Goal: Task Accomplishment & Management: Manage account settings

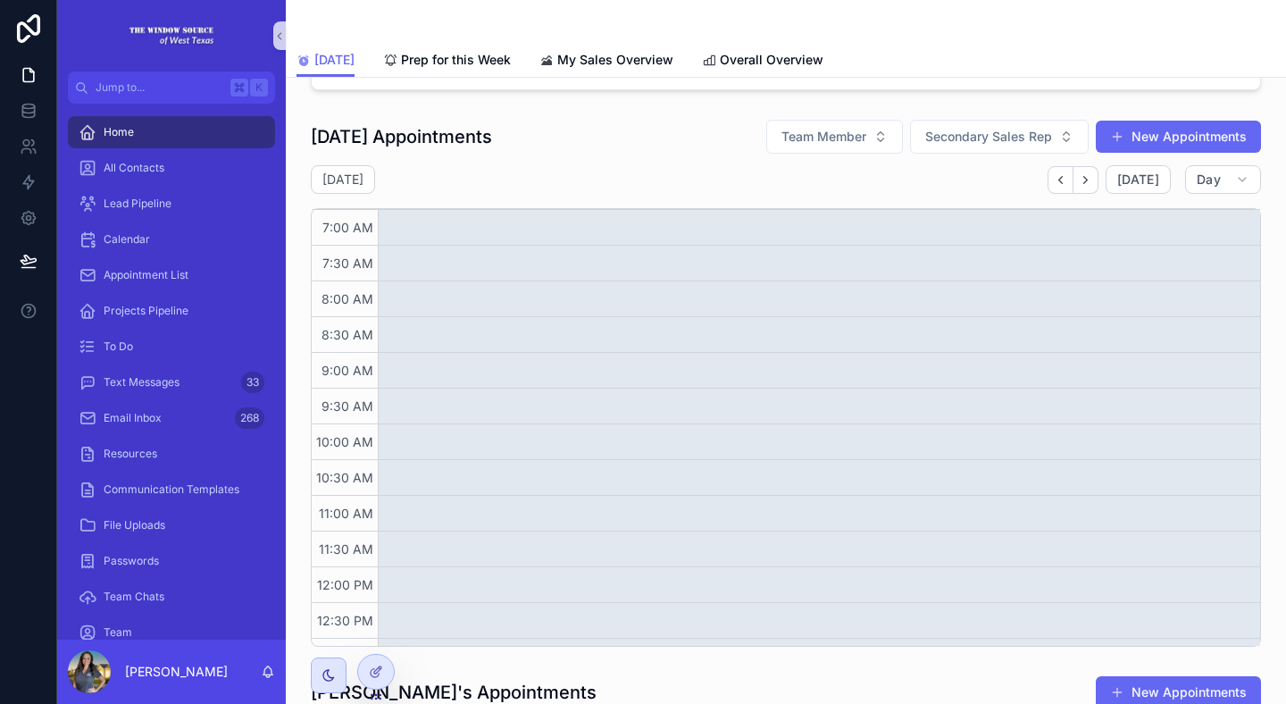
scroll to position [1209, 0]
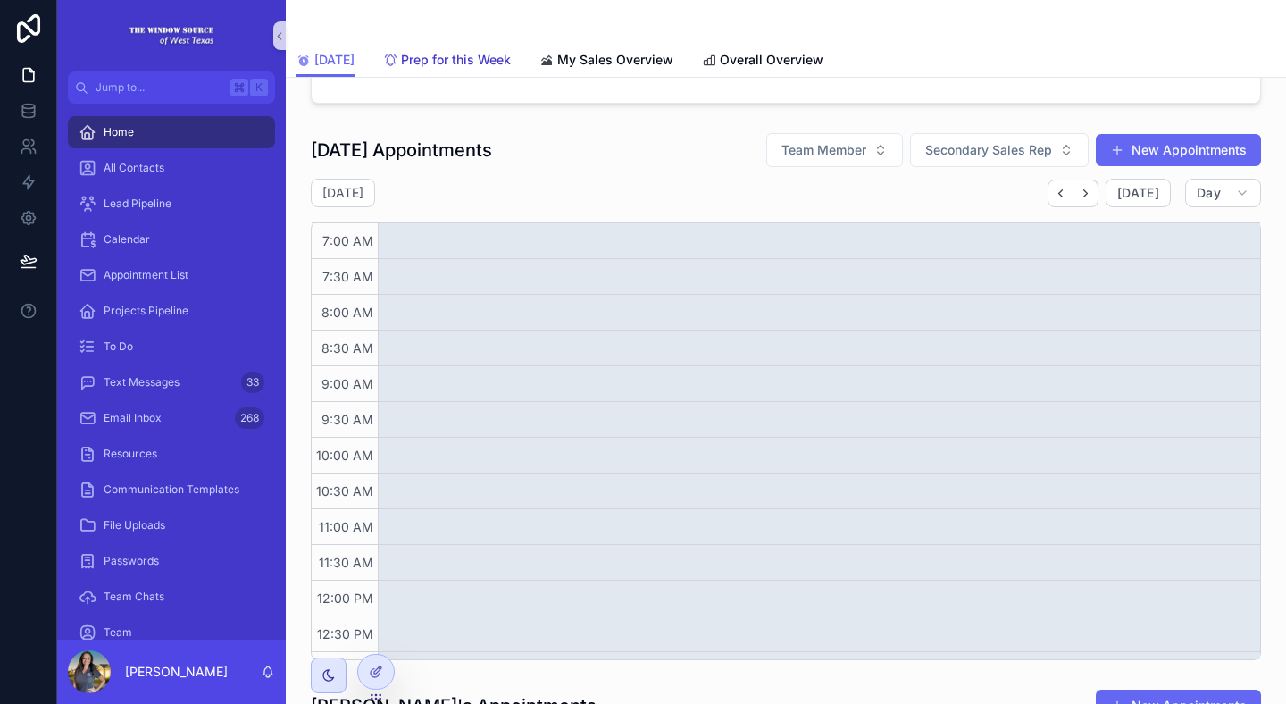
click at [500, 59] on span "Prep for this Week" at bounding box center [456, 60] width 110 height 18
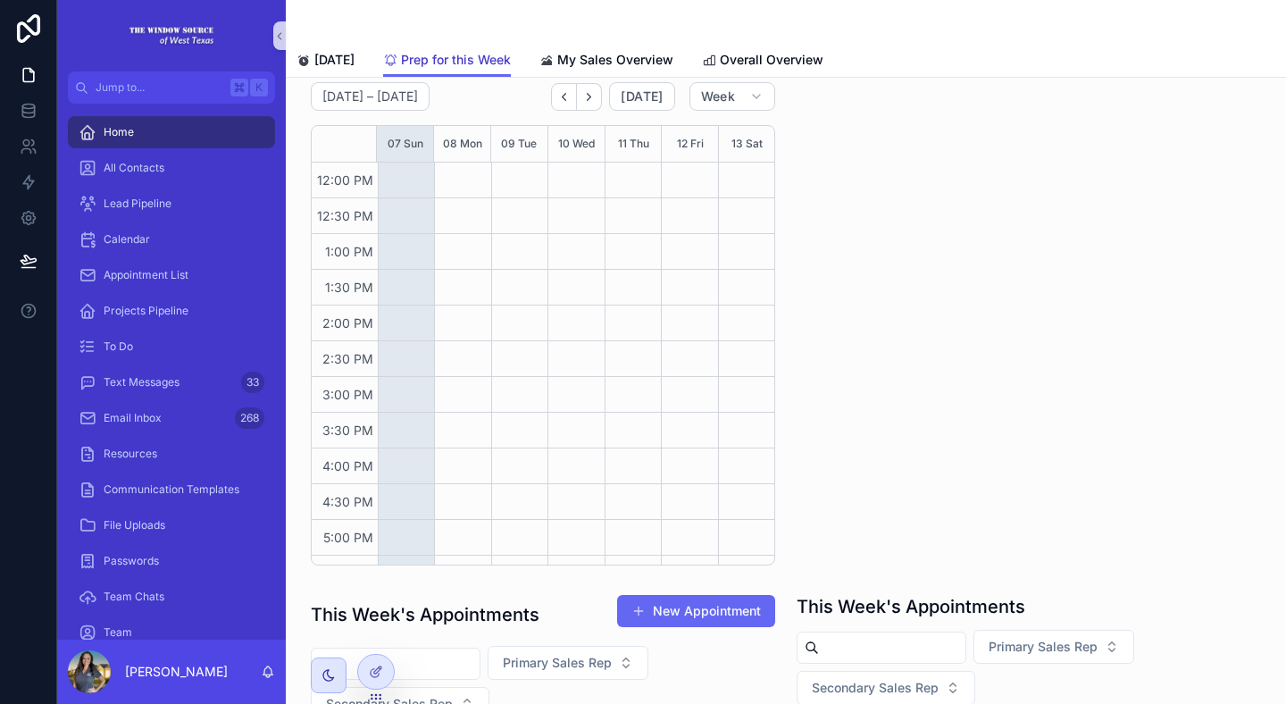
scroll to position [557, 0]
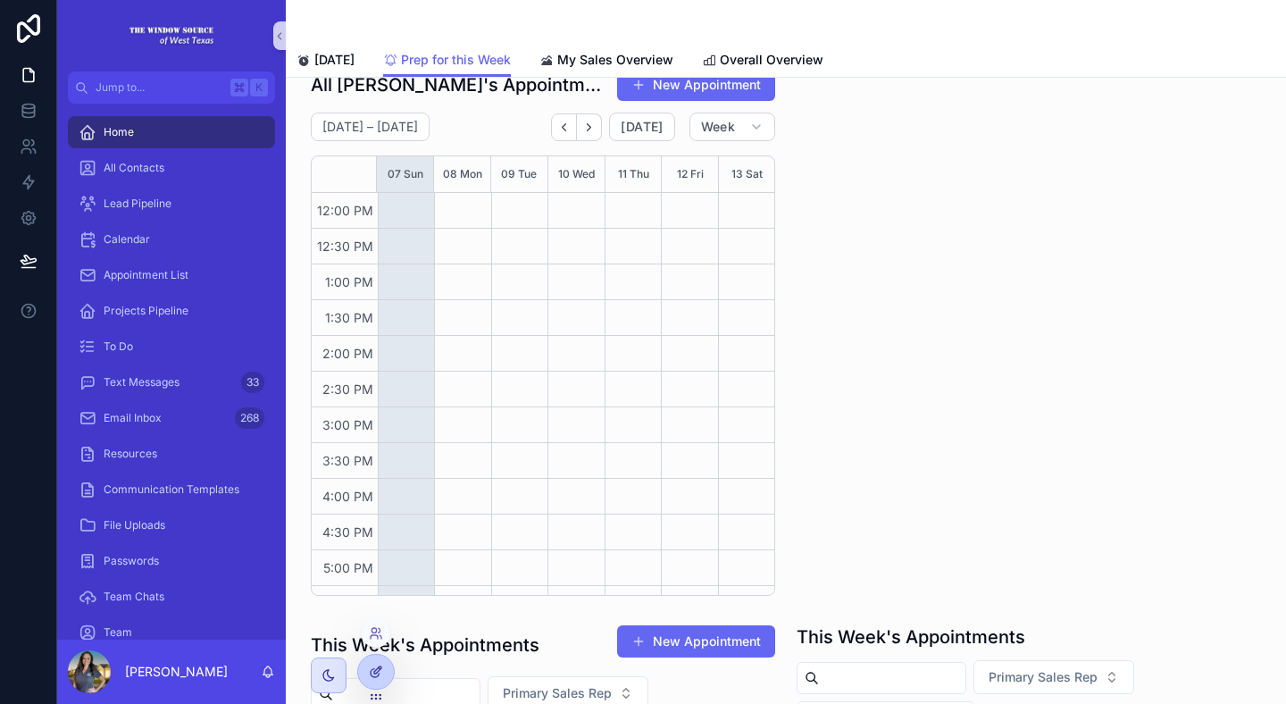
click at [377, 674] on icon at bounding box center [376, 672] width 14 height 14
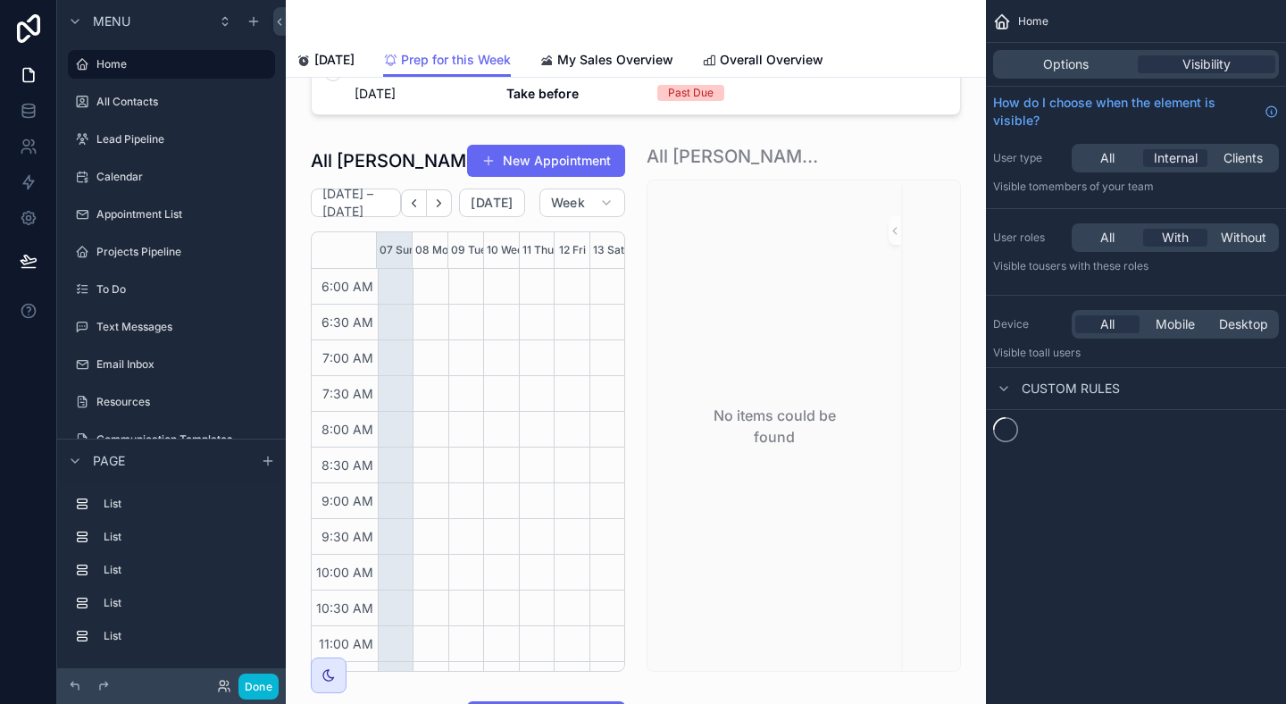
scroll to position [429, 0]
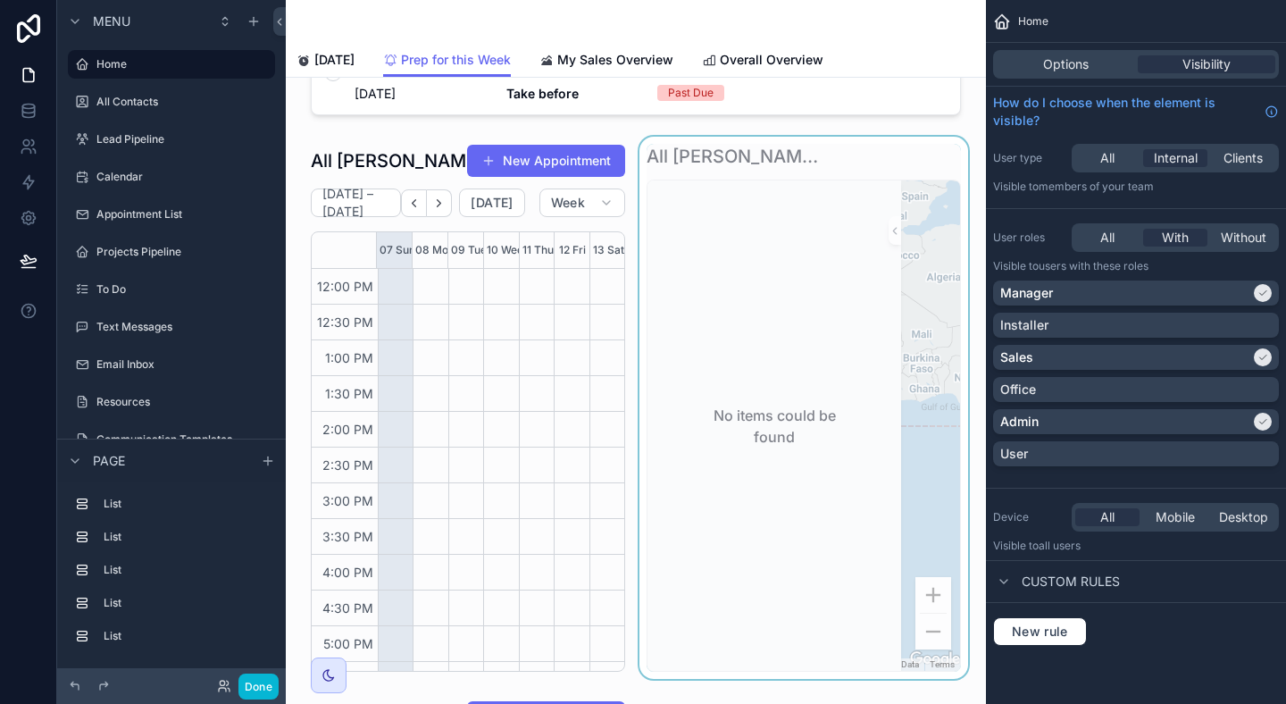
click at [913, 147] on div "scrollable content" at bounding box center [804, 408] width 336 height 542
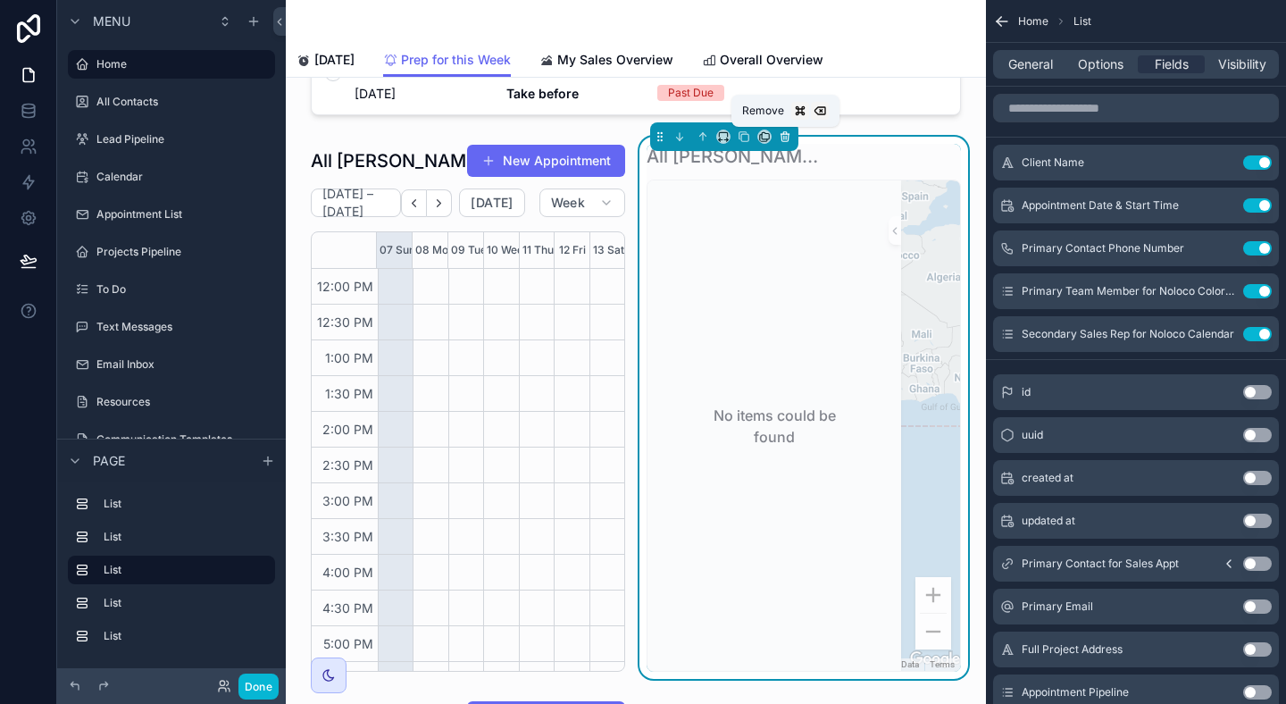
click at [782, 131] on icon "scrollable content" at bounding box center [785, 136] width 13 height 13
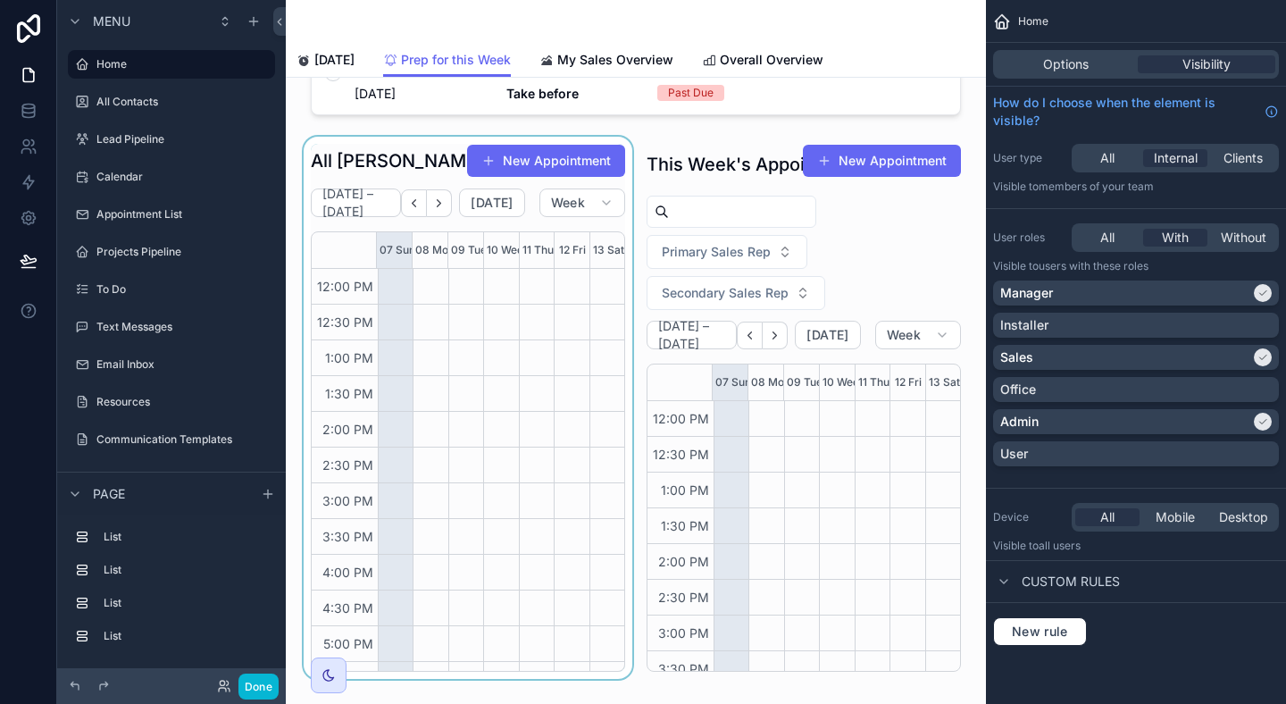
click at [423, 149] on div "scrollable content" at bounding box center [468, 408] width 336 height 542
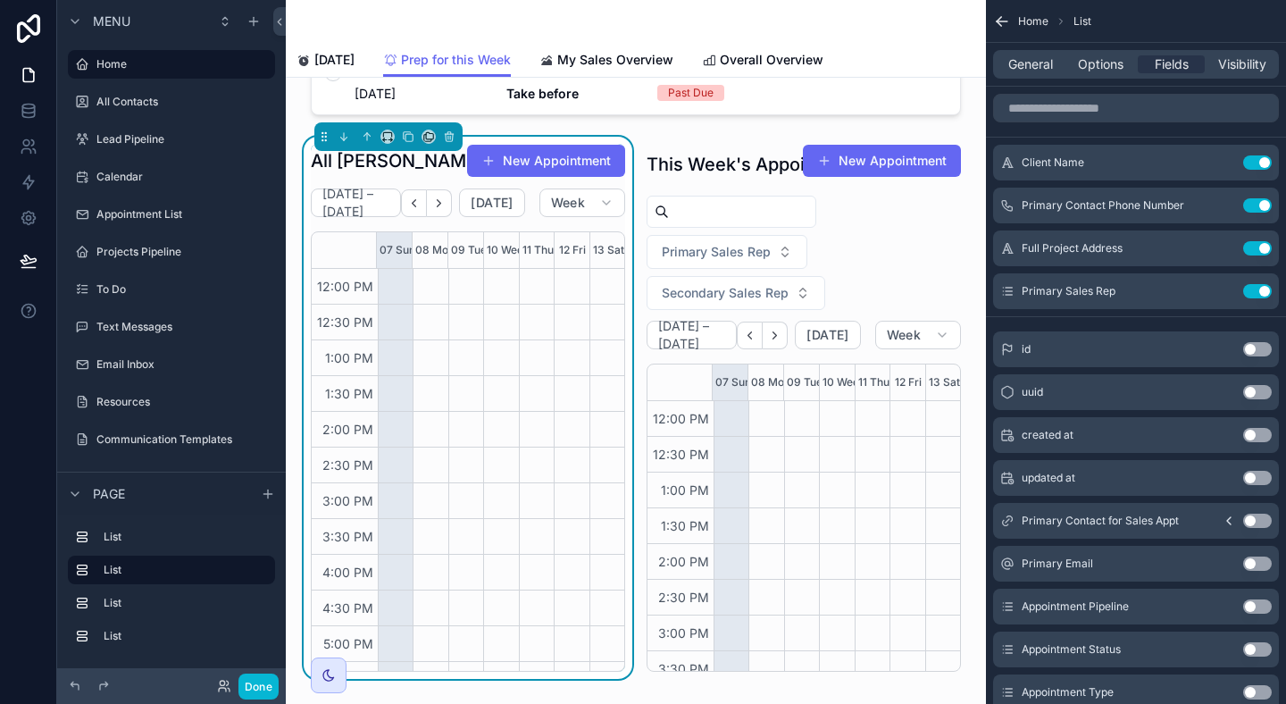
click at [385, 144] on div "scrollable content" at bounding box center [388, 136] width 148 height 29
click at [389, 136] on icon "scrollable content" at bounding box center [387, 136] width 13 height 13
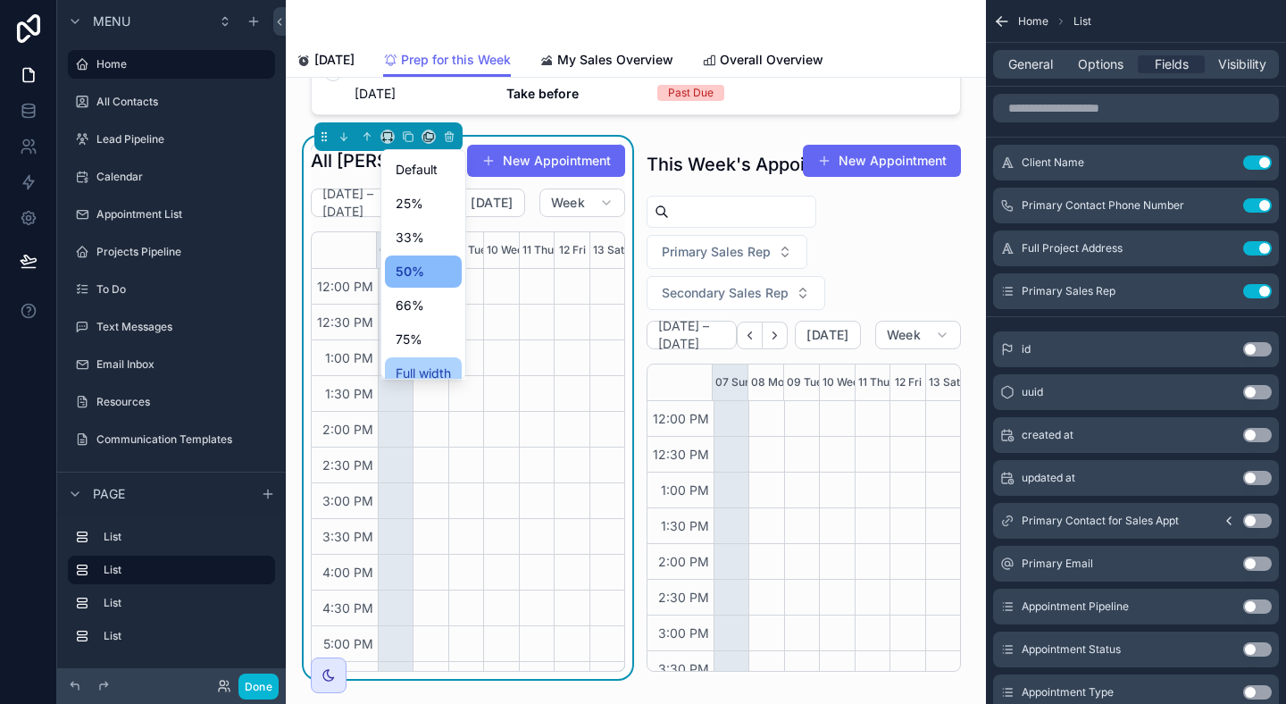
click at [424, 364] on span "Full width" at bounding box center [423, 373] width 55 height 21
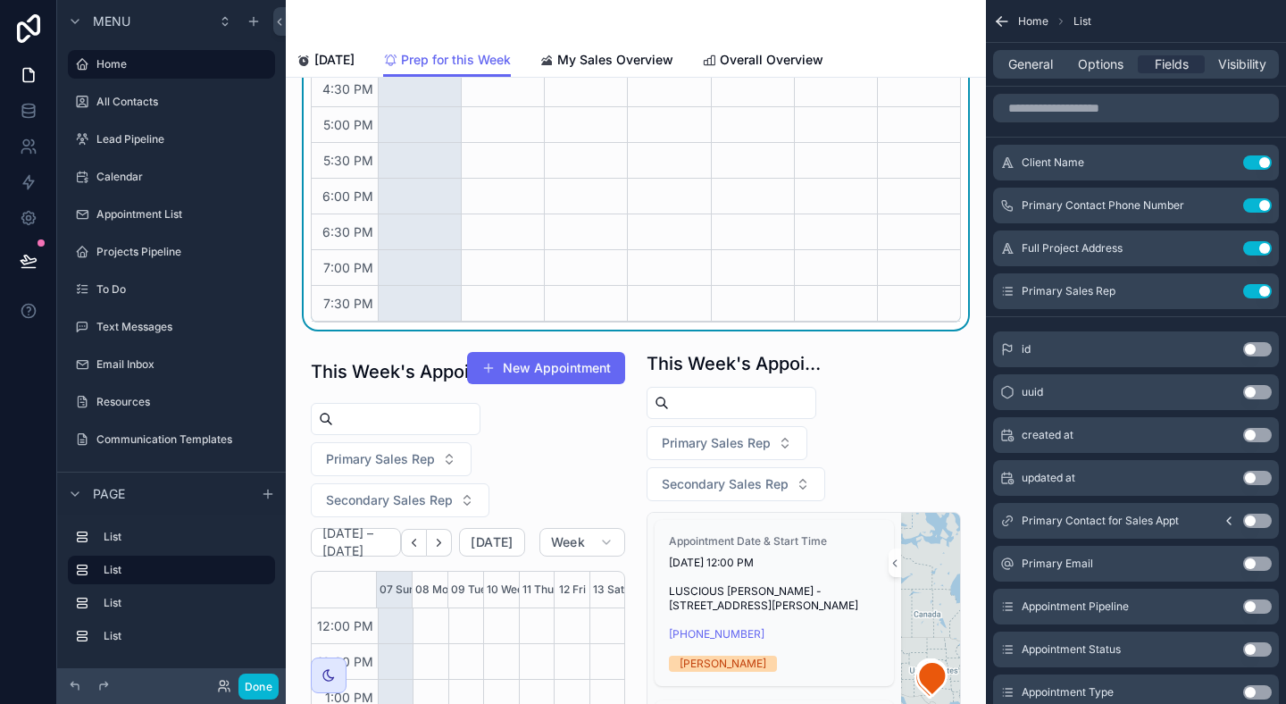
scroll to position [0, 0]
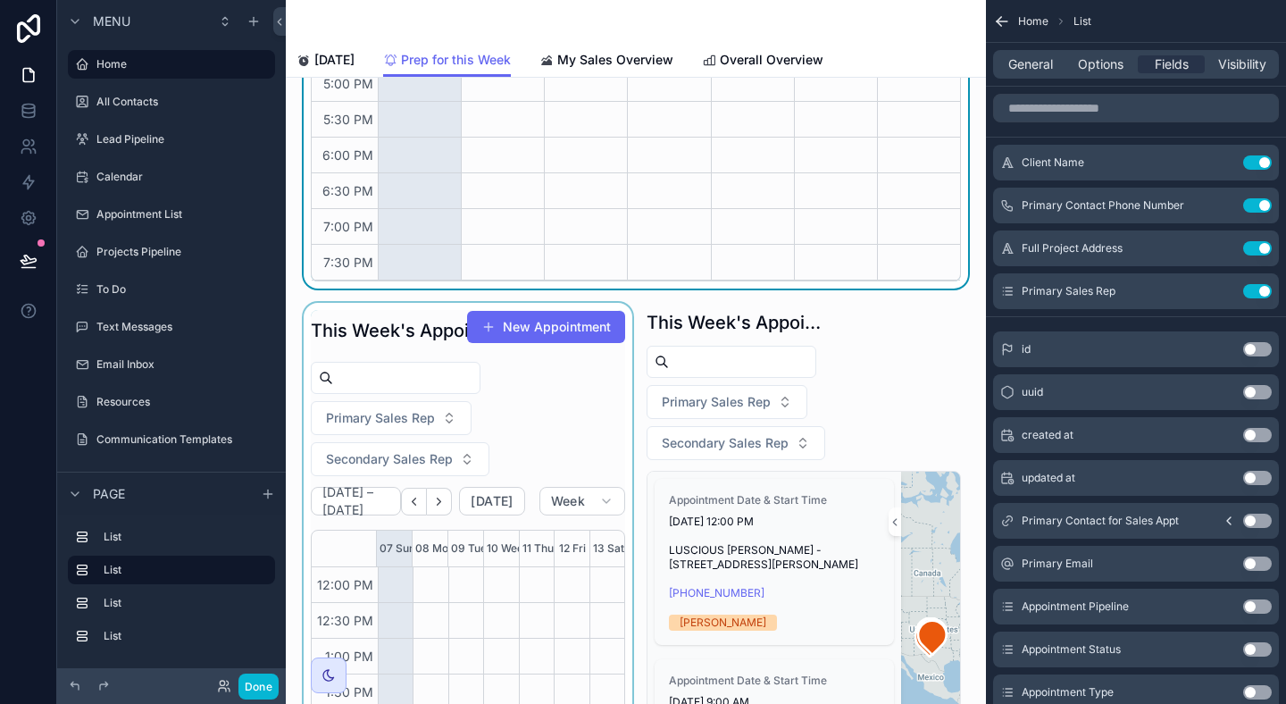
click at [414, 307] on div "scrollable content" at bounding box center [468, 574] width 336 height 542
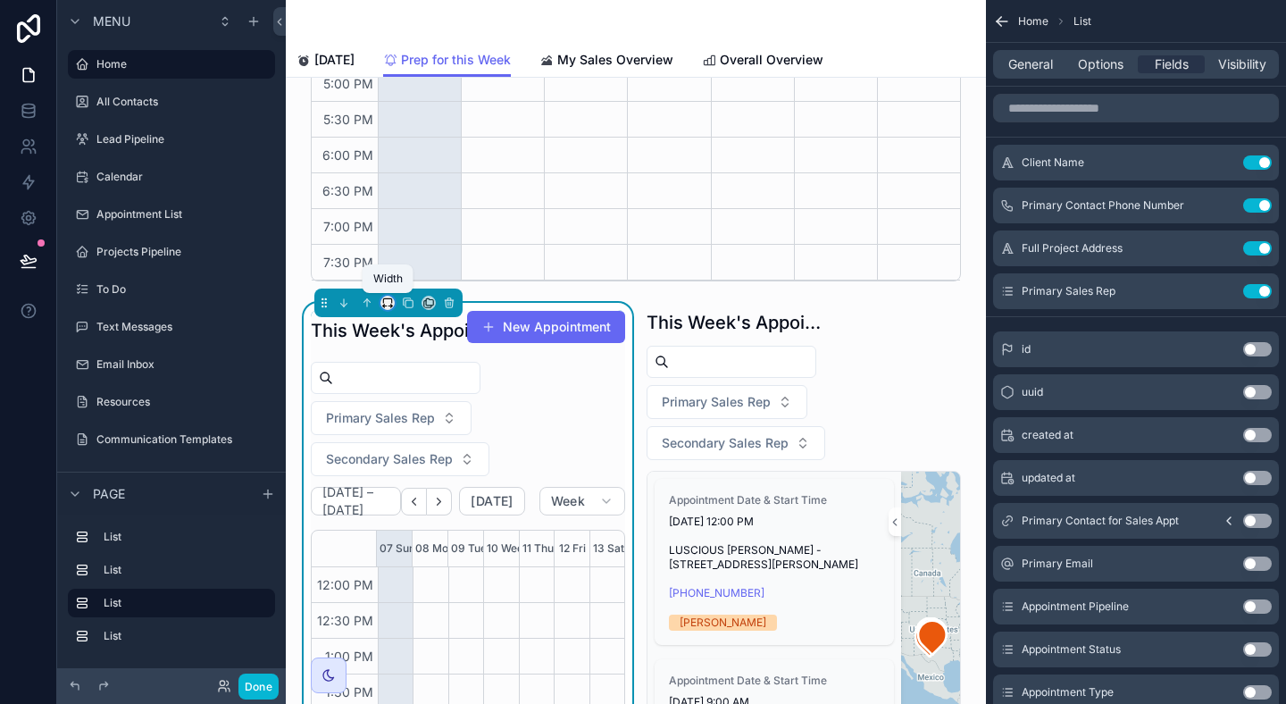
click at [386, 307] on icon "scrollable content" at bounding box center [387, 303] width 13 height 13
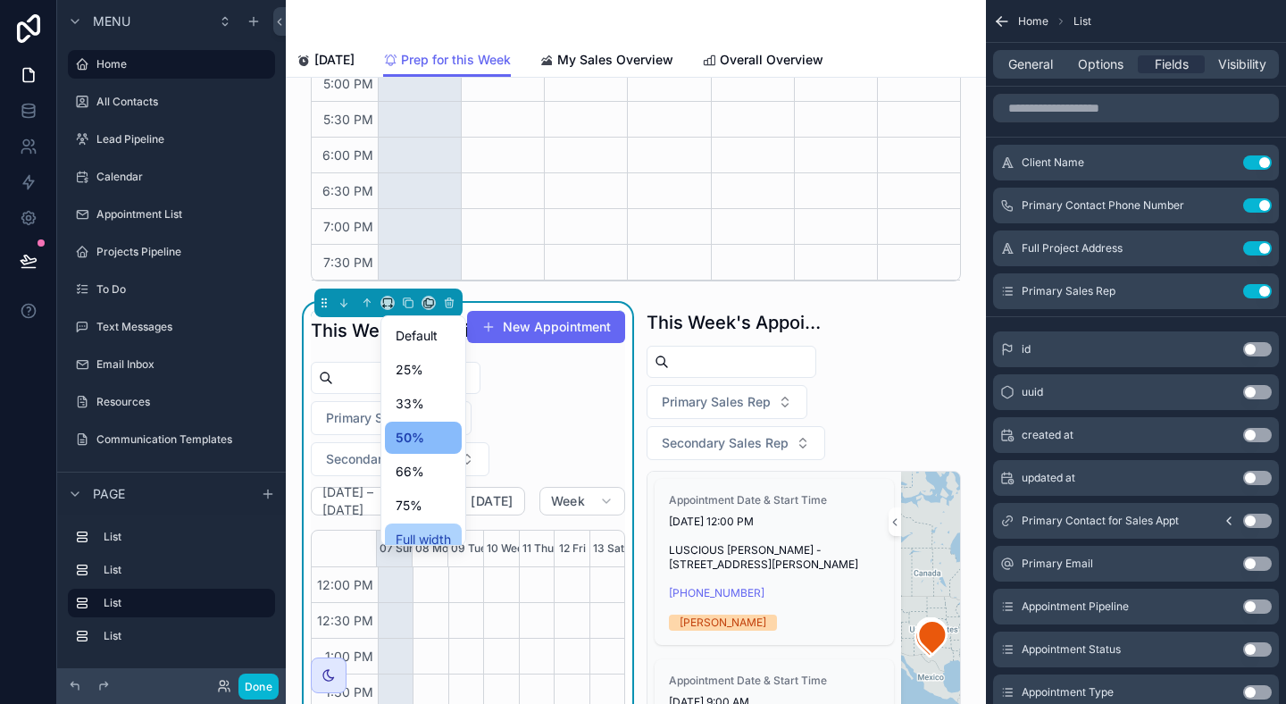
click at [425, 528] on div "Full width" at bounding box center [423, 539] width 77 height 32
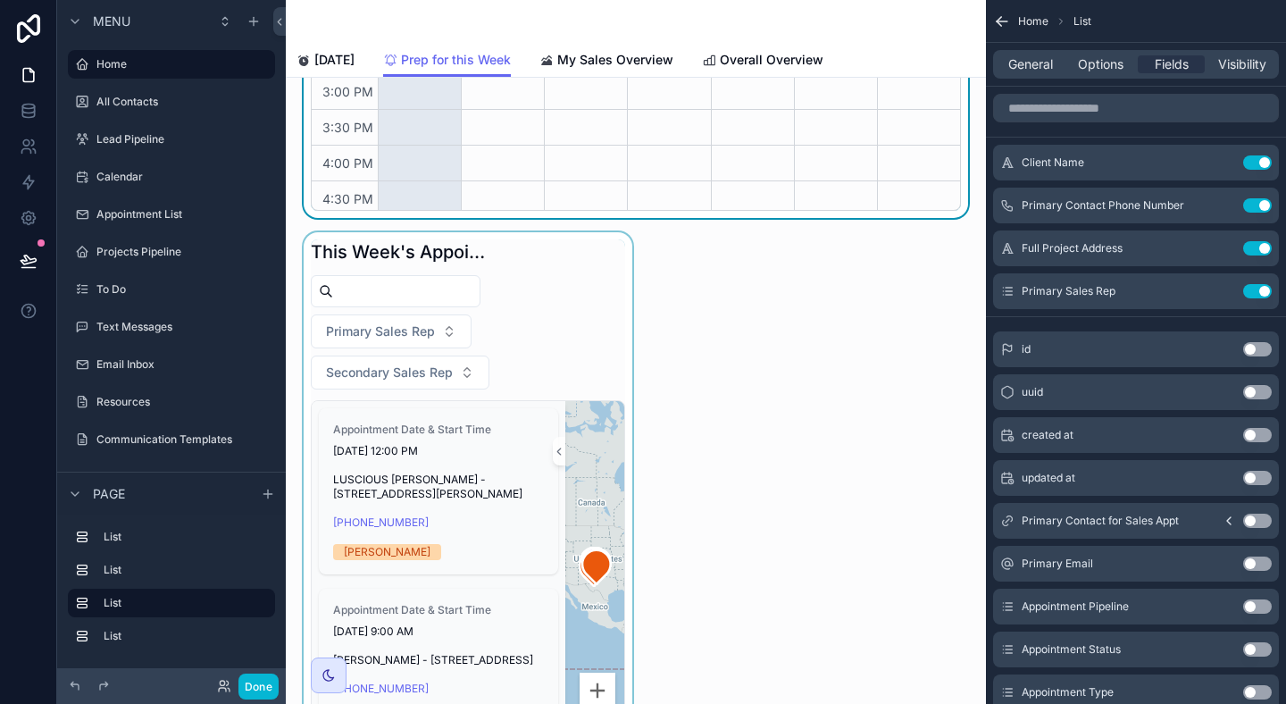
click at [573, 298] on div "scrollable content" at bounding box center [468, 503] width 336 height 542
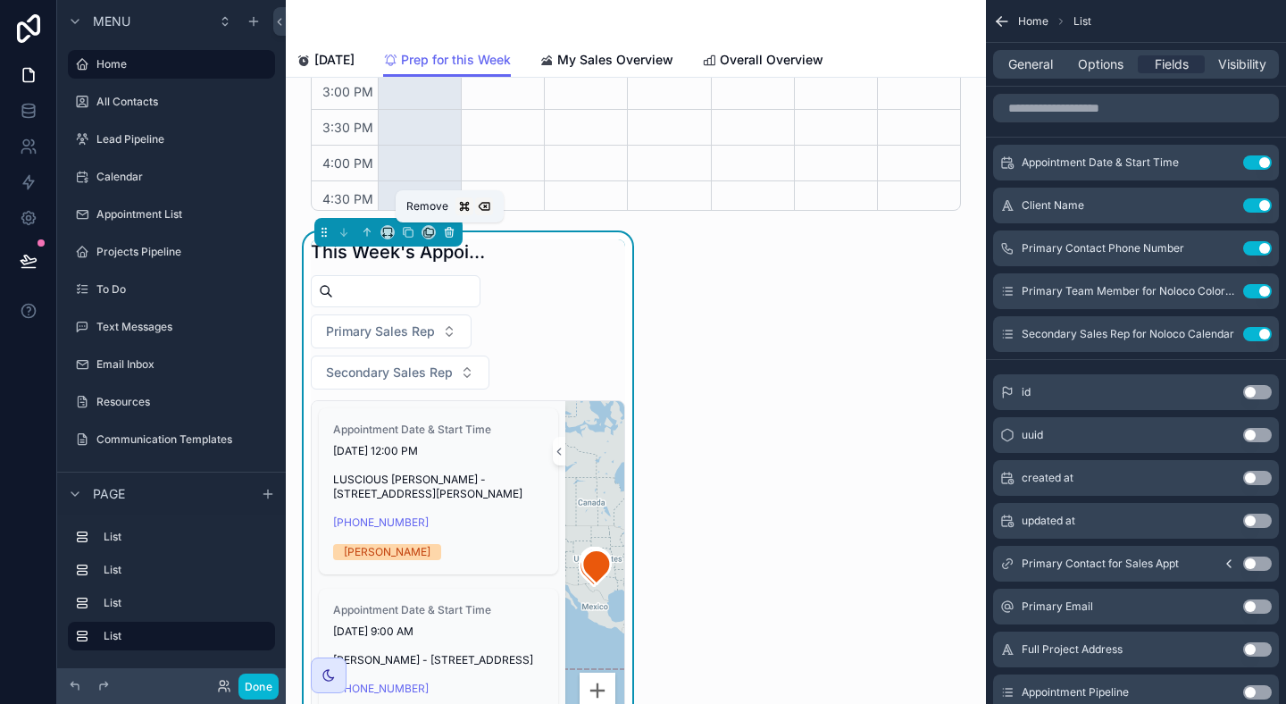
click at [452, 229] on icon "scrollable content" at bounding box center [449, 232] width 13 height 13
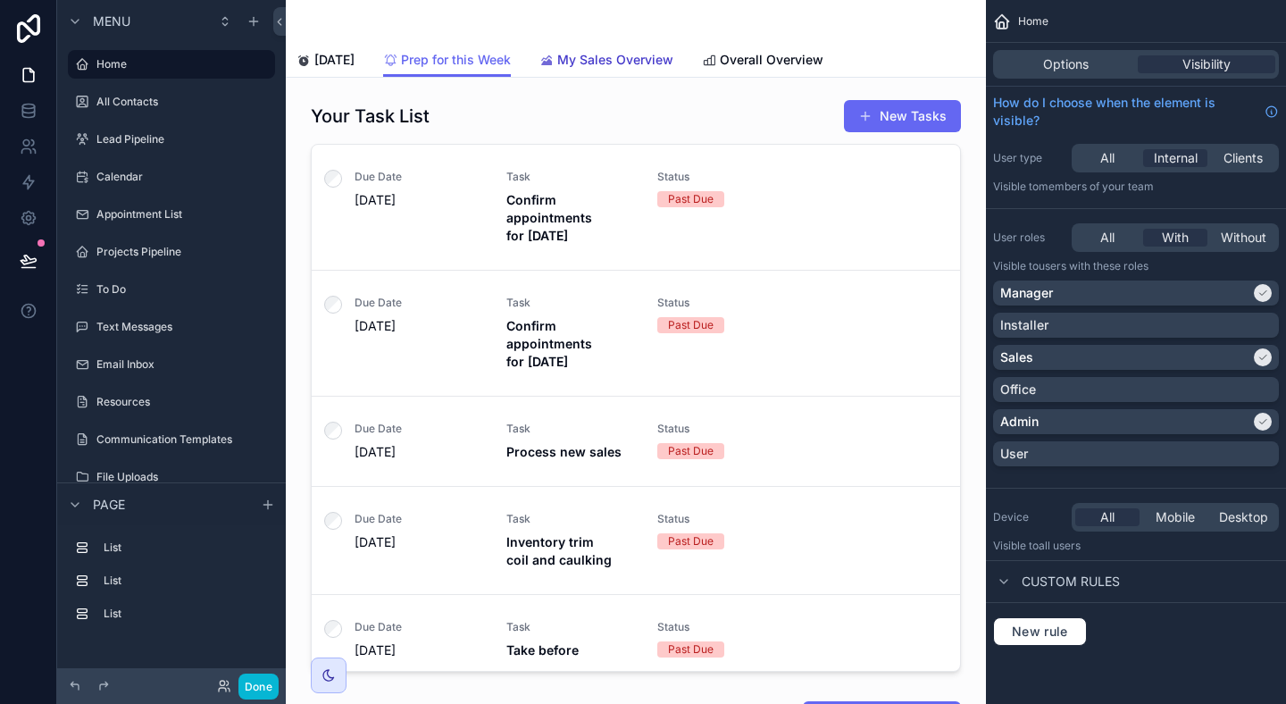
click at [616, 54] on span "My Sales Overview" at bounding box center [615, 60] width 116 height 18
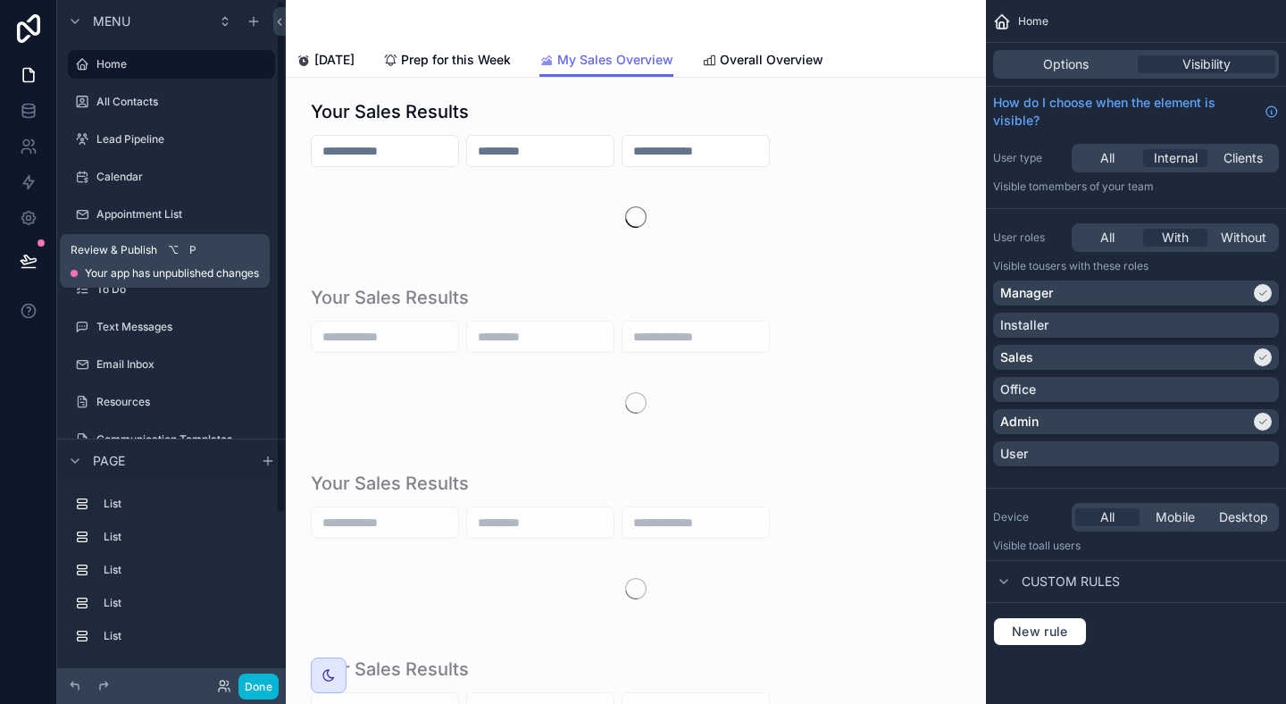
click at [27, 247] on button at bounding box center [28, 261] width 39 height 50
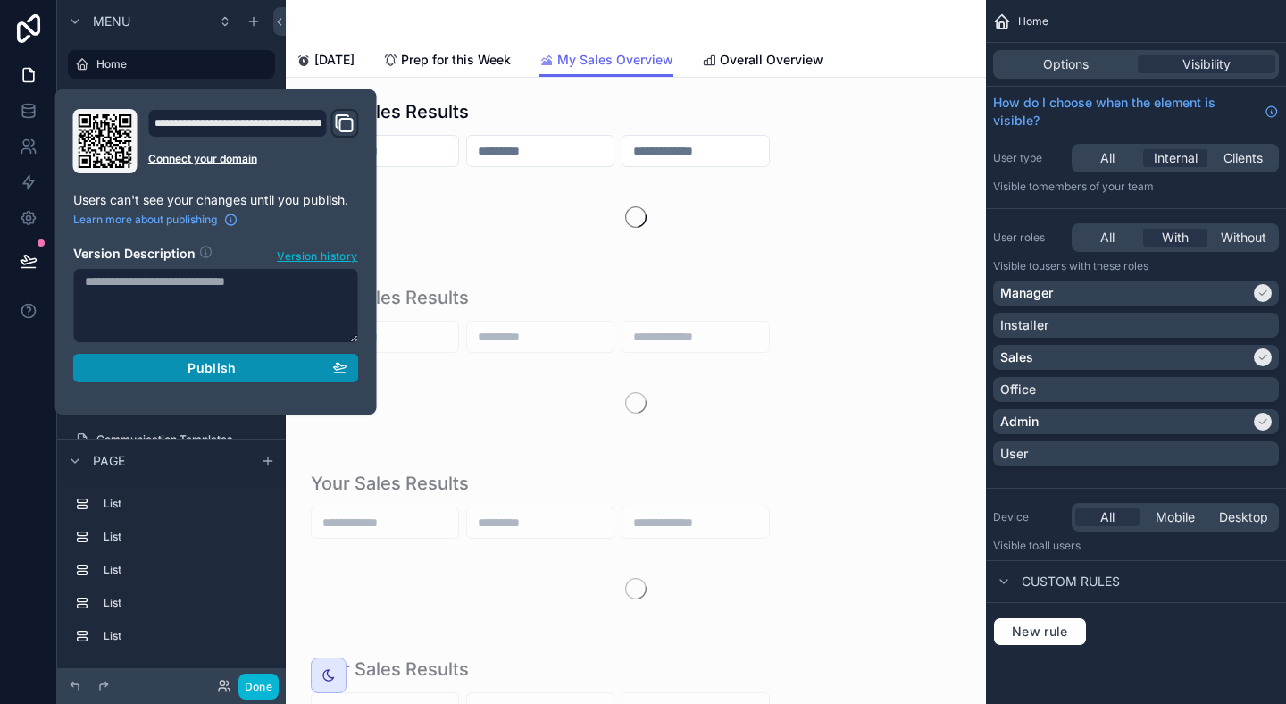
click at [193, 364] on span "Publish" at bounding box center [212, 368] width 48 height 16
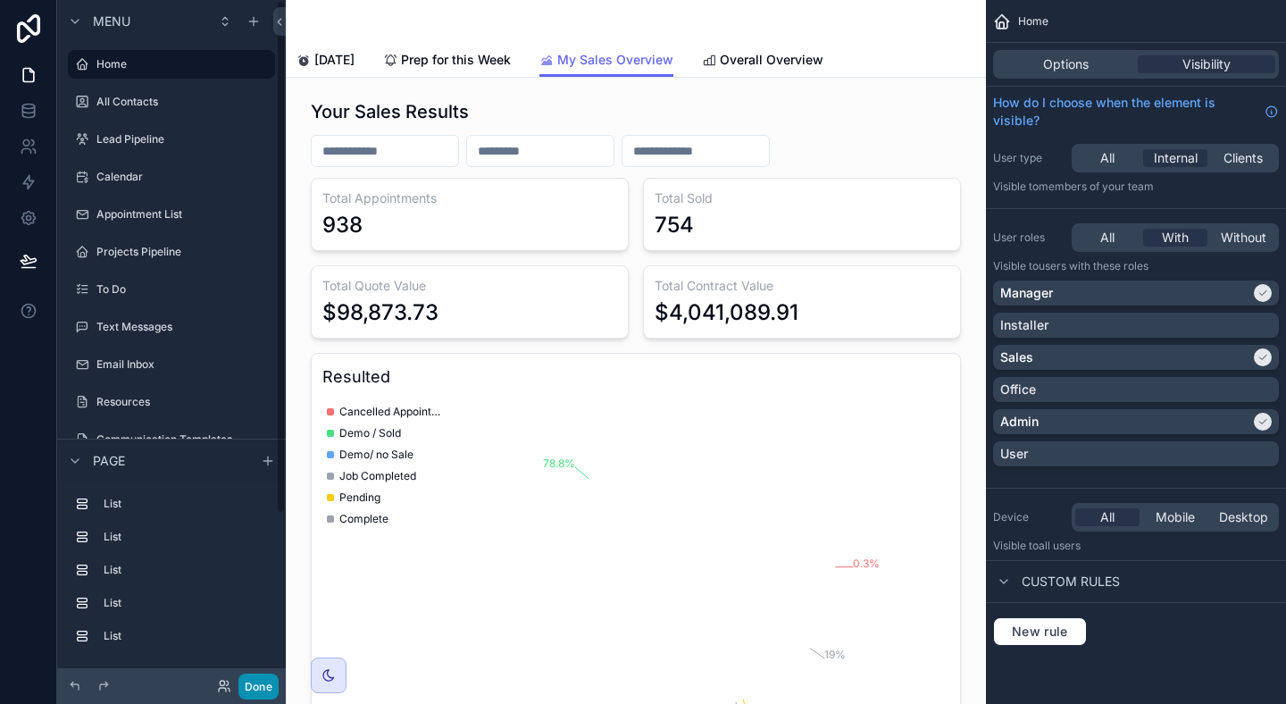
click at [259, 682] on button "Done" at bounding box center [259, 687] width 40 height 26
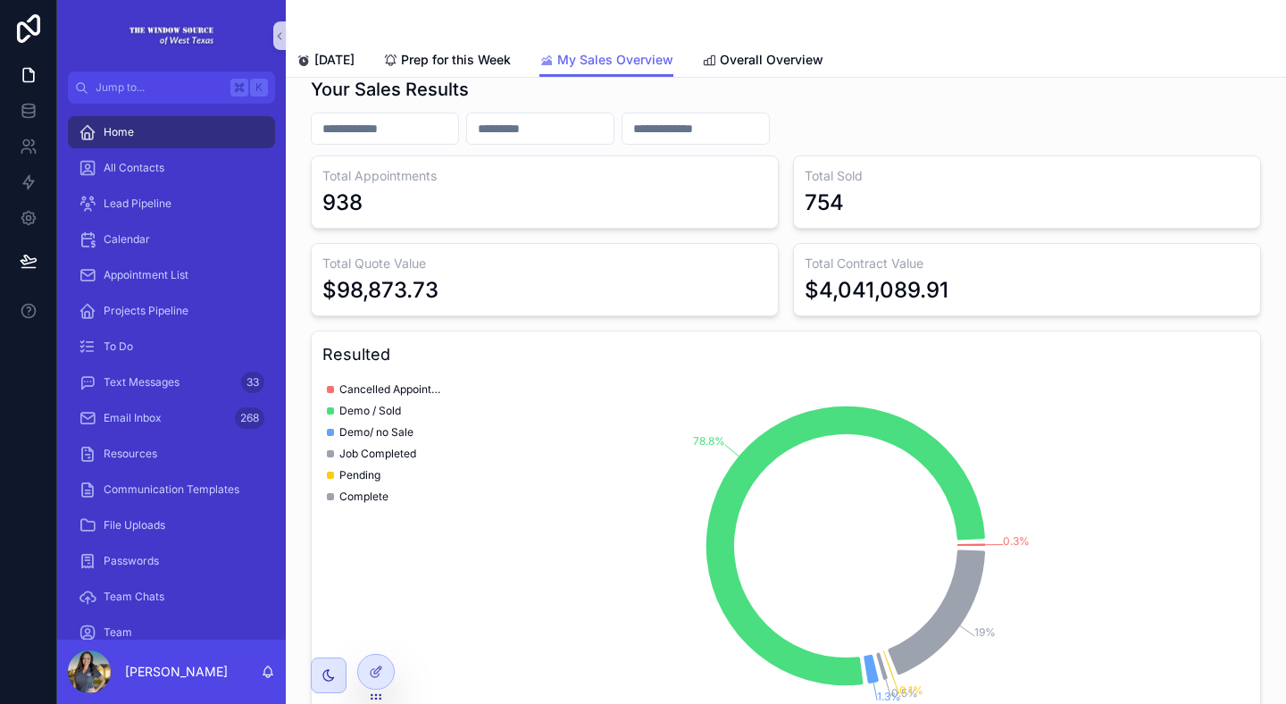
scroll to position [29, 0]
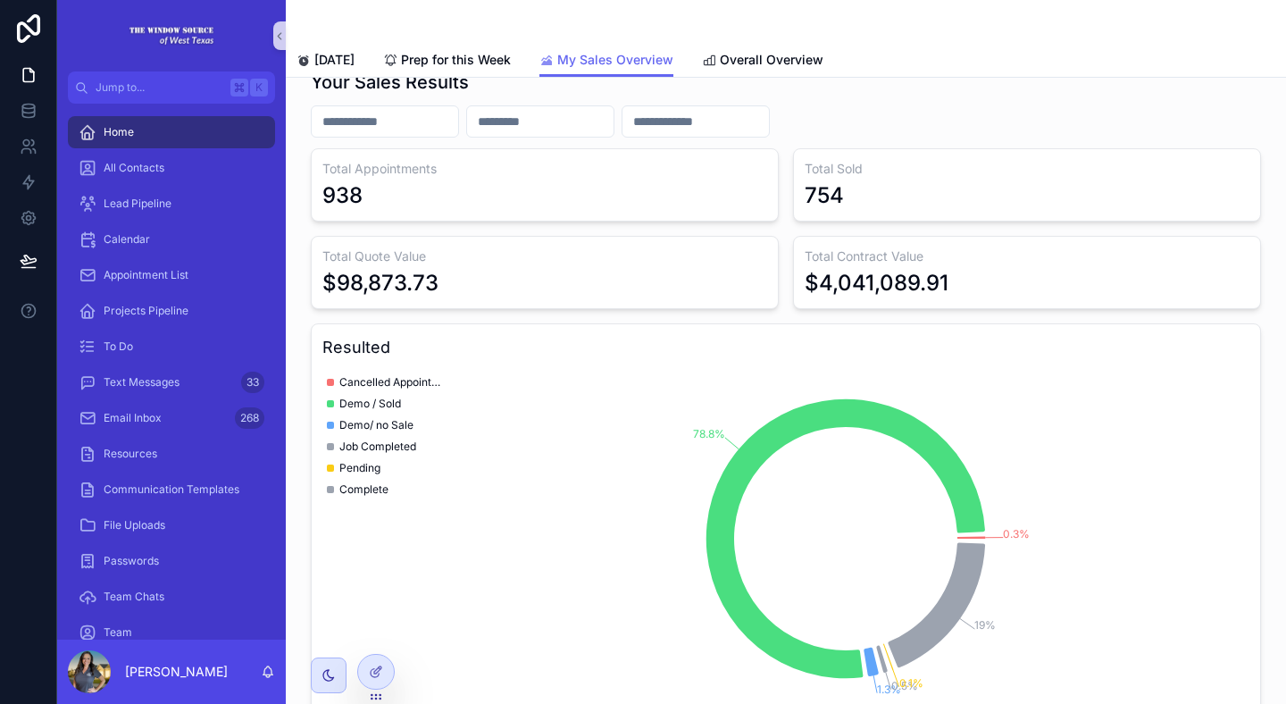
click at [423, 119] on input "scrollable content" at bounding box center [385, 121] width 146 height 25
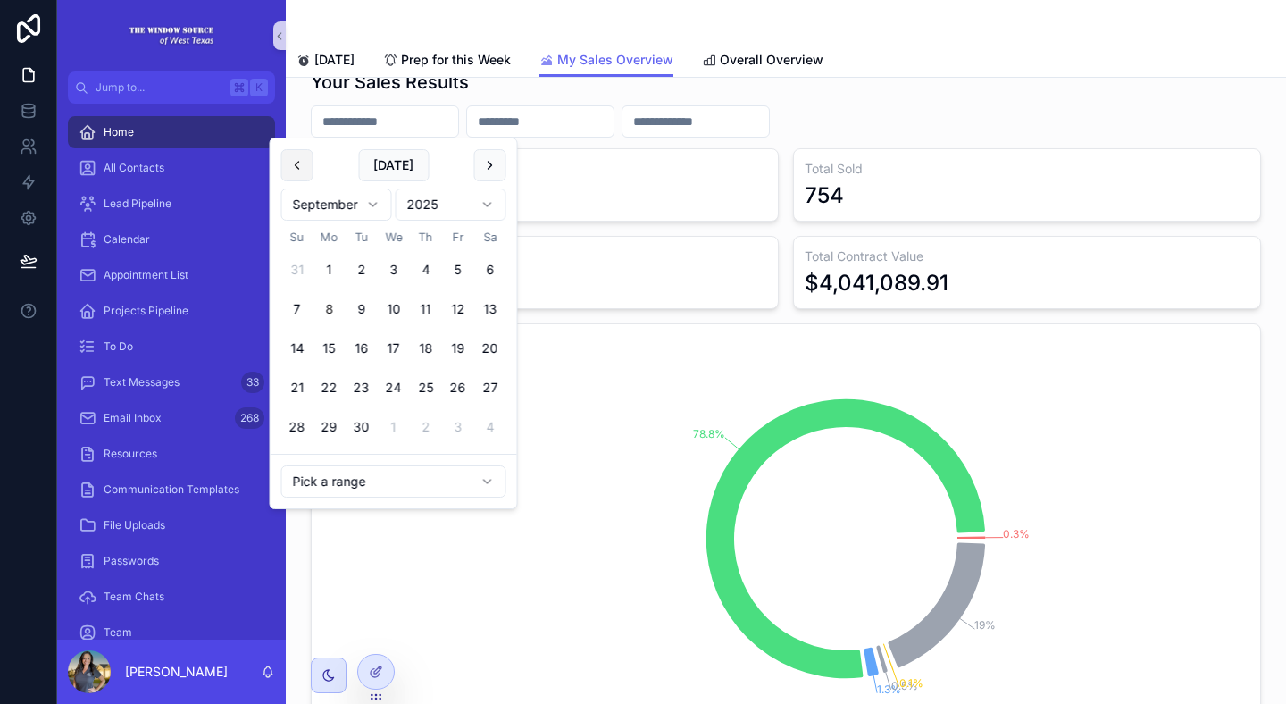
click at [297, 166] on button "scrollable content" at bounding box center [297, 165] width 32 height 32
click at [463, 274] on button "1" at bounding box center [458, 270] width 32 height 32
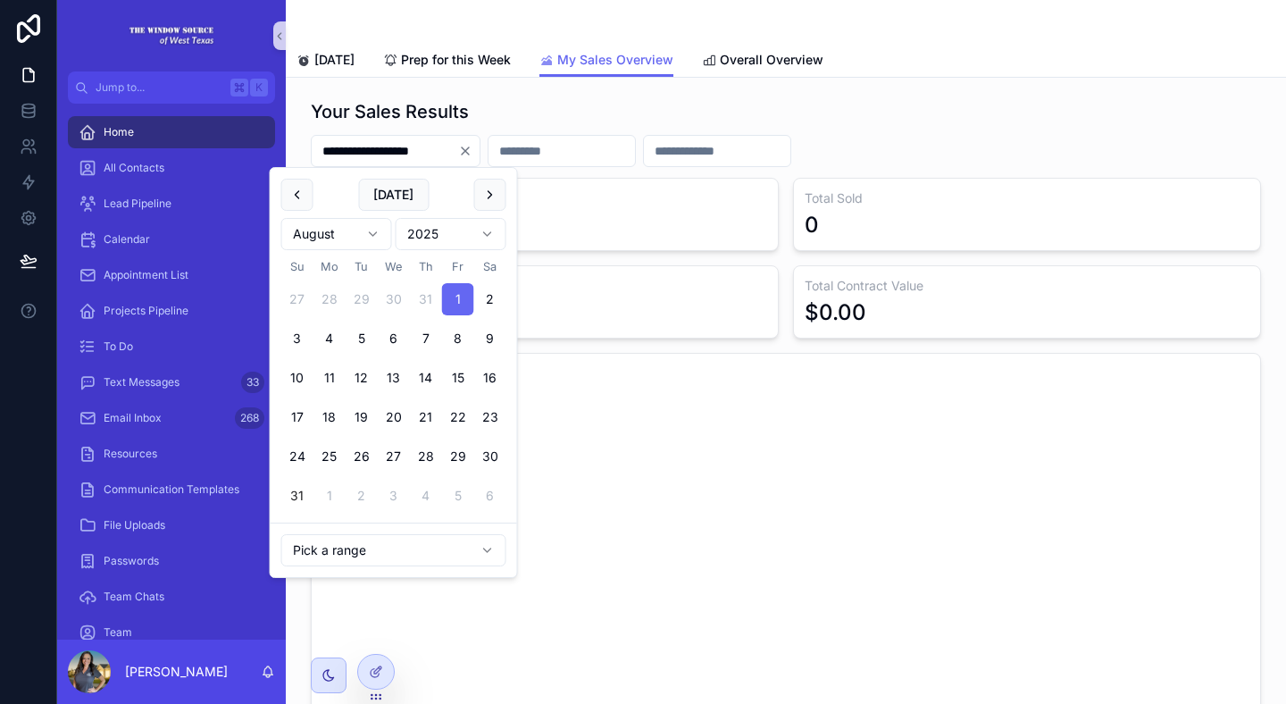
click at [296, 484] on button "31" at bounding box center [297, 496] width 32 height 32
type input "**********"
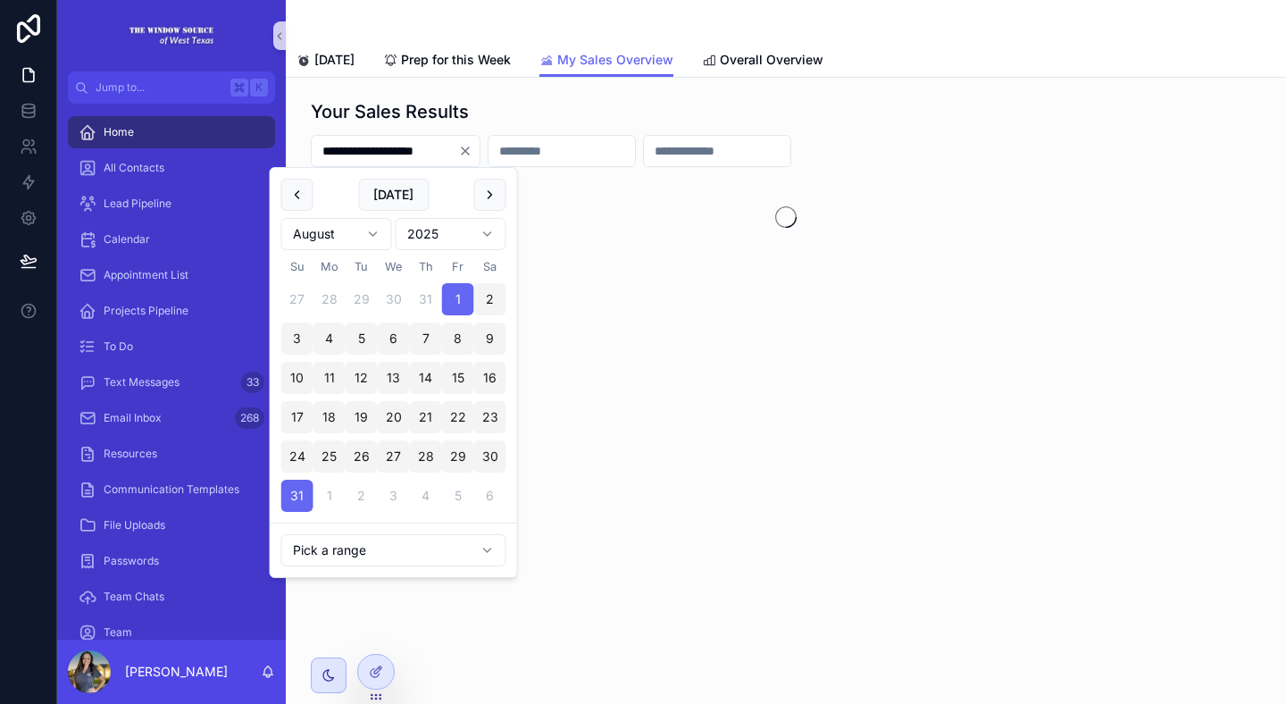
click at [916, 121] on div "Your Sales Results" at bounding box center [786, 111] width 950 height 25
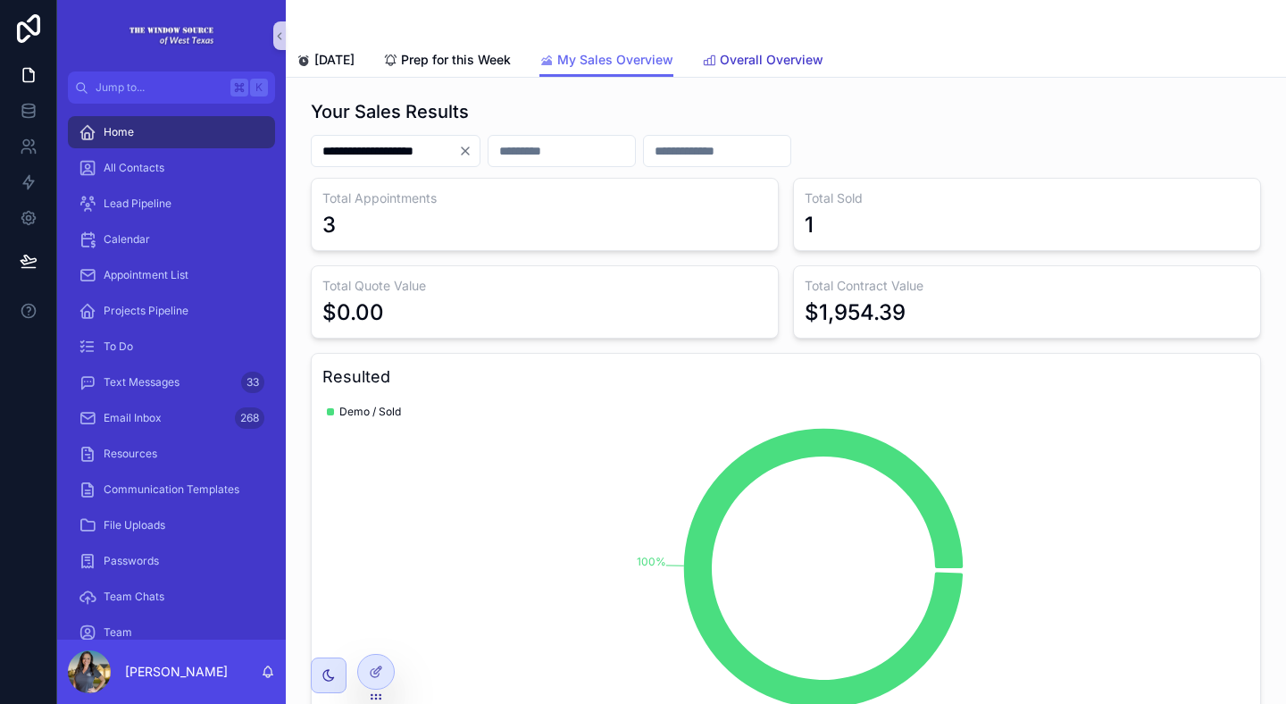
click at [808, 70] on link "Overall Overview" at bounding box center [762, 62] width 121 height 36
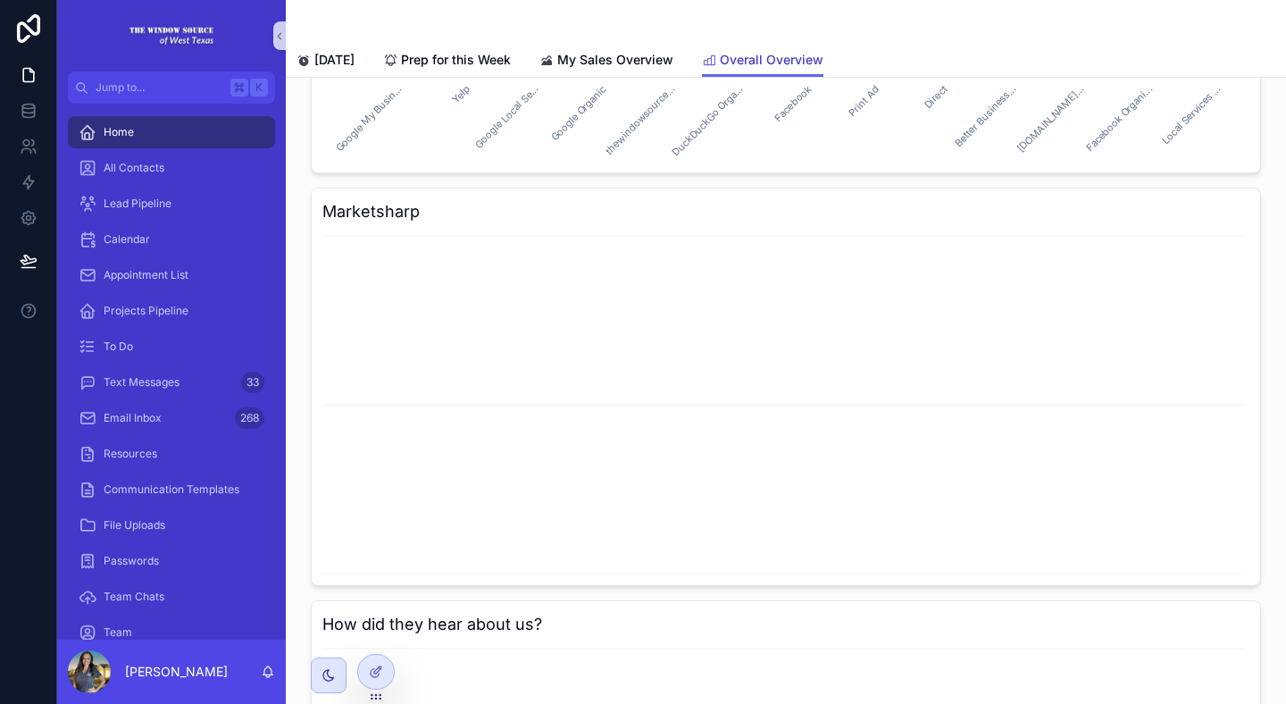
scroll to position [4806, 0]
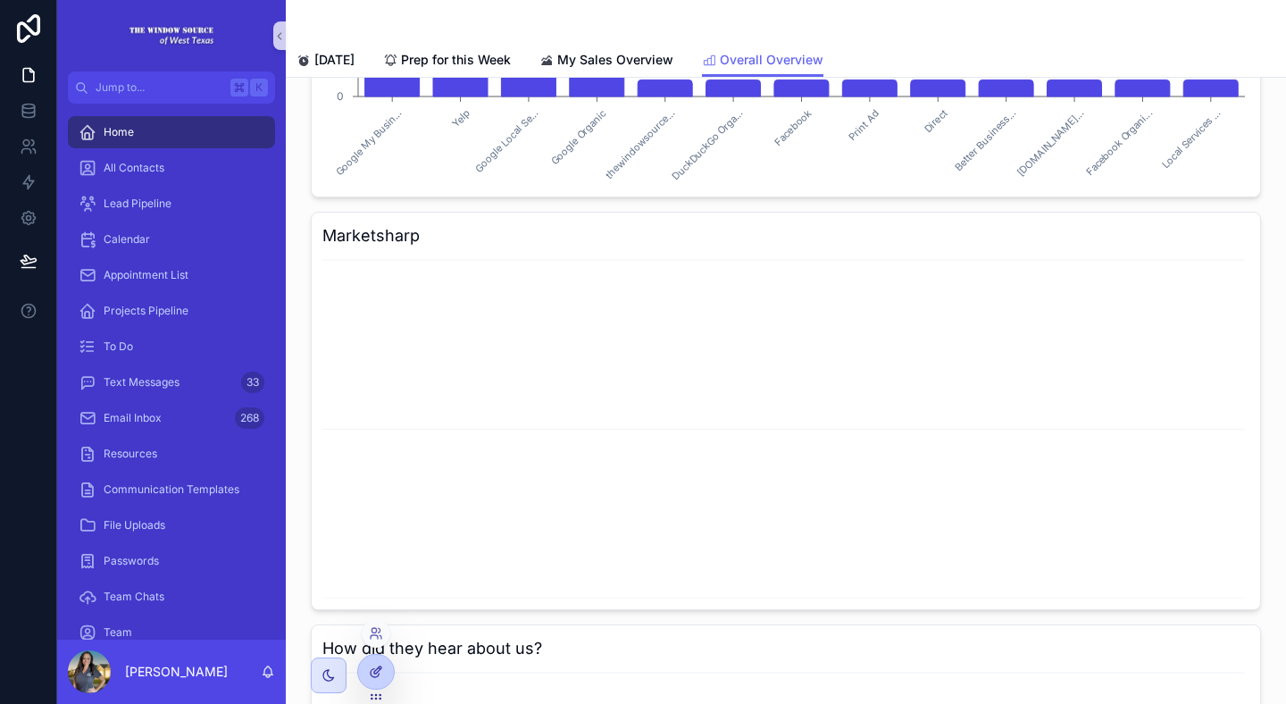
click at [375, 671] on icon at bounding box center [376, 672] width 14 height 14
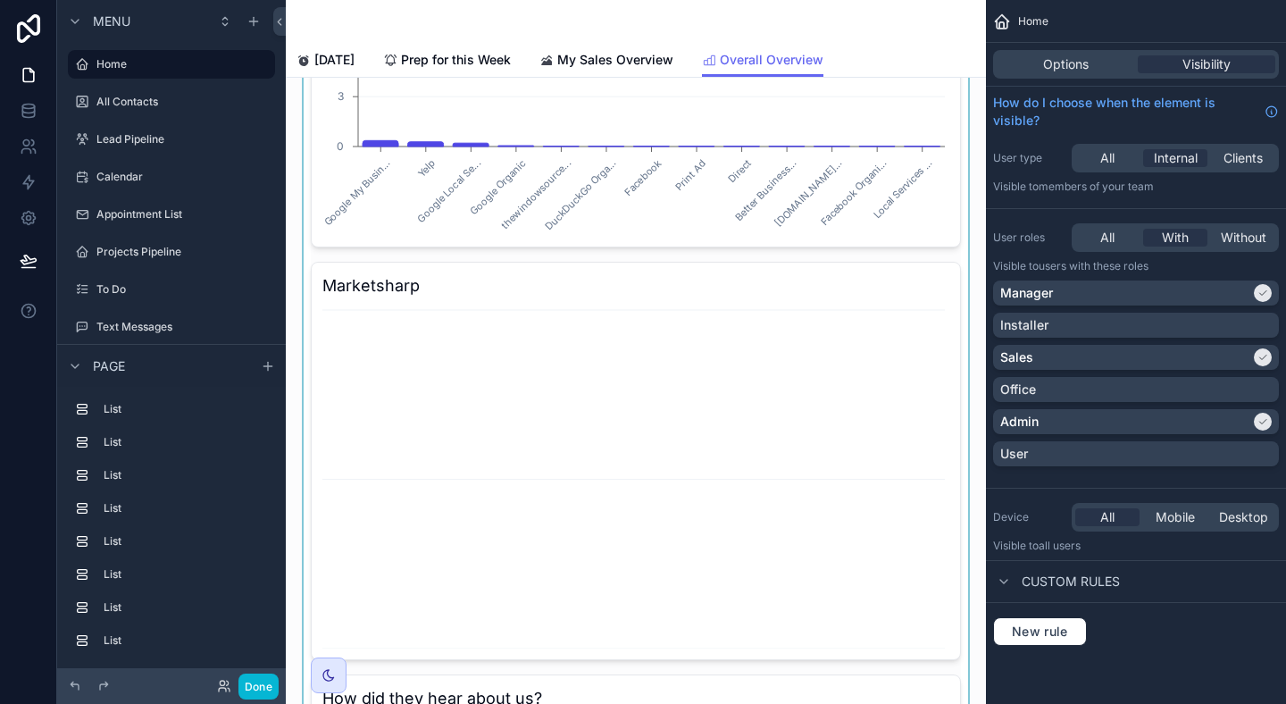
click at [614, 300] on div "scrollable content" at bounding box center [636, 432] width 672 height 1295
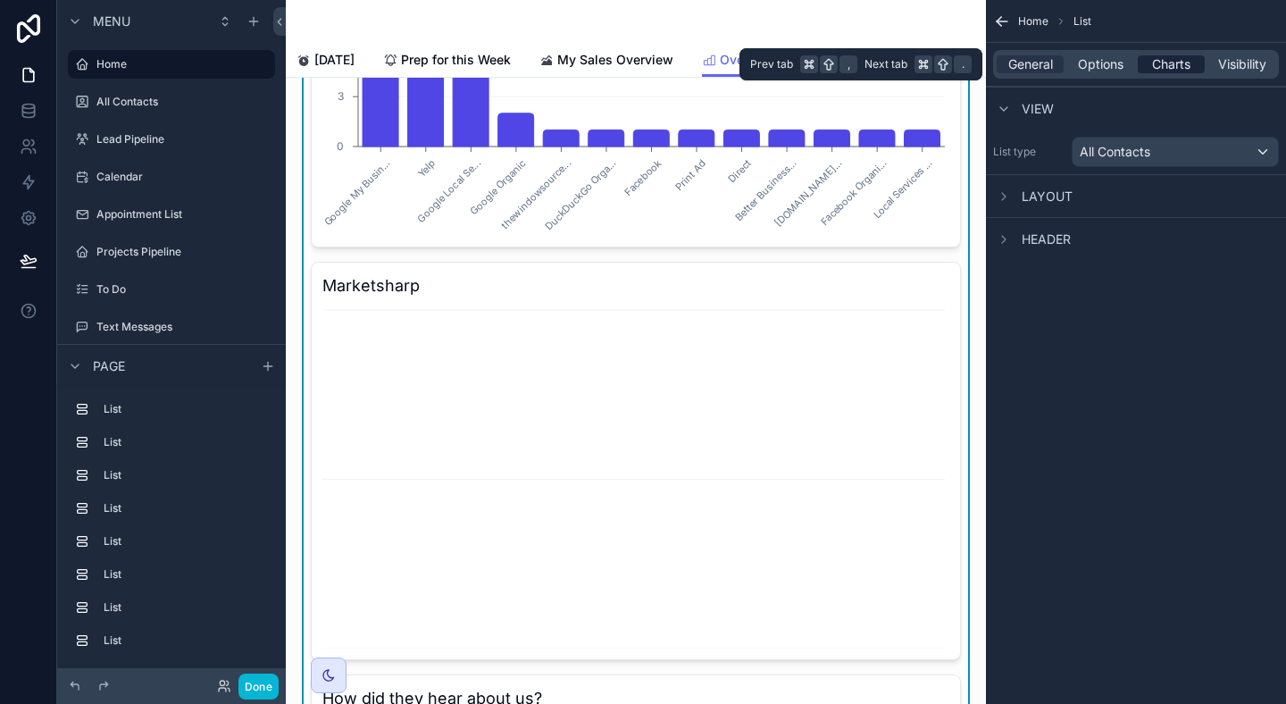
click at [1163, 62] on span "Charts" at bounding box center [1171, 64] width 38 height 18
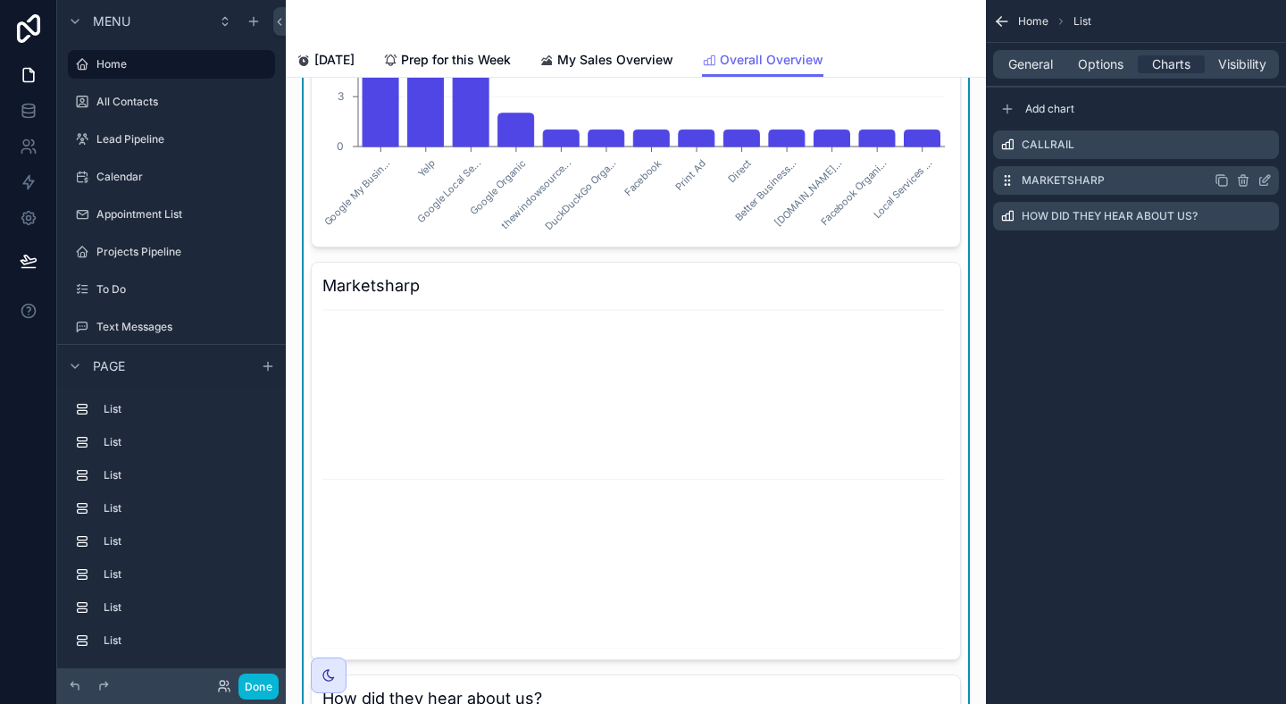
click at [1263, 183] on icon "scrollable content" at bounding box center [1265, 180] width 14 height 14
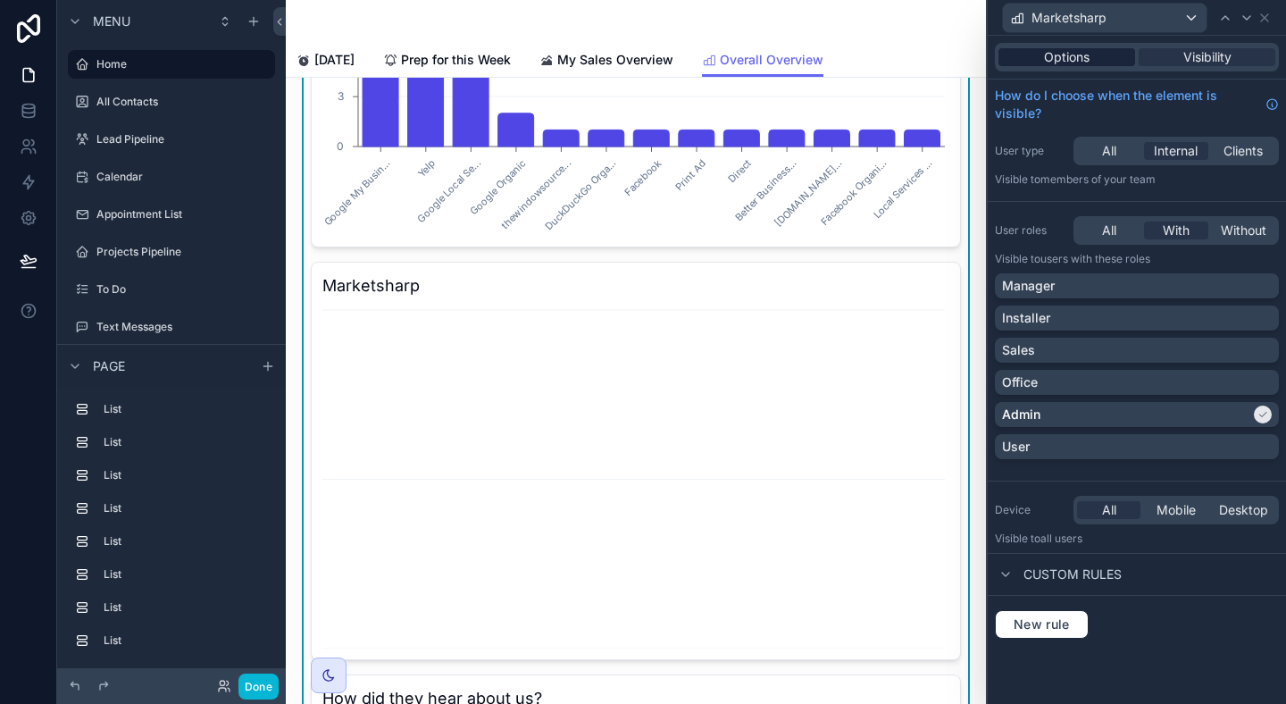
click at [1092, 60] on div "Options" at bounding box center [1067, 57] width 137 height 18
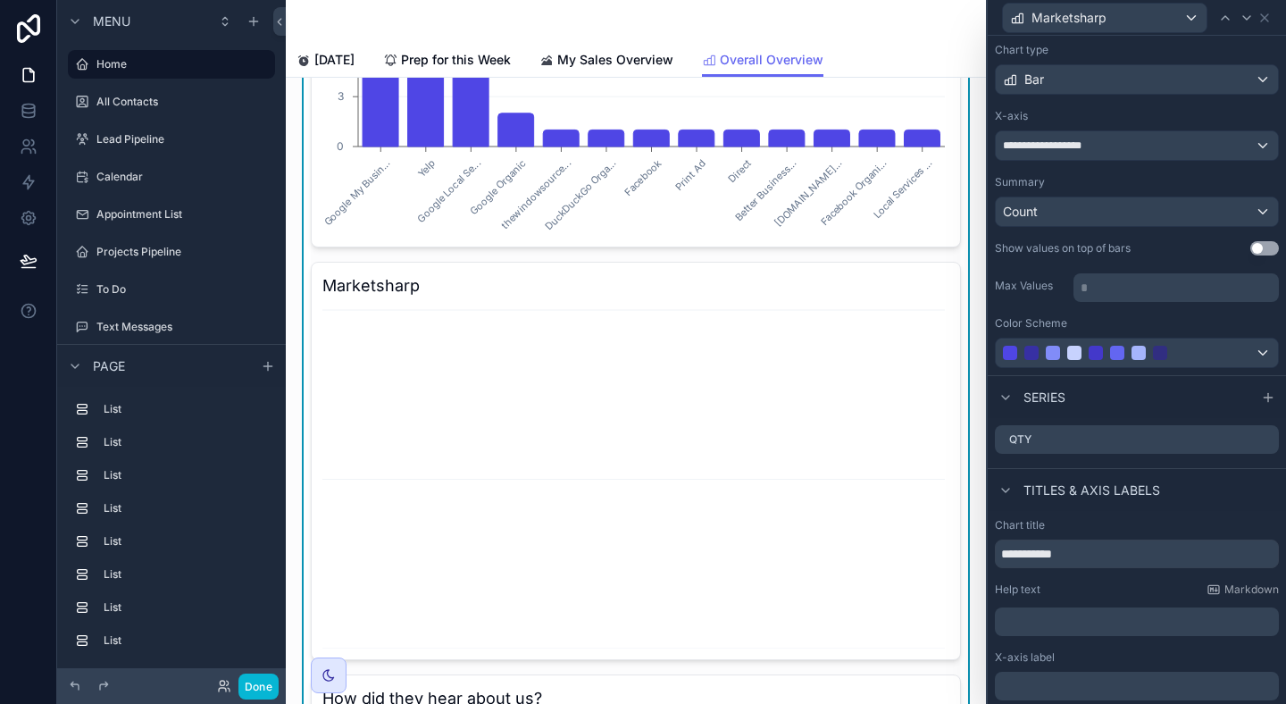
scroll to position [91, 0]
click at [1192, 213] on div "Count" at bounding box center [1137, 211] width 282 height 29
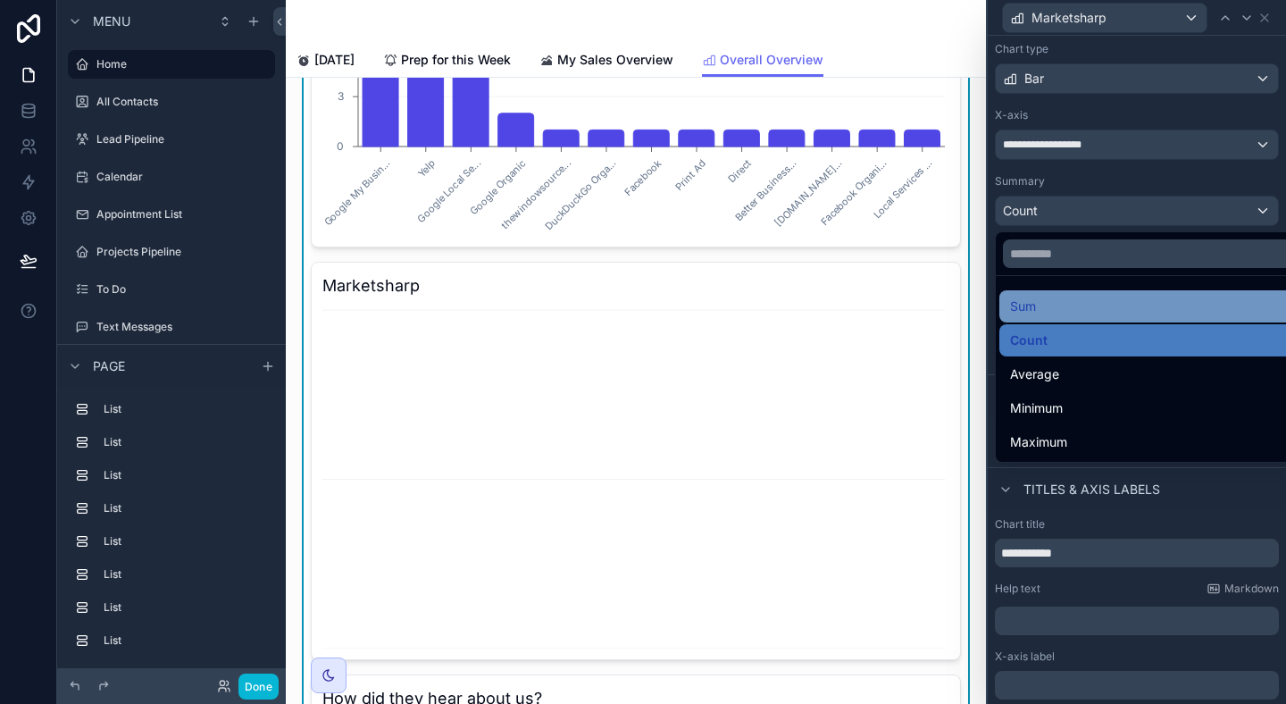
click at [1145, 309] on div "Sum" at bounding box center [1157, 306] width 295 height 21
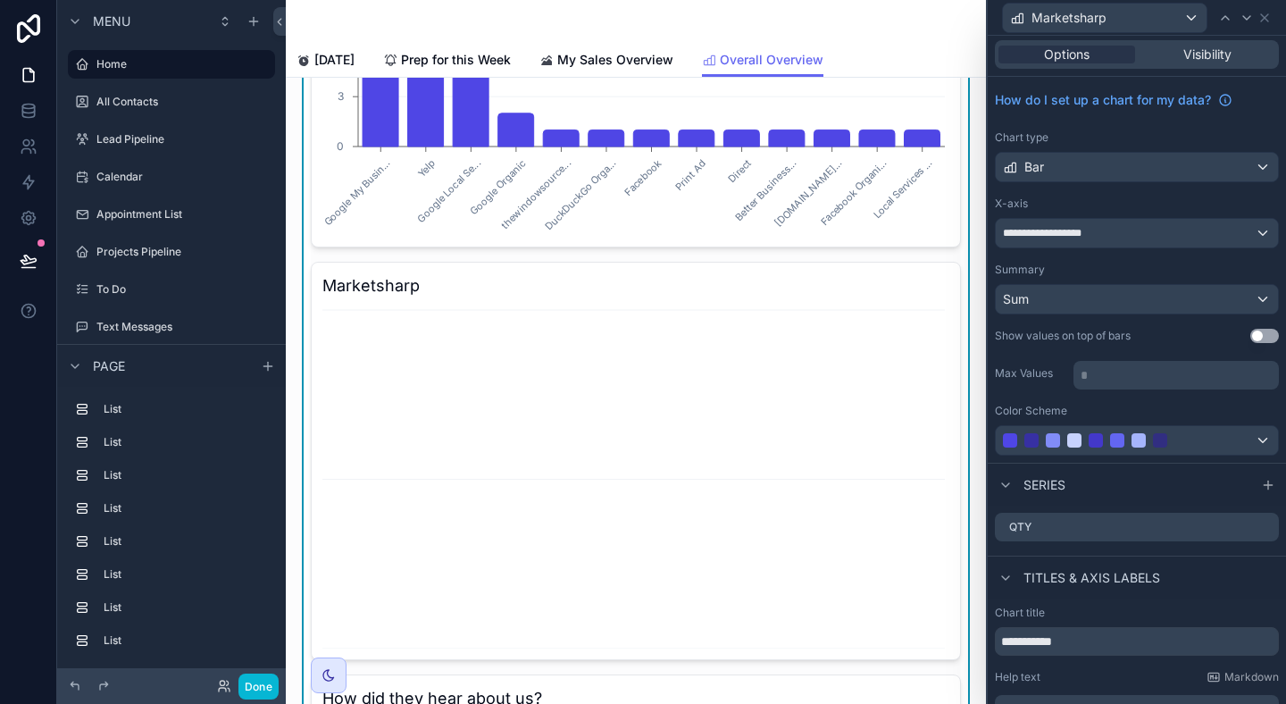
scroll to position [0, 0]
click at [1218, 62] on span "Visibility" at bounding box center [1208, 57] width 48 height 18
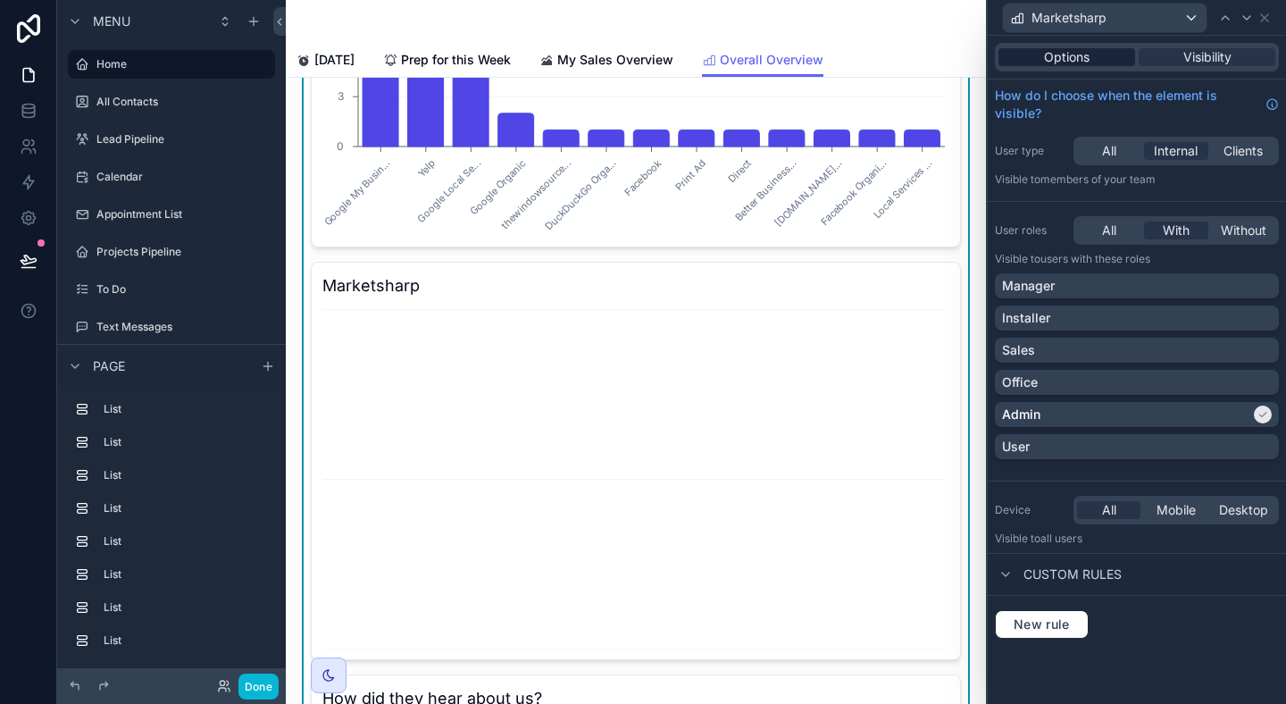
click at [1096, 57] on div "Options" at bounding box center [1067, 57] width 137 height 18
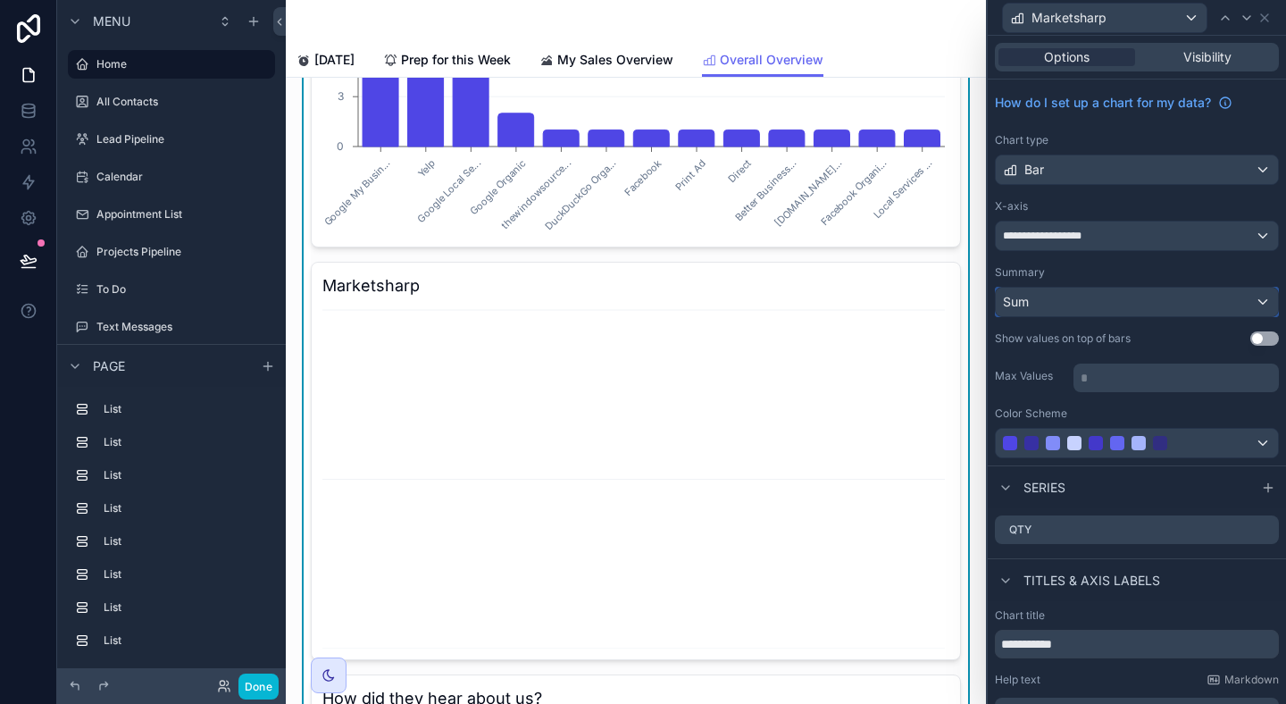
click at [1121, 297] on div "Sum" at bounding box center [1137, 302] width 282 height 29
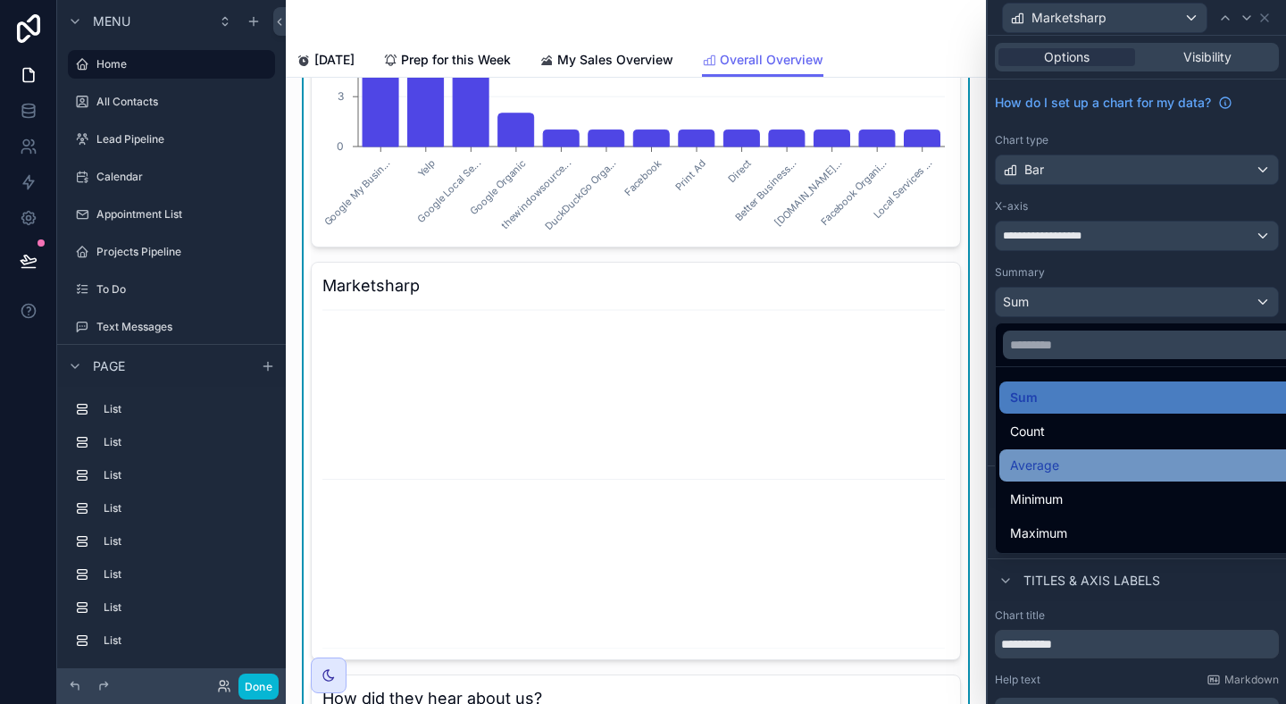
click at [1114, 460] on div "Average" at bounding box center [1157, 465] width 295 height 21
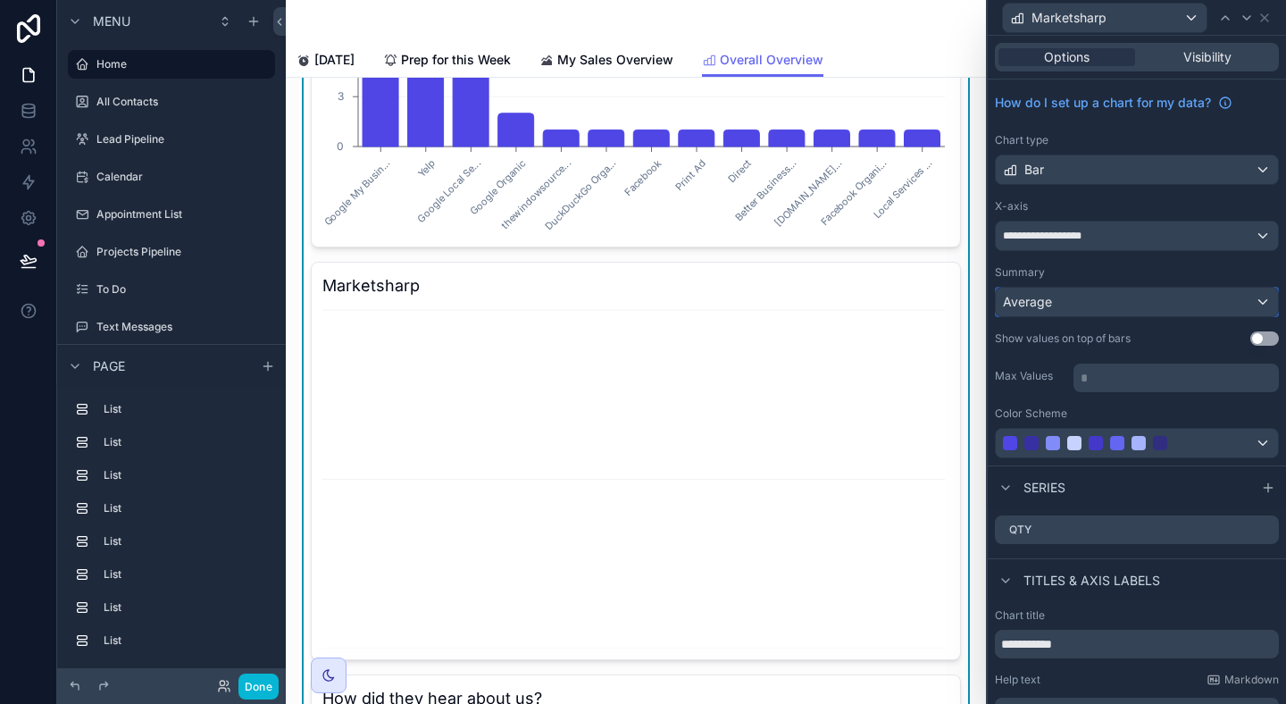
click at [1109, 303] on div "Average" at bounding box center [1137, 302] width 282 height 29
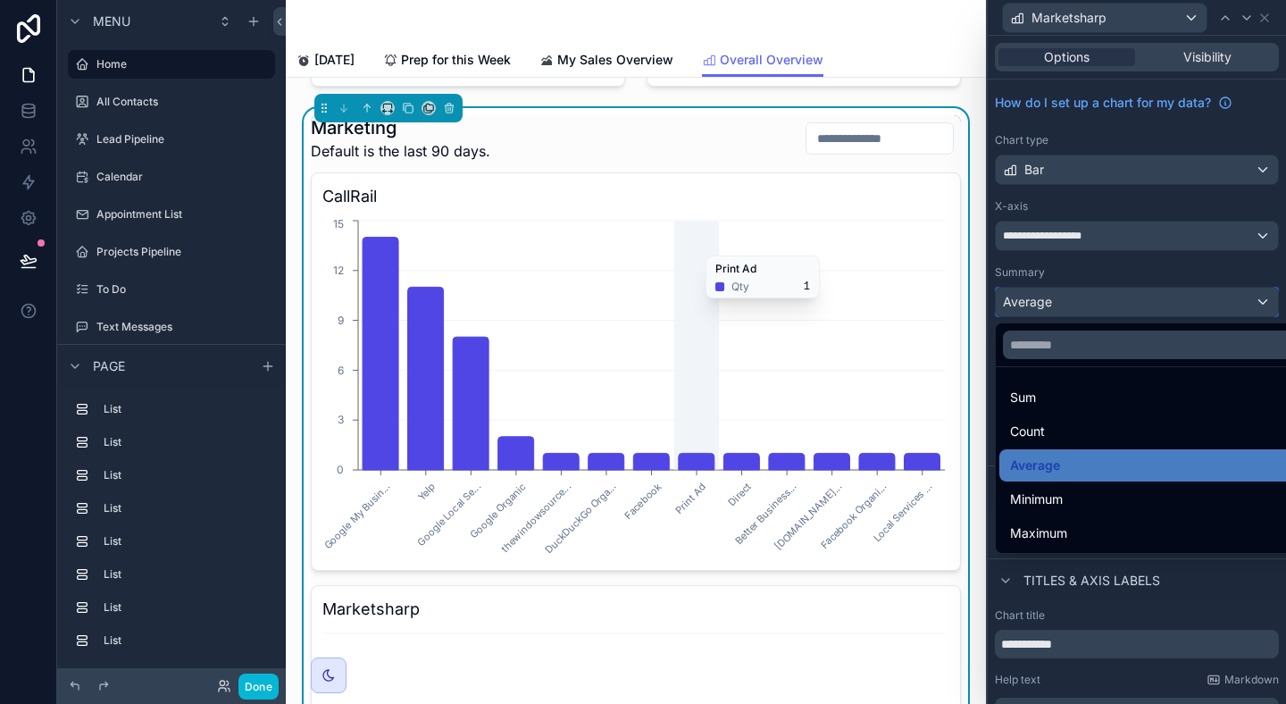
scroll to position [4384, 0]
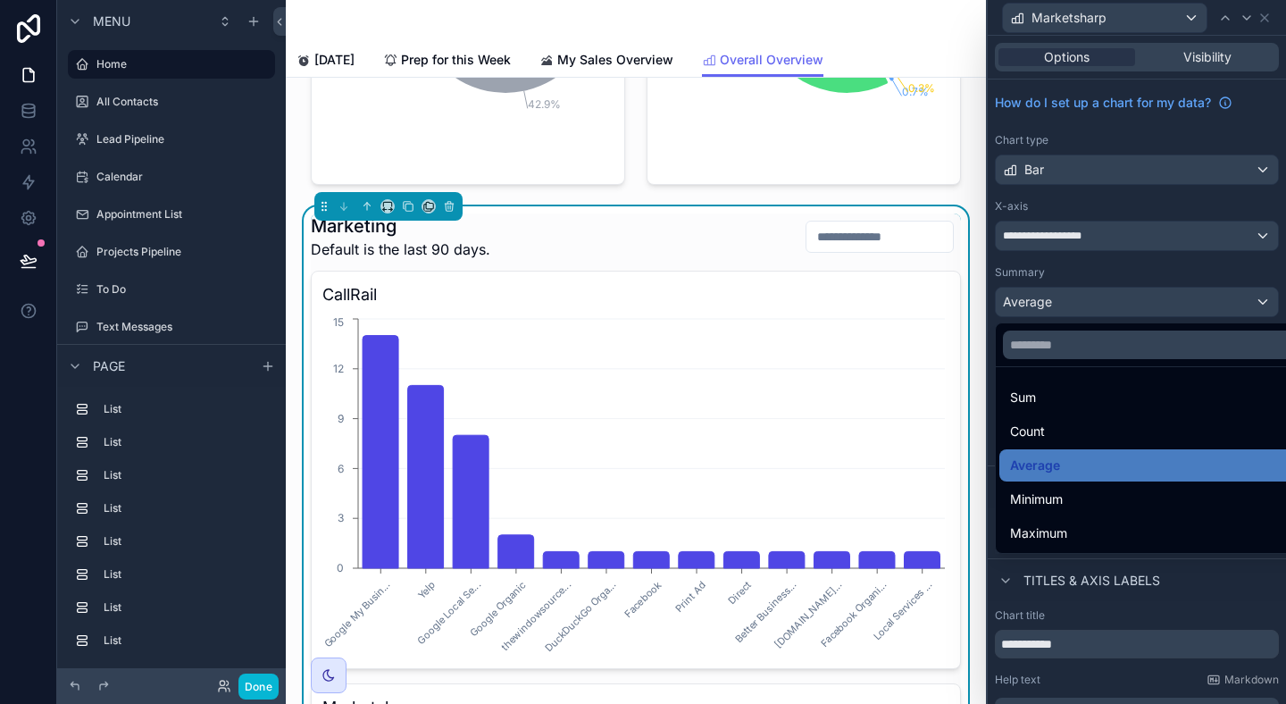
click at [725, 225] on div "Marketing Default is the last 90 days." at bounding box center [636, 236] width 650 height 46
click at [1268, 16] on div at bounding box center [1137, 352] width 298 height 704
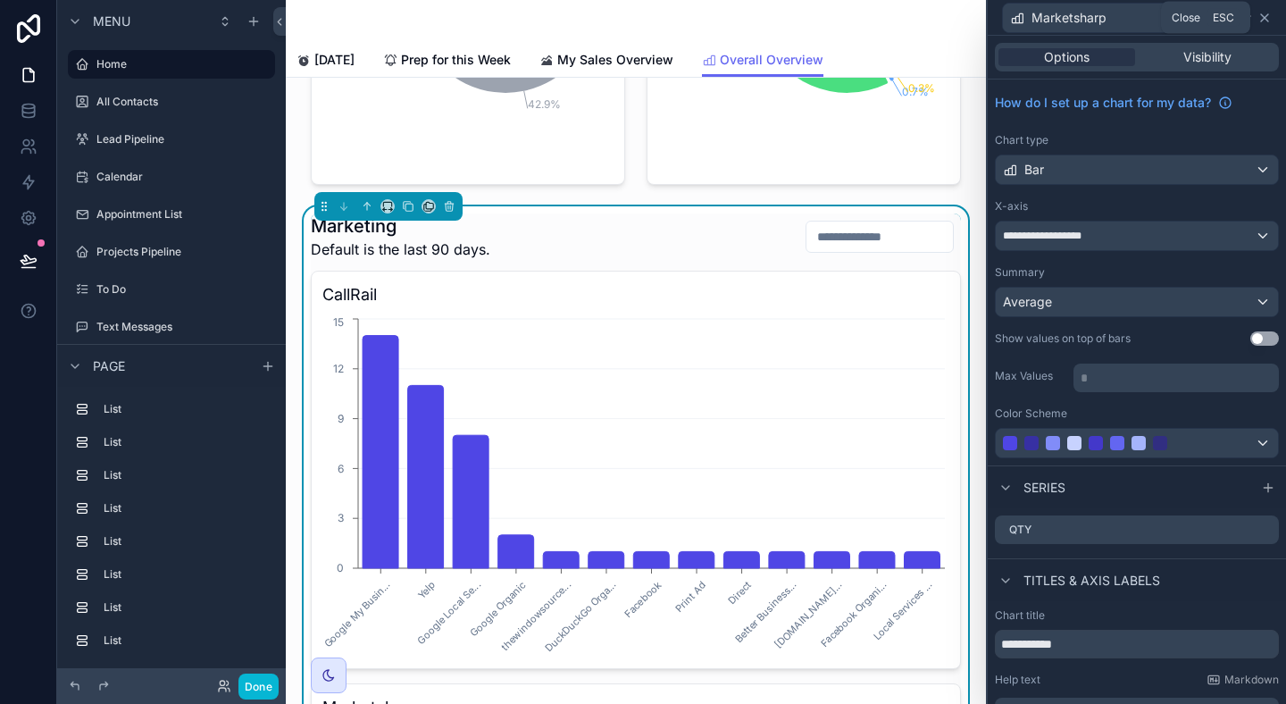
click at [1265, 21] on icon at bounding box center [1265, 18] width 14 height 14
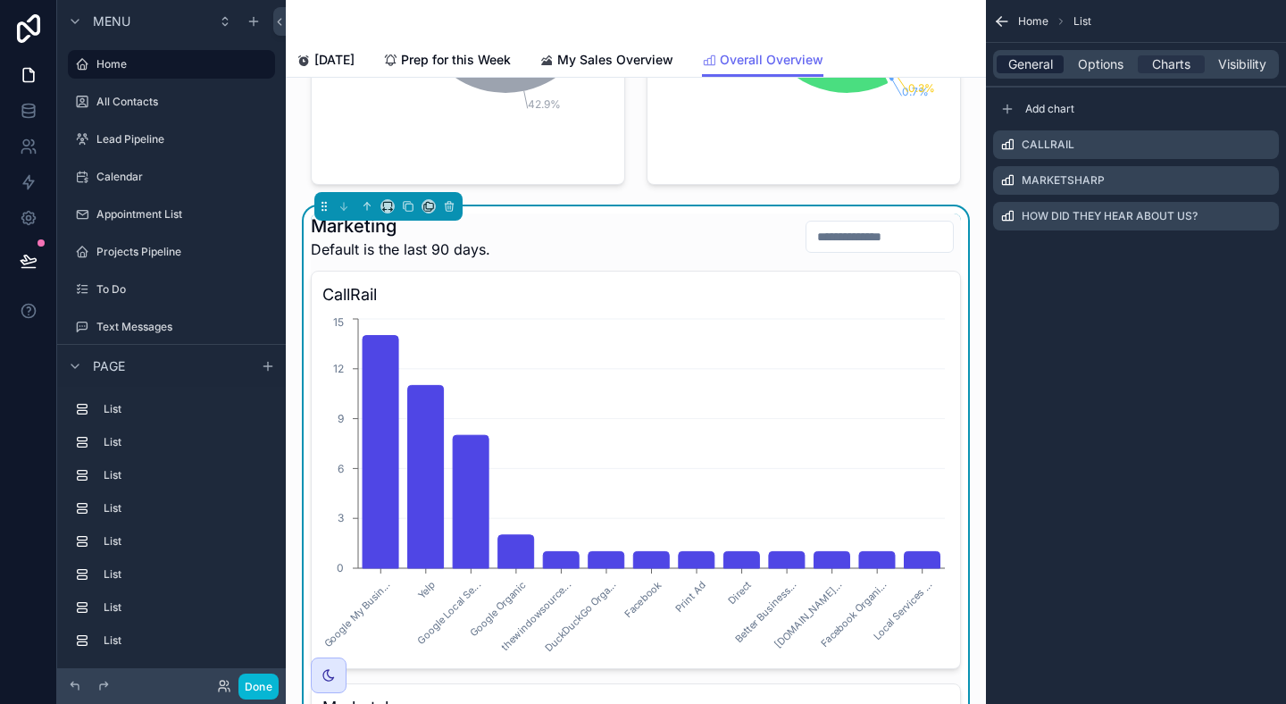
click at [1027, 61] on span "General" at bounding box center [1030, 64] width 45 height 18
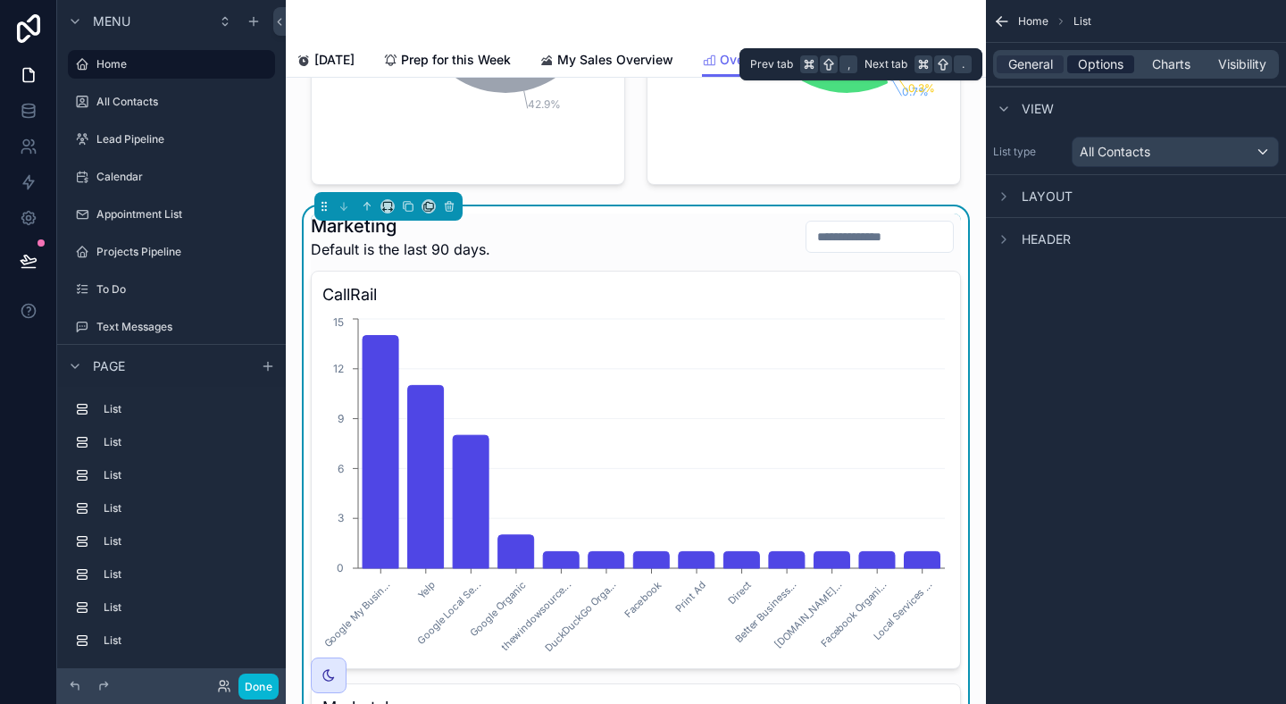
click at [1102, 60] on span "Options" at bounding box center [1101, 64] width 46 height 18
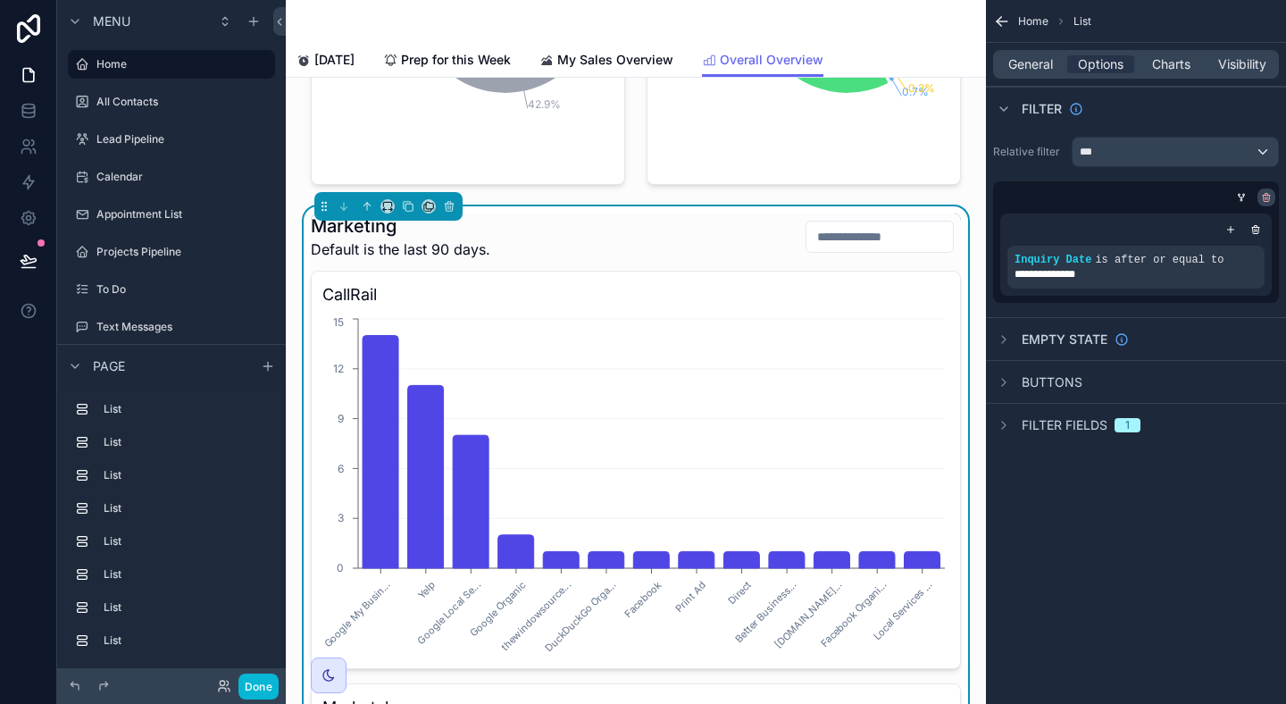
click at [1266, 200] on icon "scrollable content" at bounding box center [1266, 197] width 11 height 11
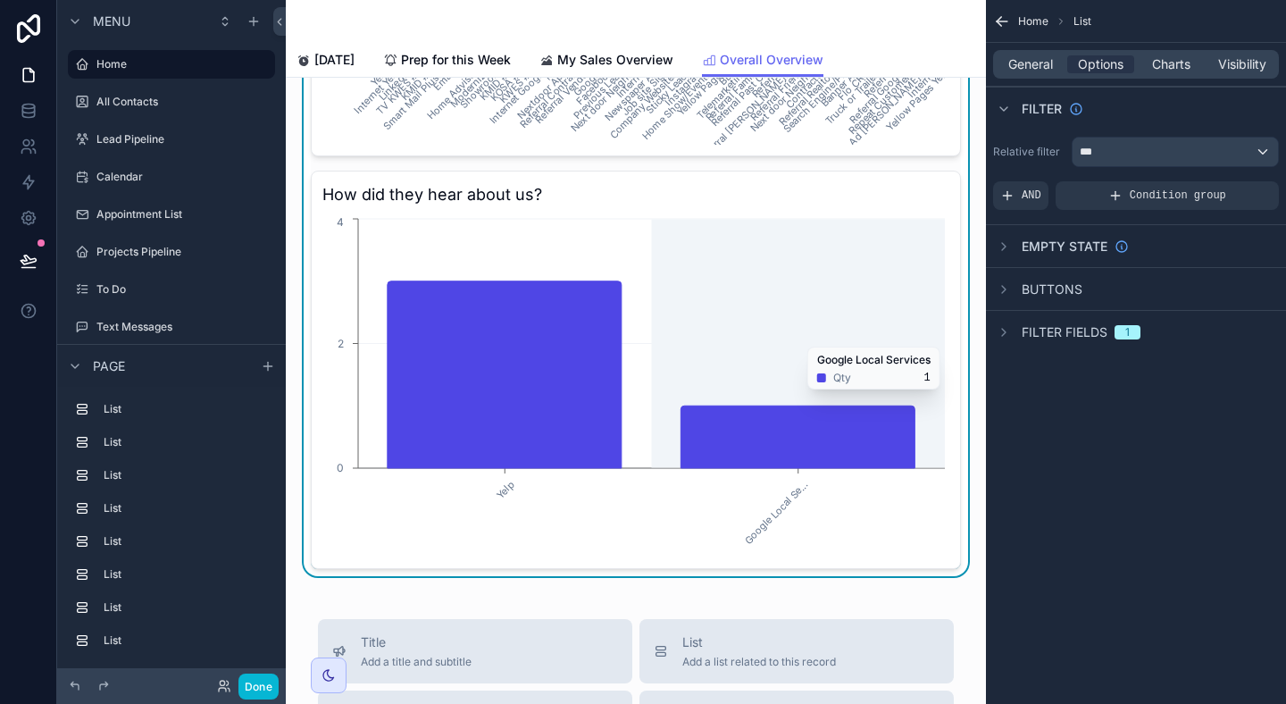
scroll to position [5324, 0]
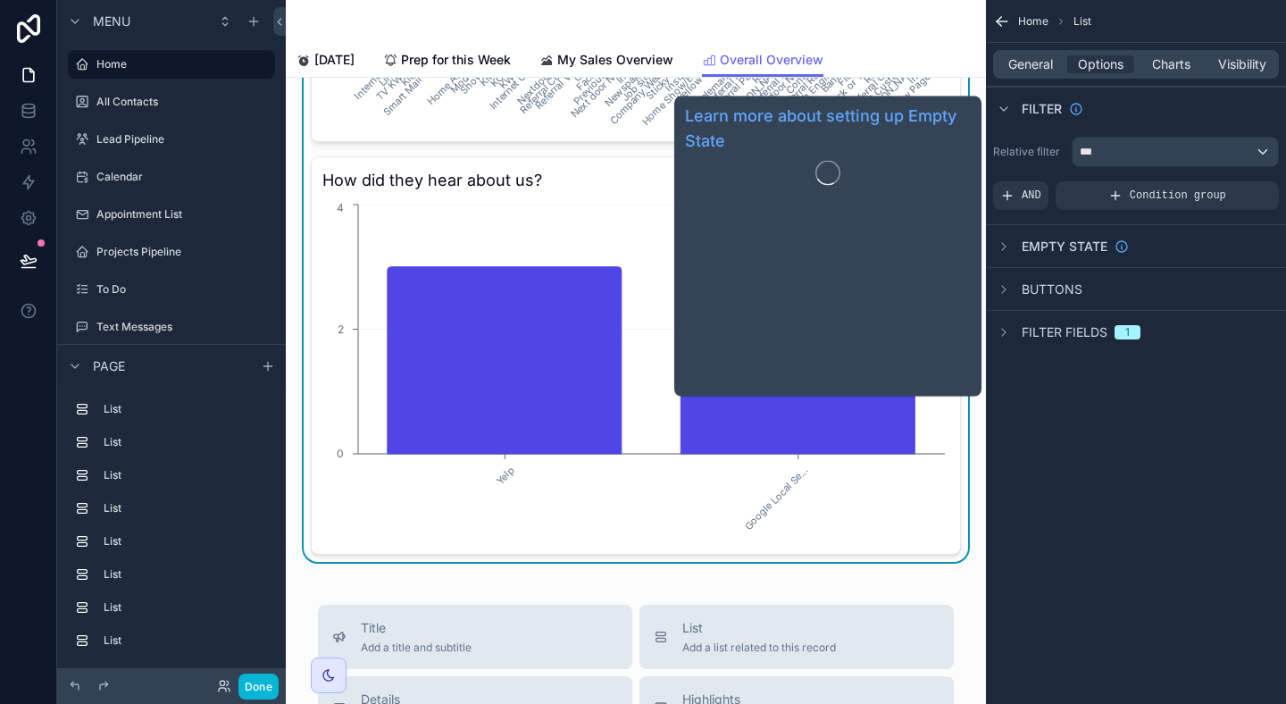
click at [1057, 239] on span "Empty state" at bounding box center [1065, 247] width 86 height 18
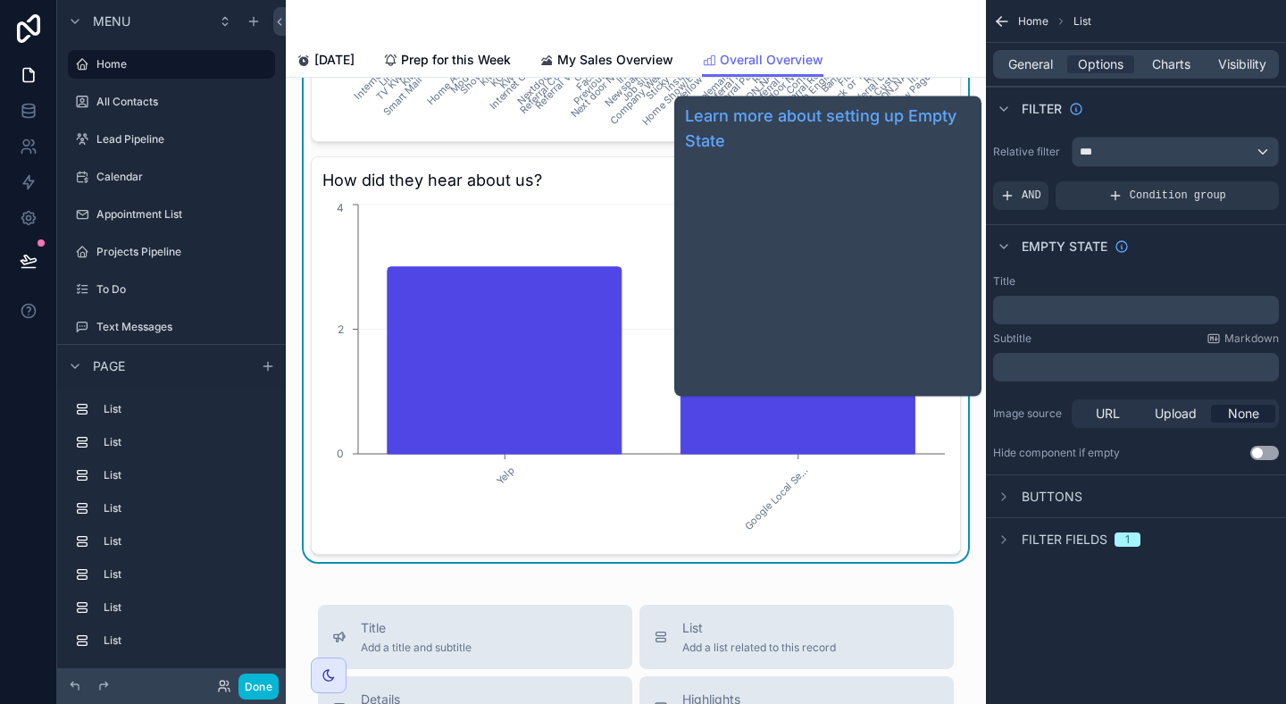
click at [1057, 239] on span "Empty state" at bounding box center [1065, 247] width 86 height 18
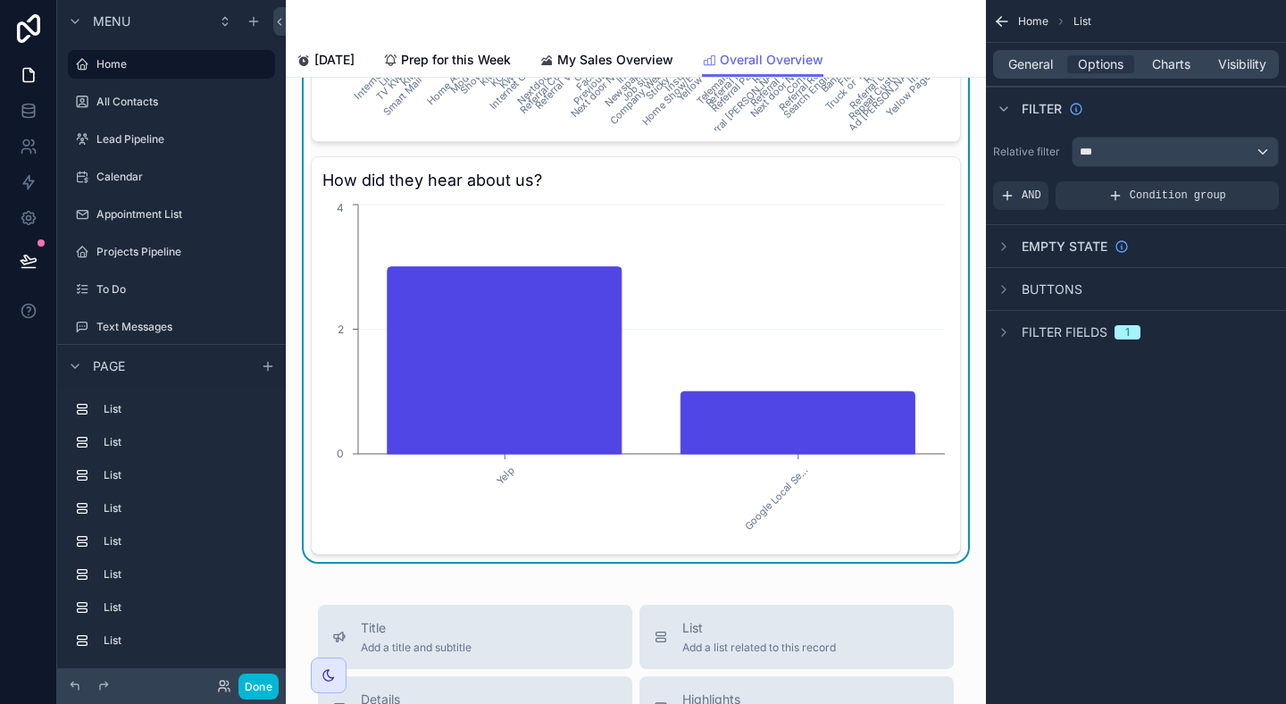
click at [1036, 54] on div "General Options Charts Visibility" at bounding box center [1136, 64] width 286 height 29
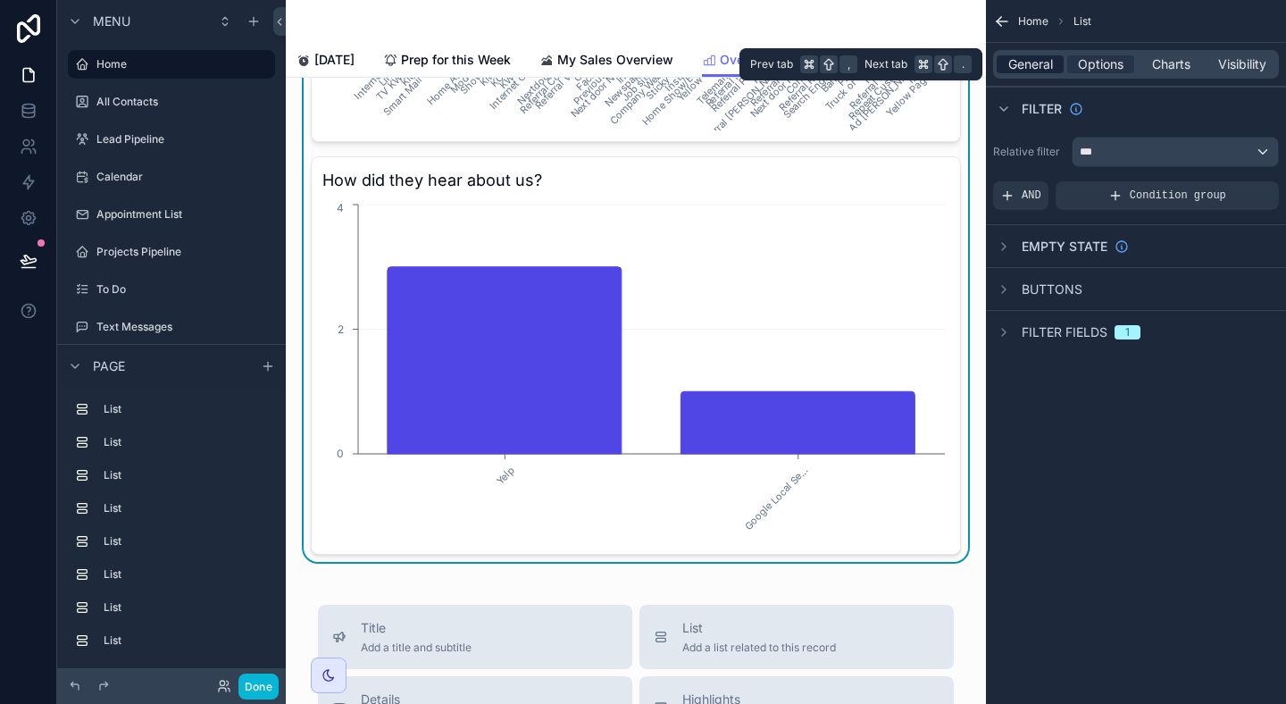
click at [1036, 65] on span "General" at bounding box center [1030, 64] width 45 height 18
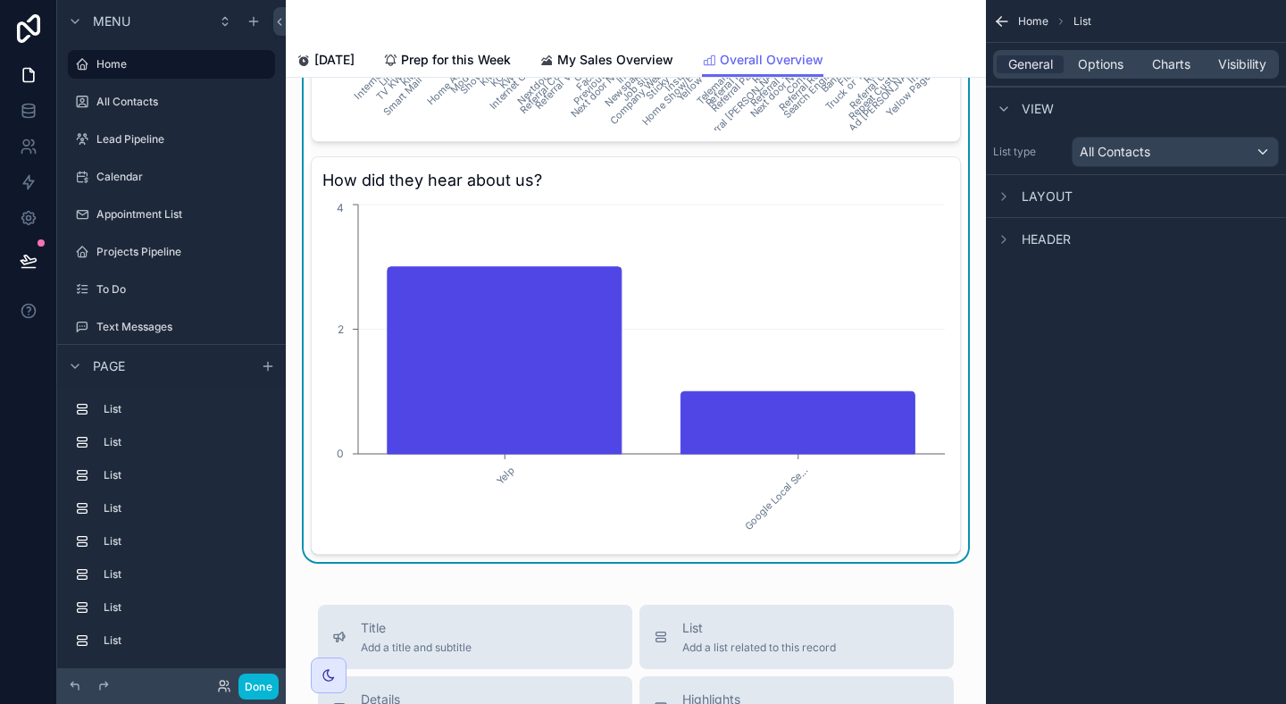
click at [1049, 194] on span "Layout" at bounding box center [1047, 197] width 51 height 18
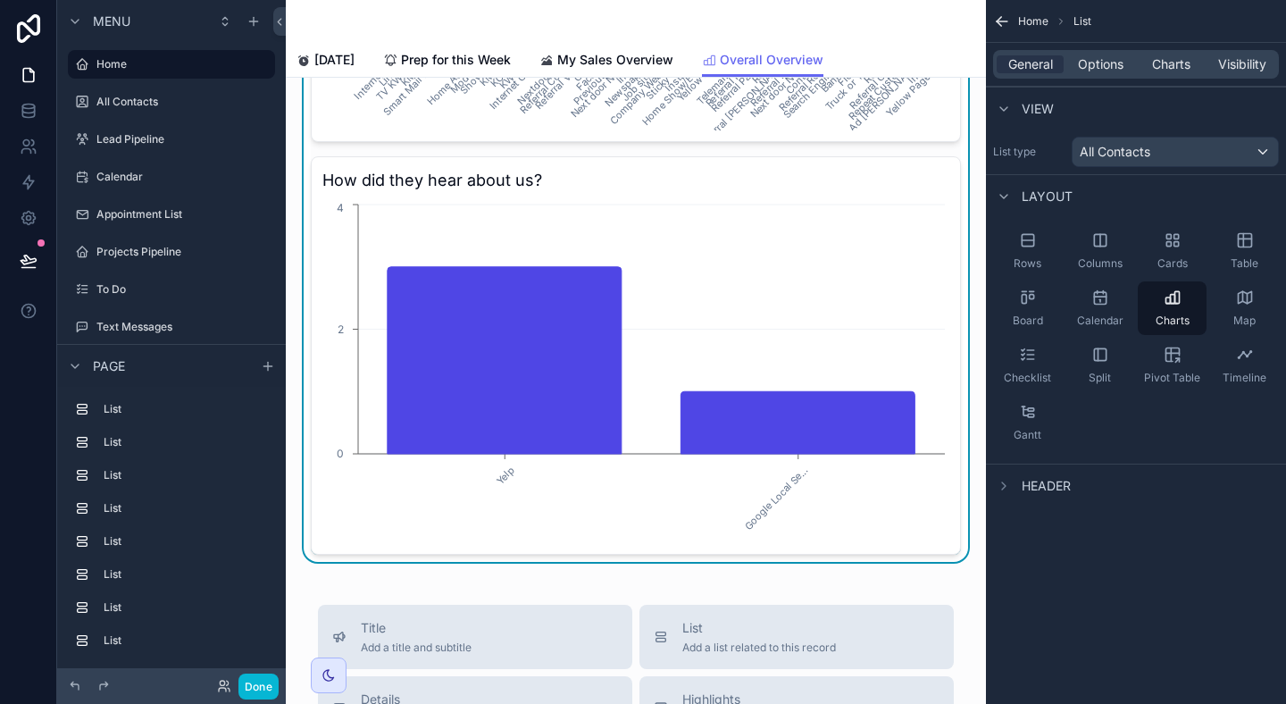
click at [1049, 194] on span "Layout" at bounding box center [1047, 197] width 51 height 18
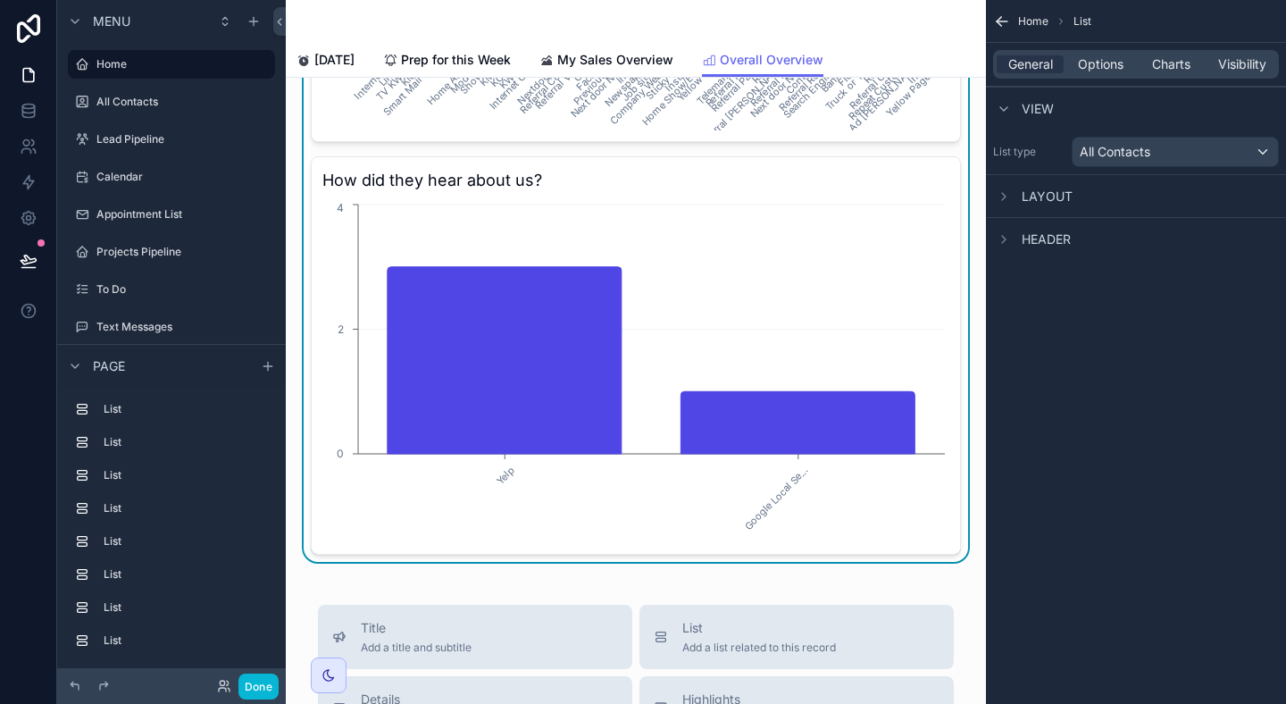
click at [1046, 205] on div "Layout" at bounding box center [1033, 196] width 80 height 21
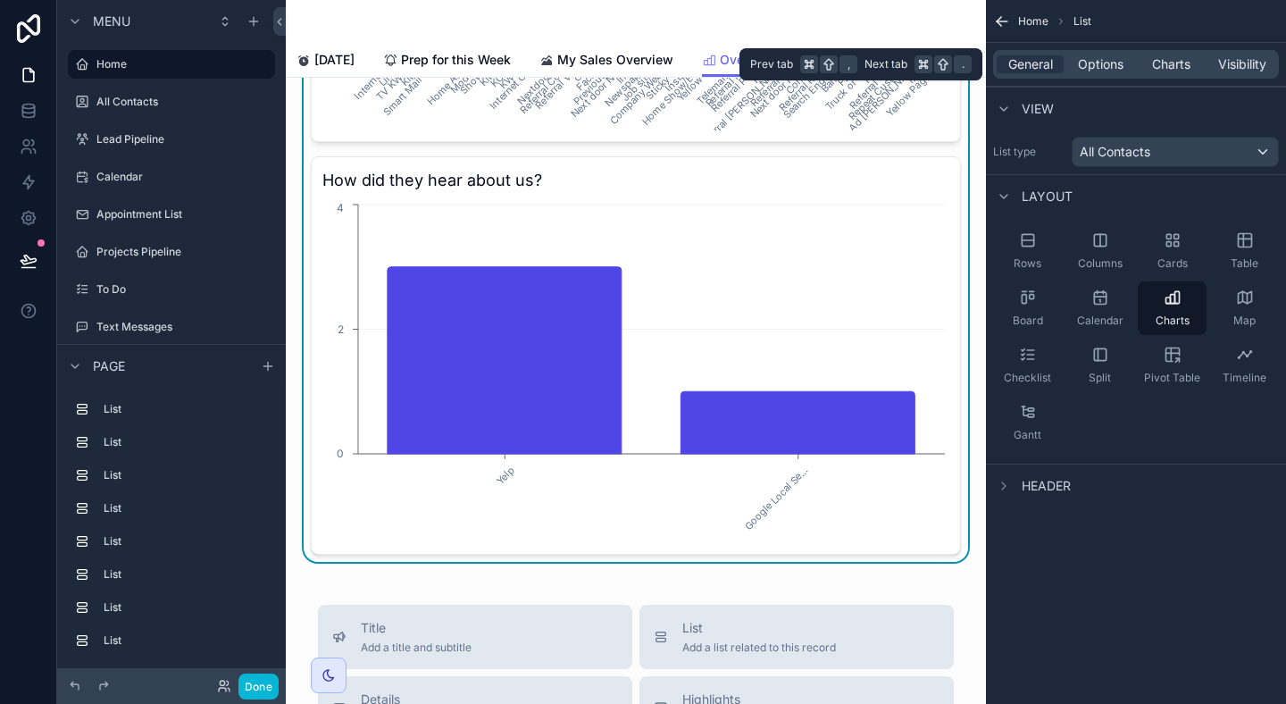
click at [1190, 73] on div "General Options Charts Visibility" at bounding box center [1136, 64] width 286 height 29
click at [1183, 68] on span "Charts" at bounding box center [1171, 64] width 38 height 18
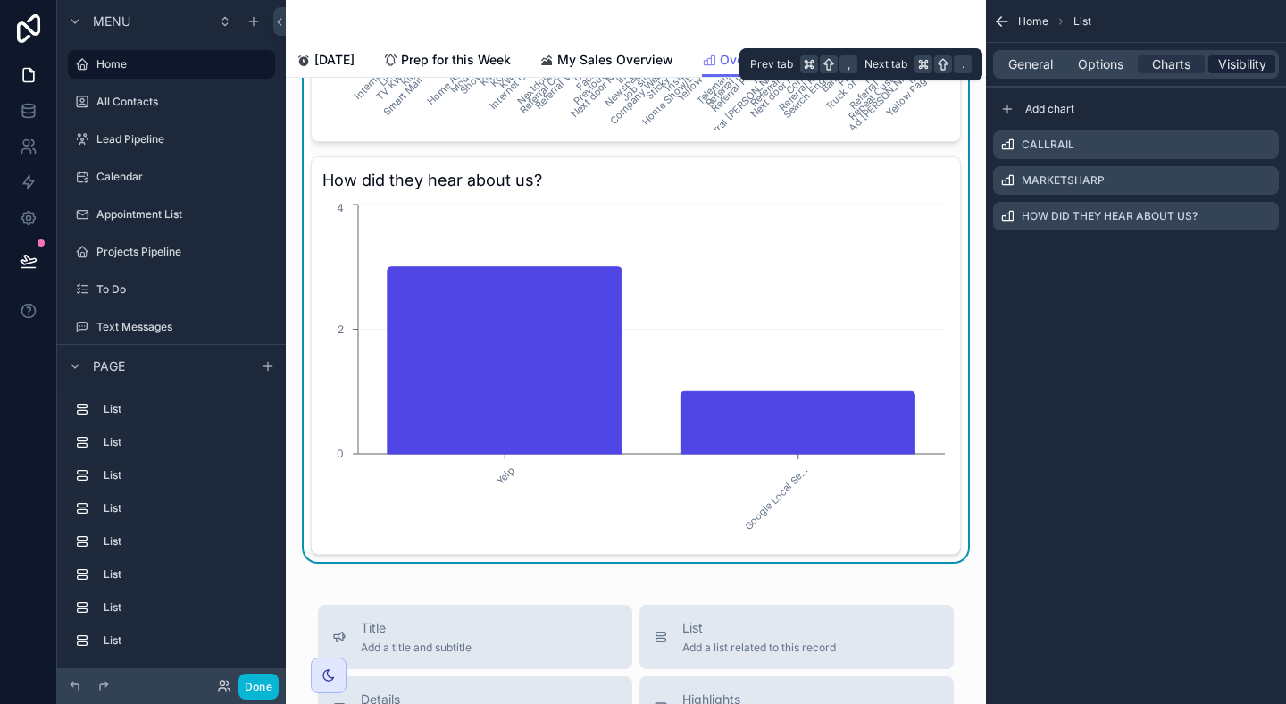
click at [1224, 63] on span "Visibility" at bounding box center [1242, 64] width 48 height 18
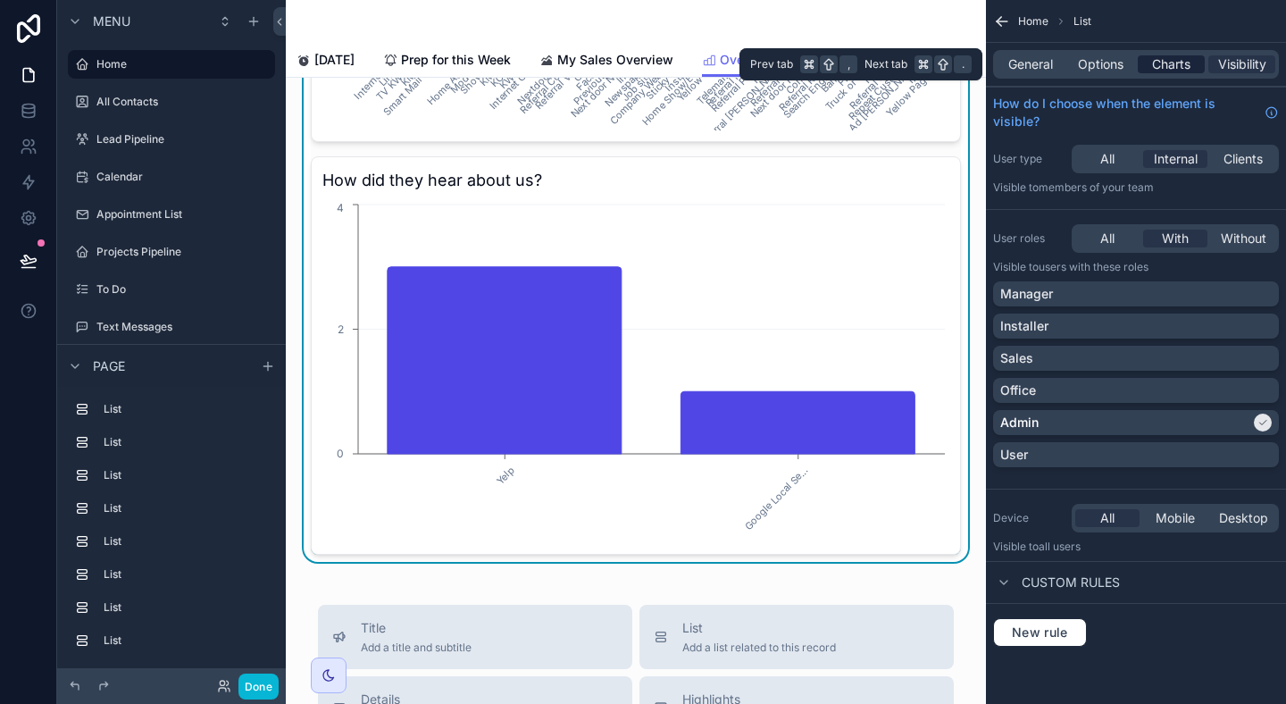
click at [1167, 64] on span "Charts" at bounding box center [1171, 64] width 38 height 18
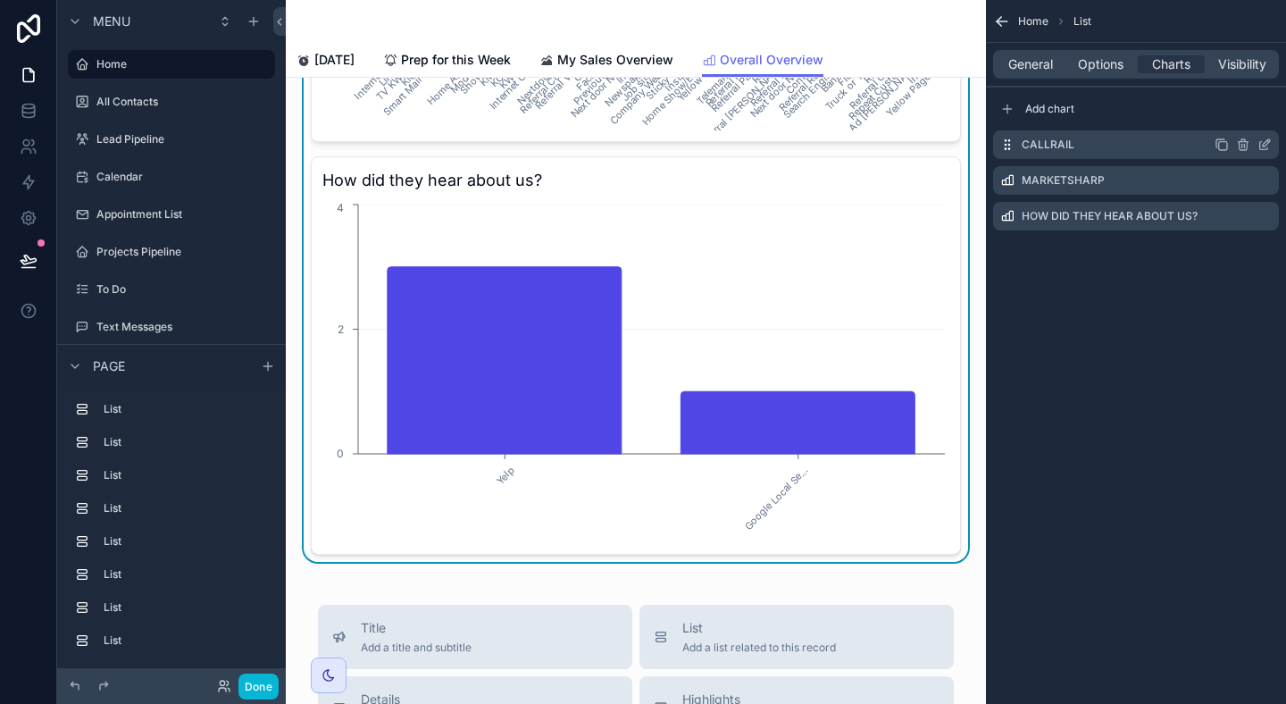
click at [1261, 148] on icon "scrollable content" at bounding box center [1265, 145] width 14 height 14
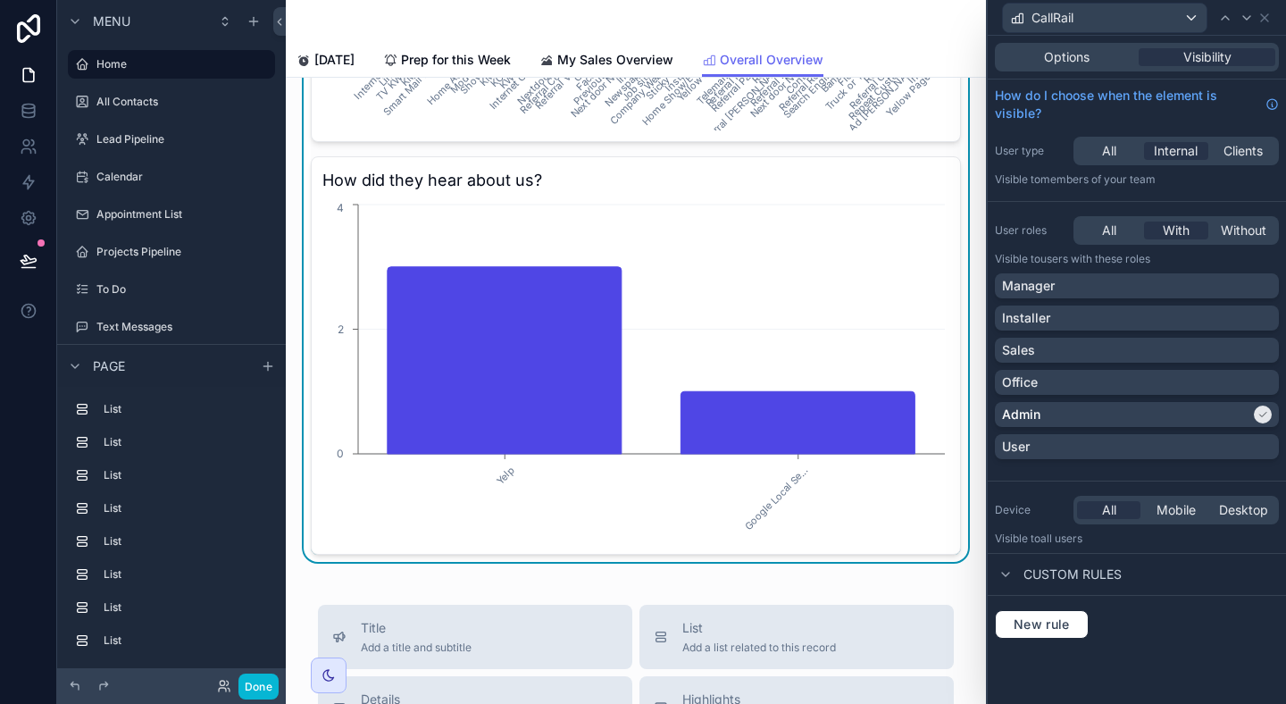
click at [1050, 46] on div "Options Visibility" at bounding box center [1137, 57] width 284 height 29
click at [1051, 57] on span "Options" at bounding box center [1067, 57] width 46 height 18
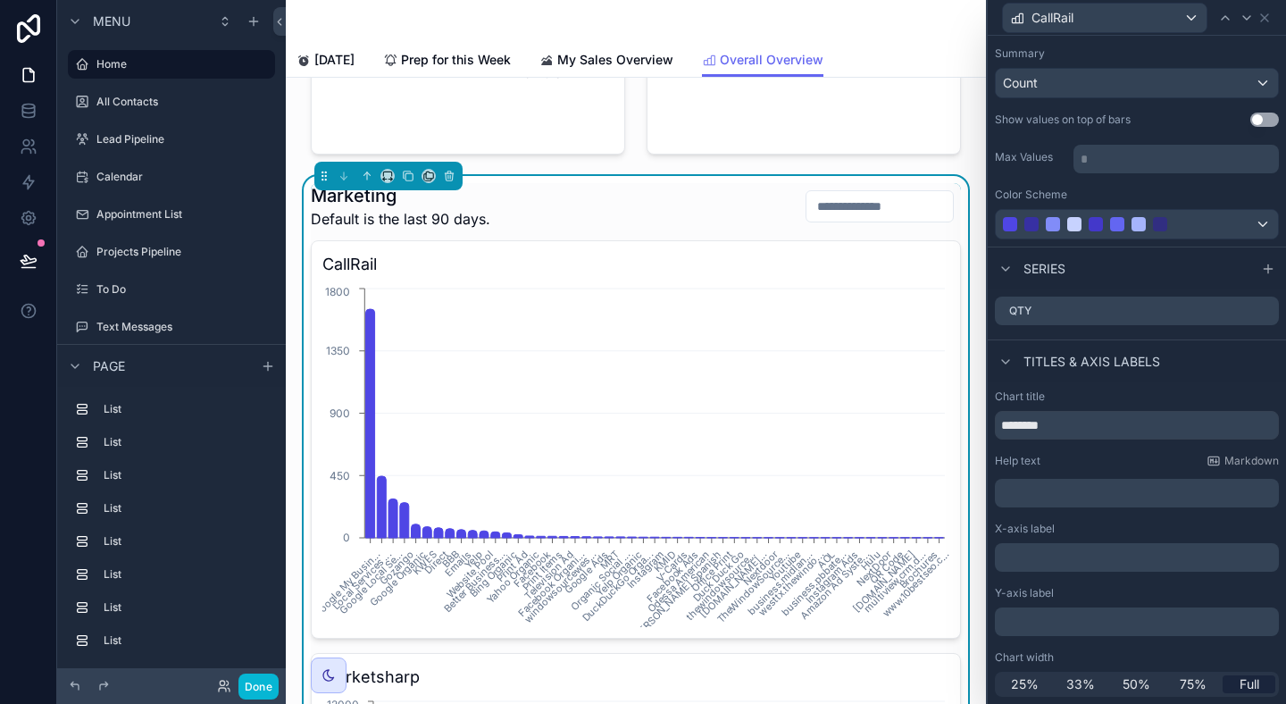
scroll to position [4408, 0]
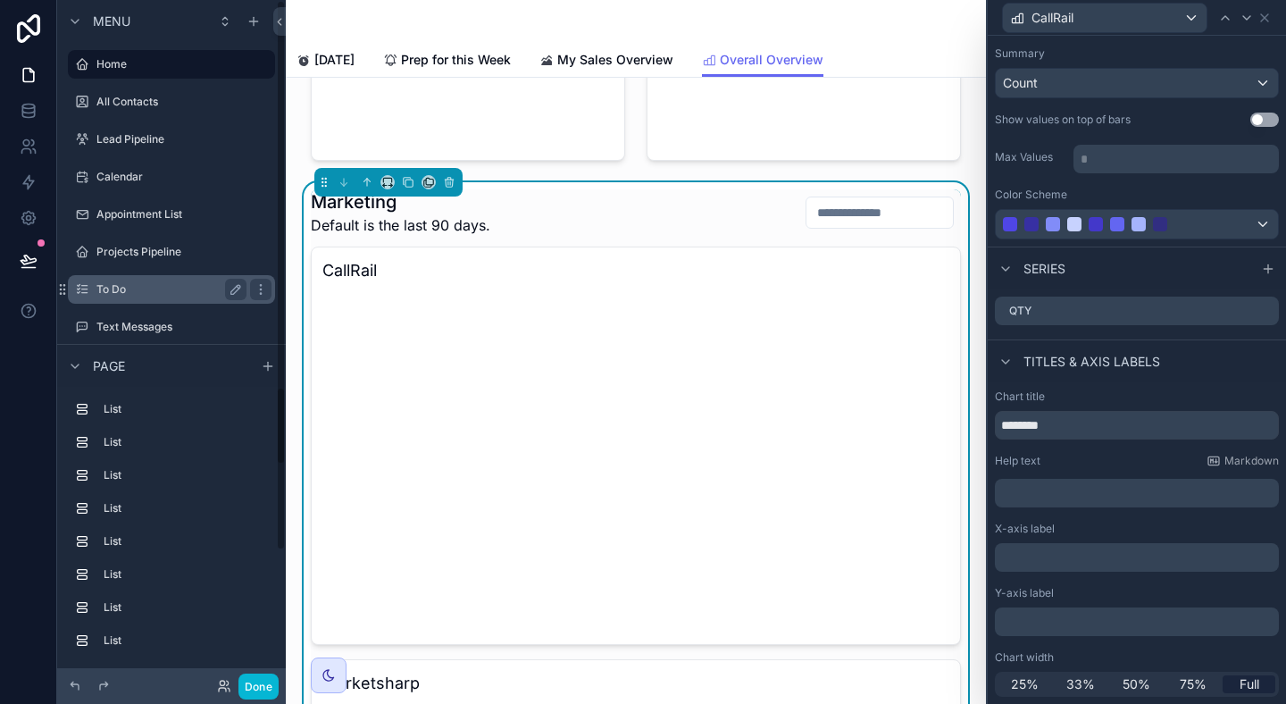
click at [21, 261] on icon at bounding box center [28, 259] width 15 height 9
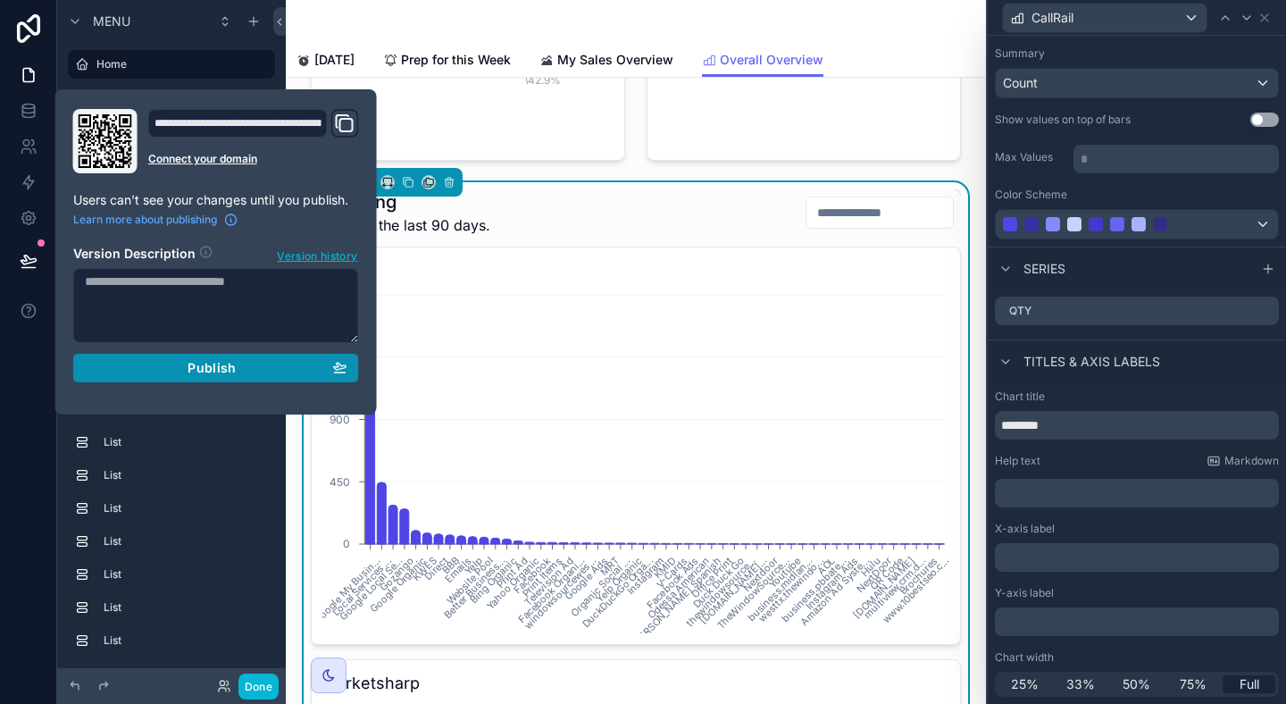
click at [291, 367] on div "Publish" at bounding box center [216, 368] width 263 height 16
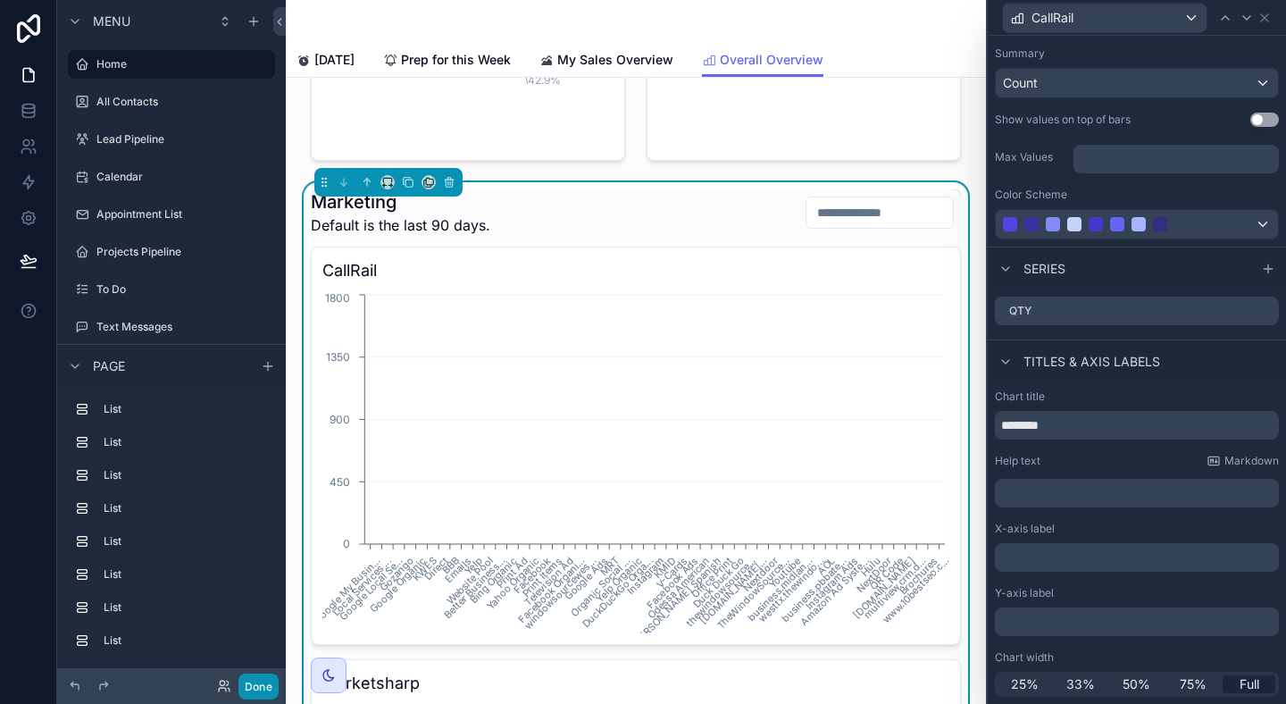
click at [264, 687] on button "Done" at bounding box center [259, 687] width 40 height 26
click at [0, 0] on div "[PERSON_NAME]" at bounding box center [0, 0] width 0 height 0
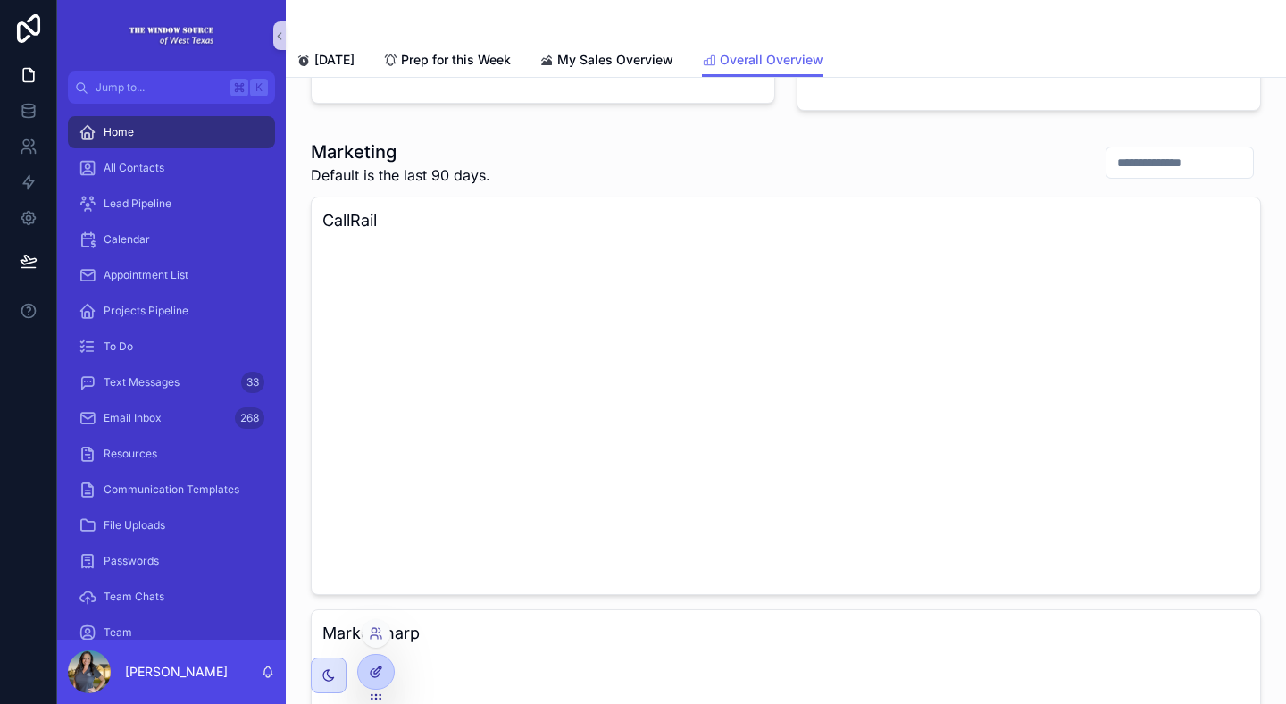
click at [381, 670] on icon at bounding box center [376, 672] width 14 height 14
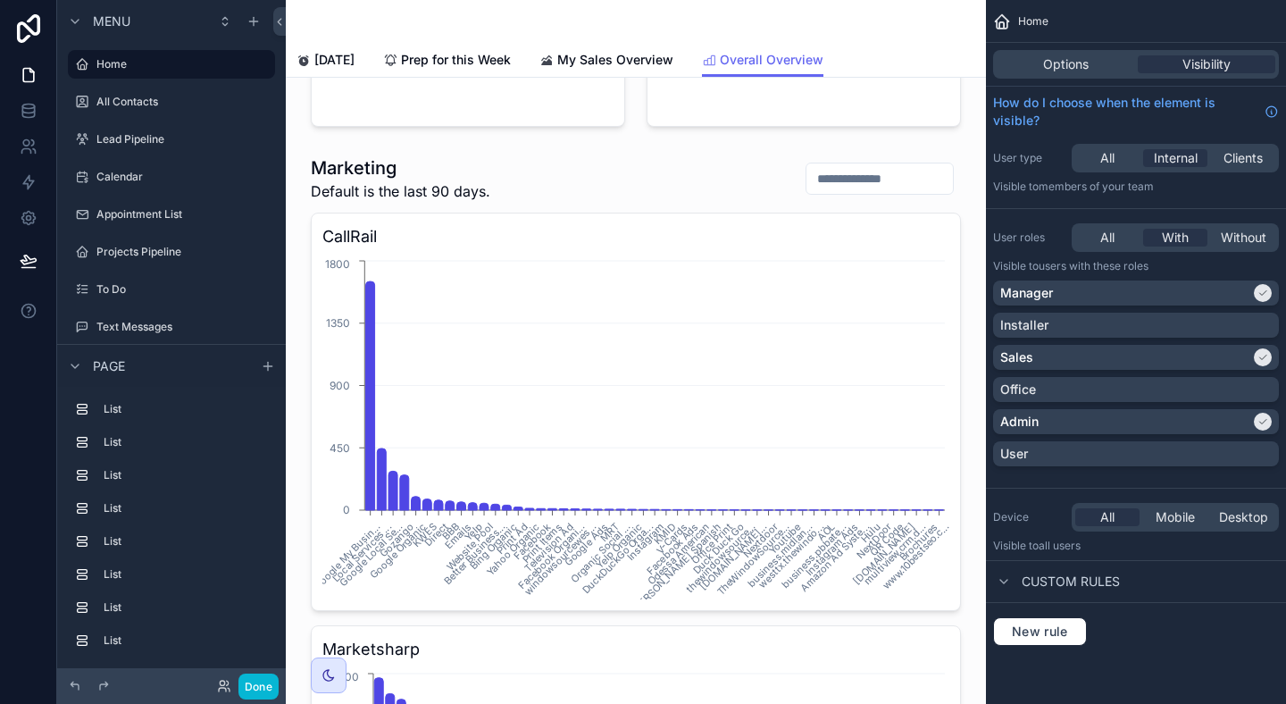
scroll to position [4440, 0]
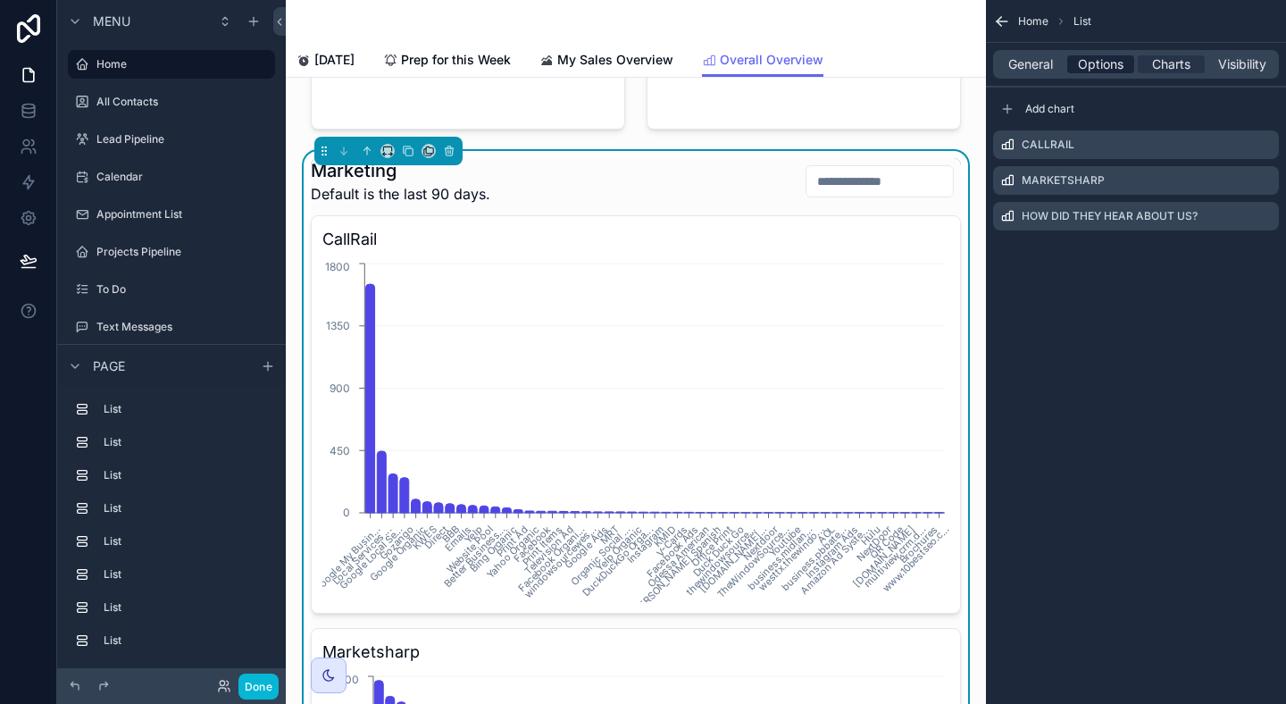
click at [1102, 63] on span "Options" at bounding box center [1101, 64] width 46 height 18
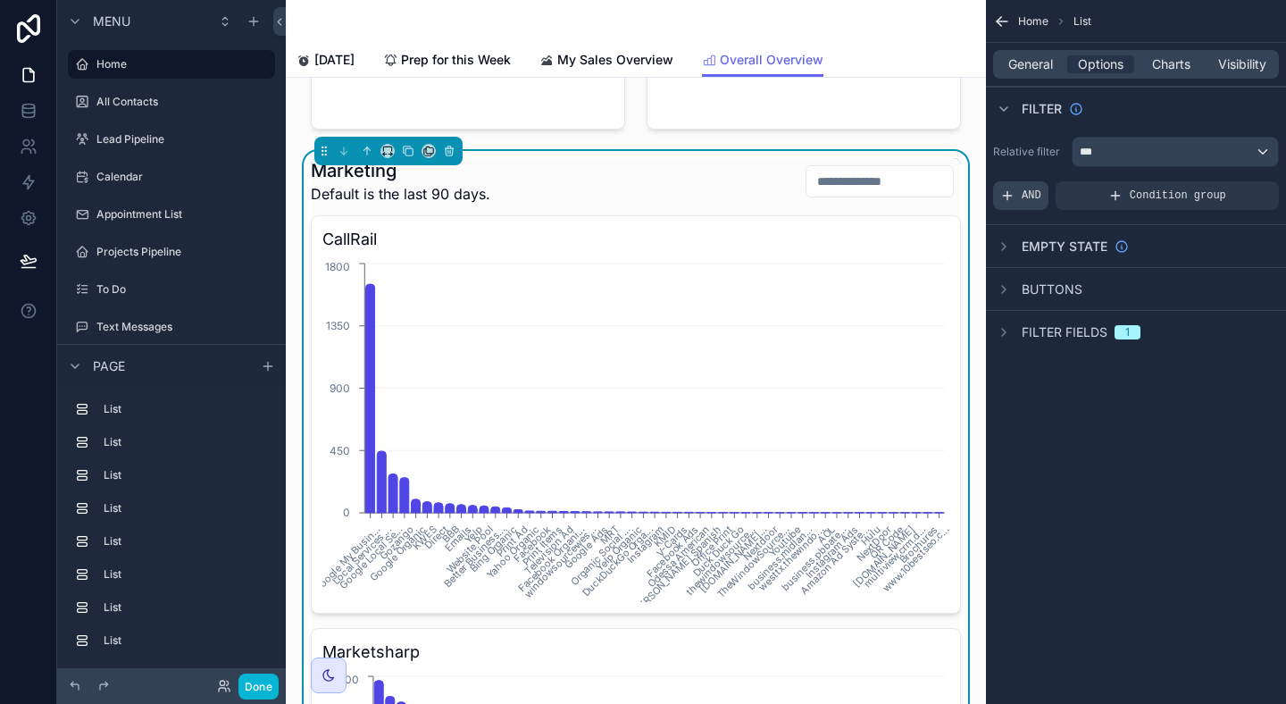
click at [1029, 190] on span "AND" at bounding box center [1032, 195] width 20 height 14
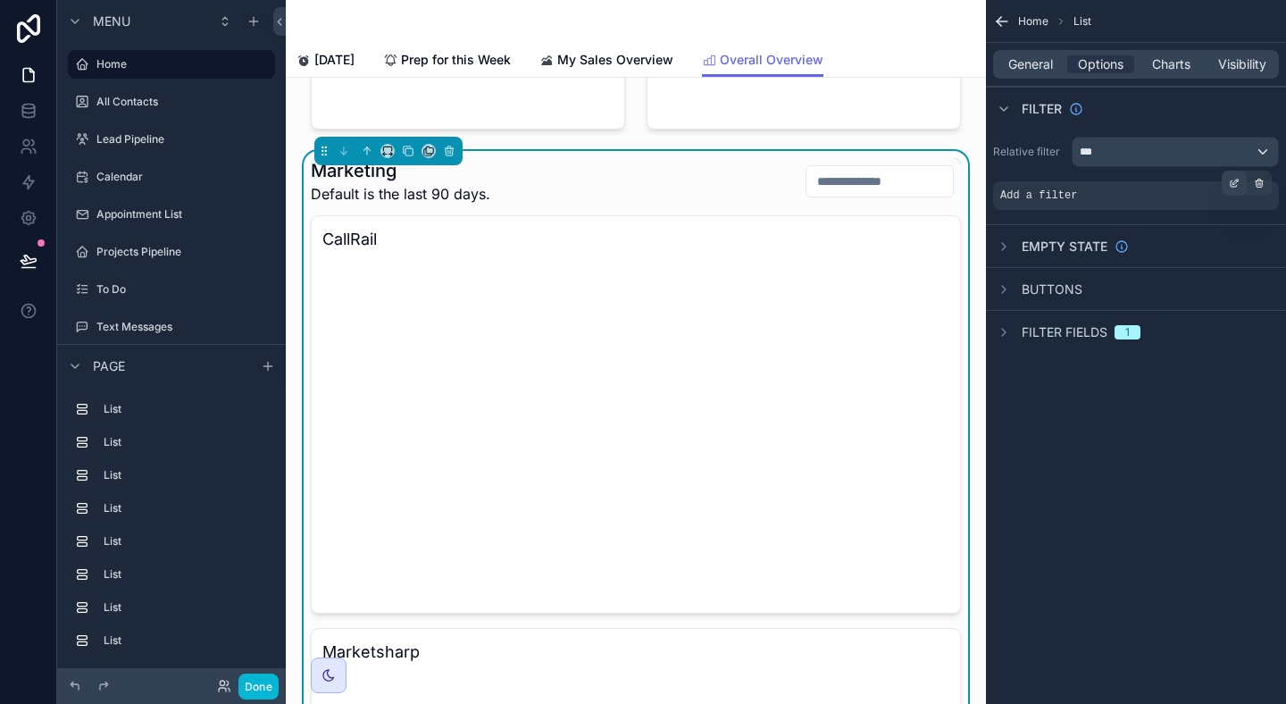
click at [1234, 184] on icon "scrollable content" at bounding box center [1236, 181] width 5 height 5
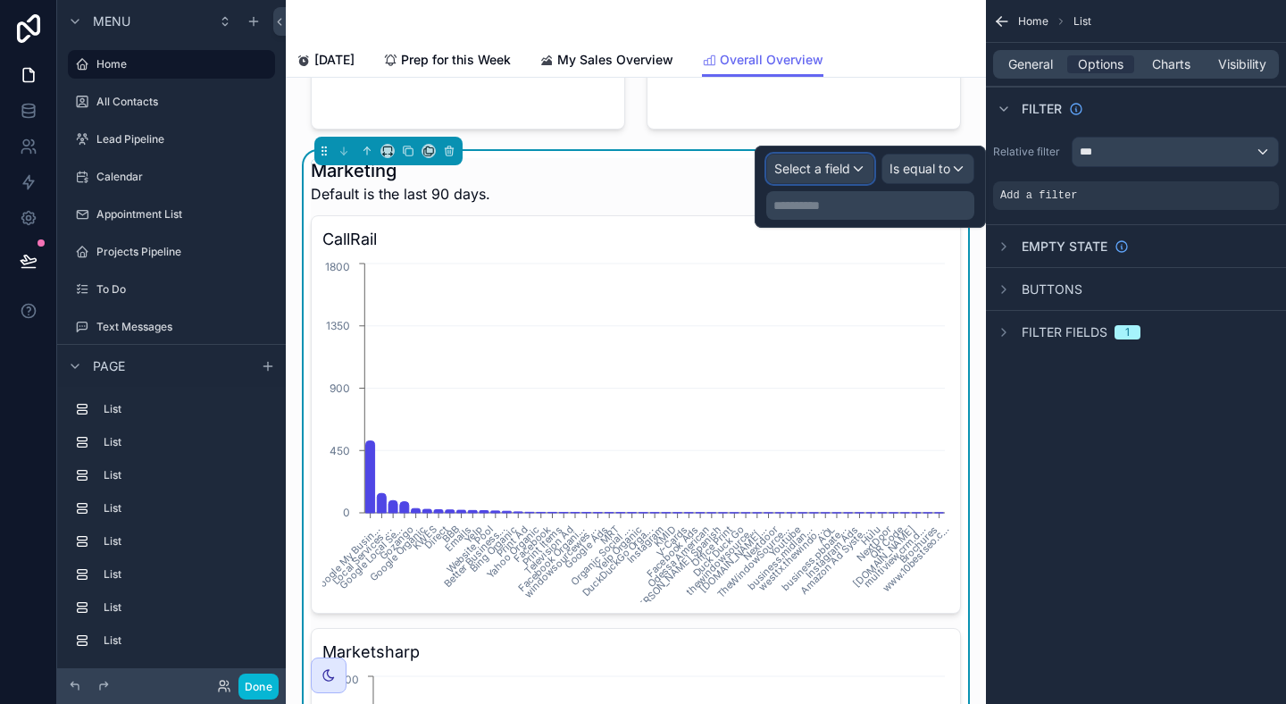
click at [823, 171] on span "Select a field" at bounding box center [812, 168] width 76 height 15
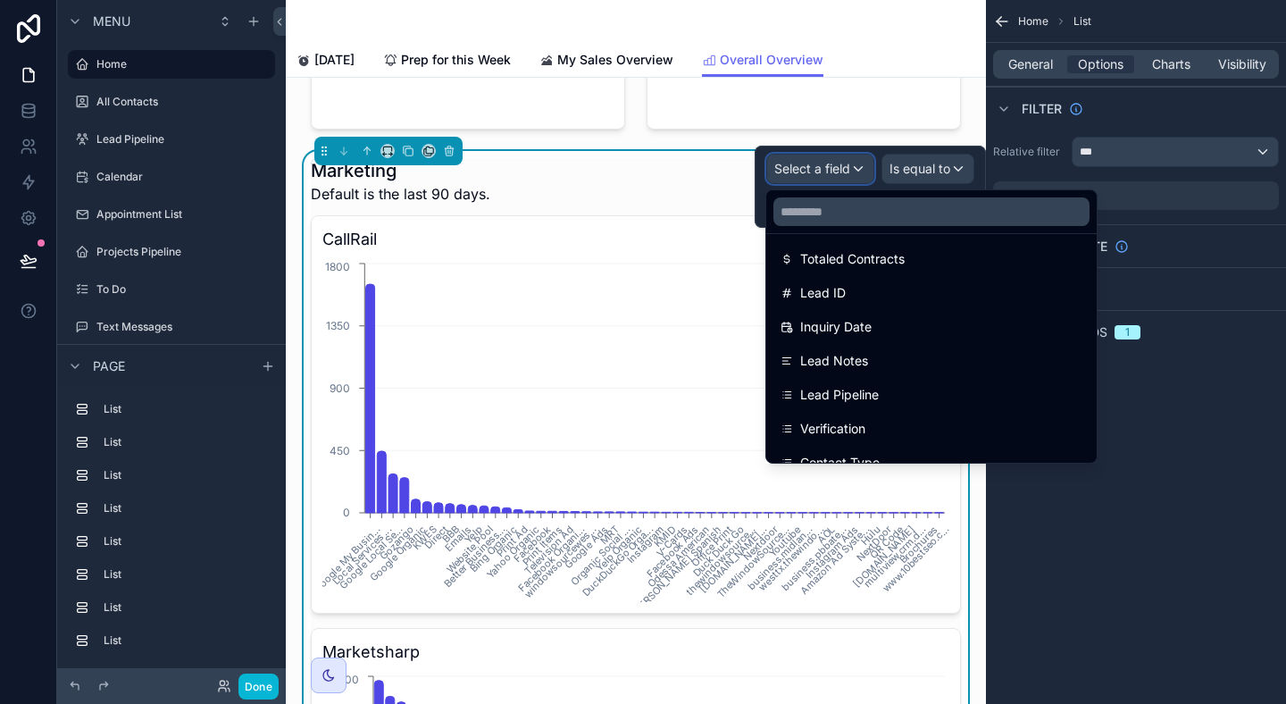
scroll to position [347, 0]
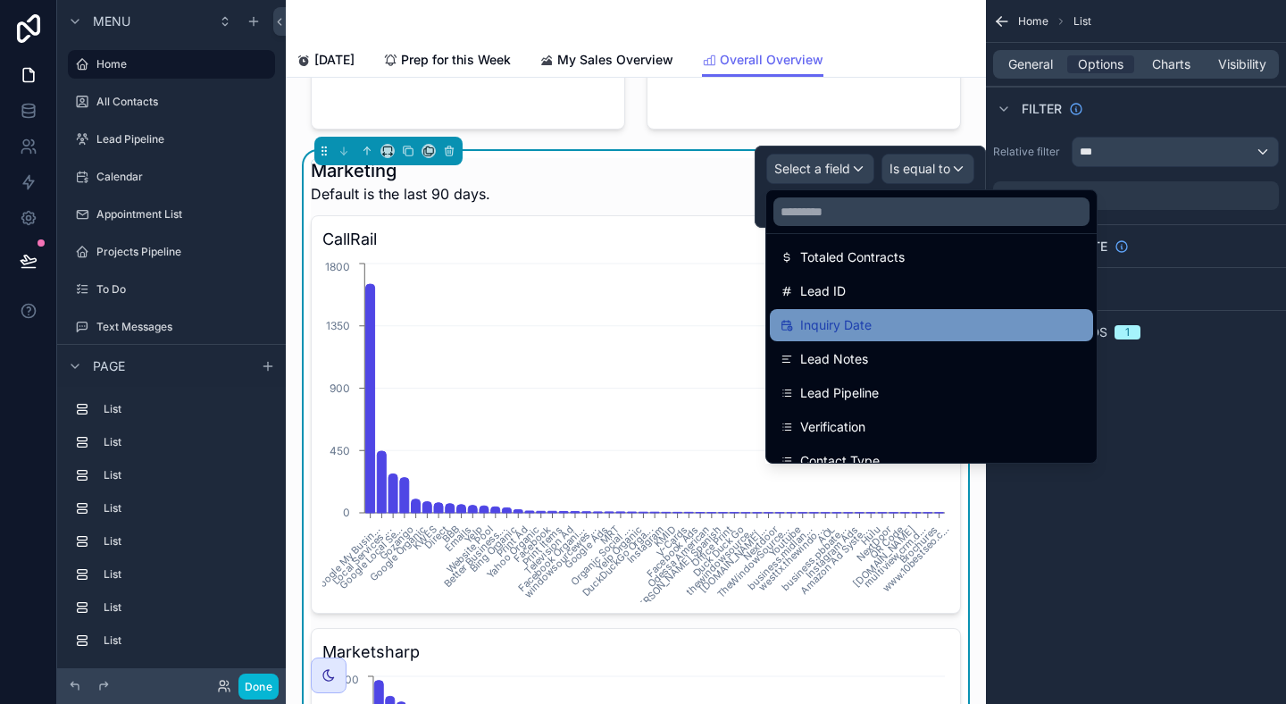
click at [880, 328] on div "Inquiry Date" at bounding box center [932, 324] width 302 height 21
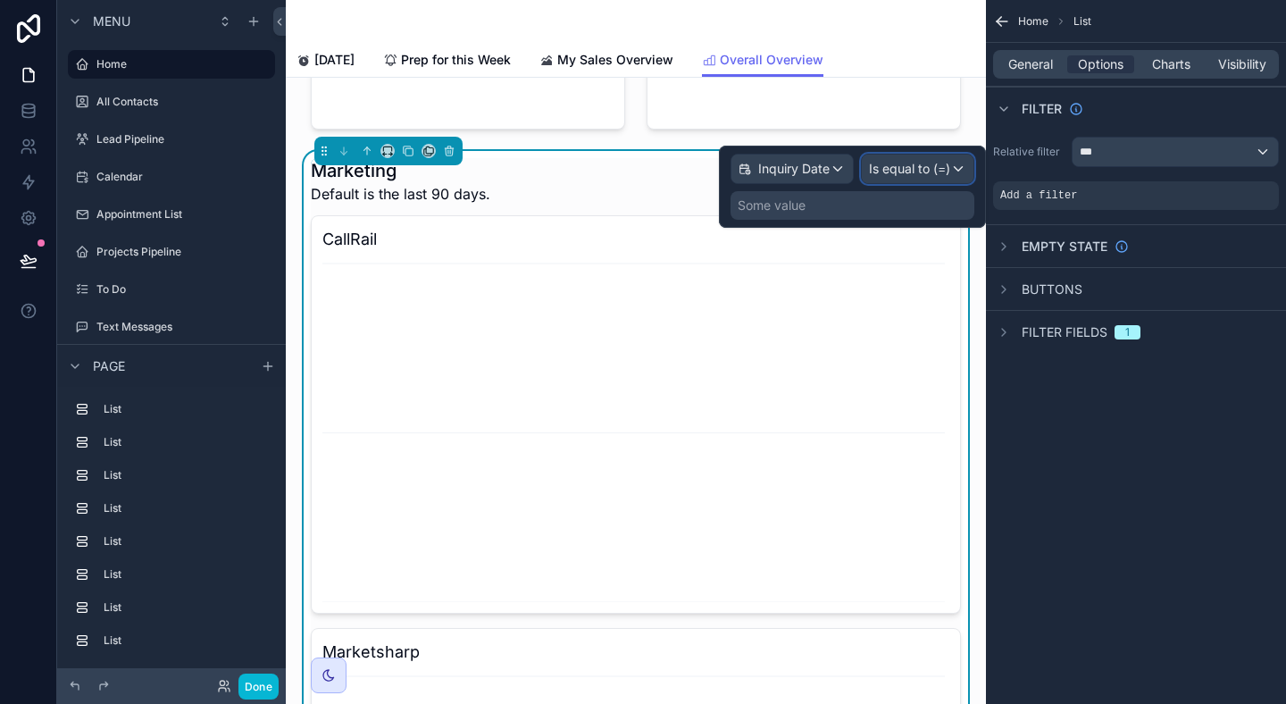
click at [897, 171] on span "Is equal to (=)" at bounding box center [909, 169] width 81 height 18
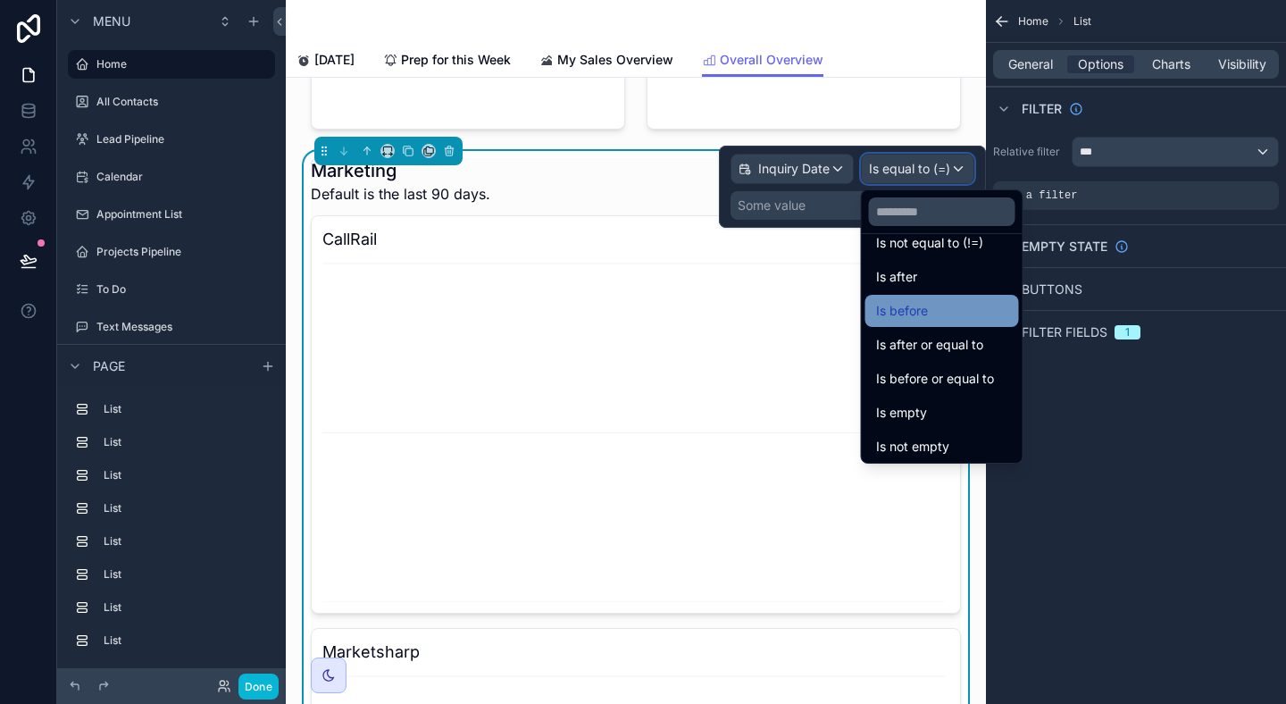
scroll to position [59, 0]
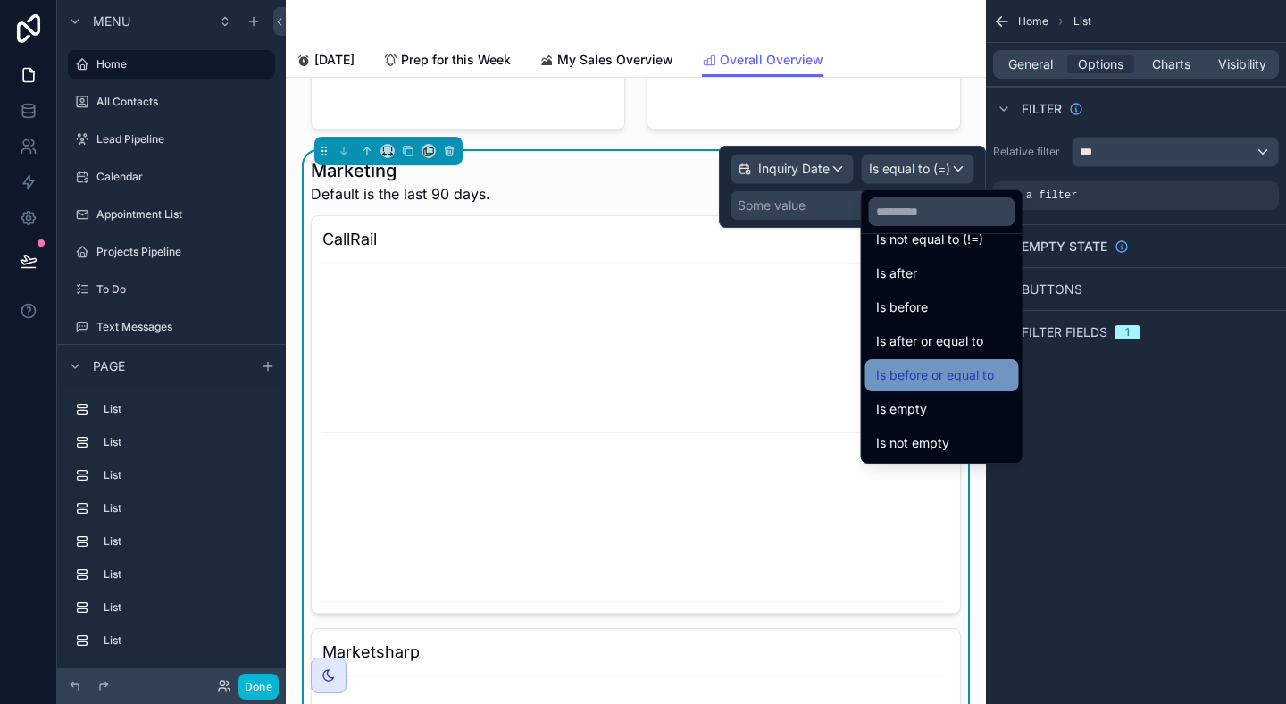
click at [988, 379] on span "Is before or equal to" at bounding box center [935, 374] width 118 height 21
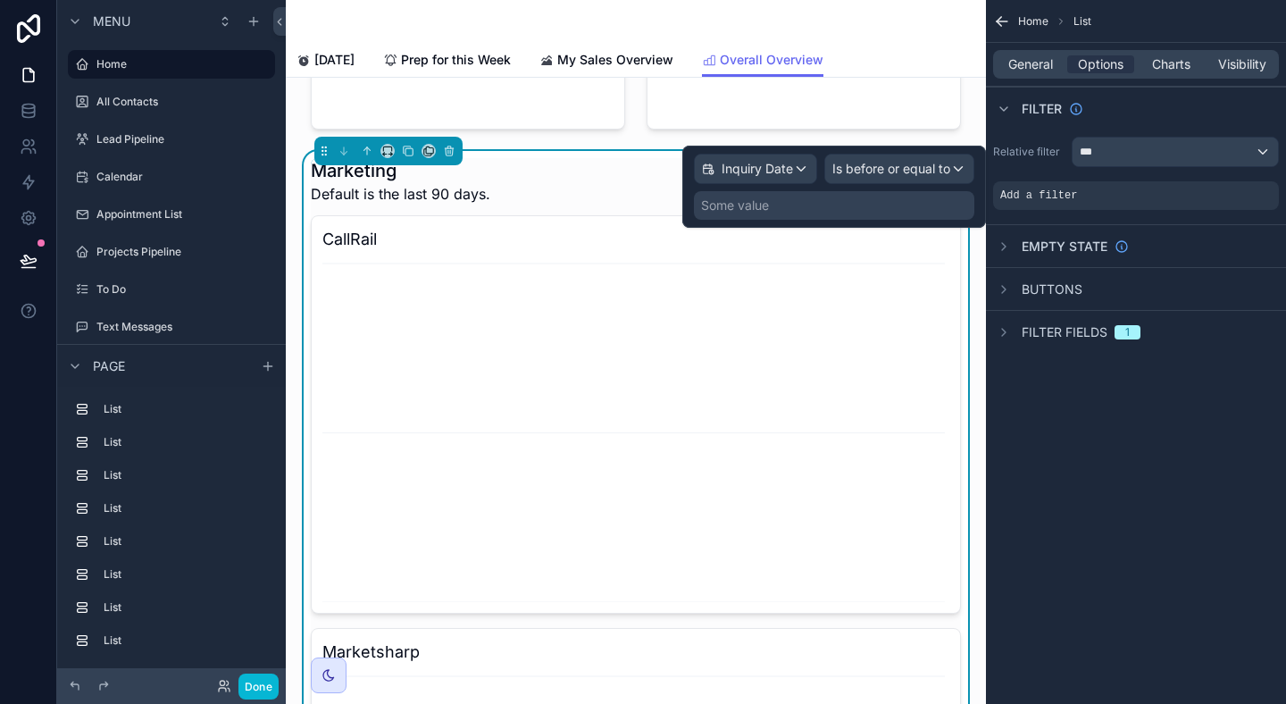
click at [766, 207] on div "Some value" at bounding box center [735, 206] width 68 height 18
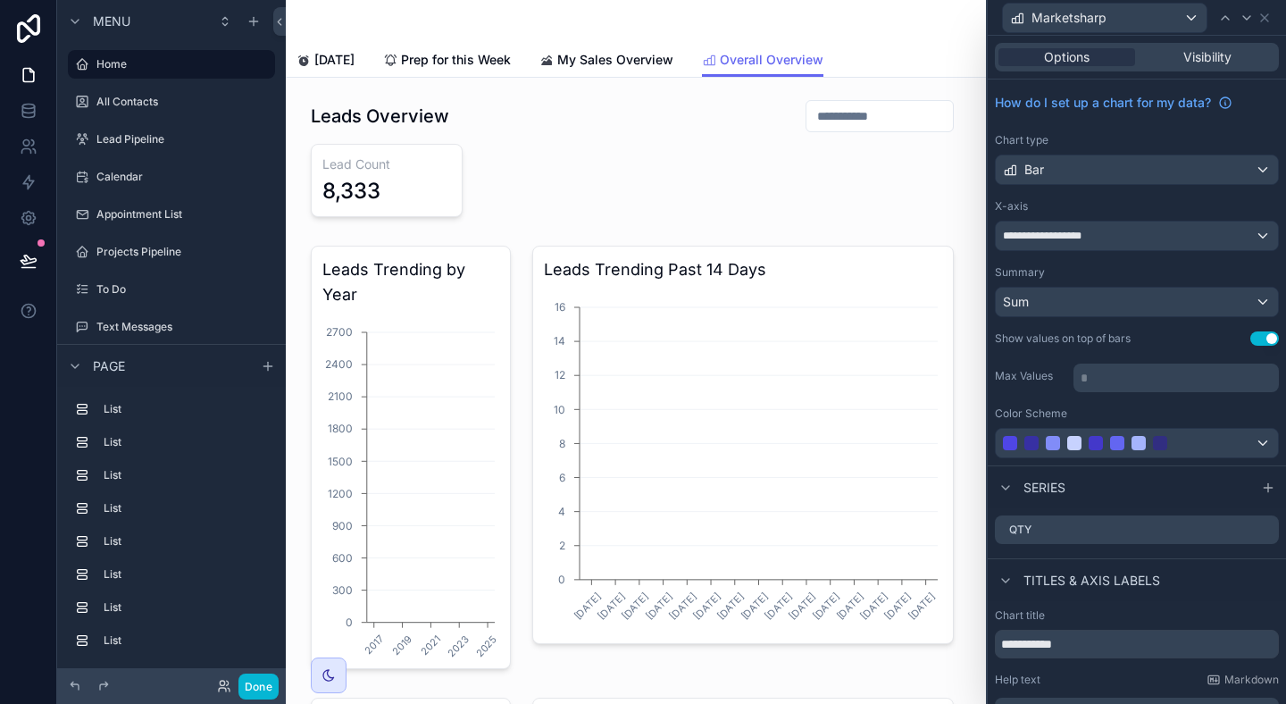
scroll to position [4757, 0]
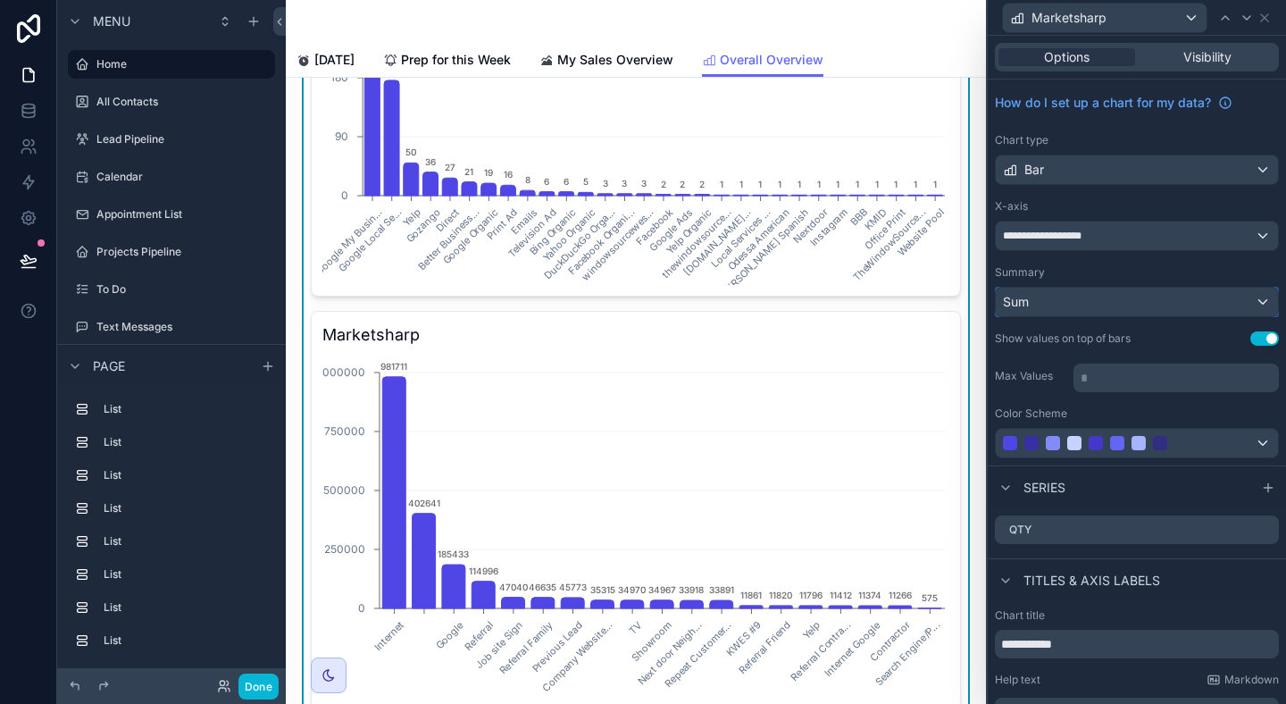
click at [1166, 305] on div "Sum" at bounding box center [1137, 302] width 282 height 29
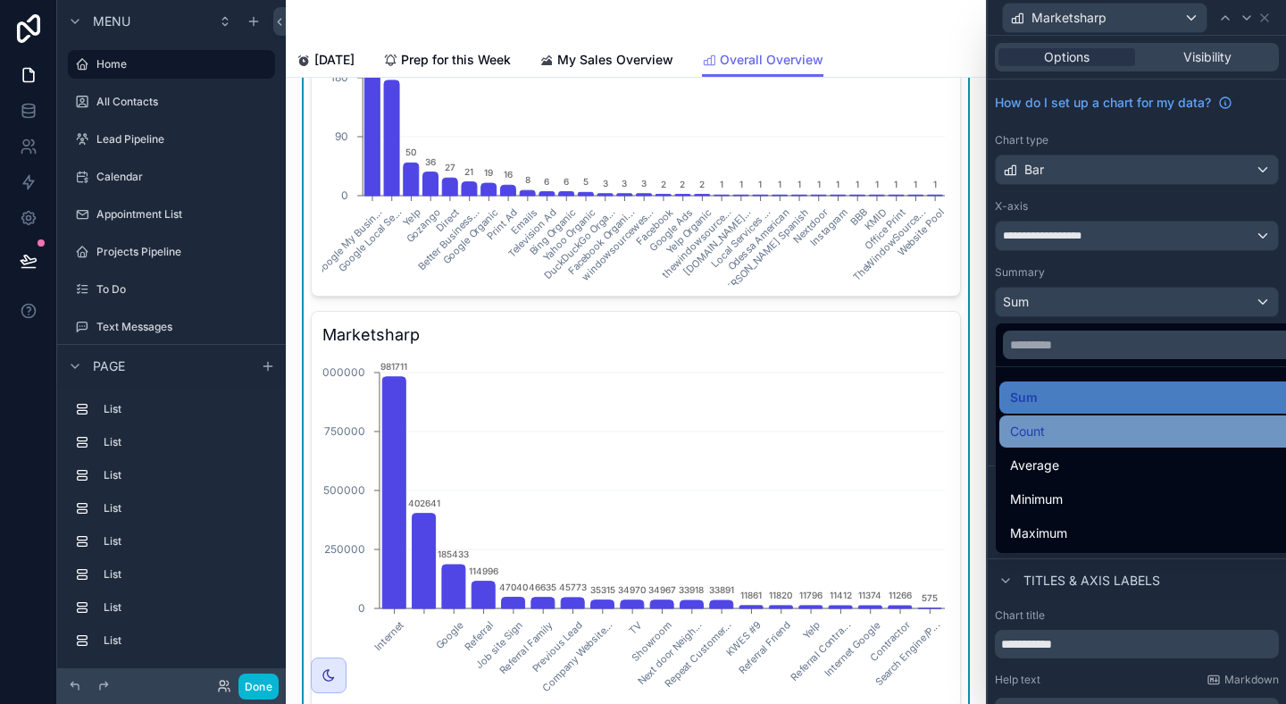
click at [1129, 425] on div "Count" at bounding box center [1157, 431] width 295 height 21
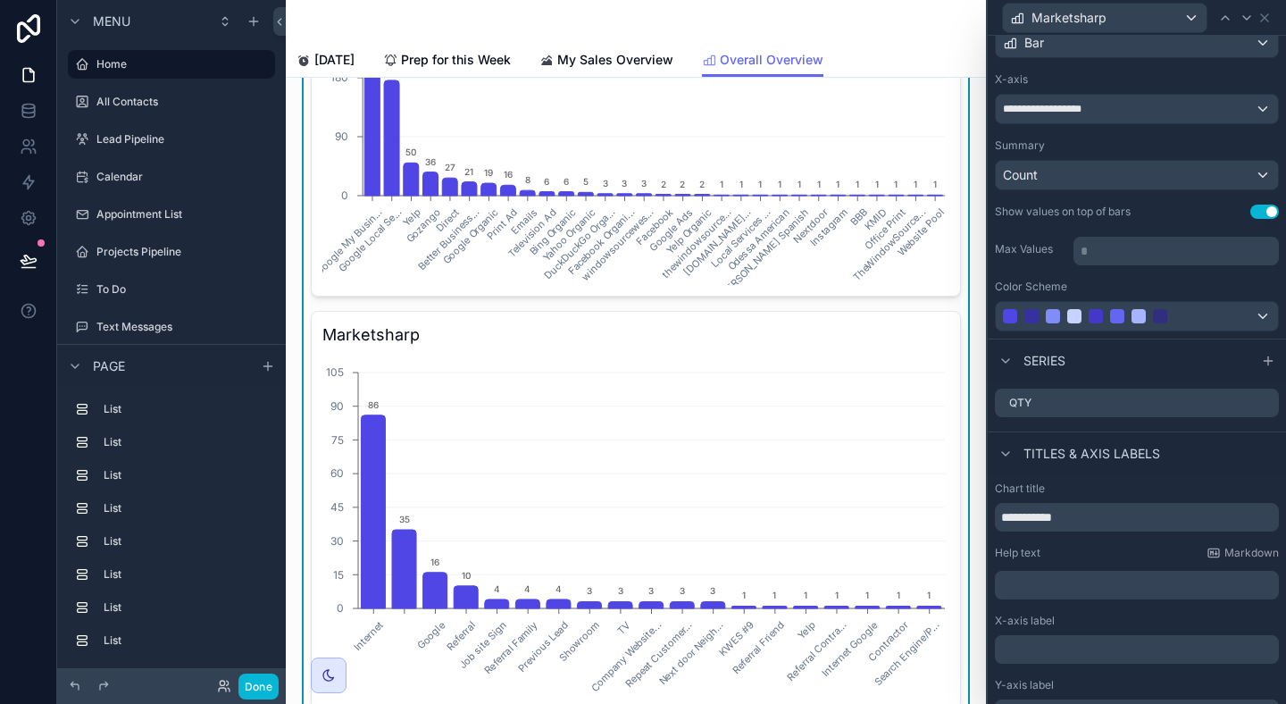
scroll to position [0, 0]
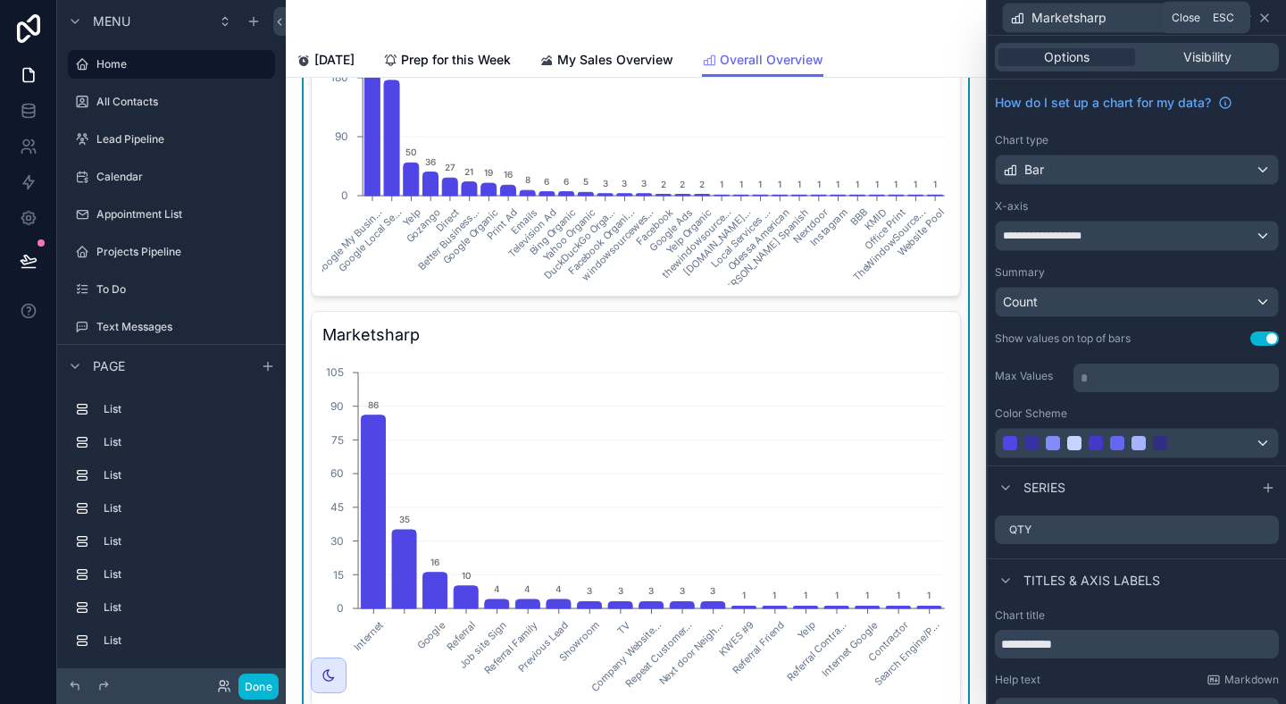
click at [1264, 18] on icon at bounding box center [1264, 17] width 7 height 7
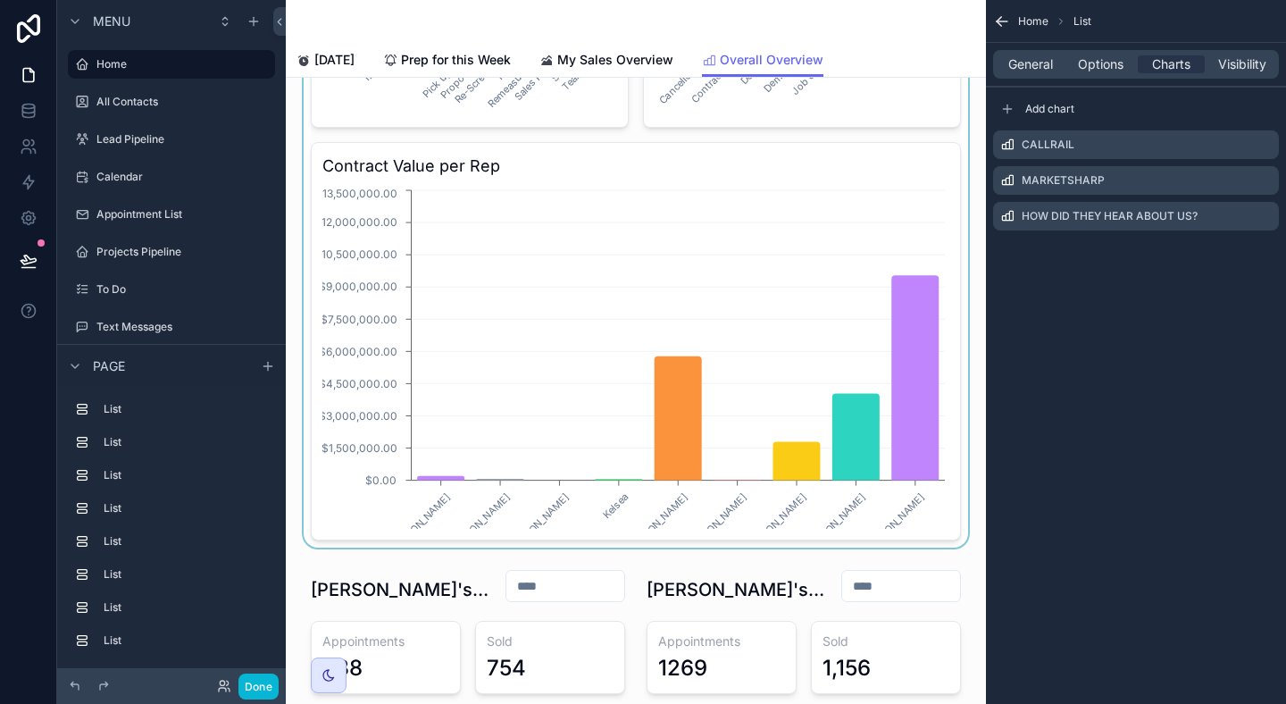
scroll to position [2063, 0]
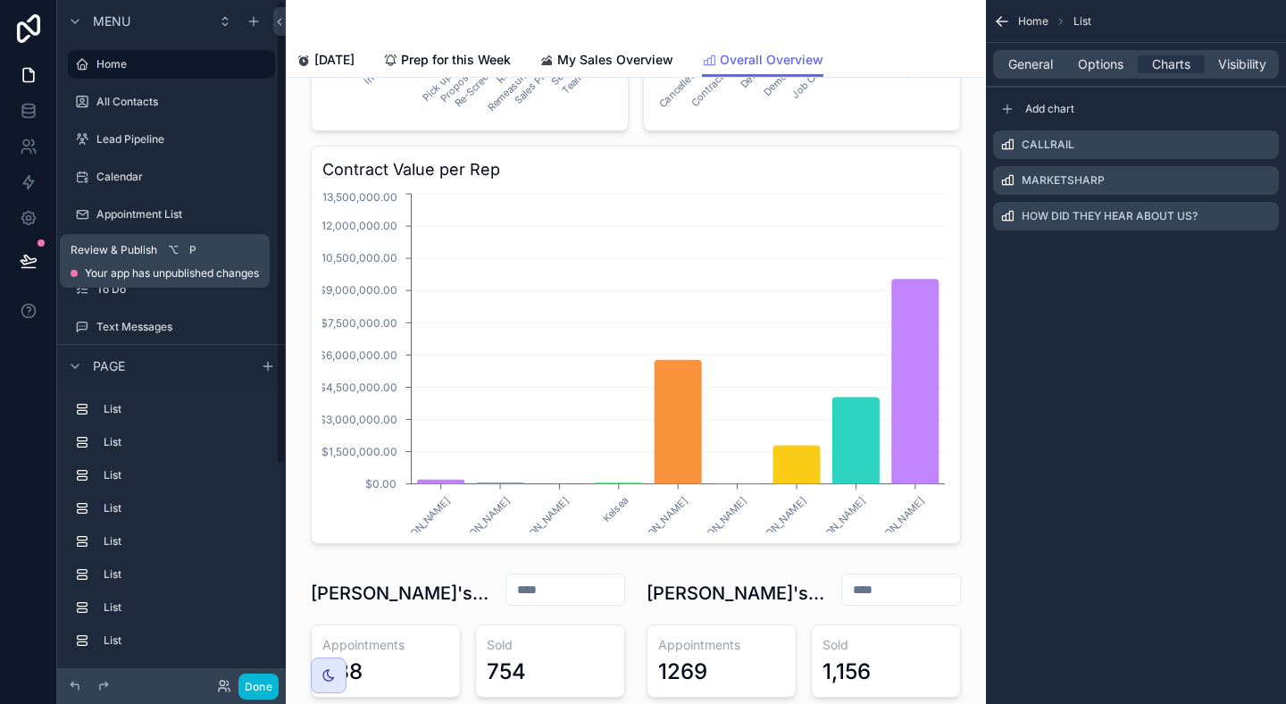
click at [27, 250] on button at bounding box center [28, 261] width 39 height 50
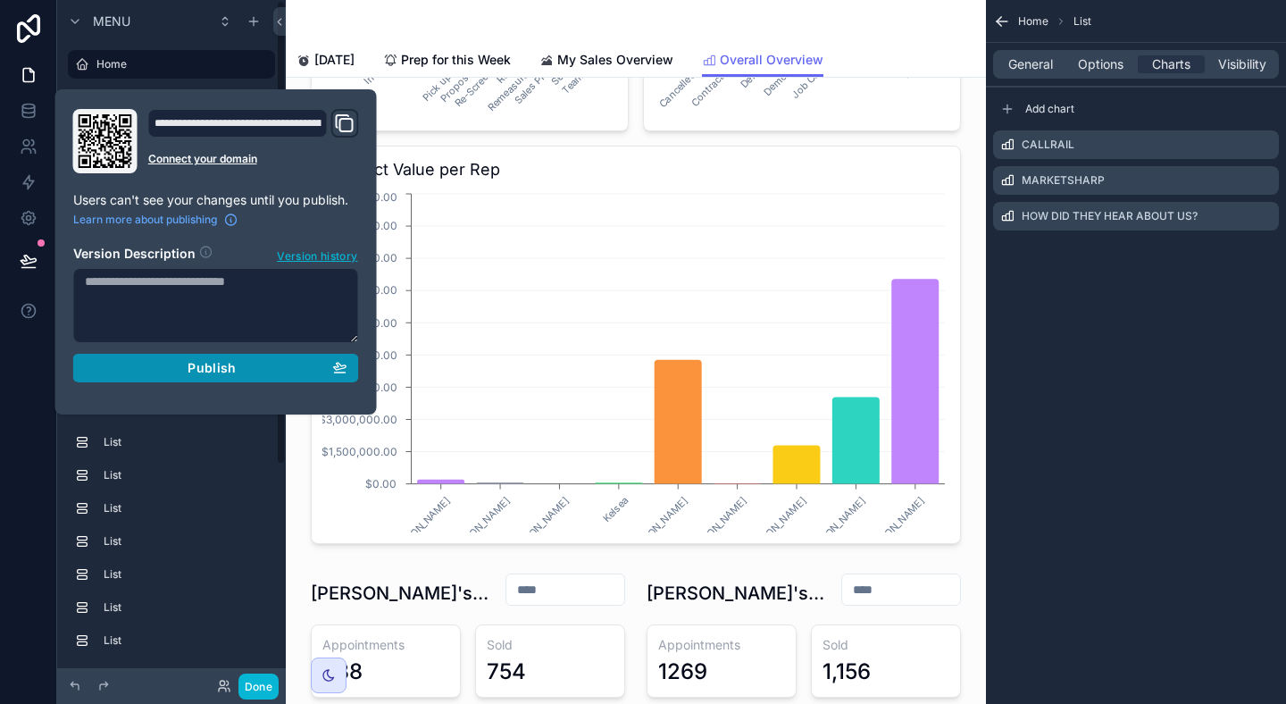
click at [191, 360] on span "Publish" at bounding box center [212, 368] width 48 height 16
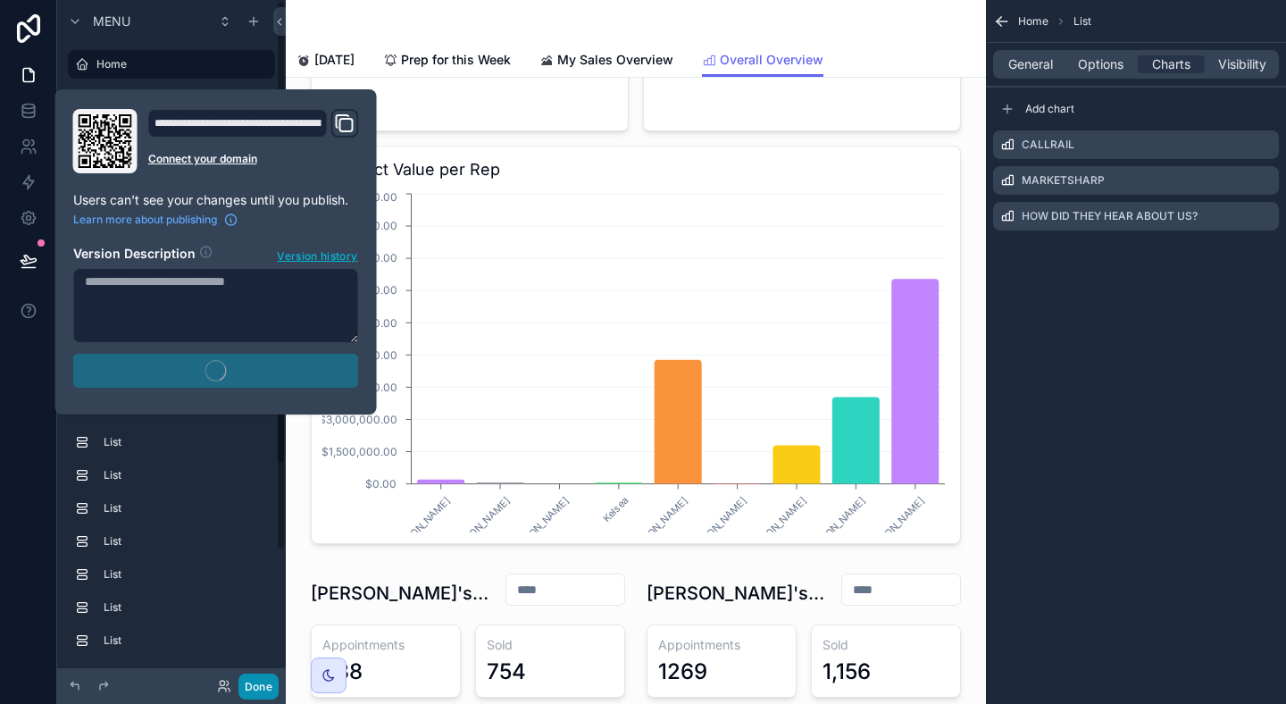
click at [264, 684] on button "Done" at bounding box center [259, 687] width 40 height 26
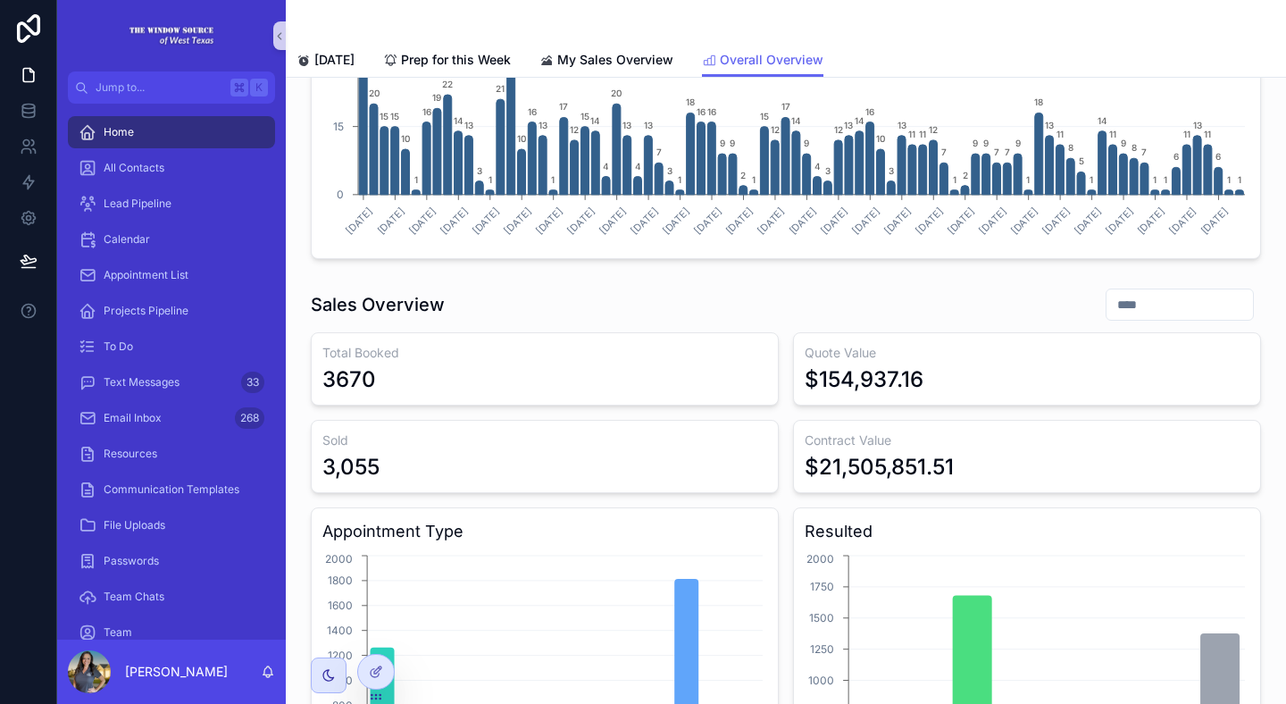
scroll to position [1235, 0]
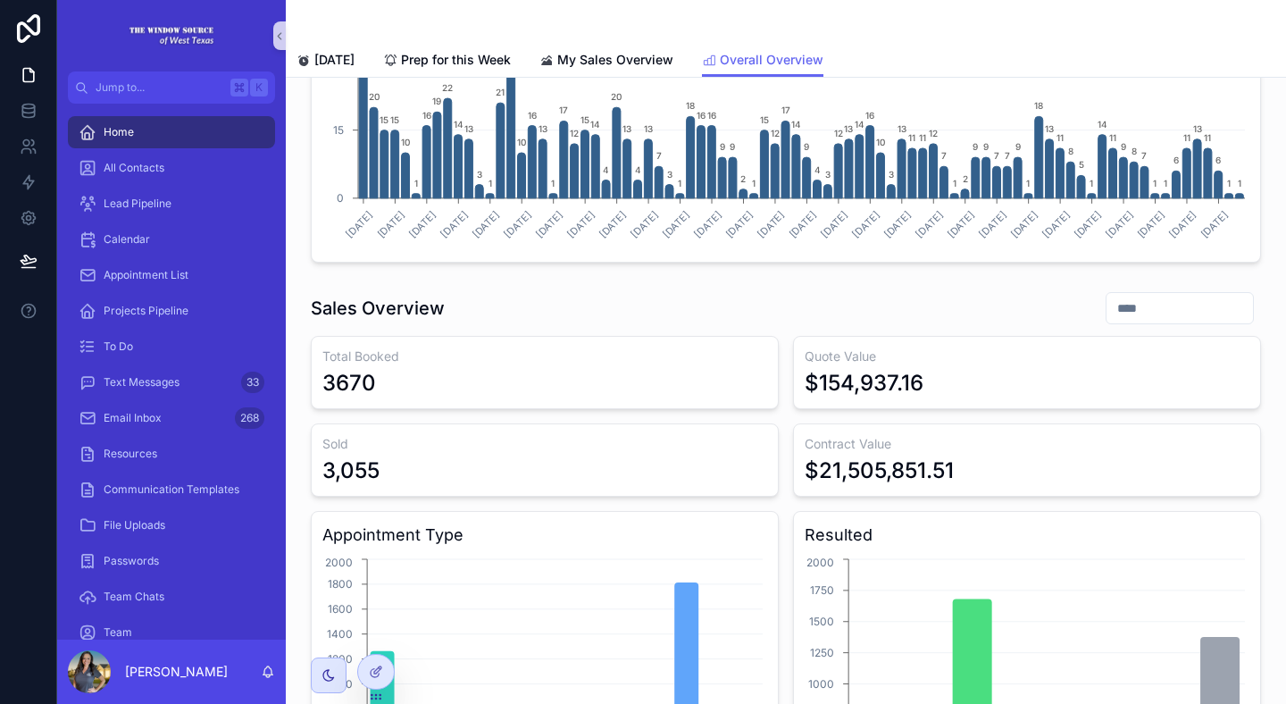
click at [1189, 315] on input "scrollable content" at bounding box center [1180, 308] width 146 height 25
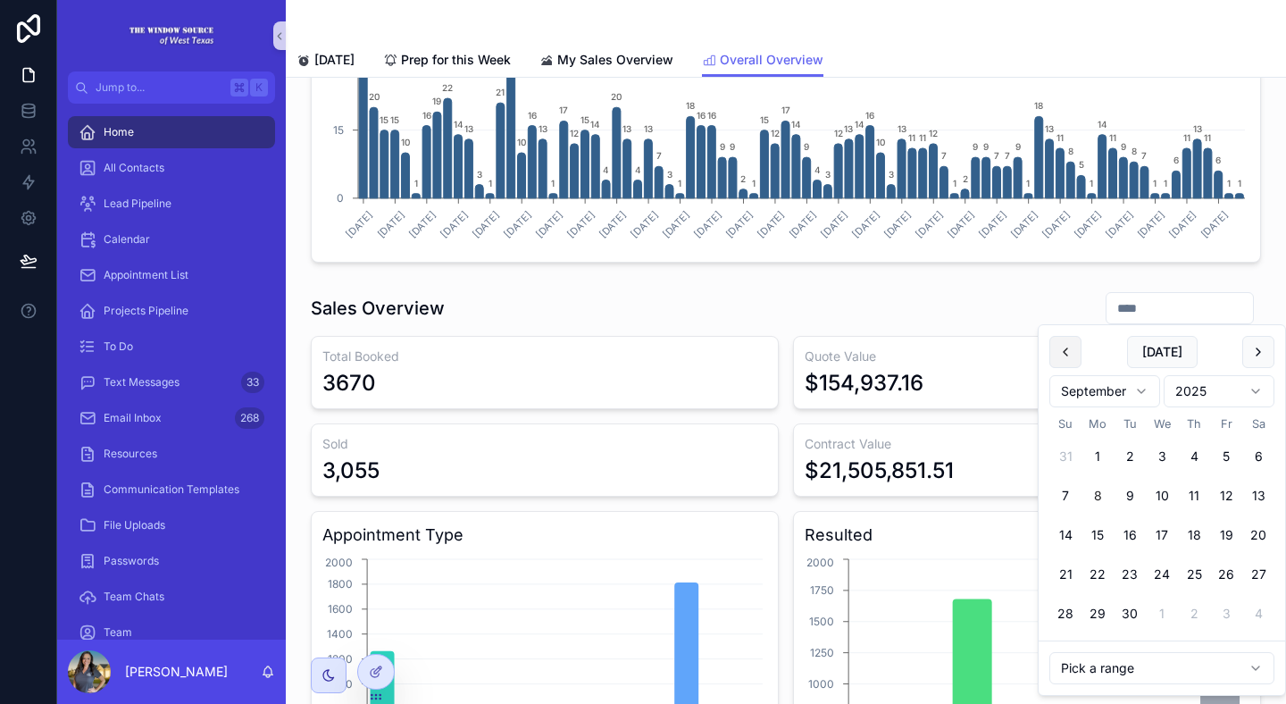
click at [1068, 346] on button "scrollable content" at bounding box center [1066, 352] width 32 height 32
click at [1224, 460] on button "1" at bounding box center [1226, 456] width 32 height 32
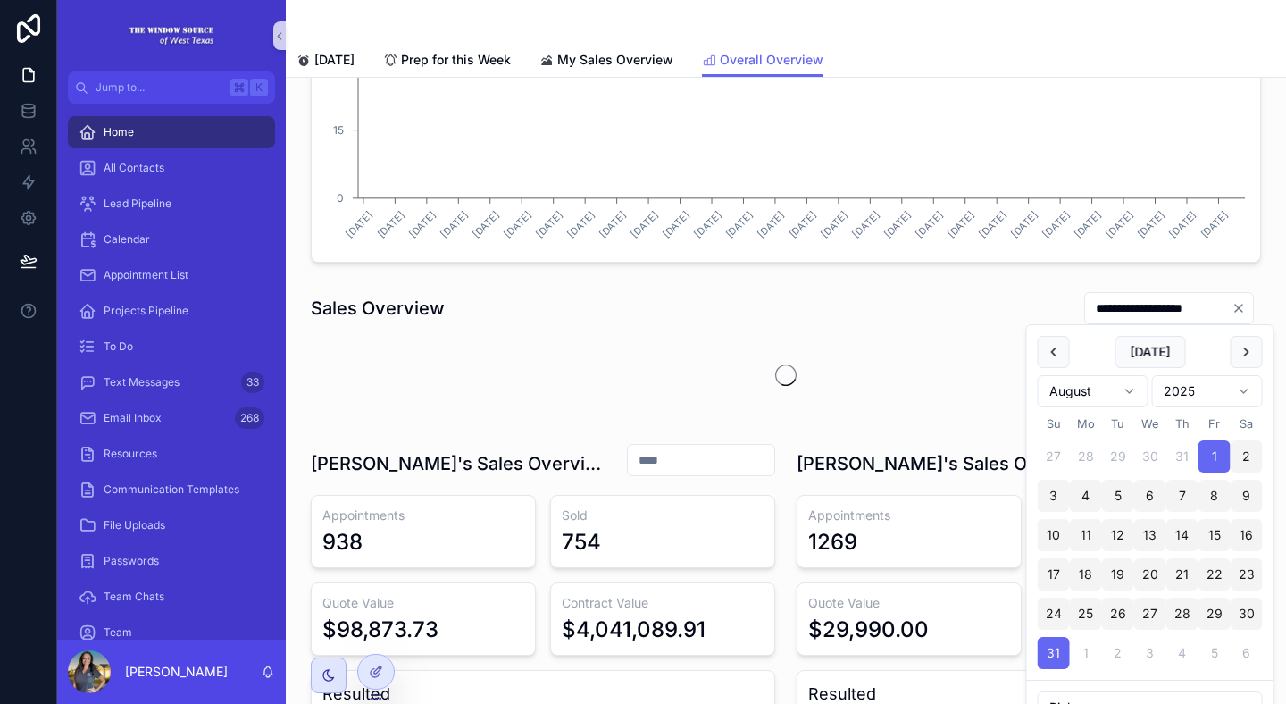
type input "**********"
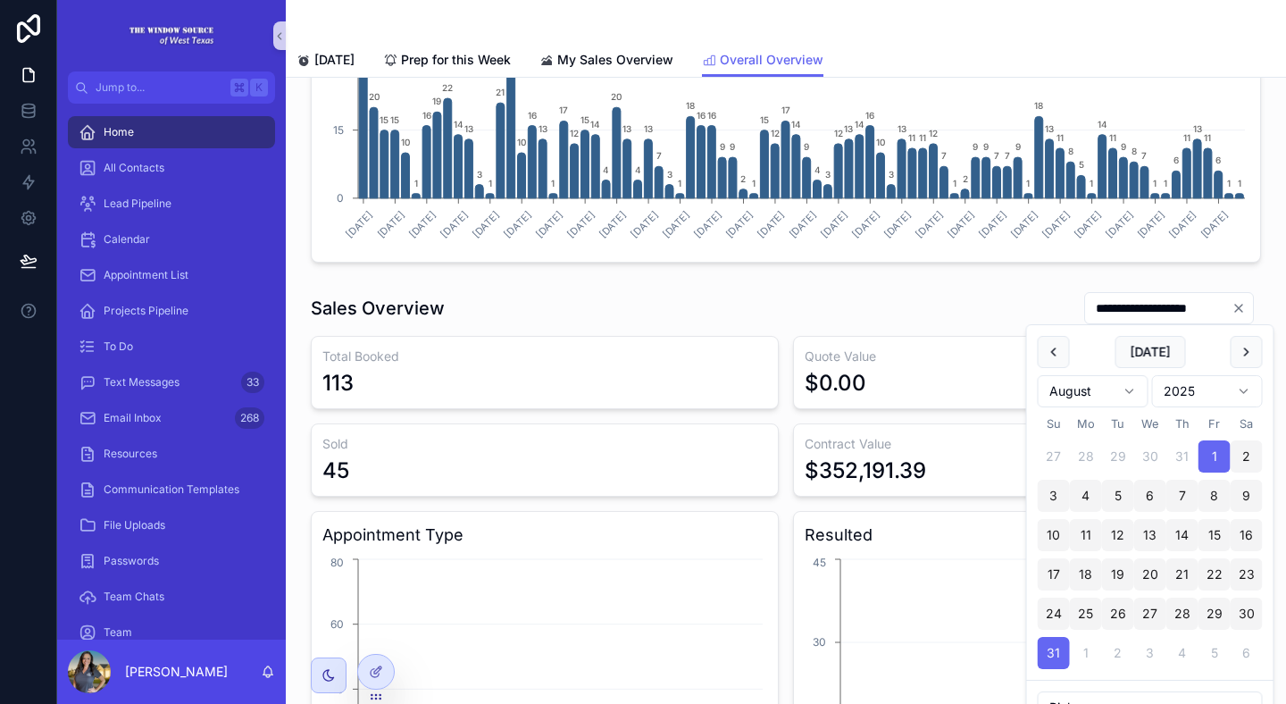
click at [901, 291] on div "**********" at bounding box center [786, 308] width 950 height 34
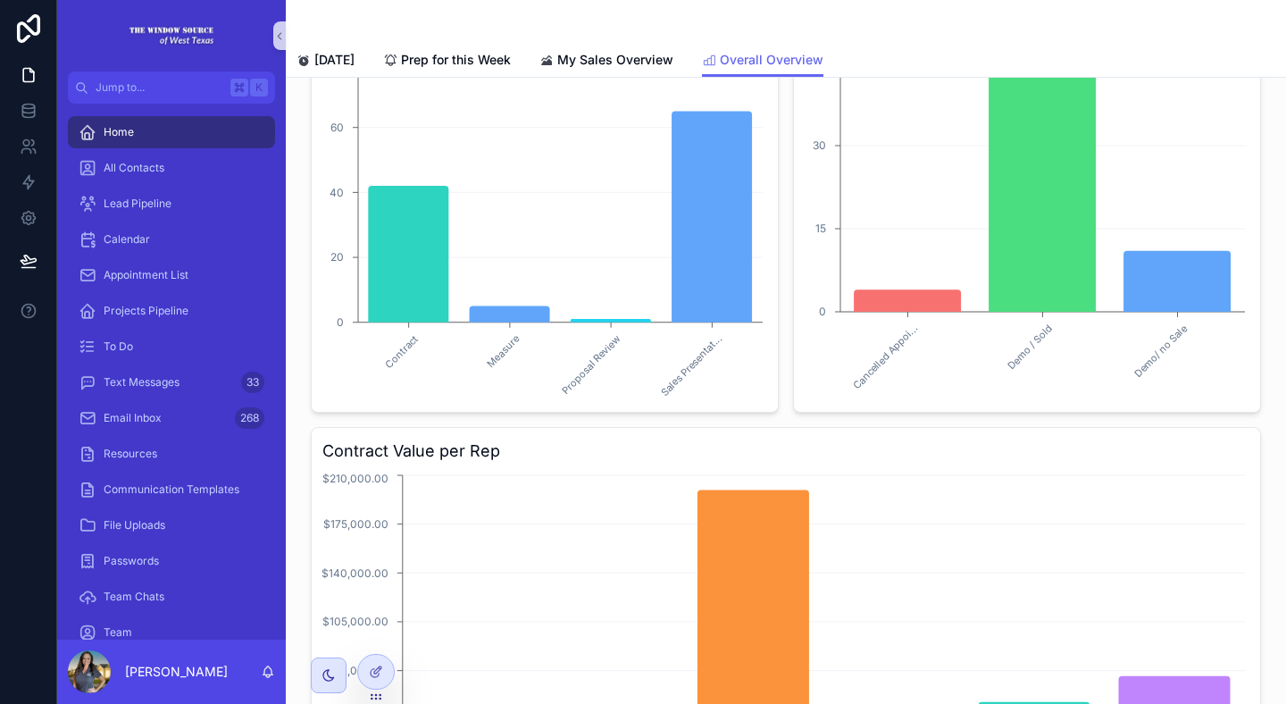
scroll to position [1619, 0]
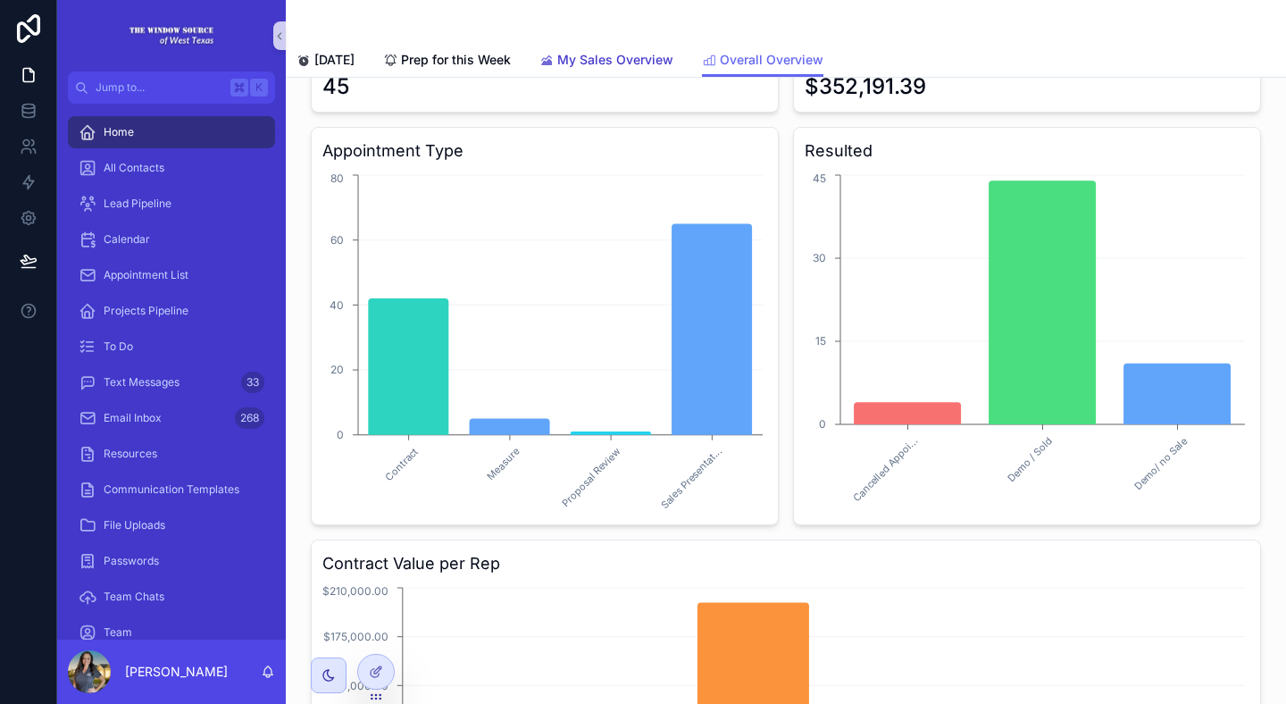
click at [603, 59] on span "My Sales Overview" at bounding box center [615, 60] width 116 height 18
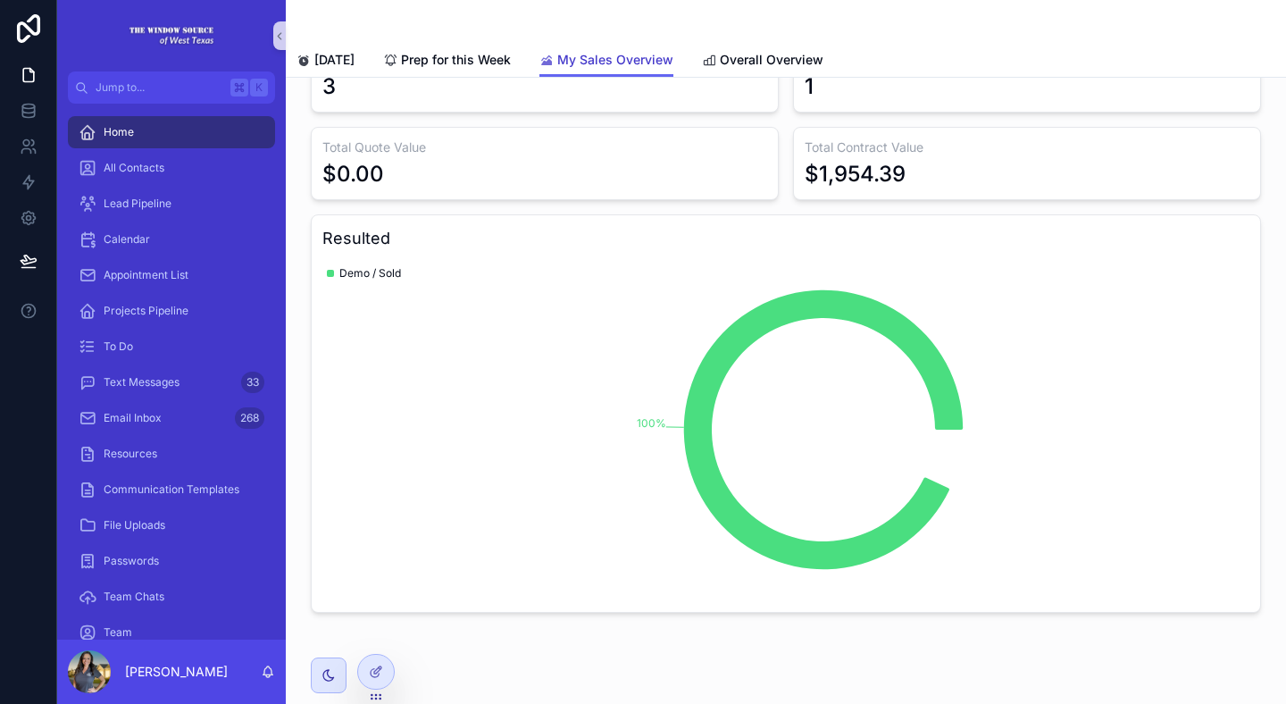
scroll to position [197, 0]
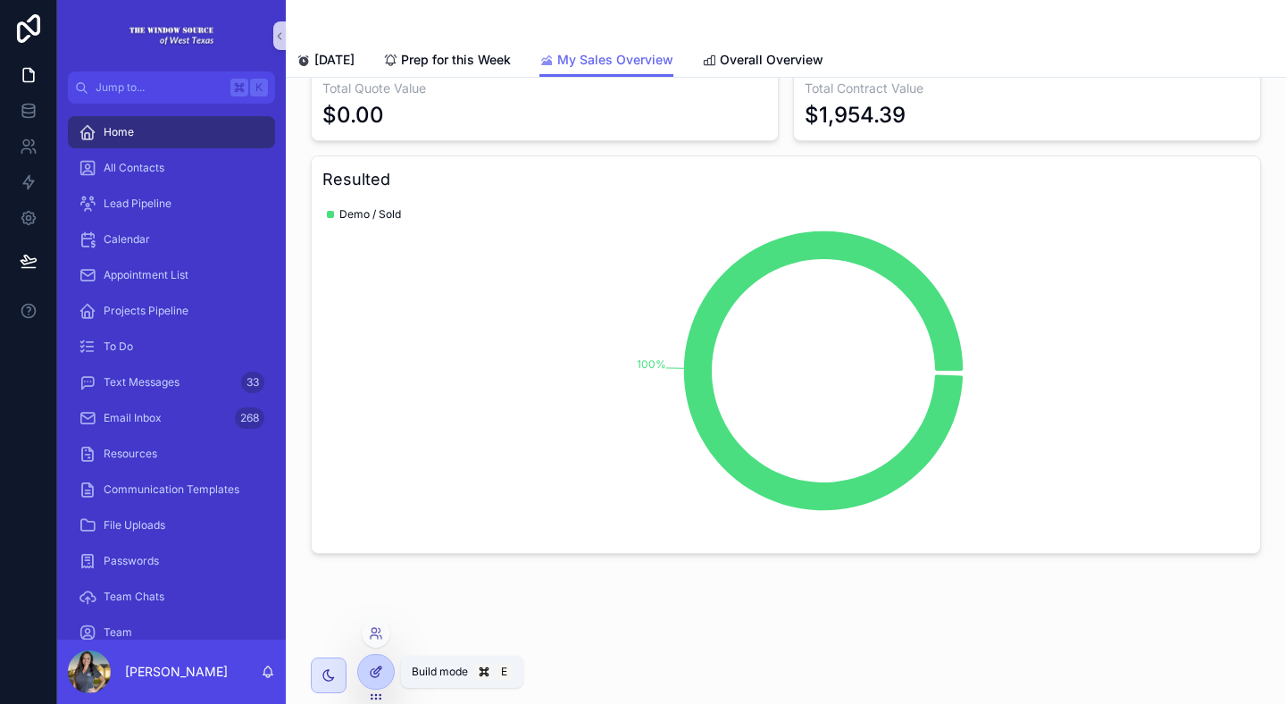
click at [373, 670] on icon at bounding box center [376, 672] width 14 height 14
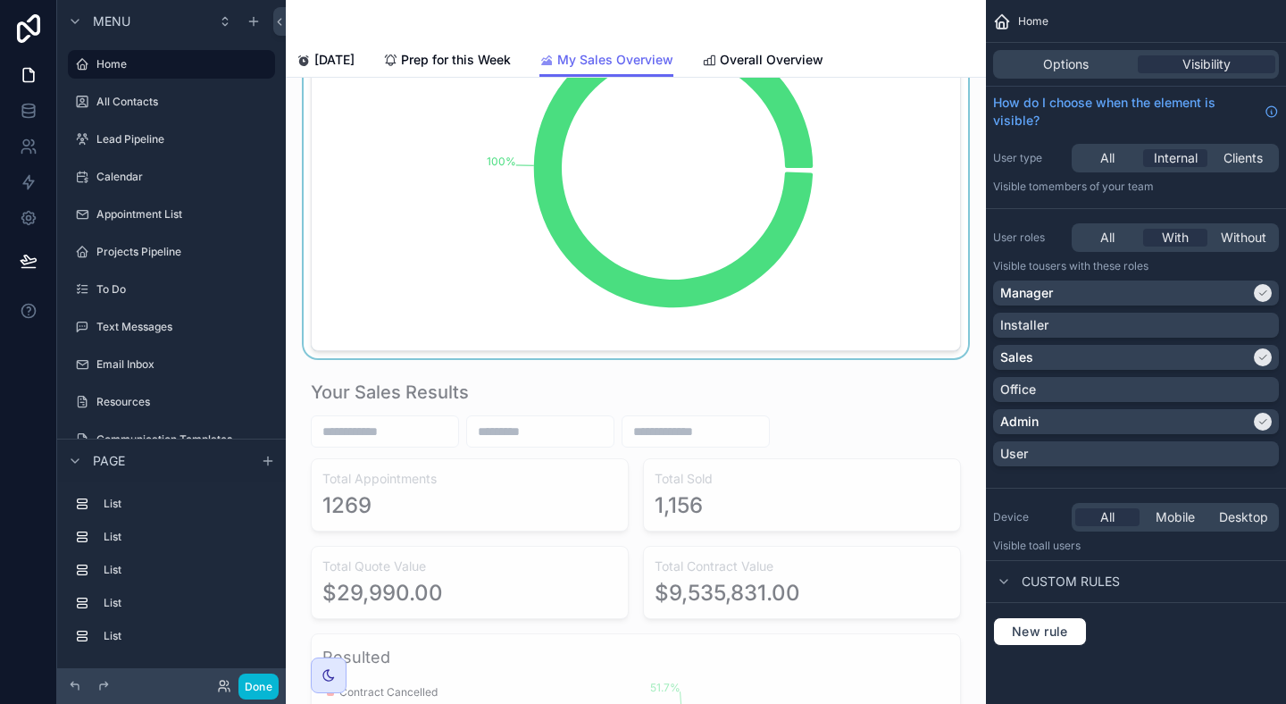
scroll to position [700, 0]
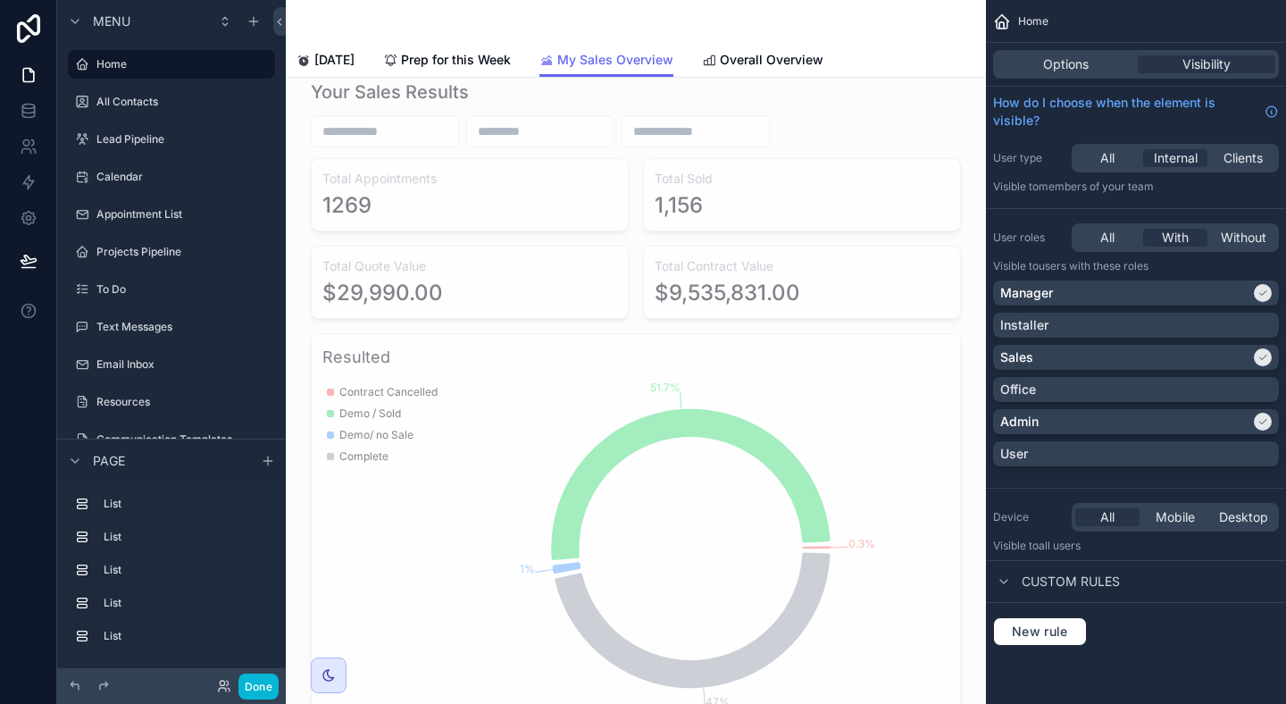
click at [575, 281] on div "scrollable content" at bounding box center [636, 405] width 672 height 666
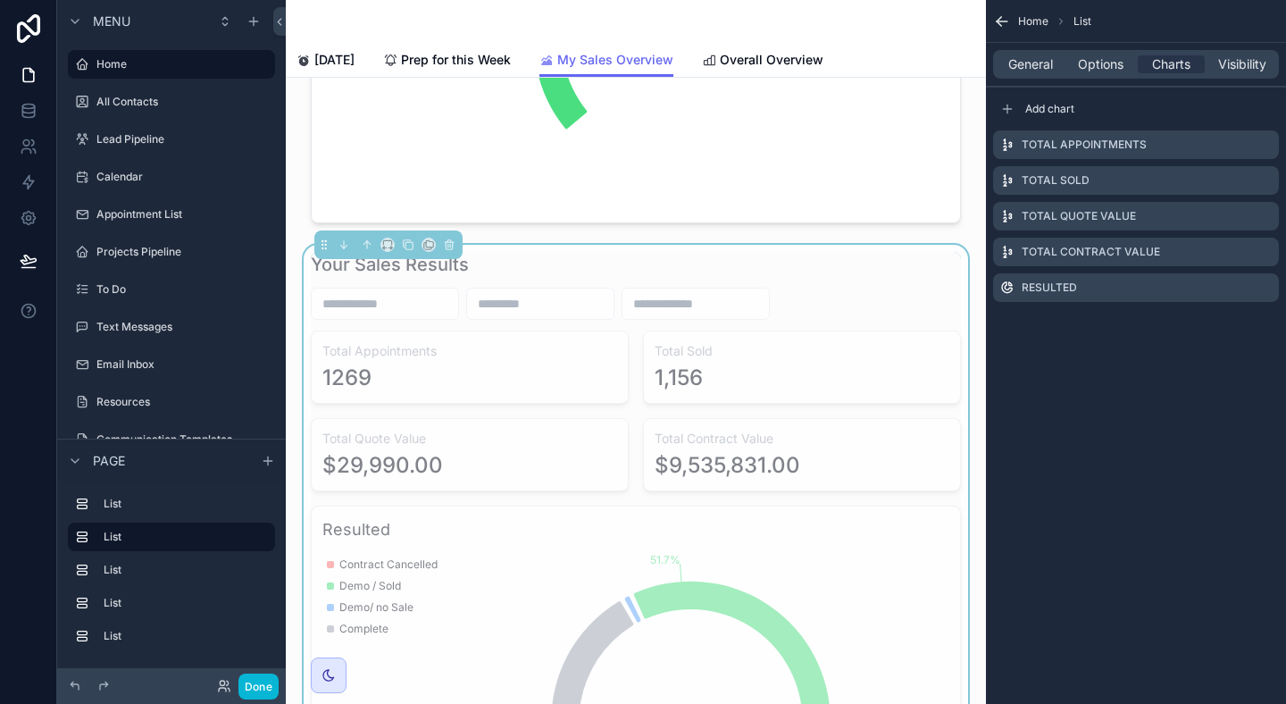
scroll to position [445, 0]
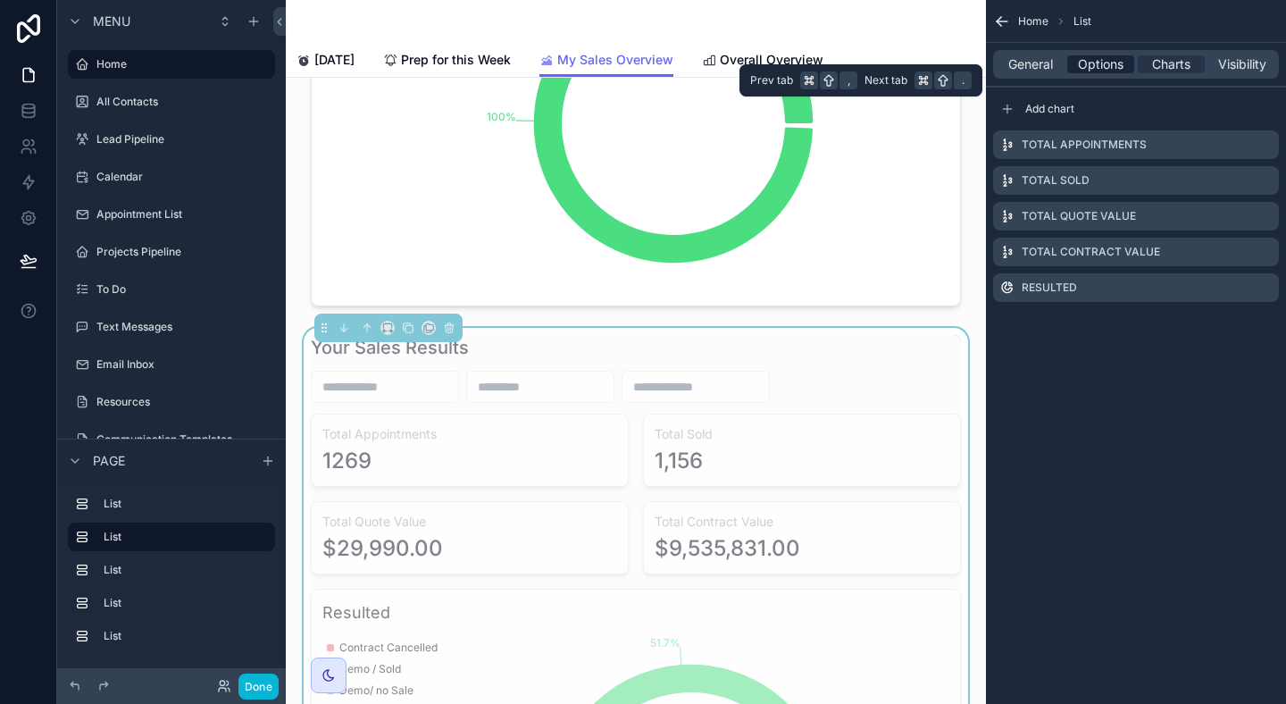
click at [1103, 66] on span "Options" at bounding box center [1101, 64] width 46 height 18
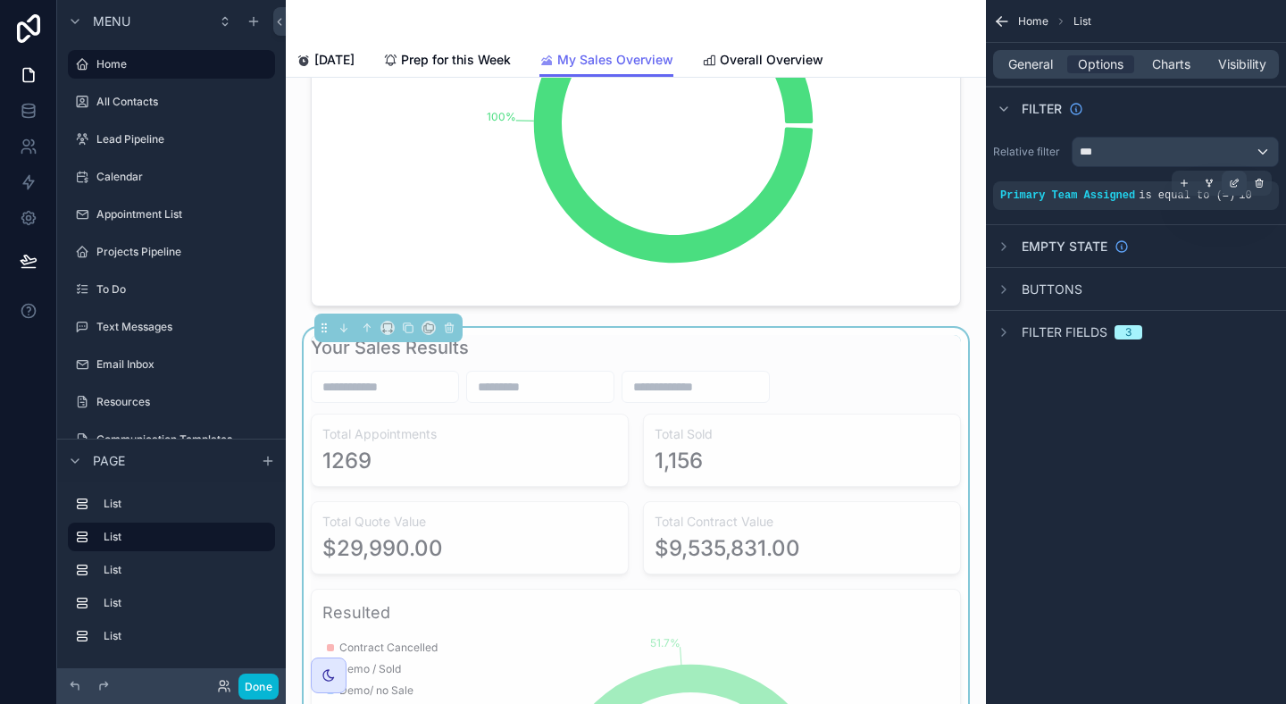
click at [1232, 182] on icon "scrollable content" at bounding box center [1234, 183] width 11 height 11
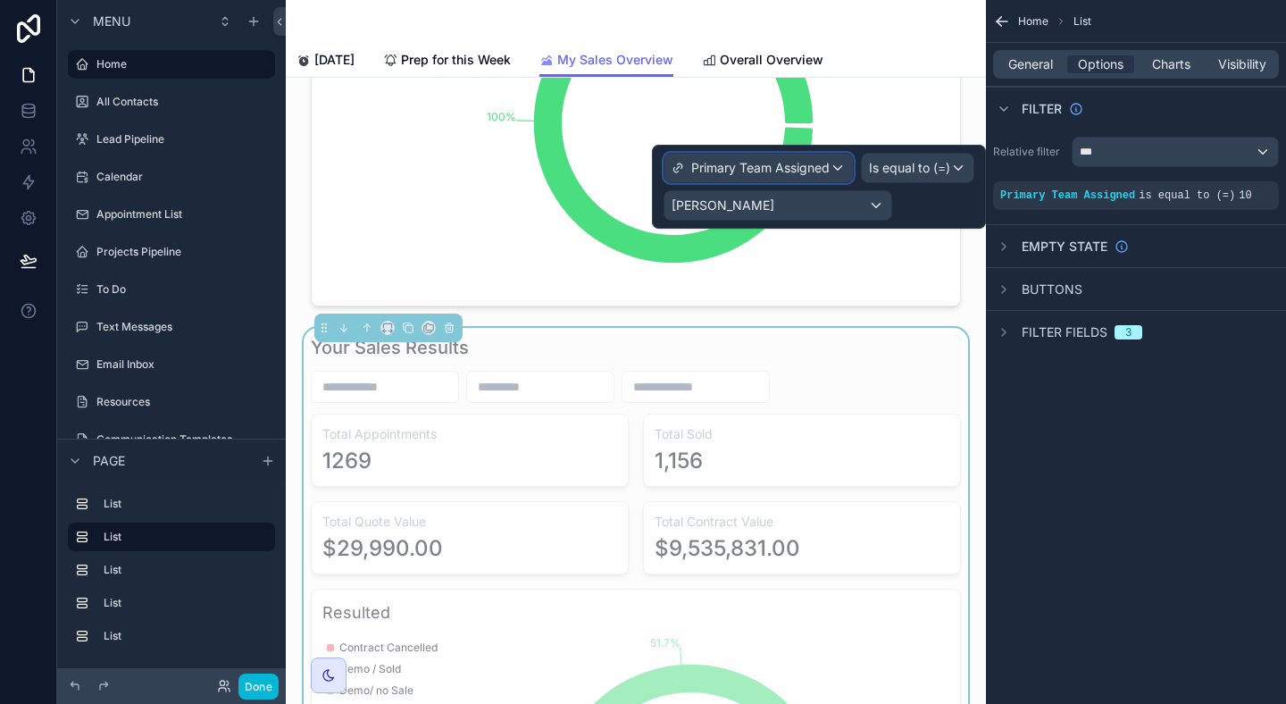
click at [833, 173] on div "Primary Team Assigned" at bounding box center [759, 168] width 188 height 29
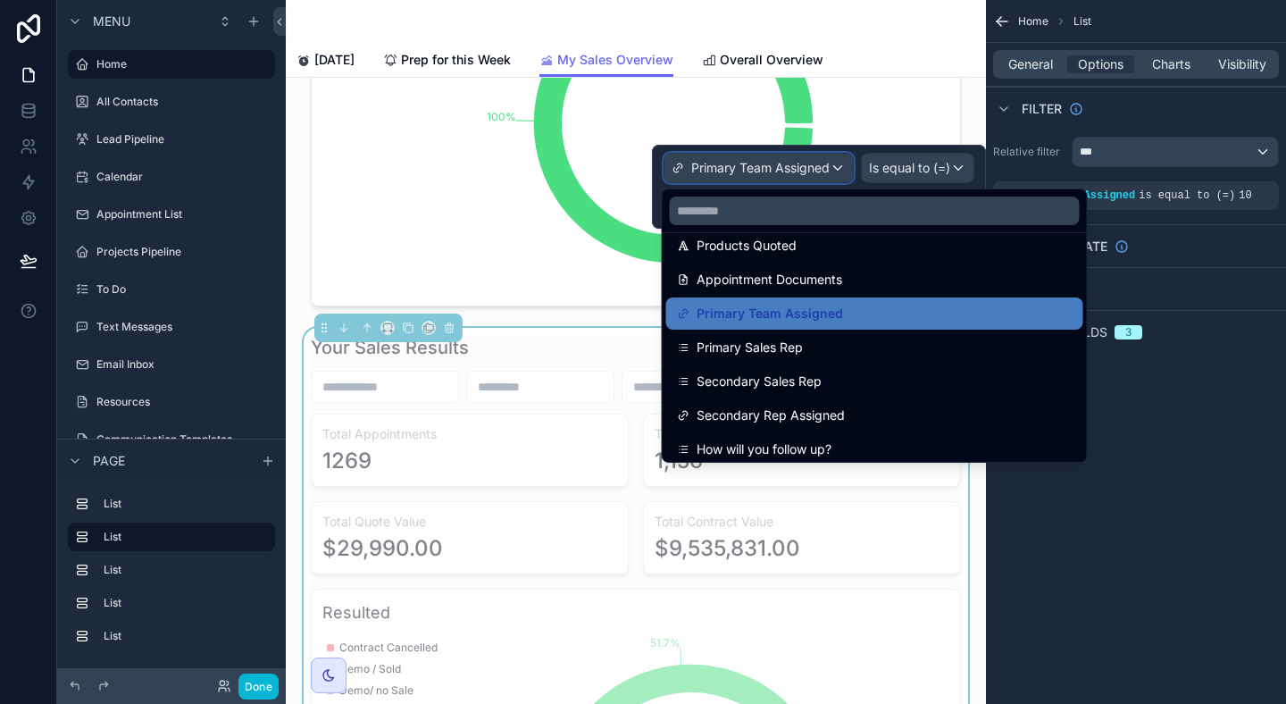
scroll to position [598, 0]
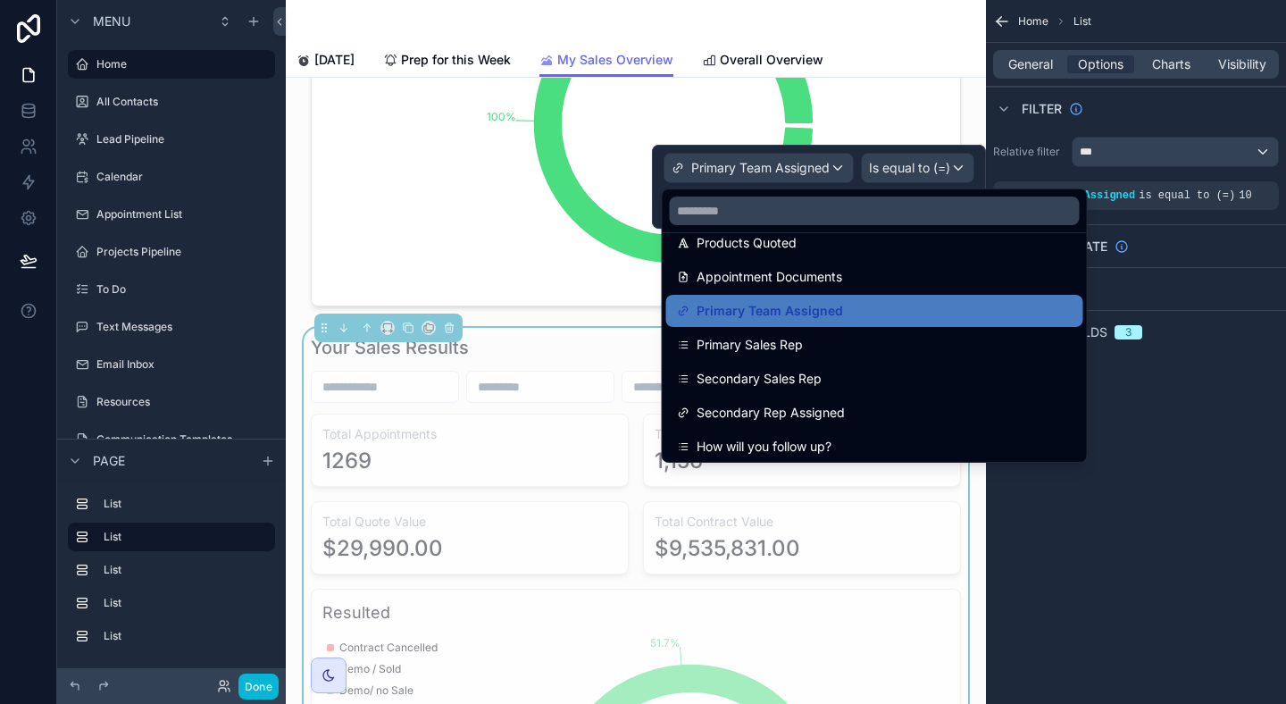
click at [900, 176] on div at bounding box center [819, 187] width 334 height 84
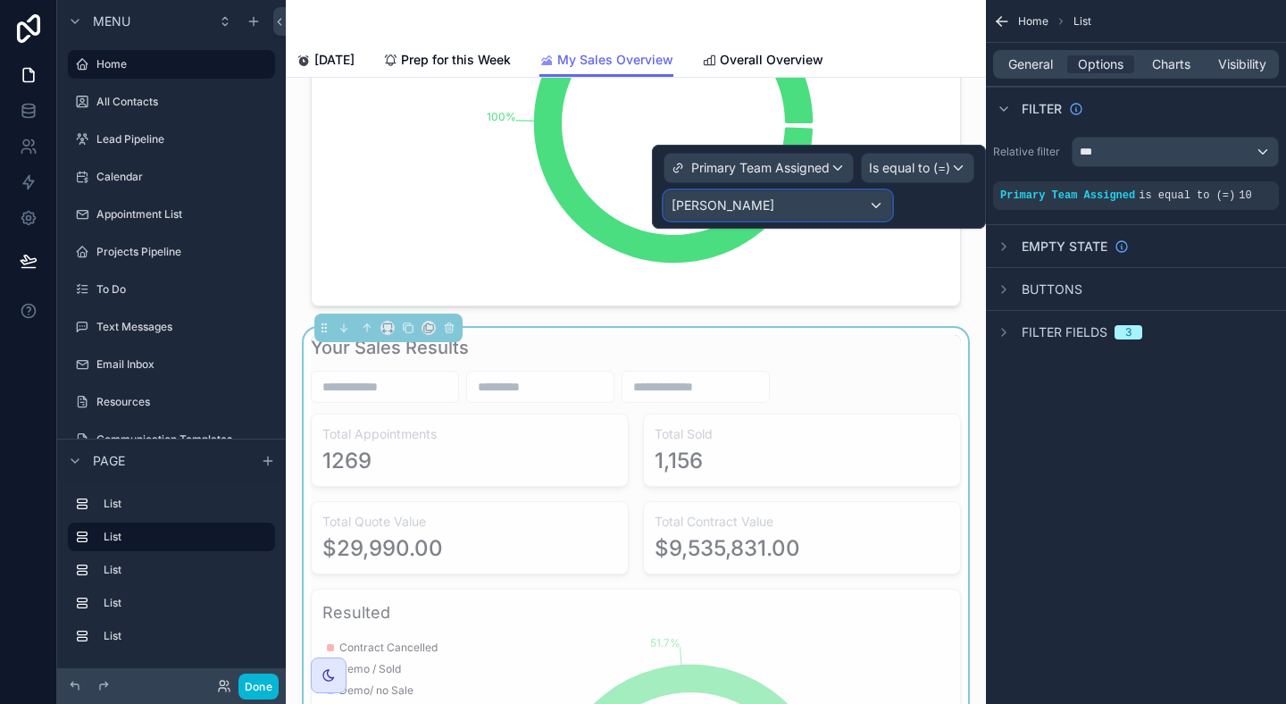
click at [856, 206] on div "Vanessa" at bounding box center [778, 205] width 227 height 29
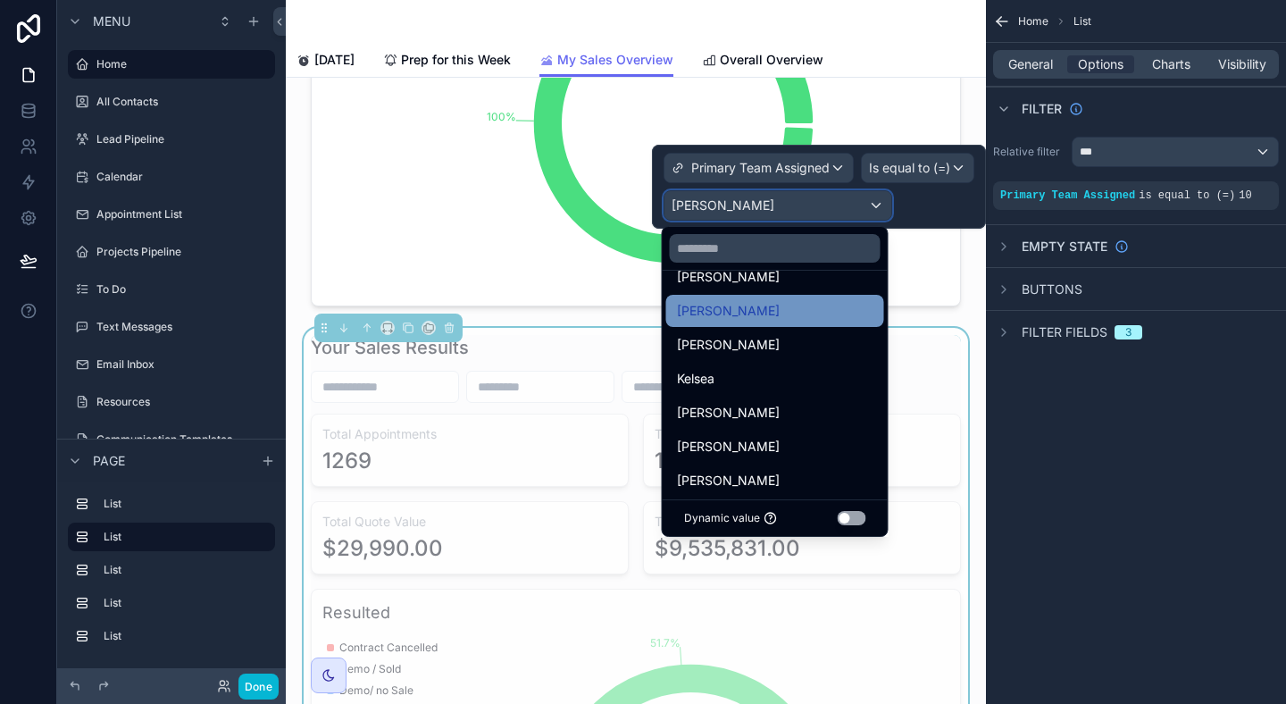
scroll to position [95, 0]
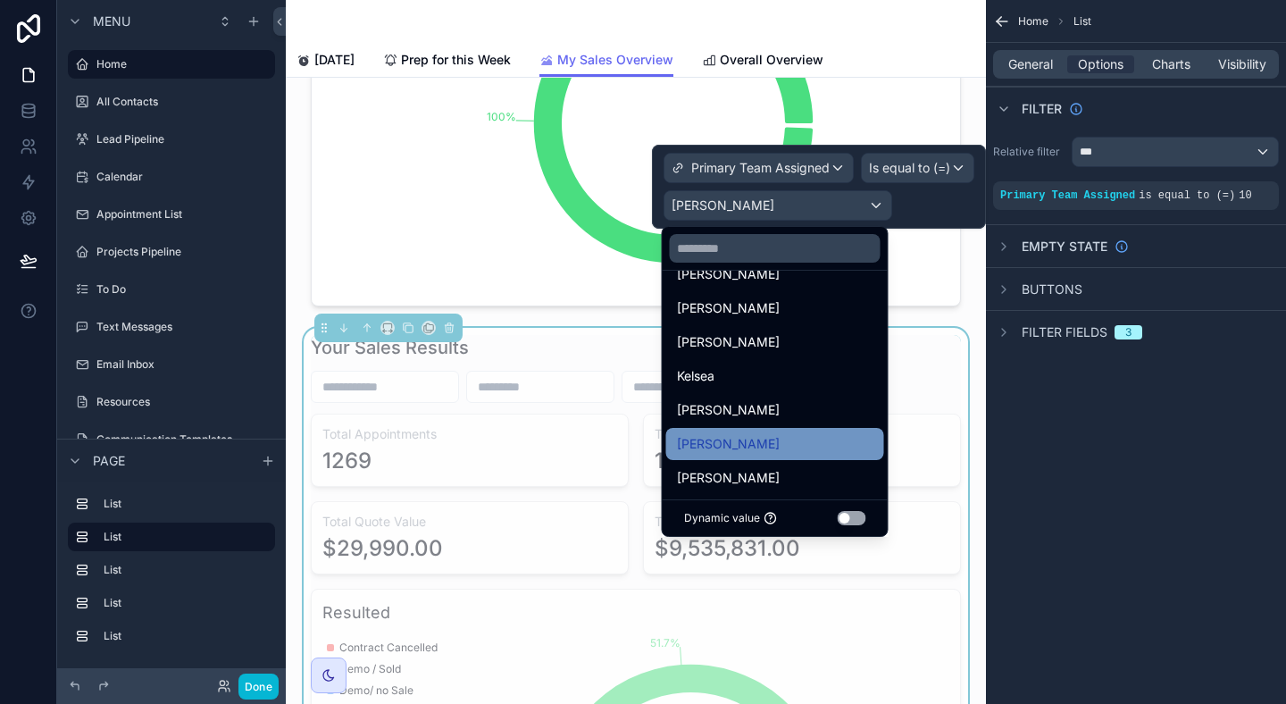
click at [769, 441] on div "Sandra" at bounding box center [775, 443] width 197 height 21
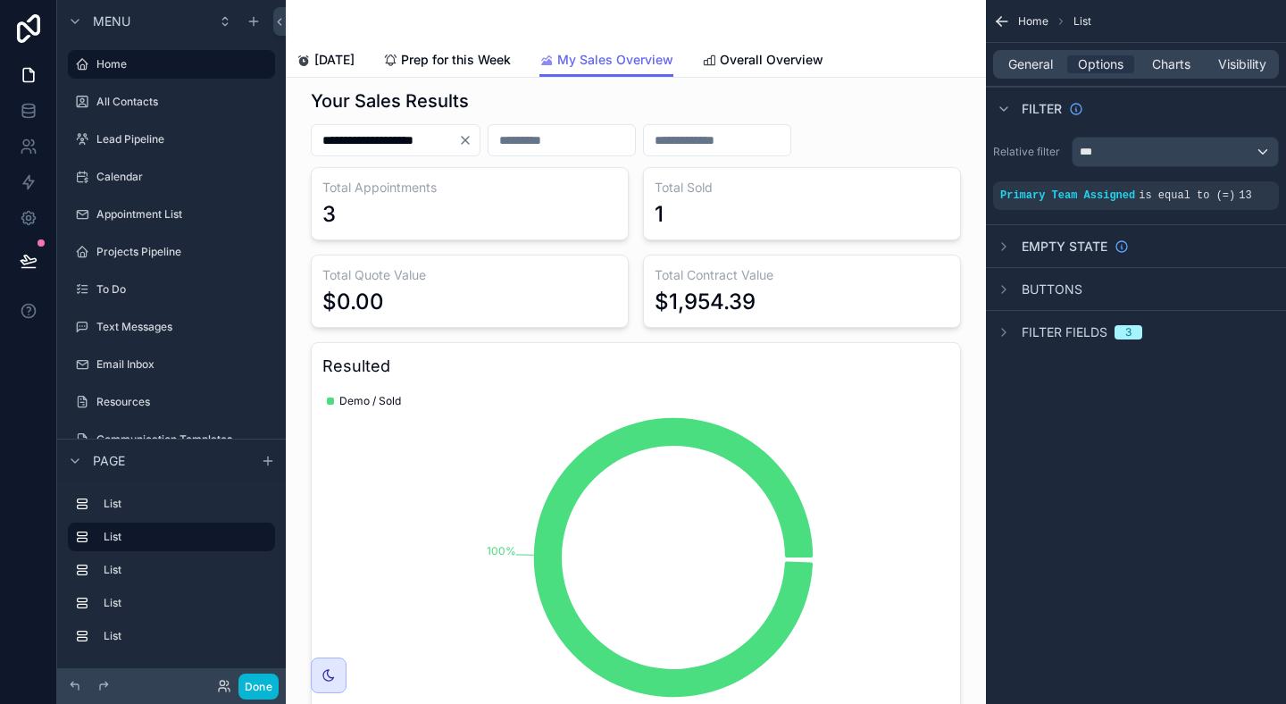
scroll to position [0, 0]
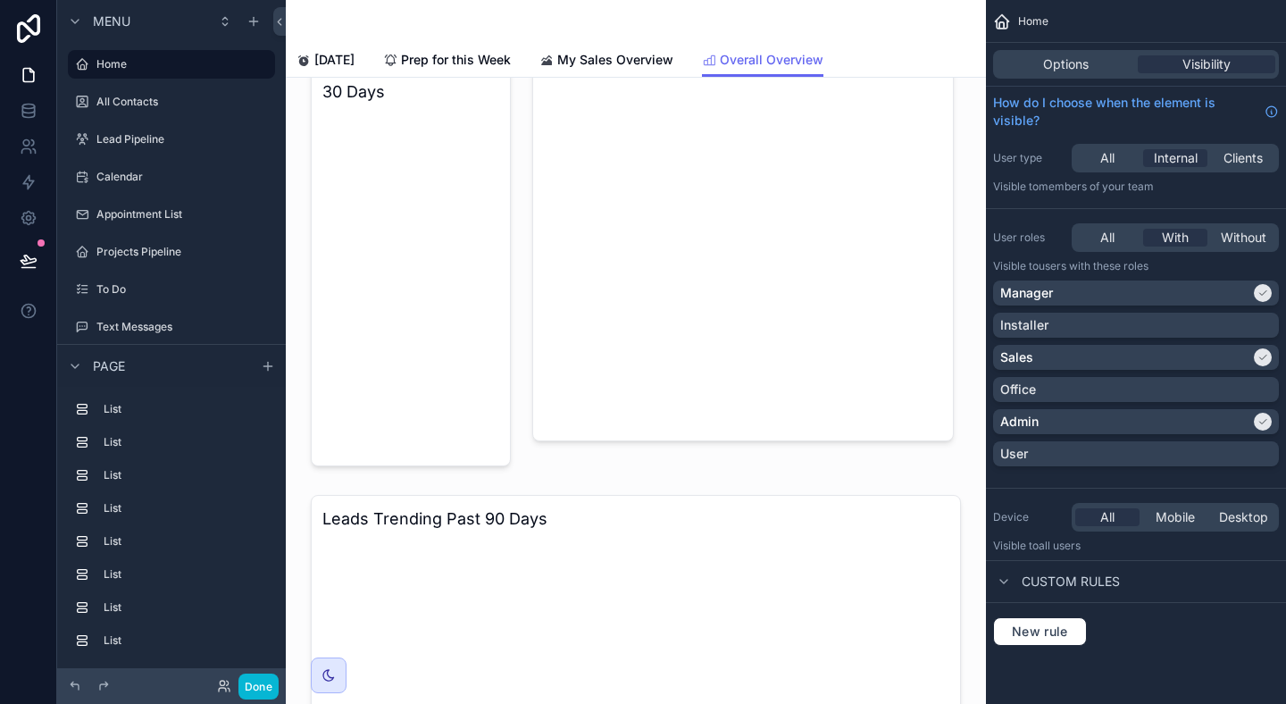
scroll to position [946, 0]
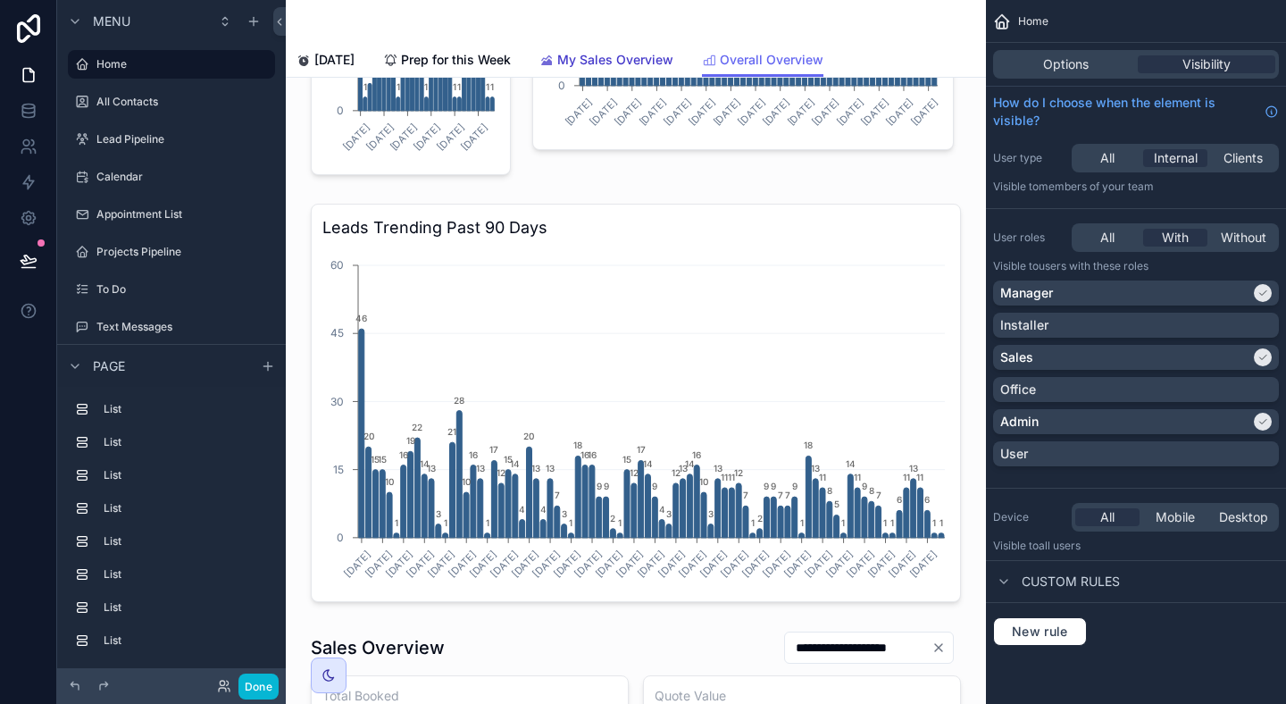
click at [583, 48] on link "My Sales Overview" at bounding box center [607, 62] width 134 height 36
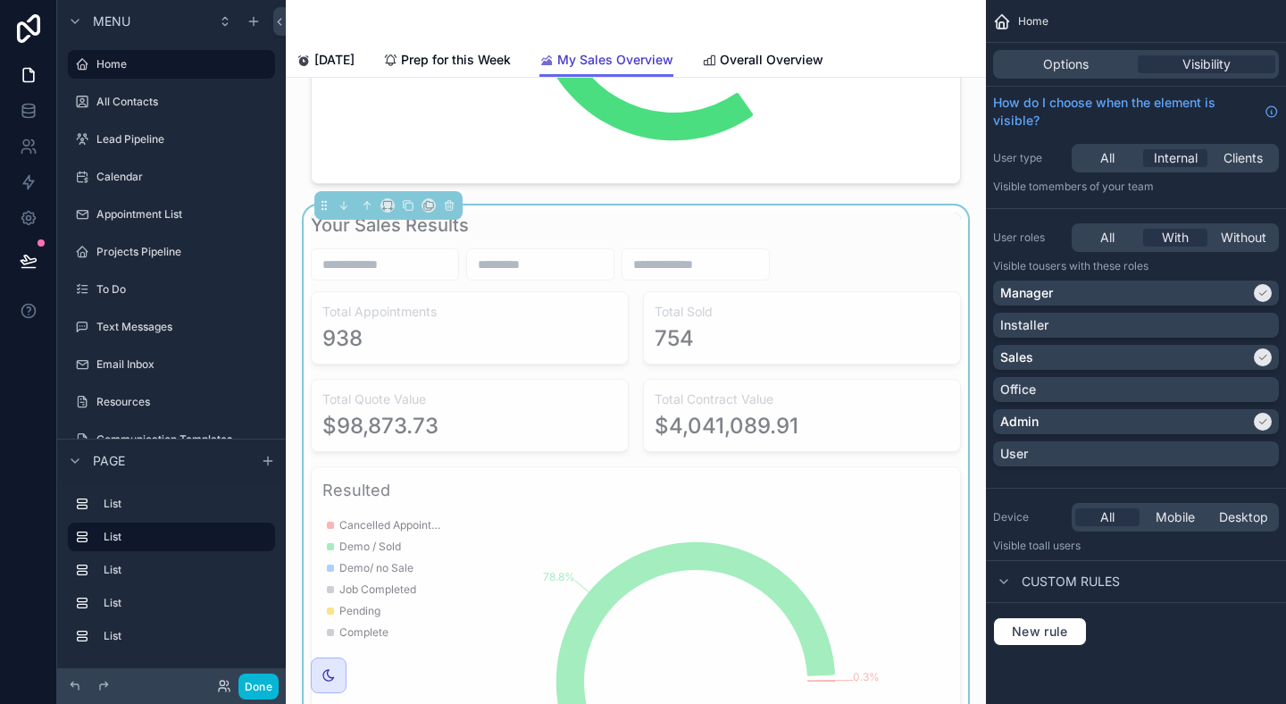
scroll to position [576, 0]
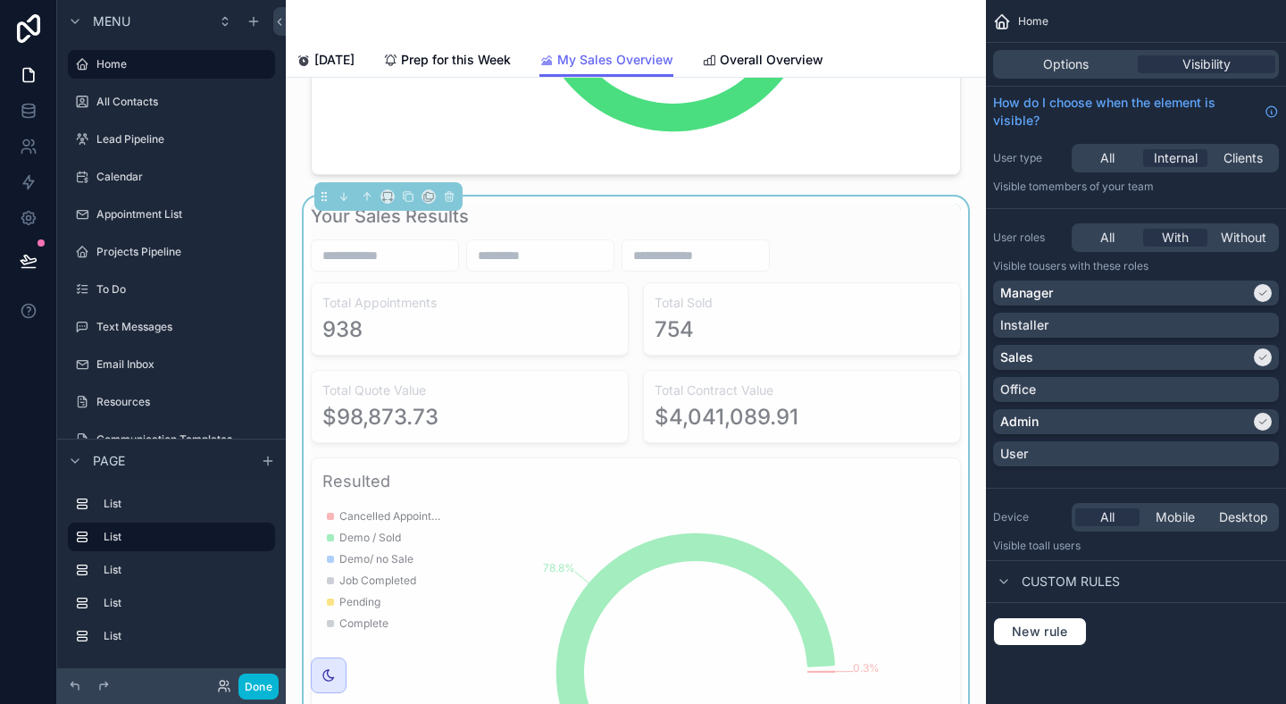
click at [711, 322] on div "754" at bounding box center [802, 329] width 295 height 29
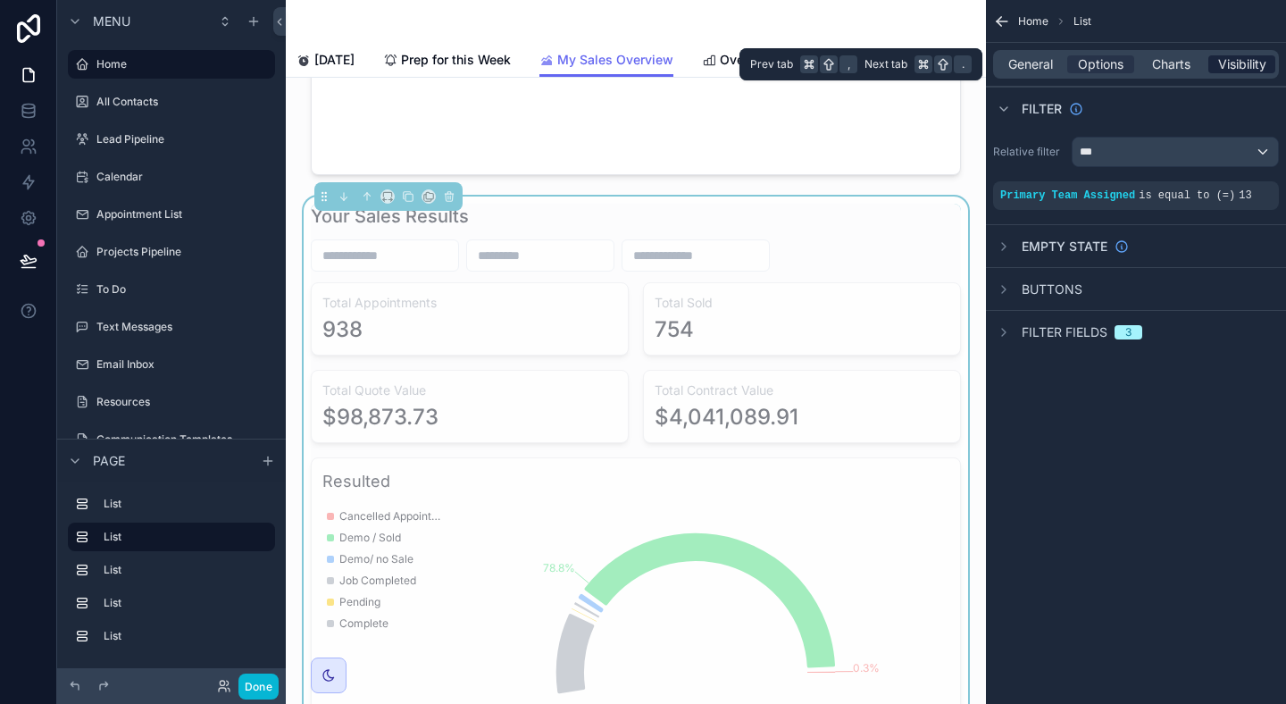
click at [1252, 63] on span "Visibility" at bounding box center [1242, 64] width 48 height 18
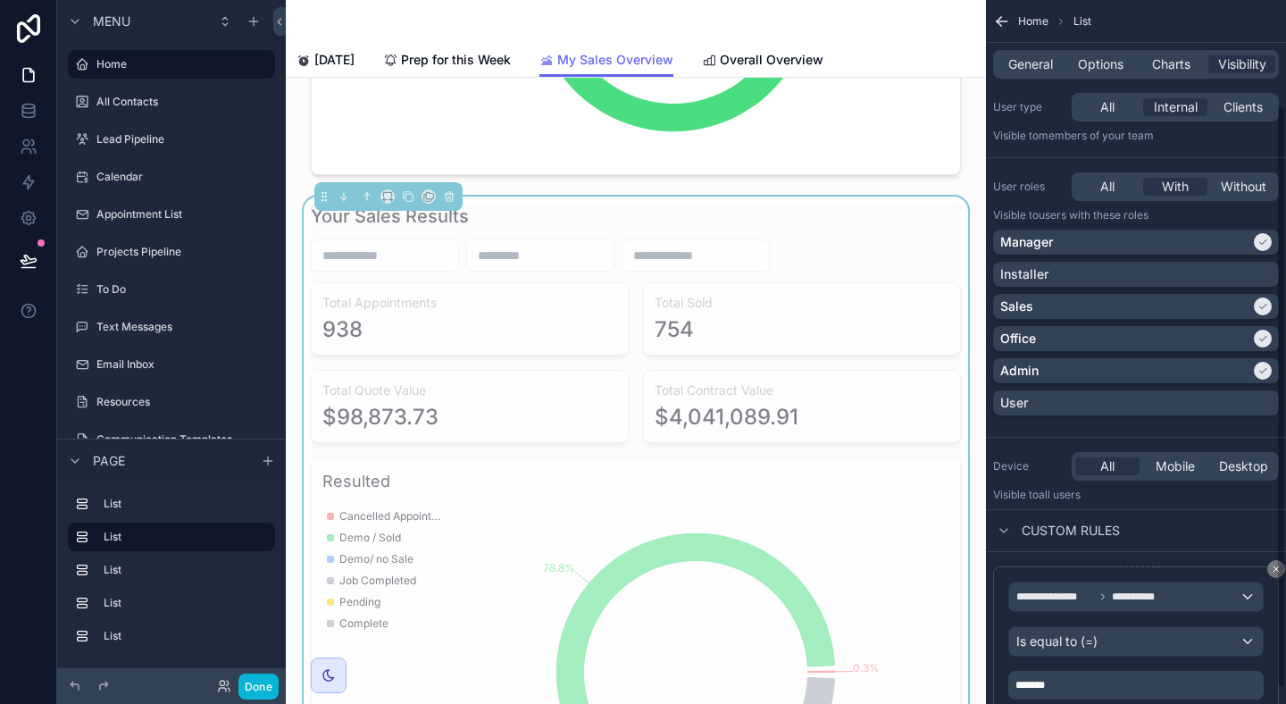
scroll to position [146, 0]
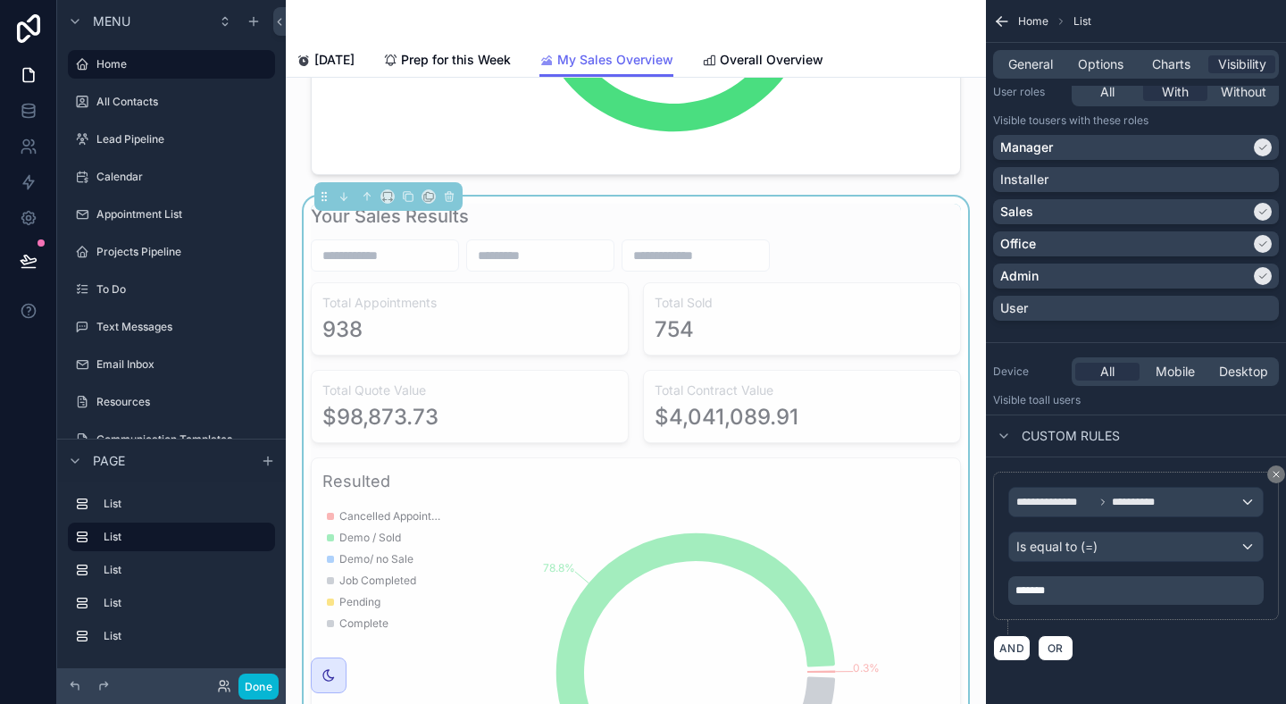
click at [1188, 594] on p "*******" at bounding box center [1138, 590] width 245 height 14
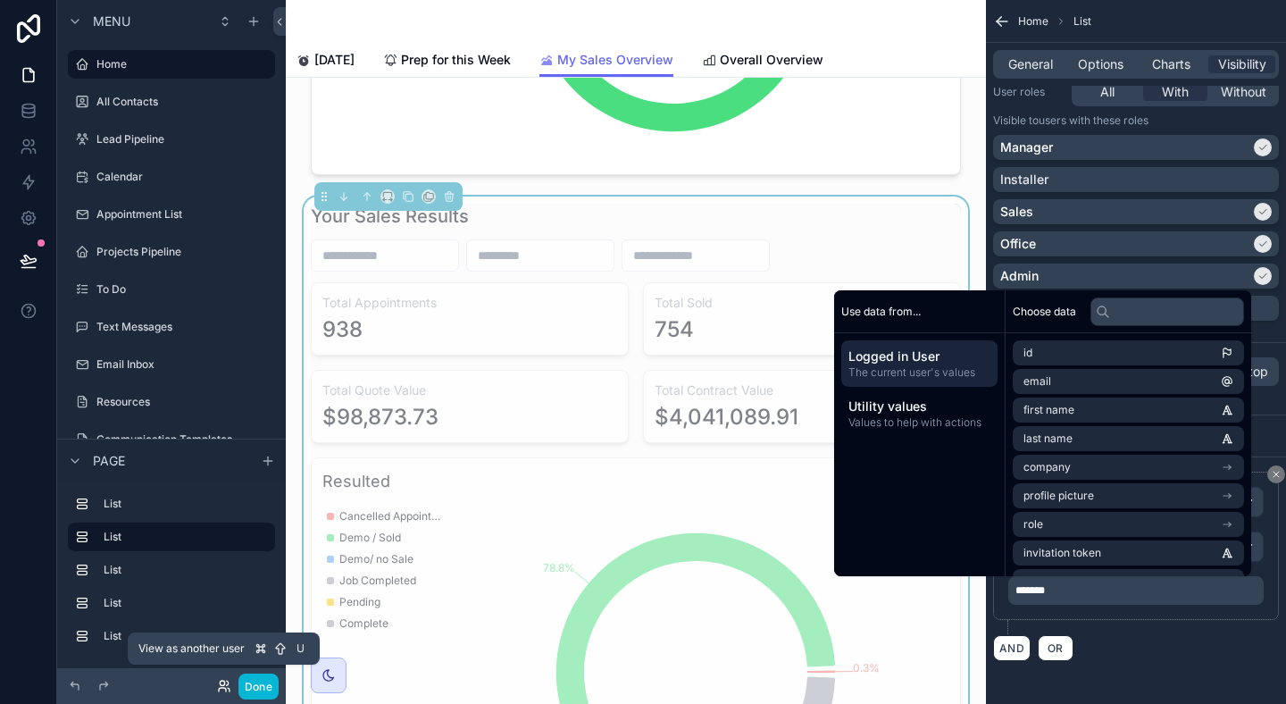
click at [221, 685] on icon at bounding box center [222, 683] width 4 height 4
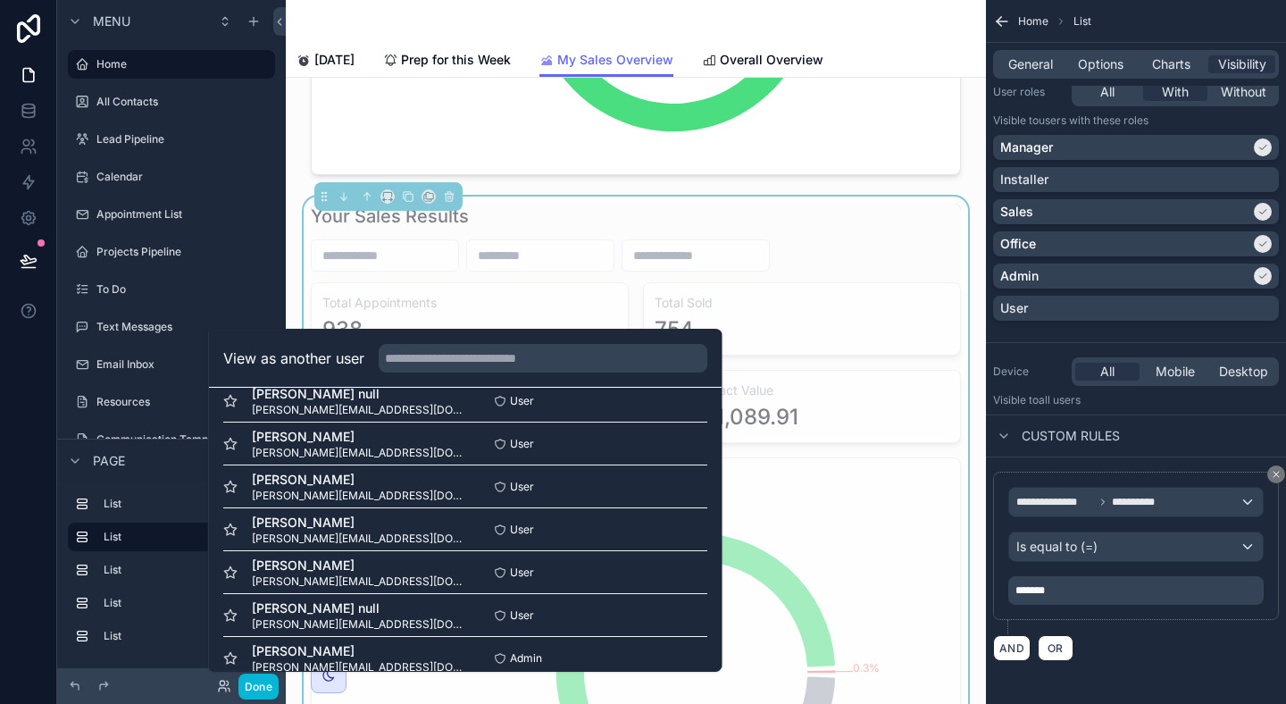
scroll to position [517, 0]
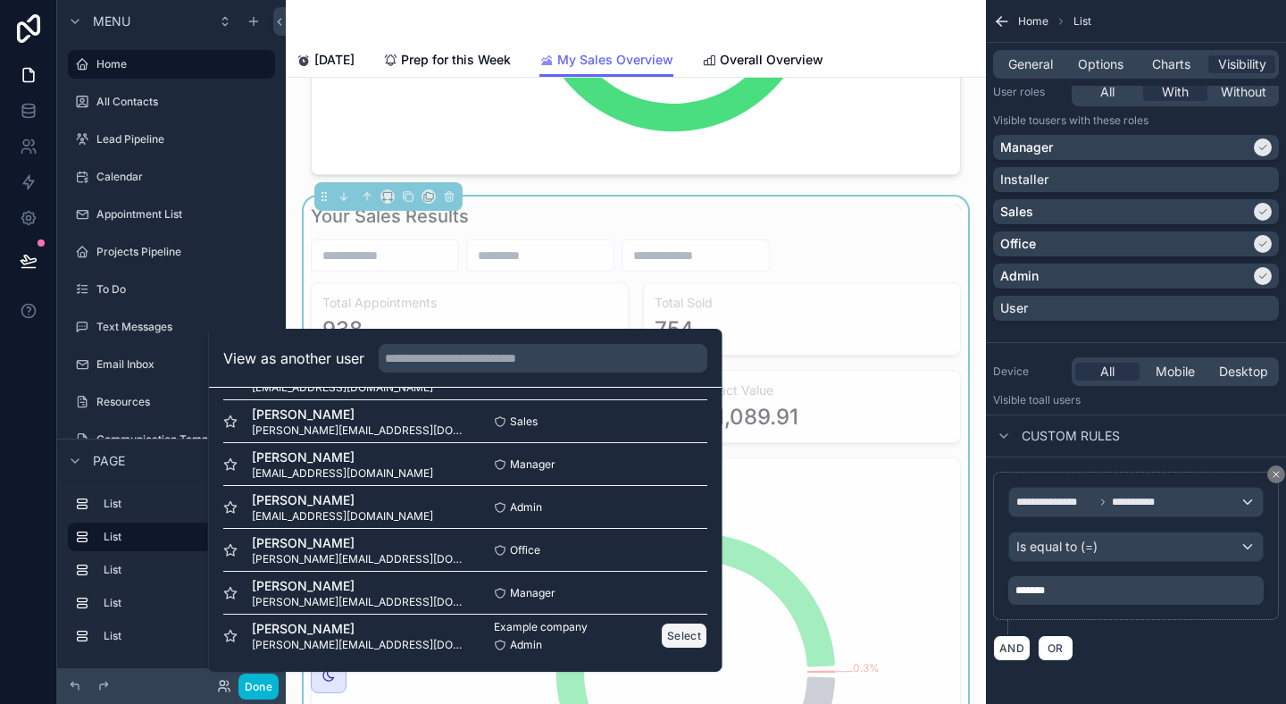
click at [690, 640] on button "Select" at bounding box center [684, 636] width 46 height 26
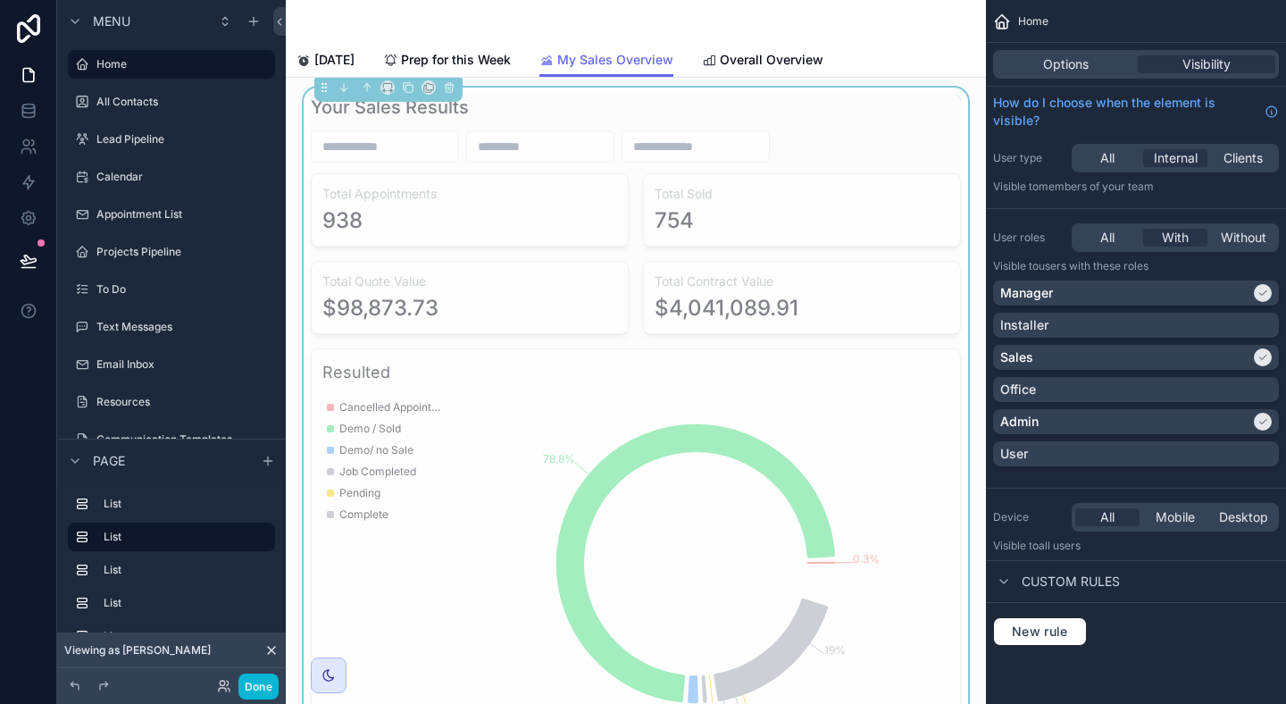
scroll to position [698, 0]
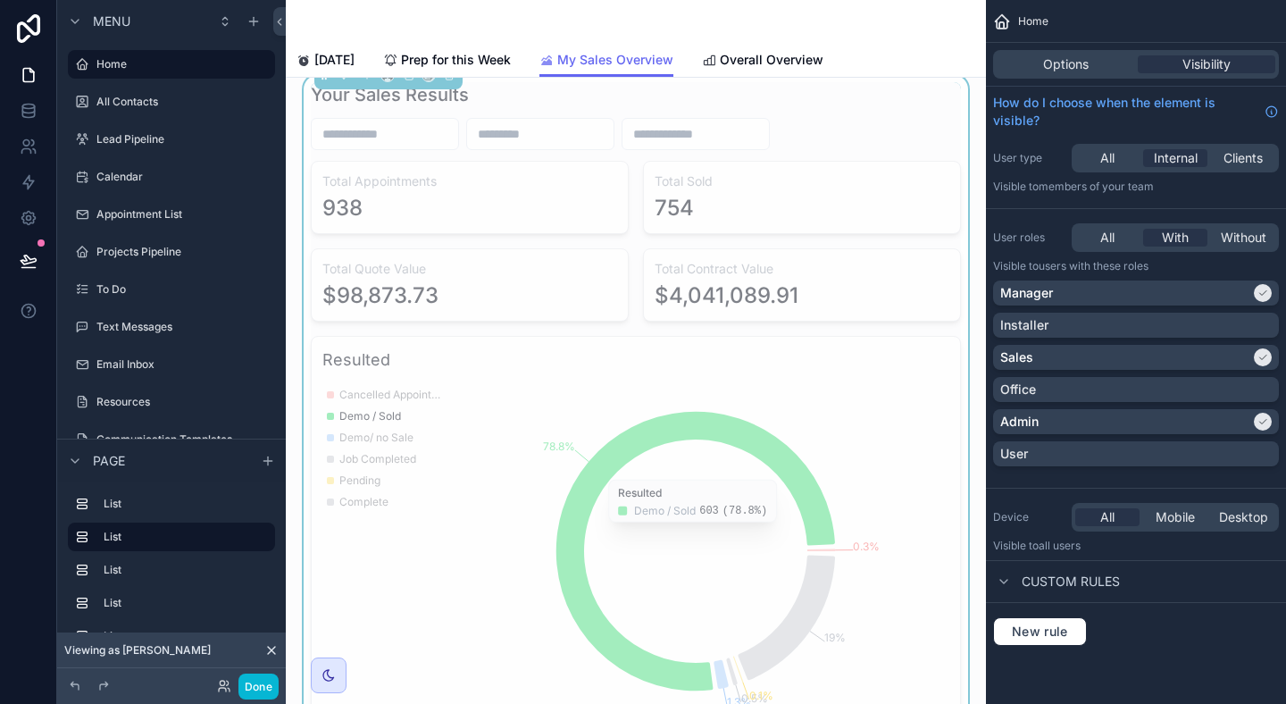
click at [727, 431] on icon "chart" at bounding box center [696, 552] width 279 height 280
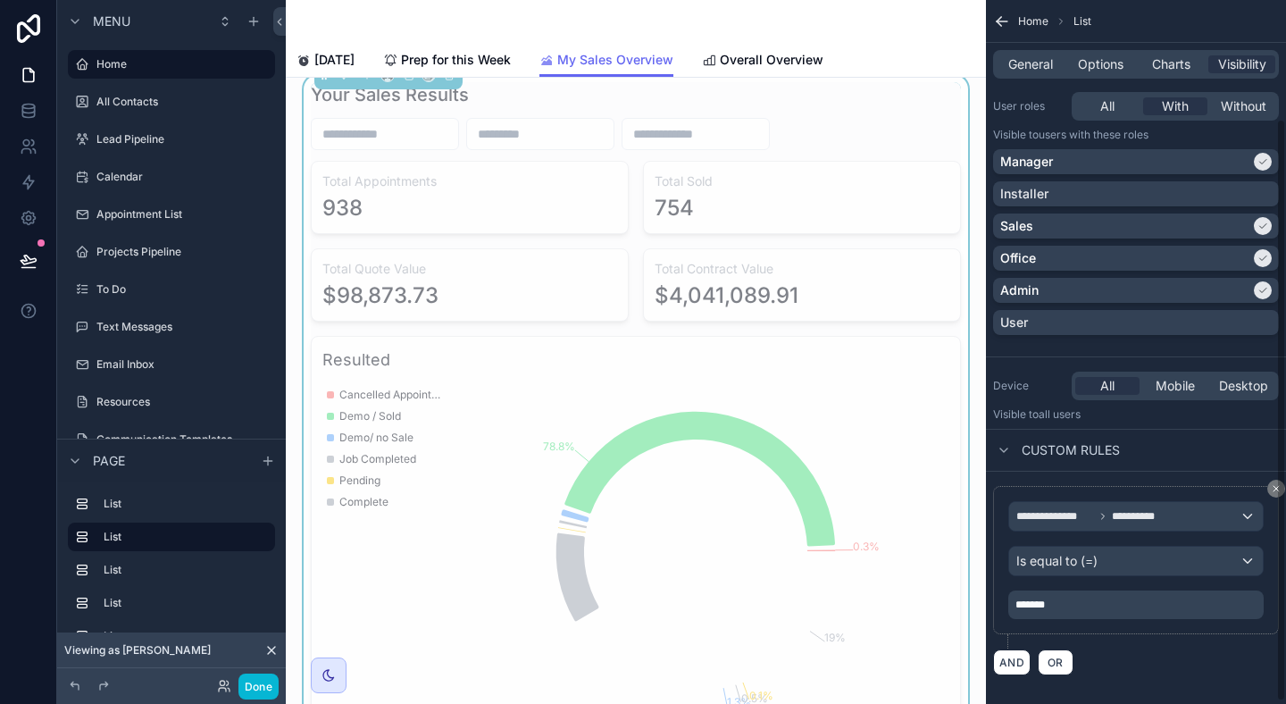
scroll to position [146, 0]
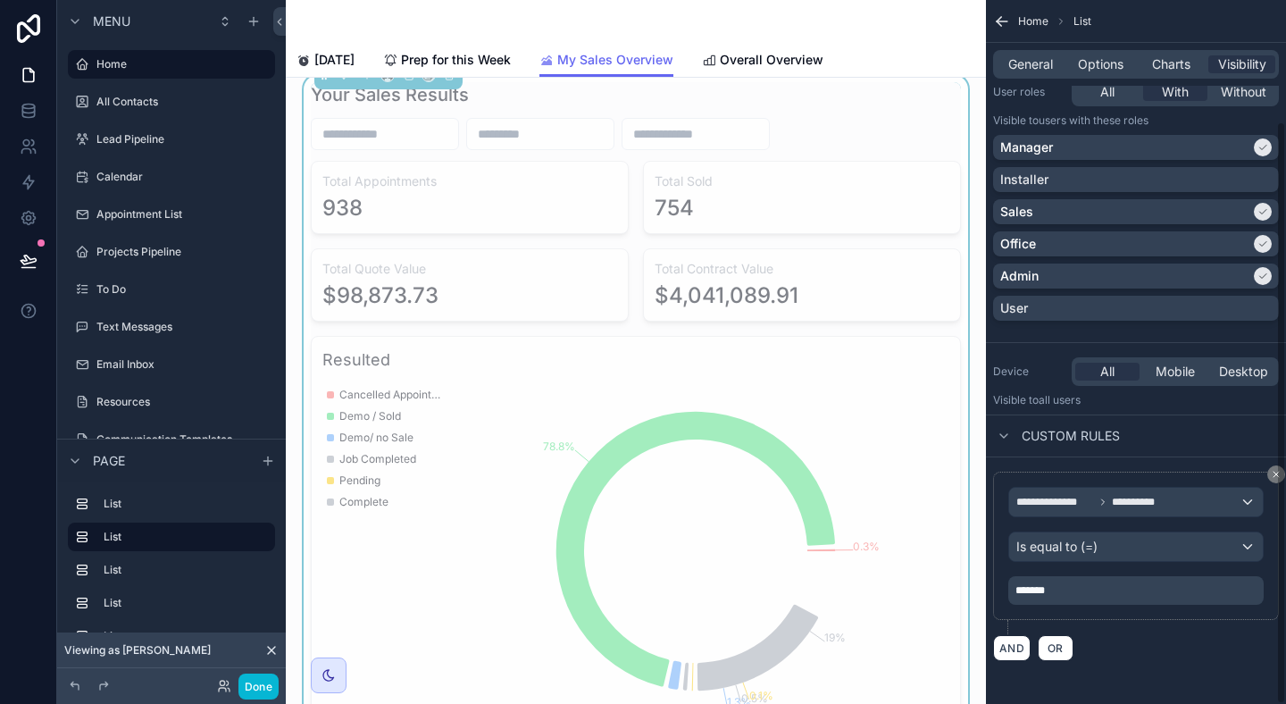
click at [1111, 593] on p "*******" at bounding box center [1138, 590] width 245 height 14
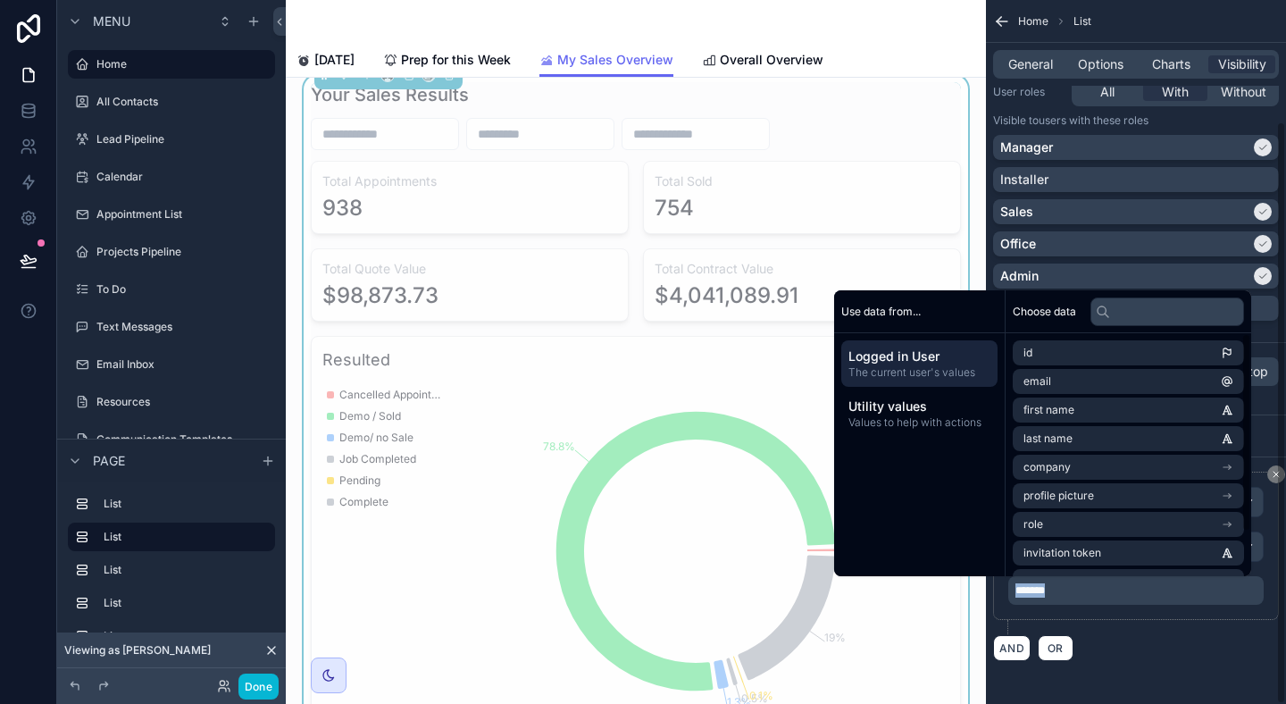
click at [1209, 625] on div "**********" at bounding box center [1136, 553] width 286 height 163
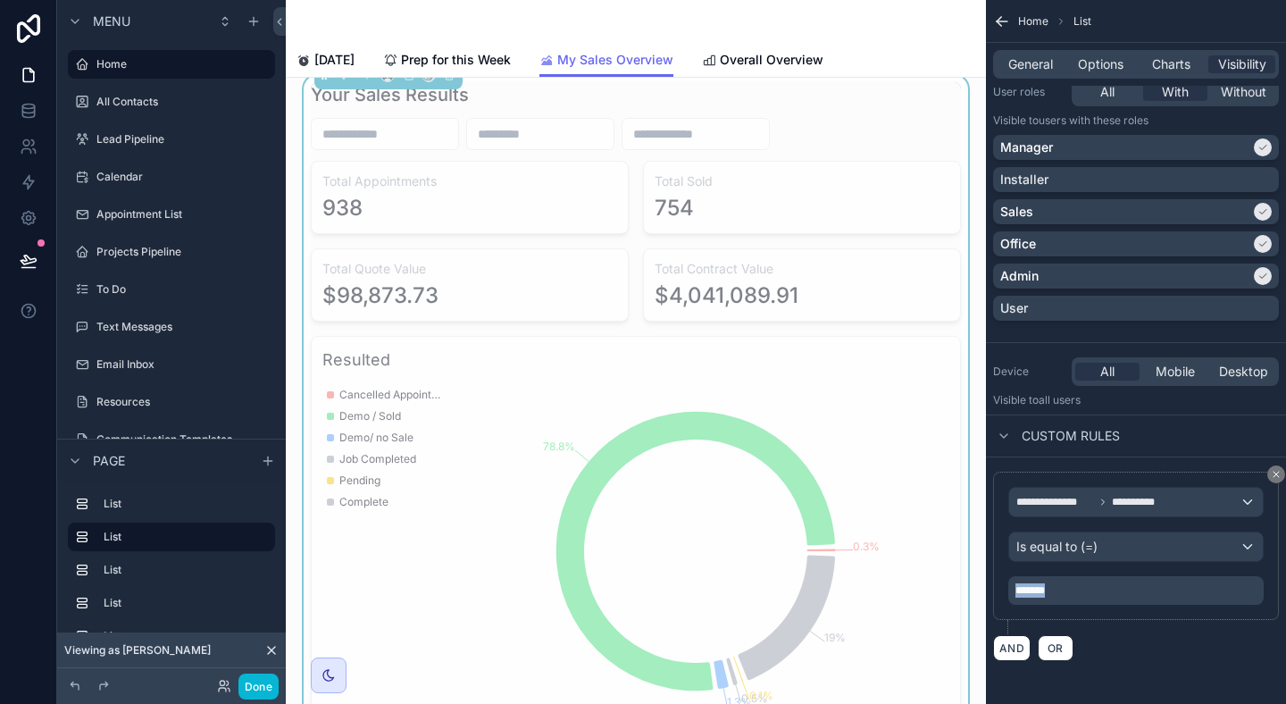
click at [1174, 602] on div "*******" at bounding box center [1135, 590] width 255 height 29
click at [1160, 595] on p "*******" at bounding box center [1138, 590] width 245 height 14
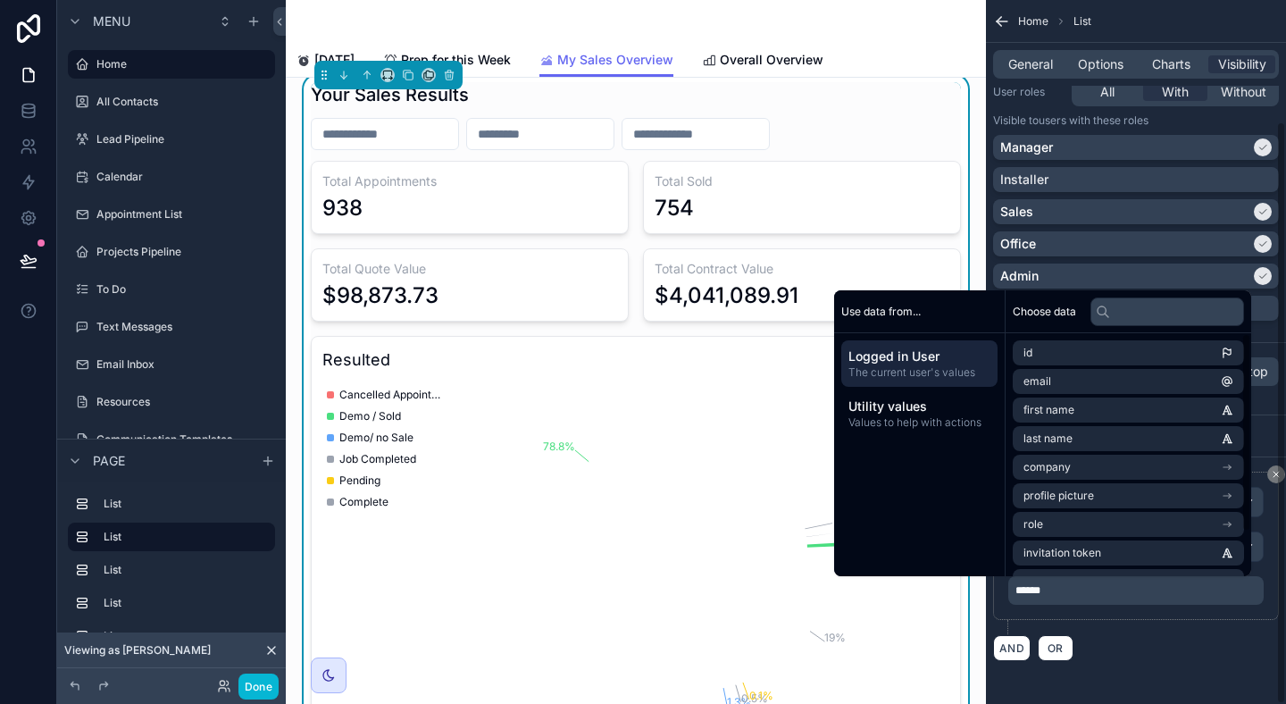
click at [1170, 644] on div "AND OR" at bounding box center [1136, 647] width 286 height 27
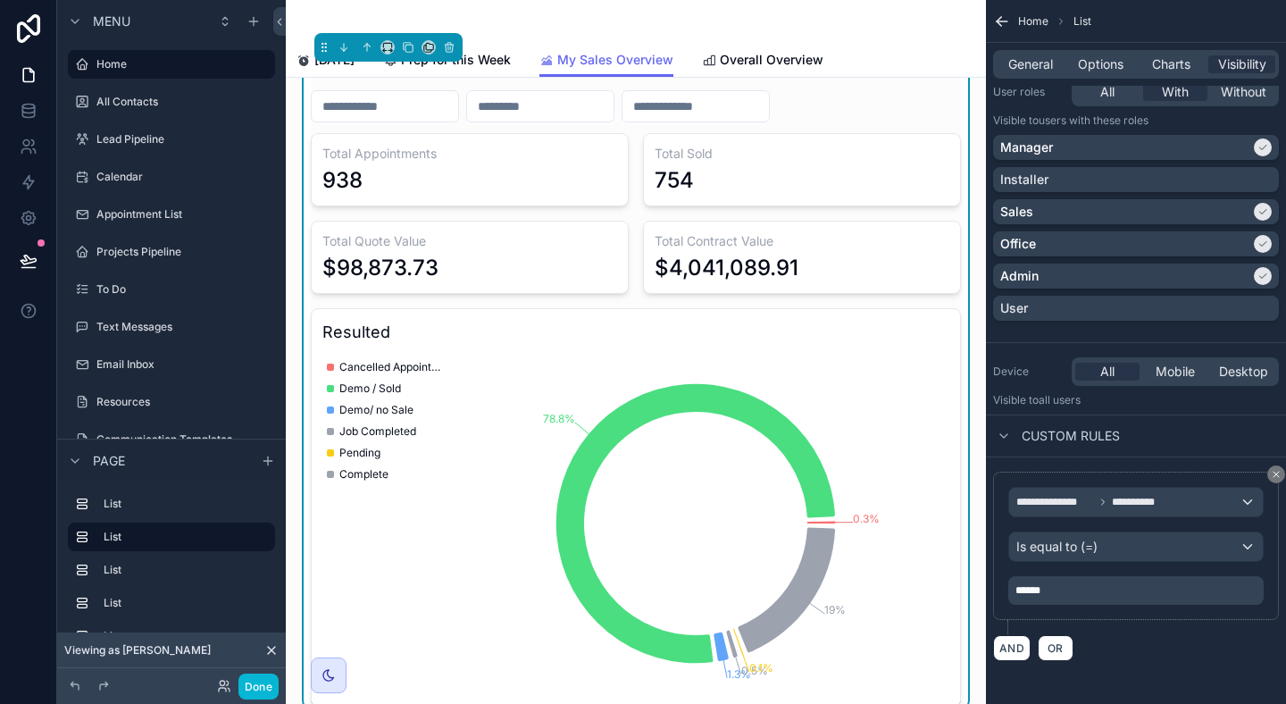
scroll to position [722, 0]
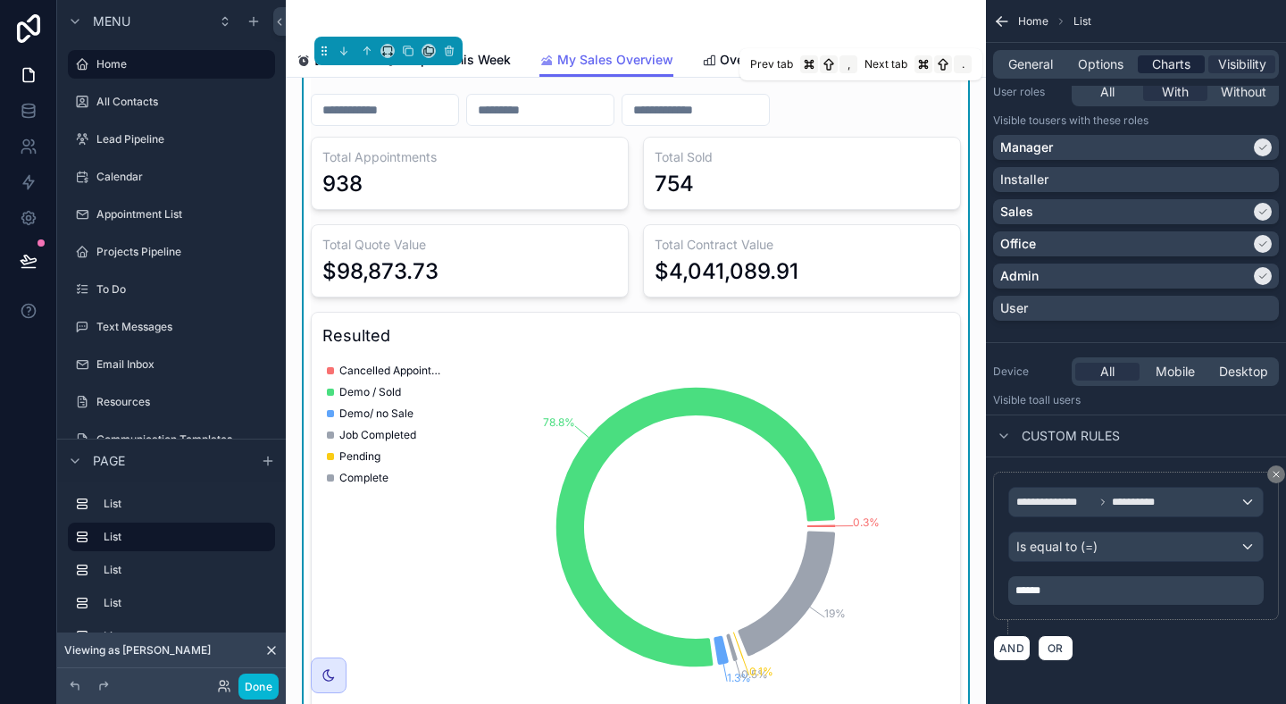
click at [1184, 64] on span "Charts" at bounding box center [1171, 64] width 38 height 18
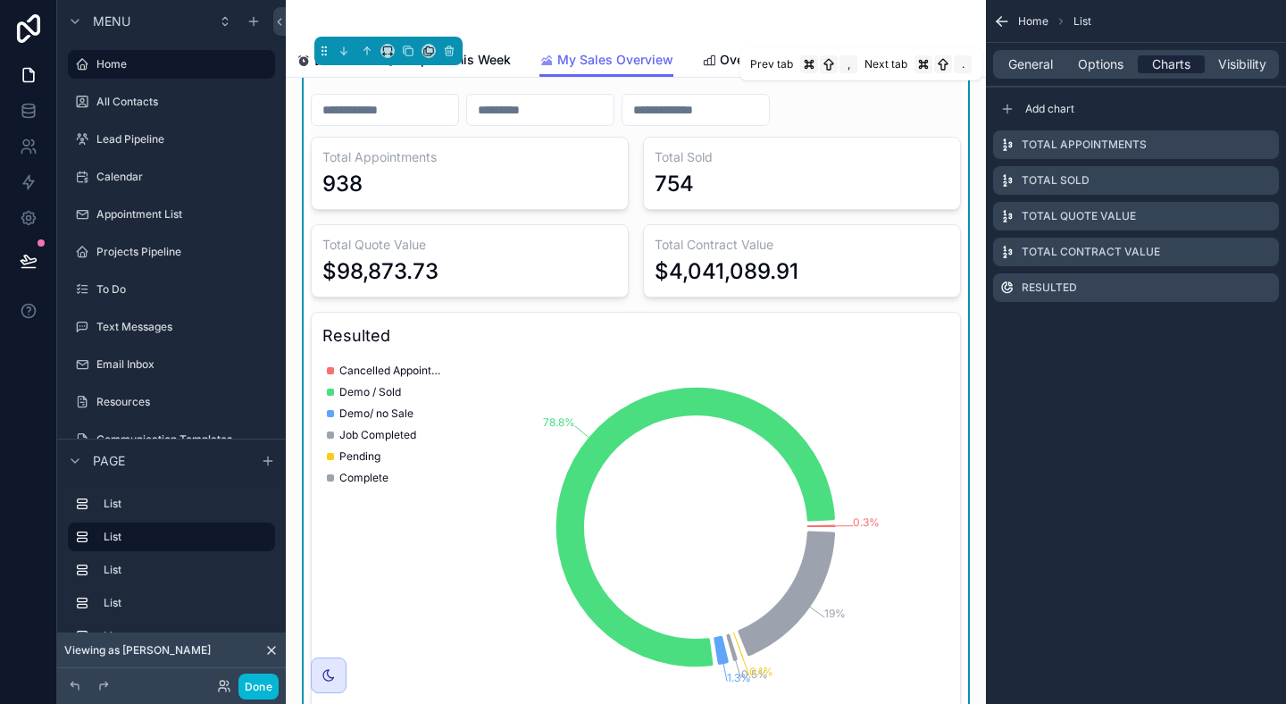
scroll to position [0, 0]
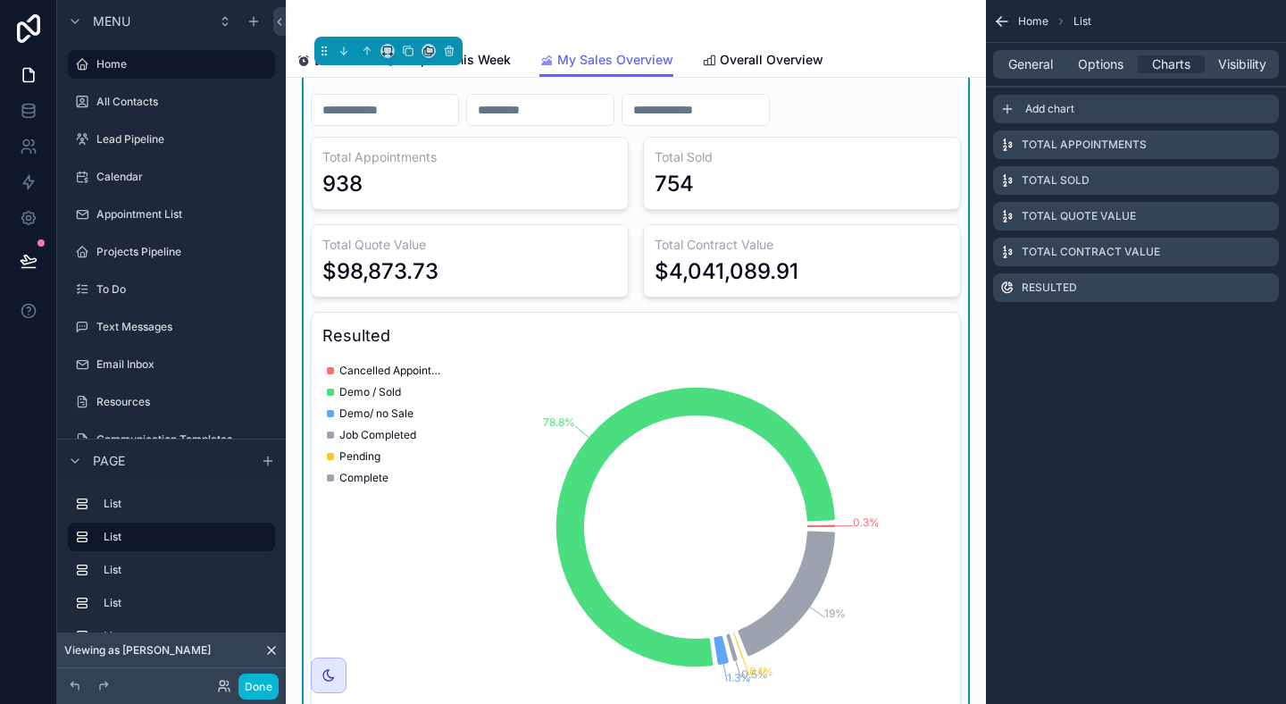
click at [1004, 109] on icon "scrollable content" at bounding box center [1007, 109] width 14 height 14
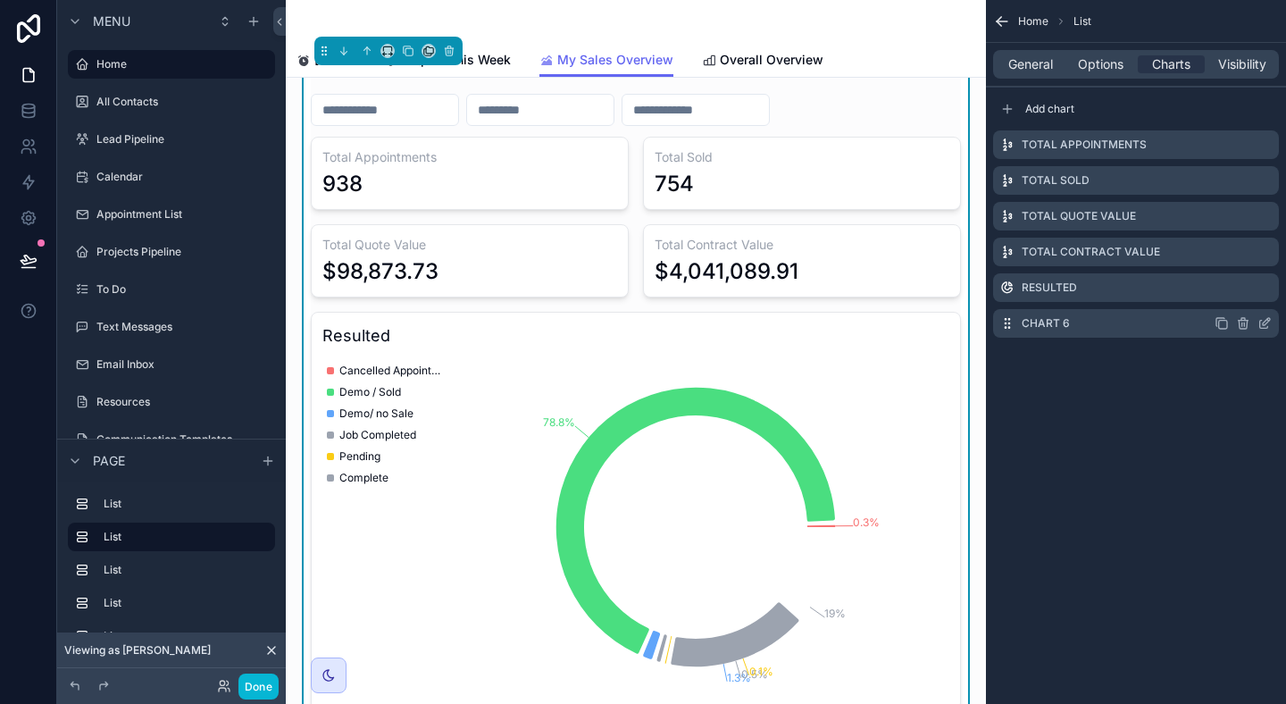
click at [1267, 324] on icon "scrollable content" at bounding box center [1265, 323] width 14 height 14
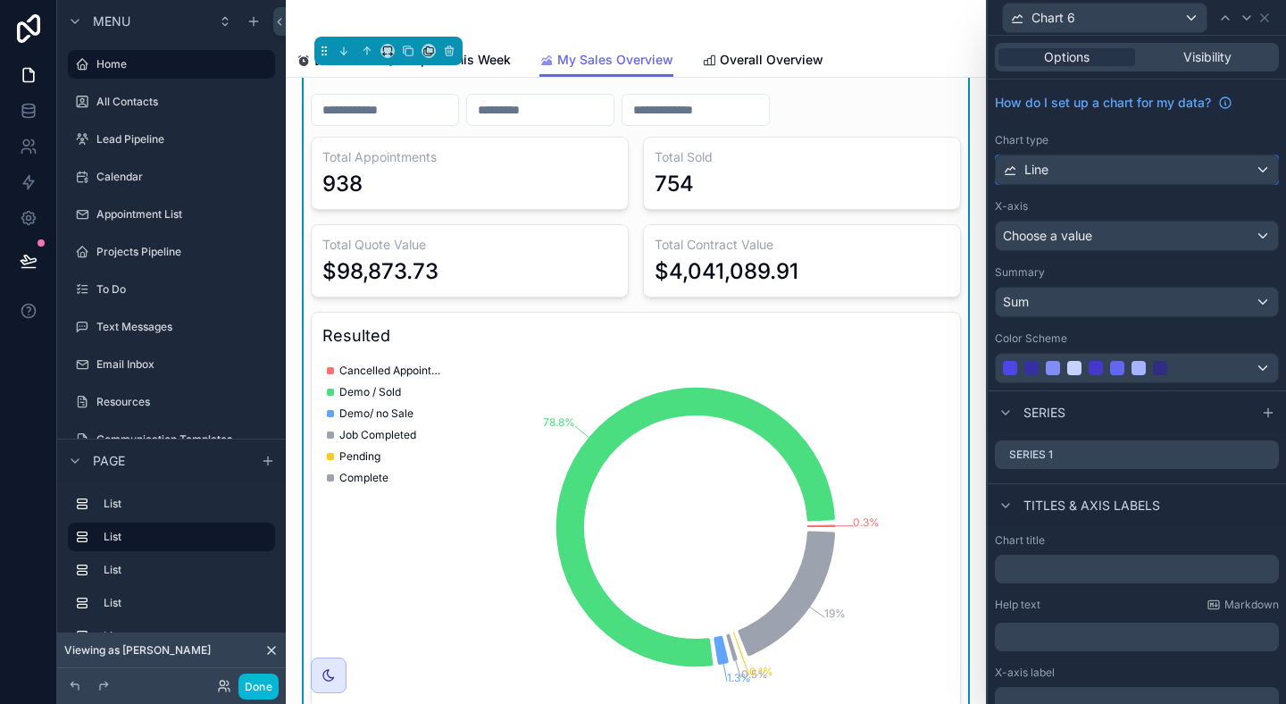
click at [1225, 163] on div "Line" at bounding box center [1137, 169] width 282 height 29
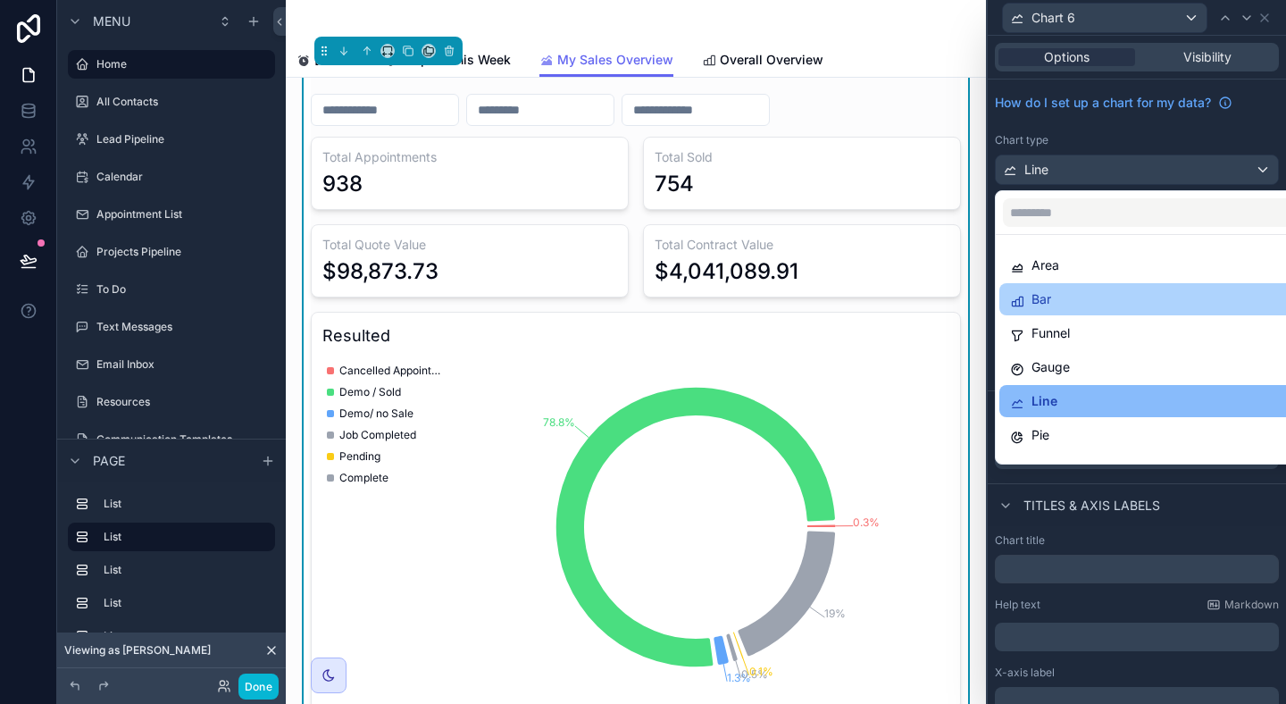
click at [1214, 295] on div "Bar" at bounding box center [1157, 299] width 295 height 21
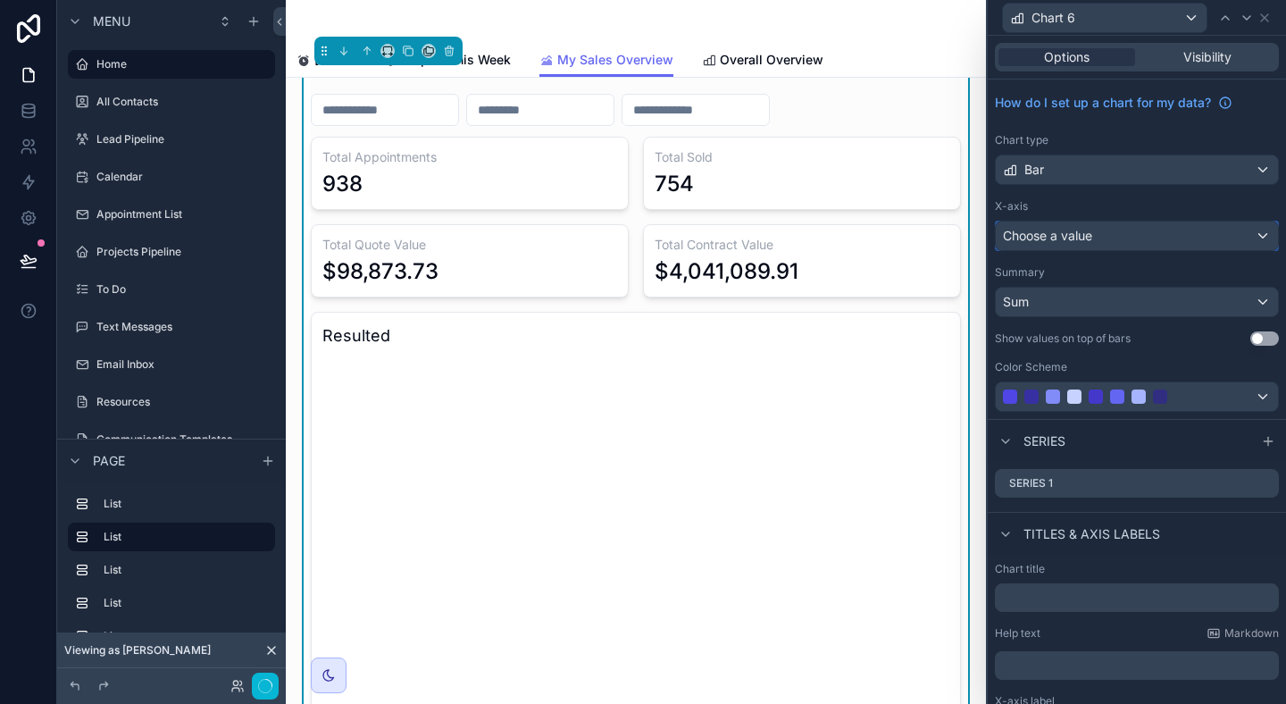
click at [1240, 230] on div "Choose a value" at bounding box center [1137, 236] width 282 height 29
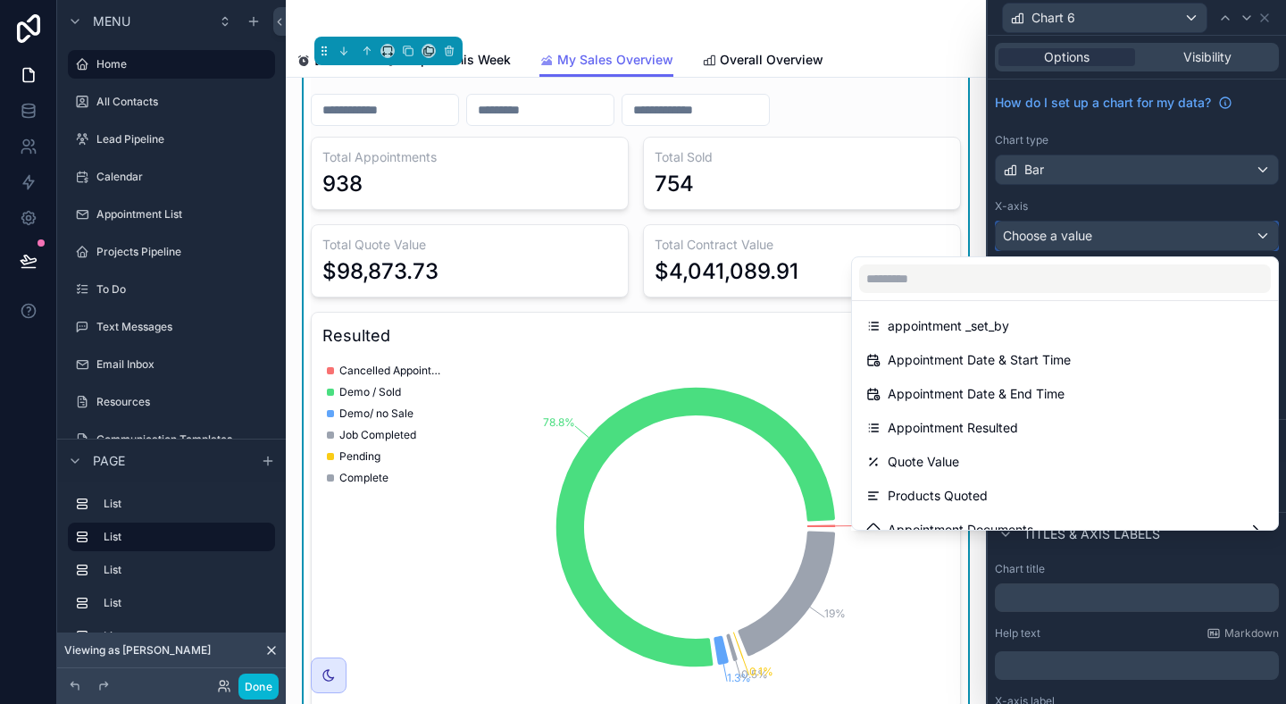
scroll to position [346, 0]
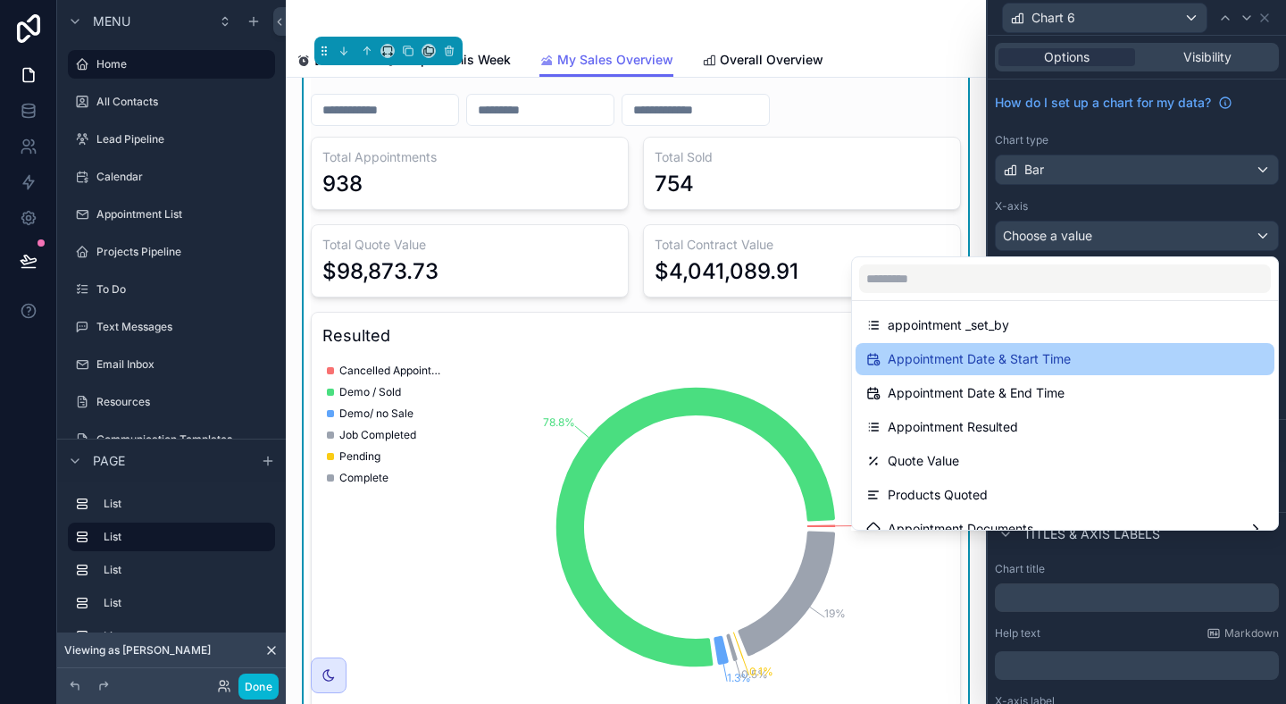
click at [1170, 356] on div "Appointment Date & Start Time" at bounding box center [1065, 358] width 398 height 21
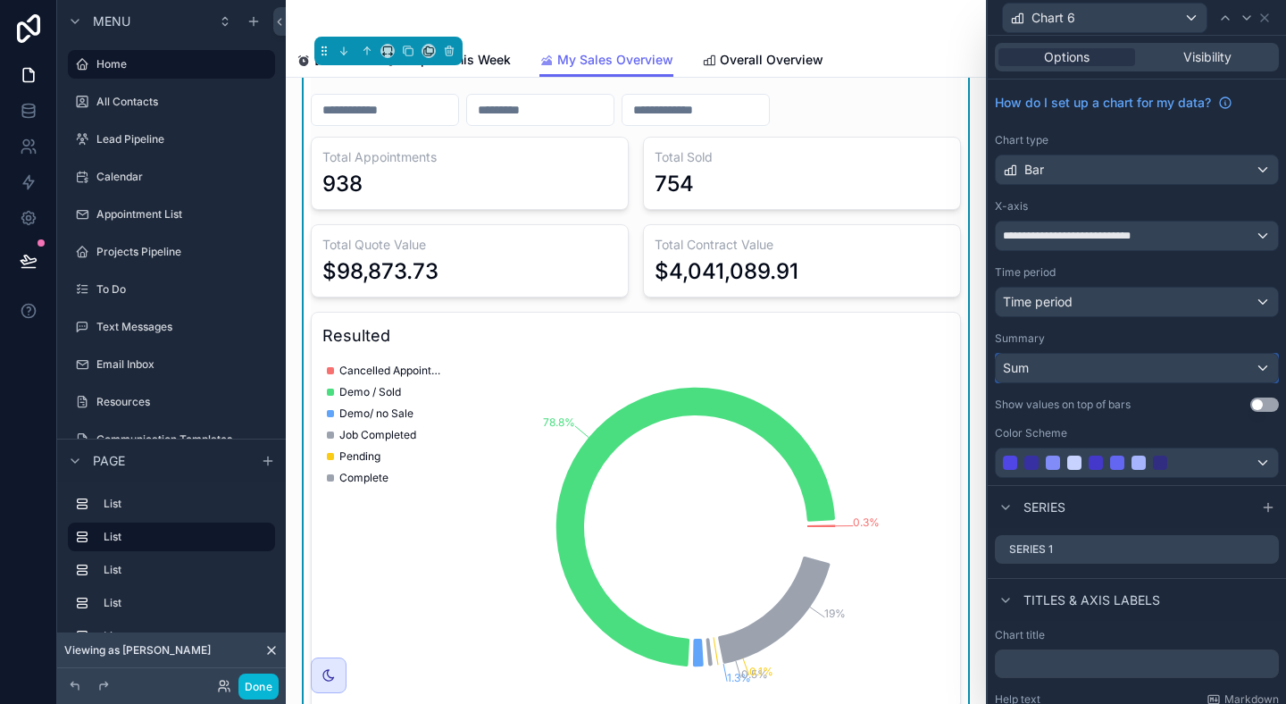
click at [1200, 378] on div "Sum" at bounding box center [1137, 368] width 282 height 29
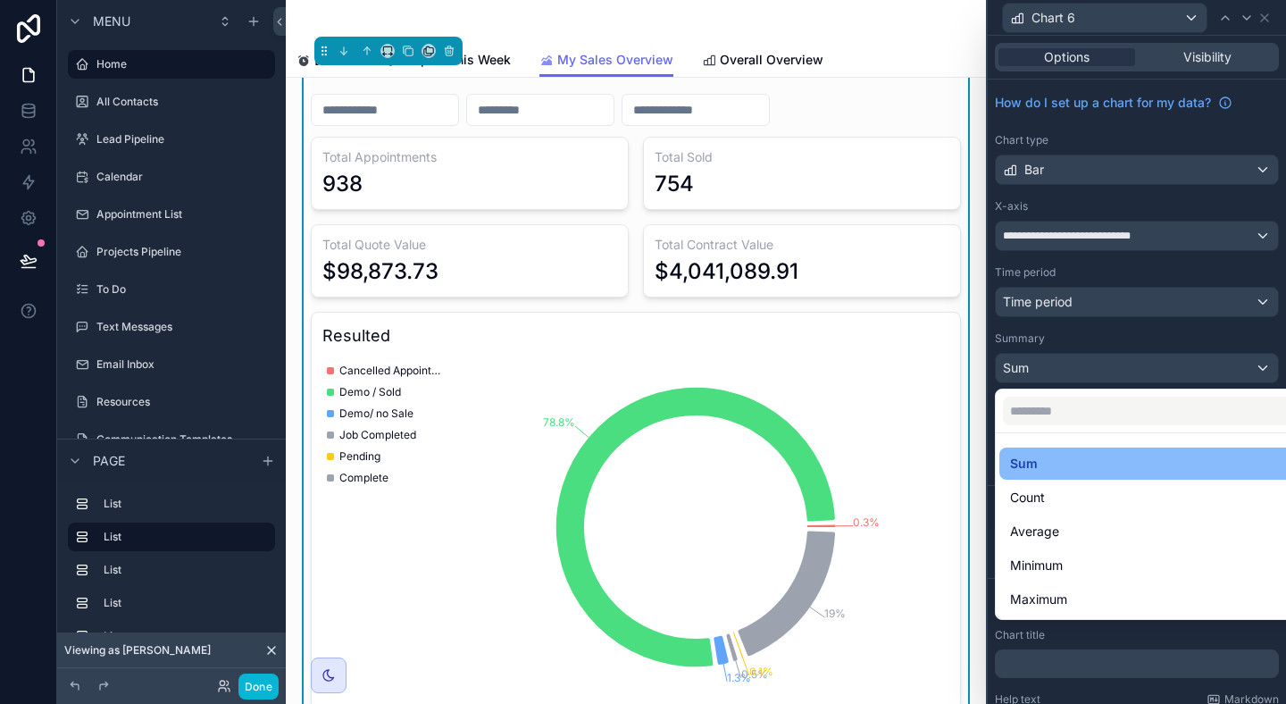
click at [1182, 342] on div at bounding box center [1137, 352] width 298 height 704
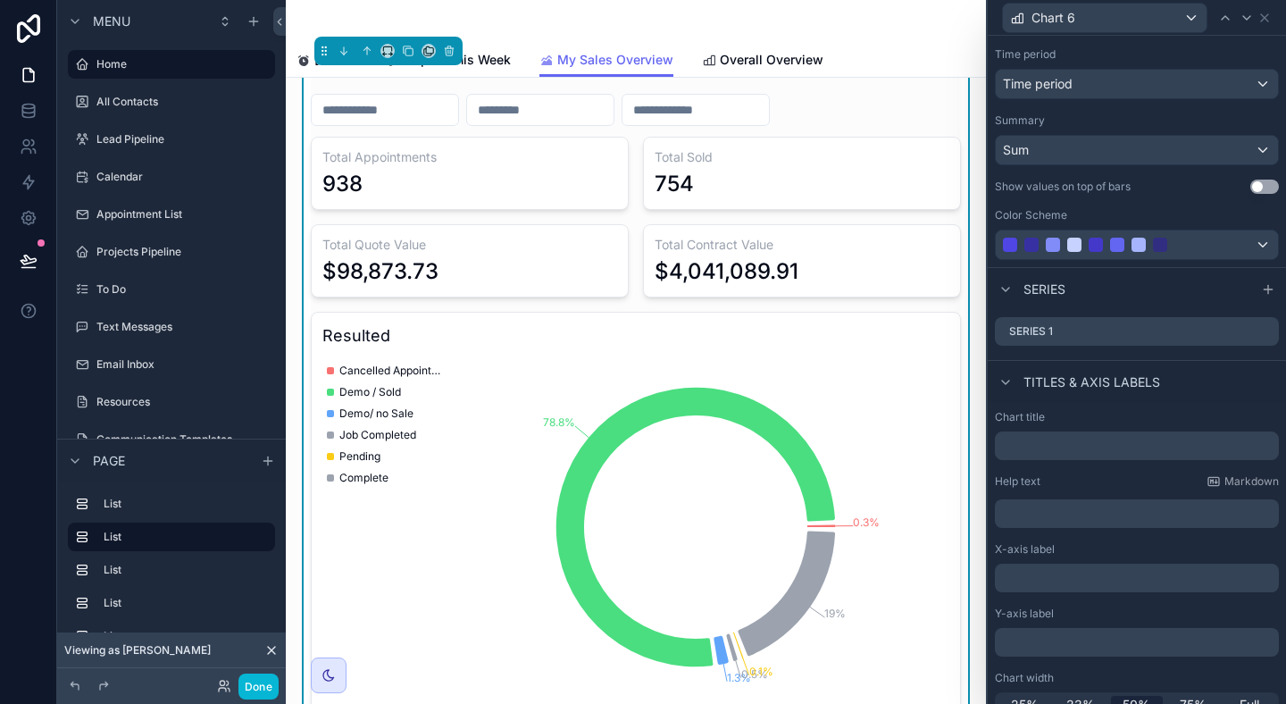
scroll to position [233, 0]
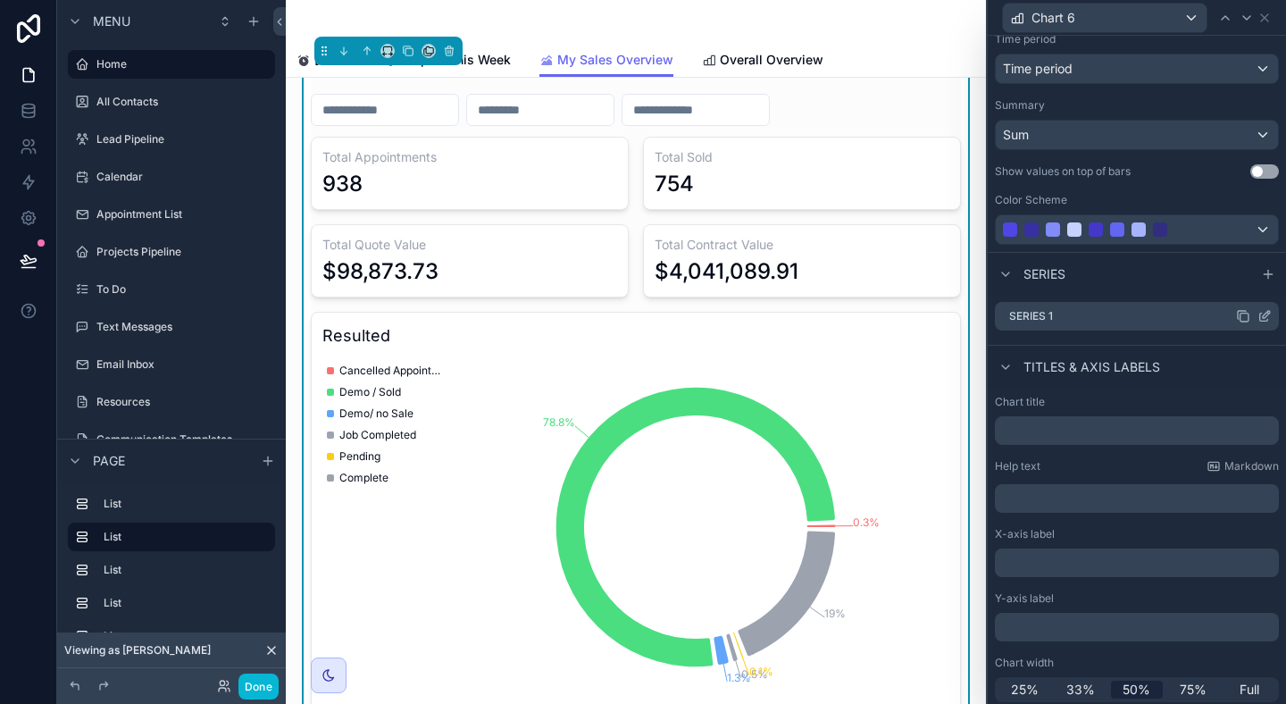
click at [1164, 314] on div "Series 1" at bounding box center [1137, 316] width 284 height 29
click at [1262, 318] on icon at bounding box center [1265, 316] width 14 height 14
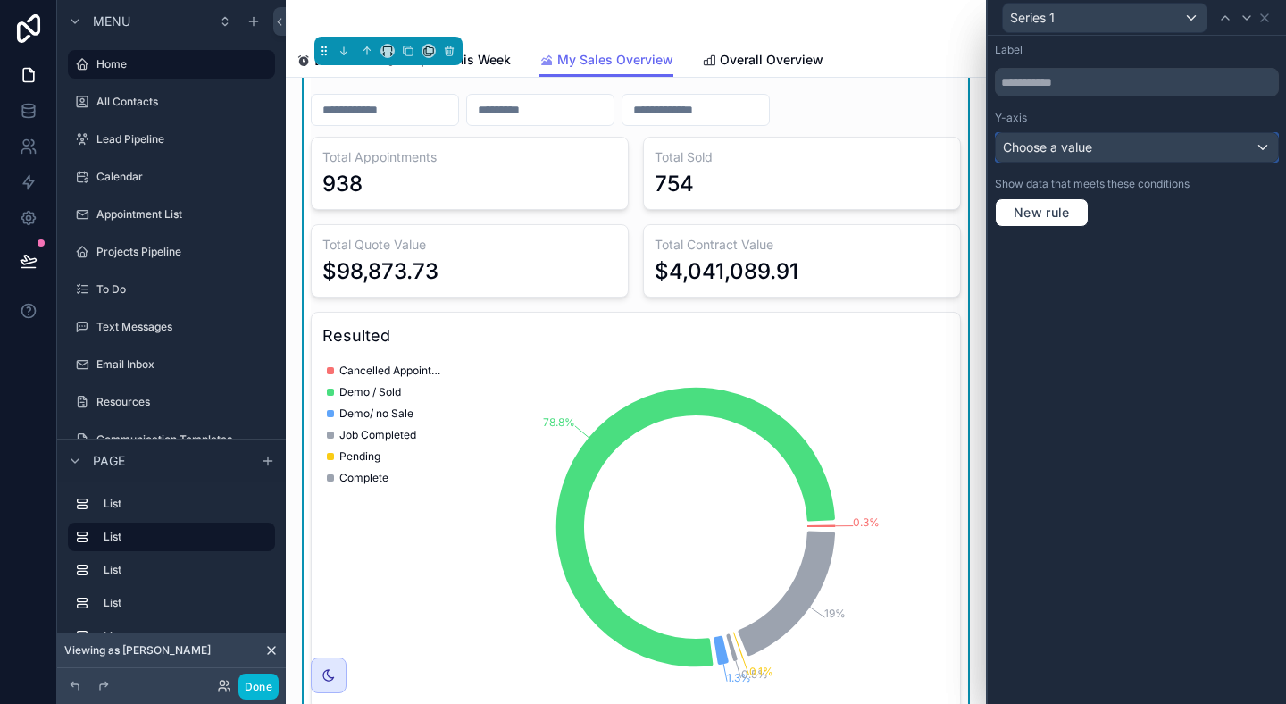
click at [1203, 146] on div "Choose a value" at bounding box center [1137, 147] width 282 height 29
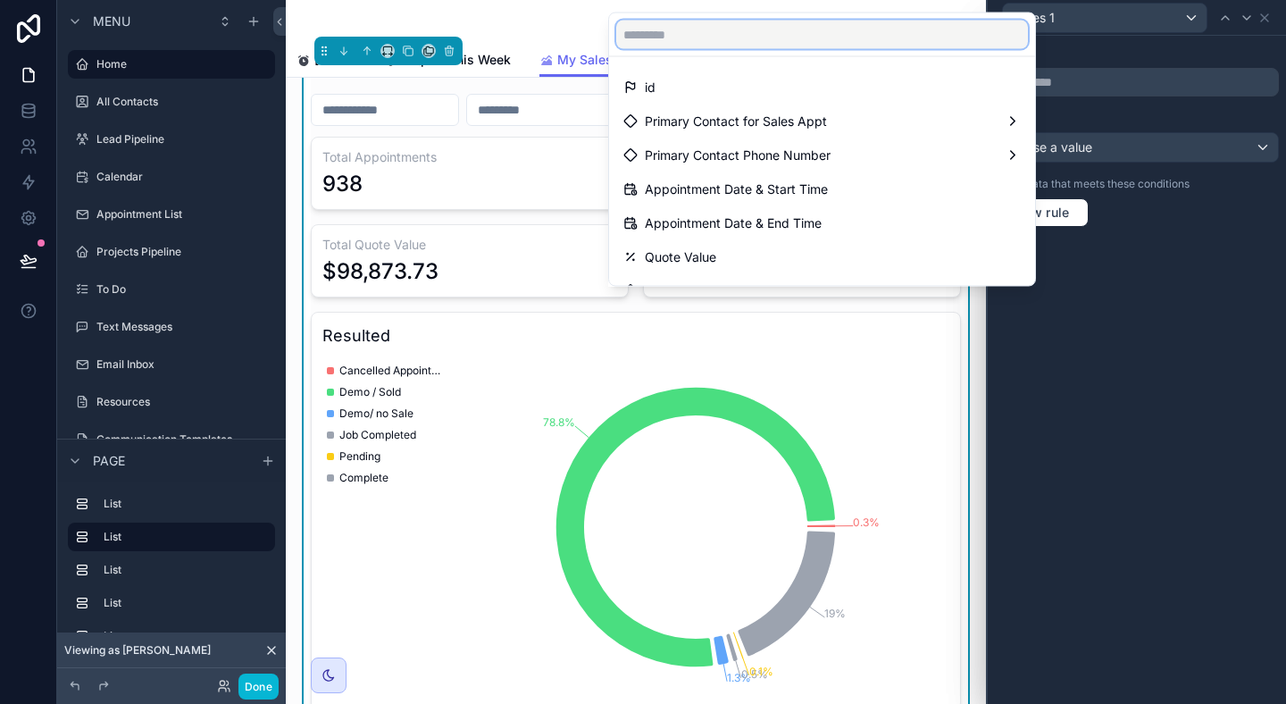
click at [847, 37] on input "text" at bounding box center [822, 35] width 412 height 29
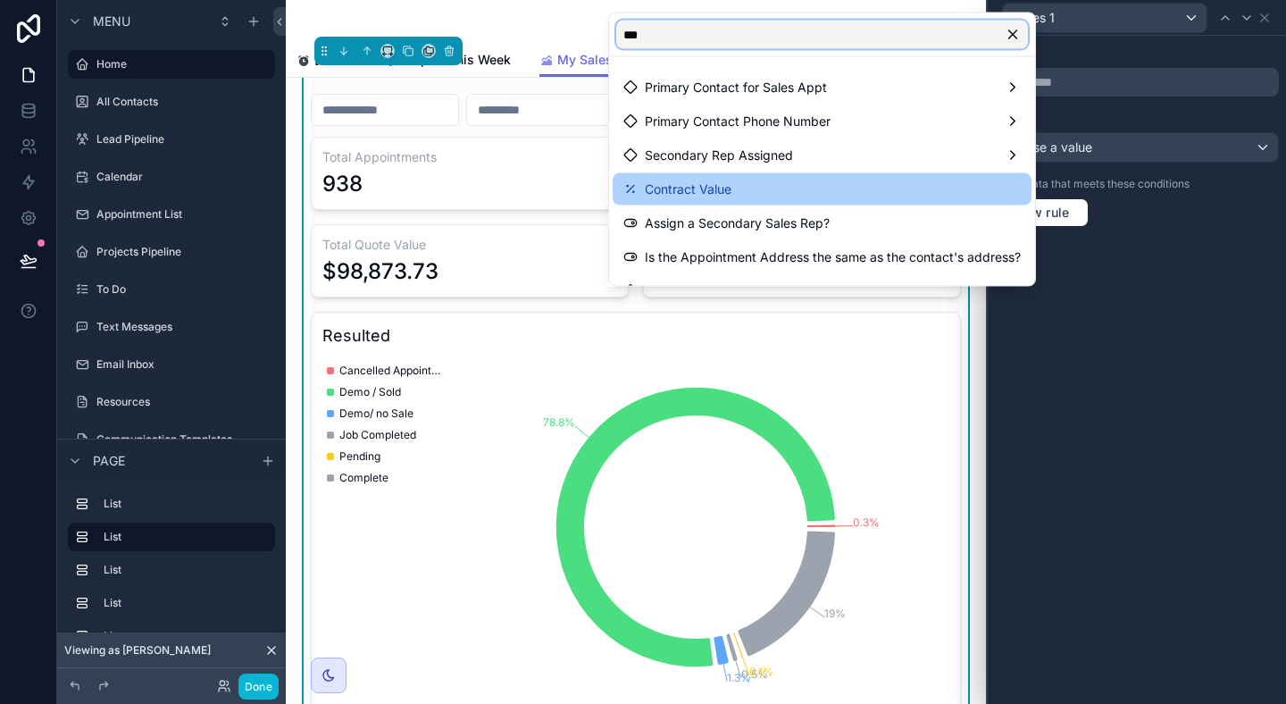
type input "***"
click at [787, 177] on div "Contract Value" at bounding box center [822, 189] width 419 height 32
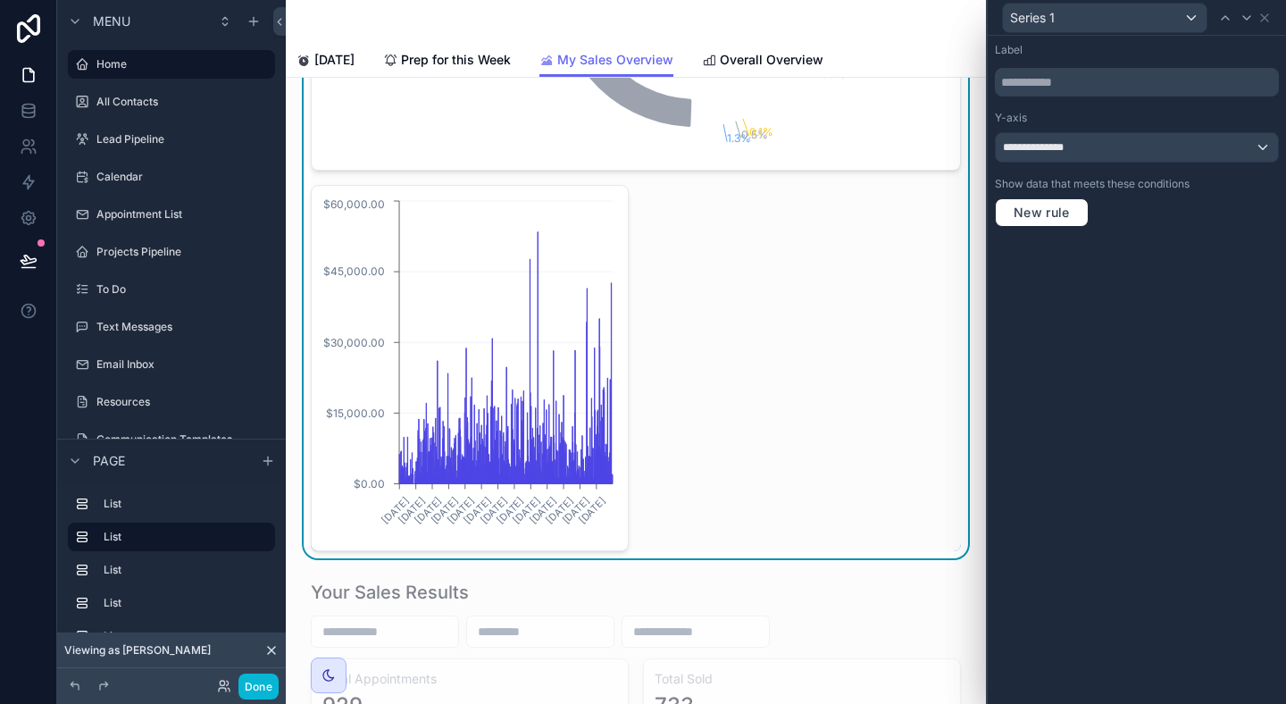
scroll to position [1204, 0]
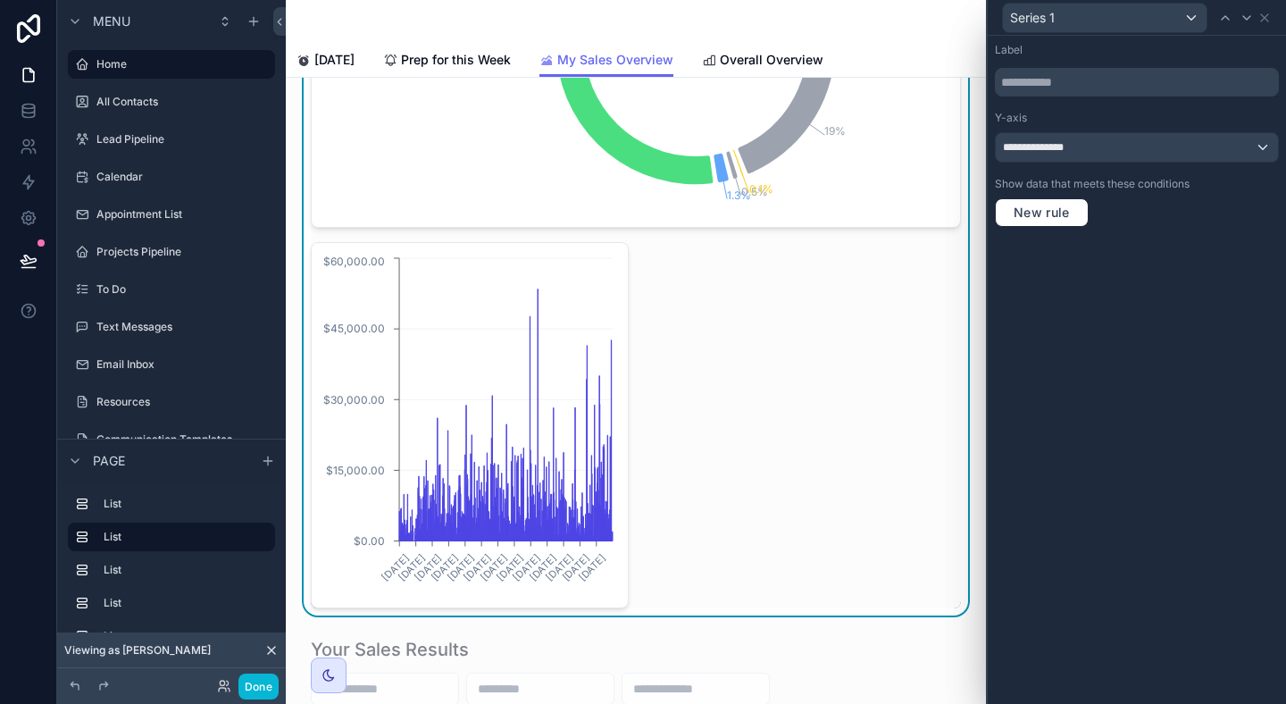
click at [559, 254] on icon "6/20/2017 1/4/2018 6/14/2018 11/6/2018 3/19/2019 6/24/2019 10/22/2019 2/24/2020…" at bounding box center [469, 425] width 295 height 343
click at [1270, 15] on icon at bounding box center [1265, 18] width 14 height 14
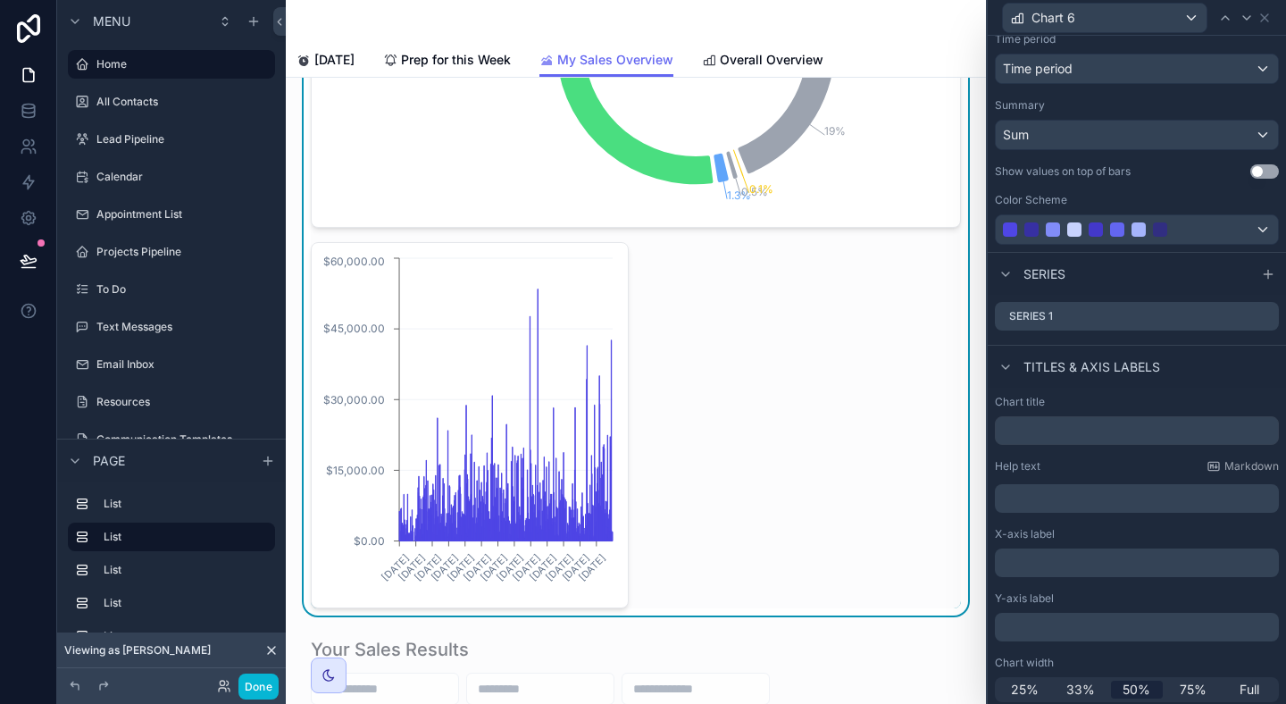
scroll to position [239, 0]
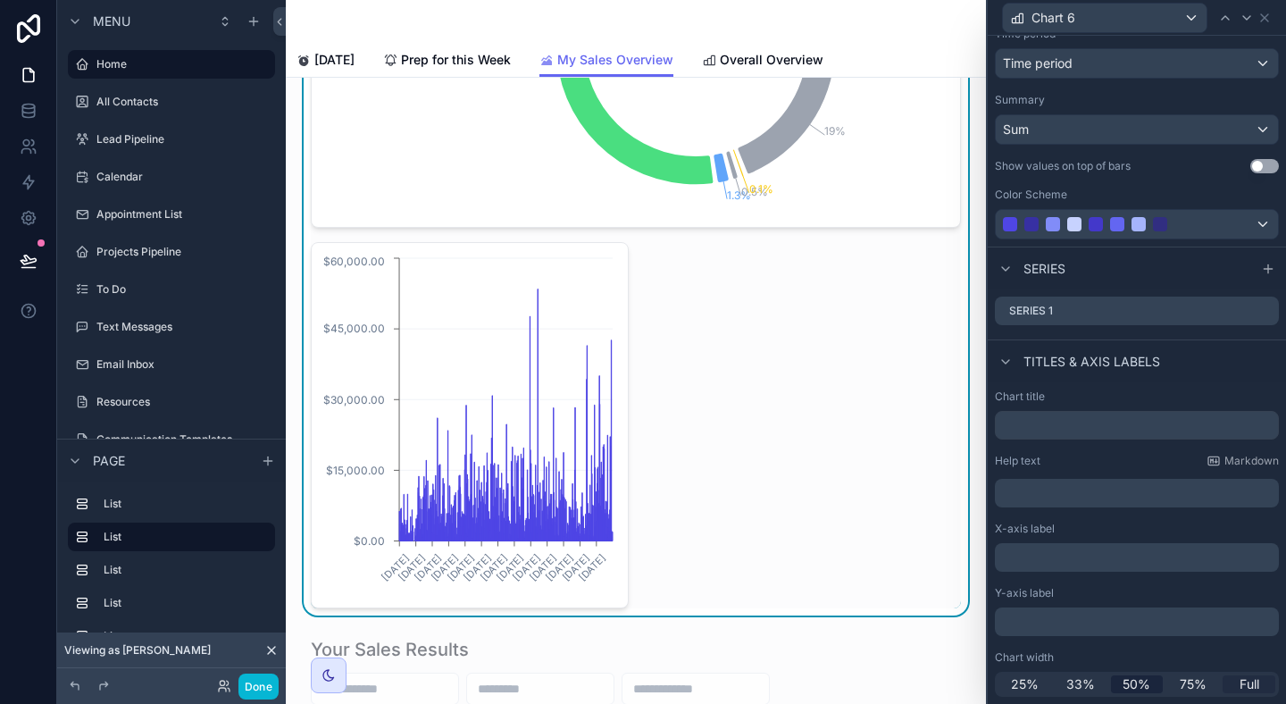
click at [1248, 679] on span "Full" at bounding box center [1250, 684] width 20 height 18
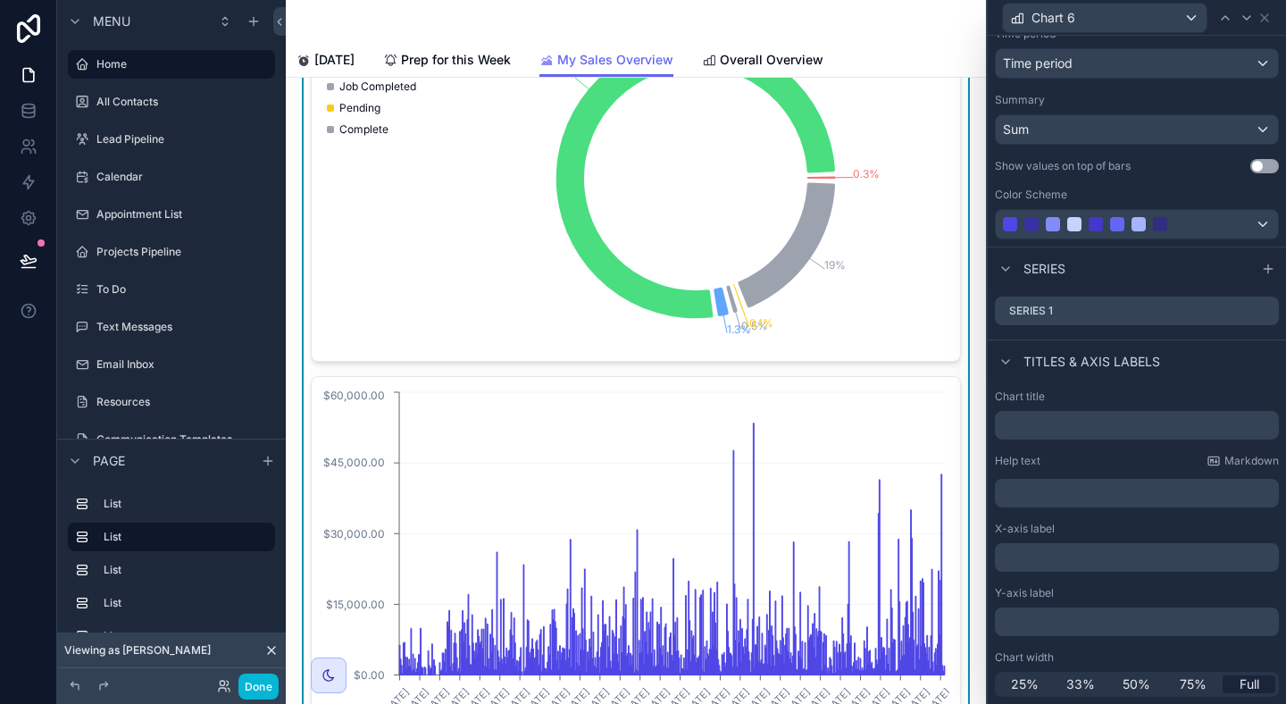
scroll to position [1412, 0]
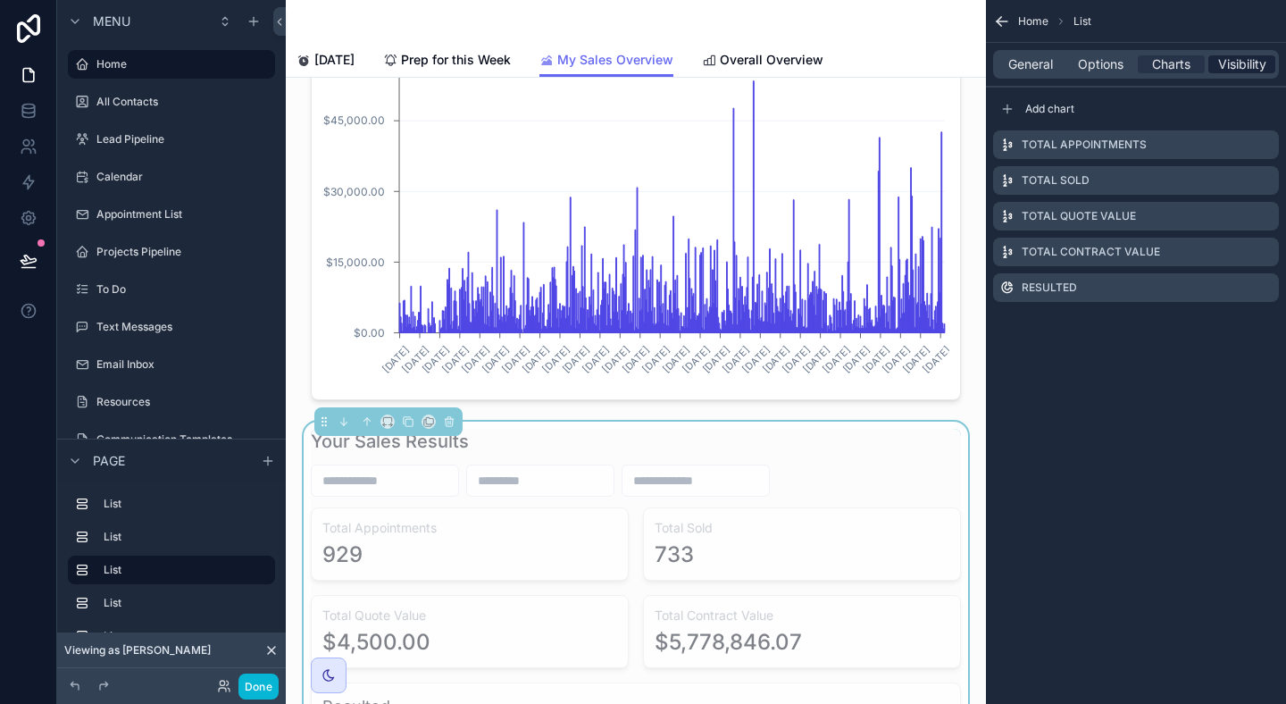
click at [1243, 59] on span "Visibility" at bounding box center [1242, 64] width 48 height 18
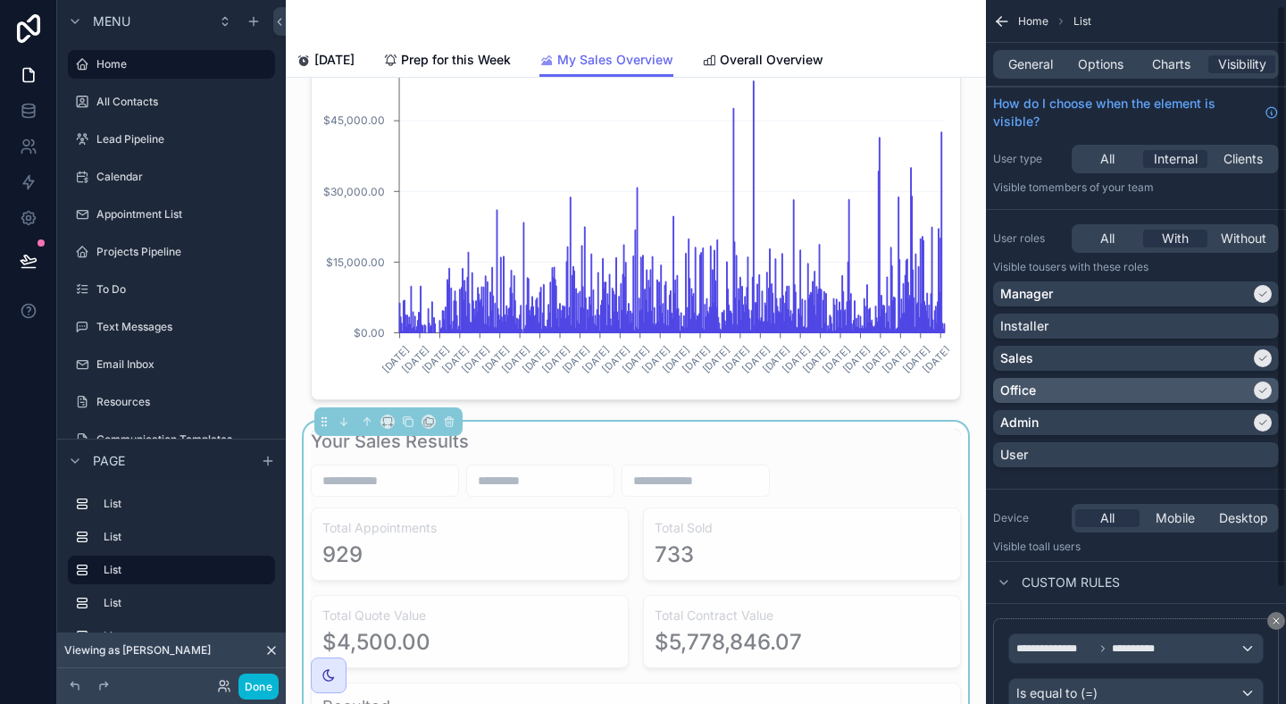
scroll to position [146, 0]
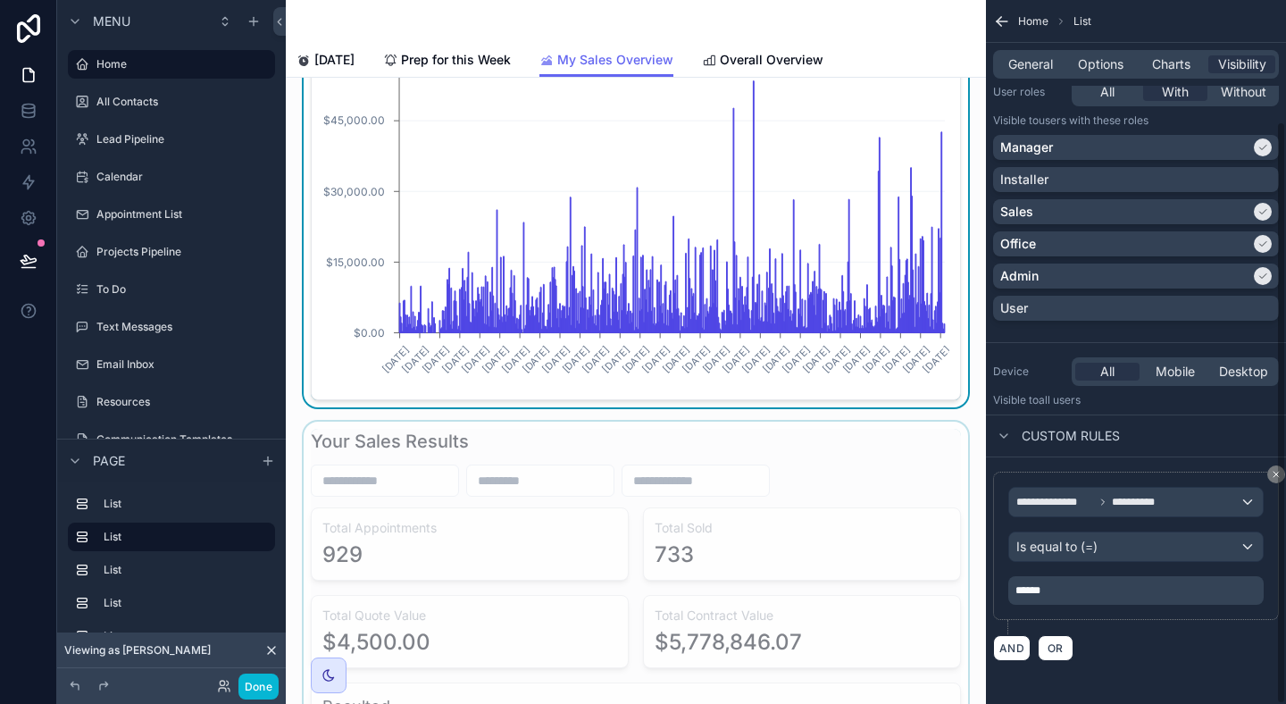
click at [1063, 604] on div "******" at bounding box center [1135, 590] width 255 height 29
click at [1067, 598] on div "******" at bounding box center [1135, 590] width 255 height 29
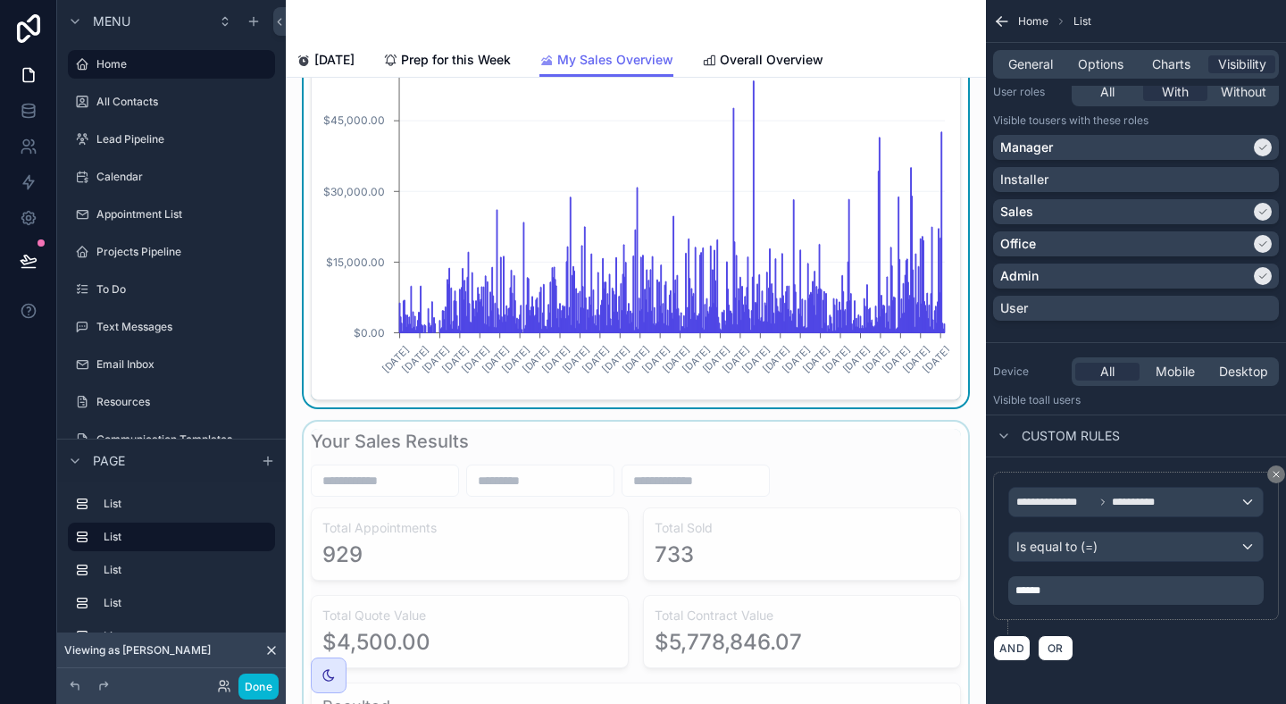
click at [1067, 598] on div "******" at bounding box center [1135, 590] width 255 height 29
click at [1068, 585] on p "******" at bounding box center [1138, 590] width 245 height 14
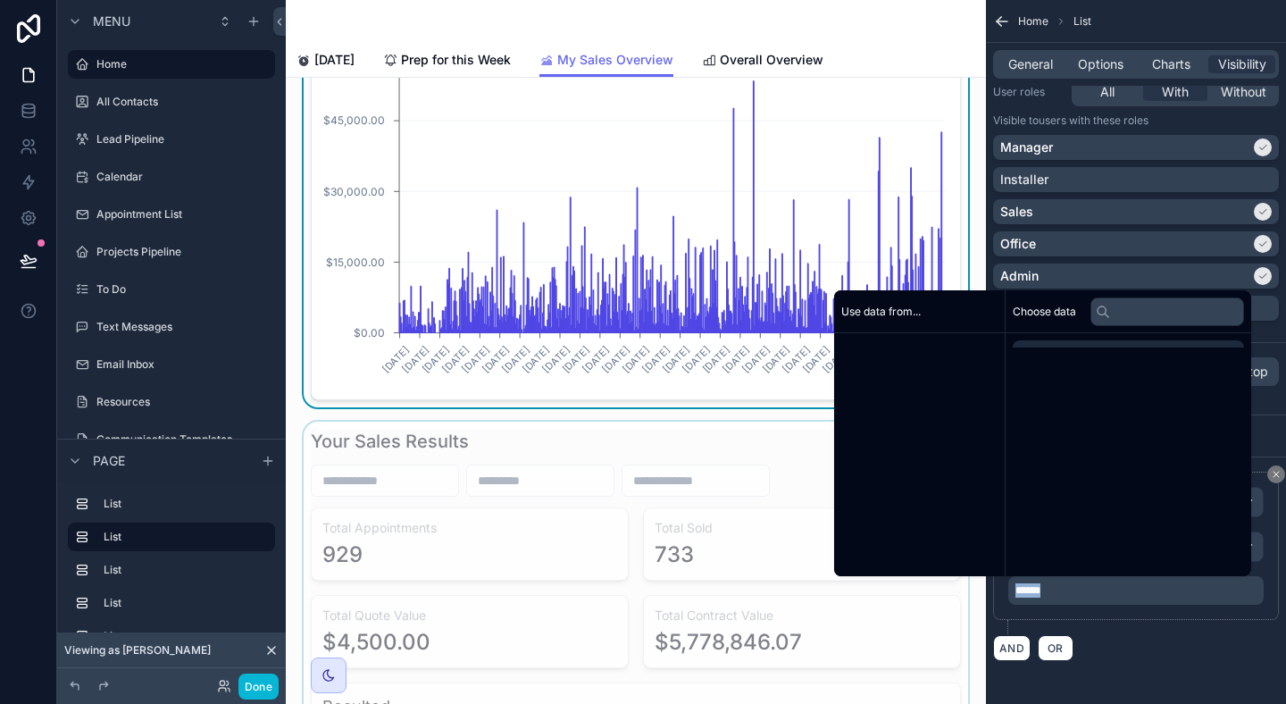
click at [1068, 585] on p "******" at bounding box center [1138, 590] width 245 height 14
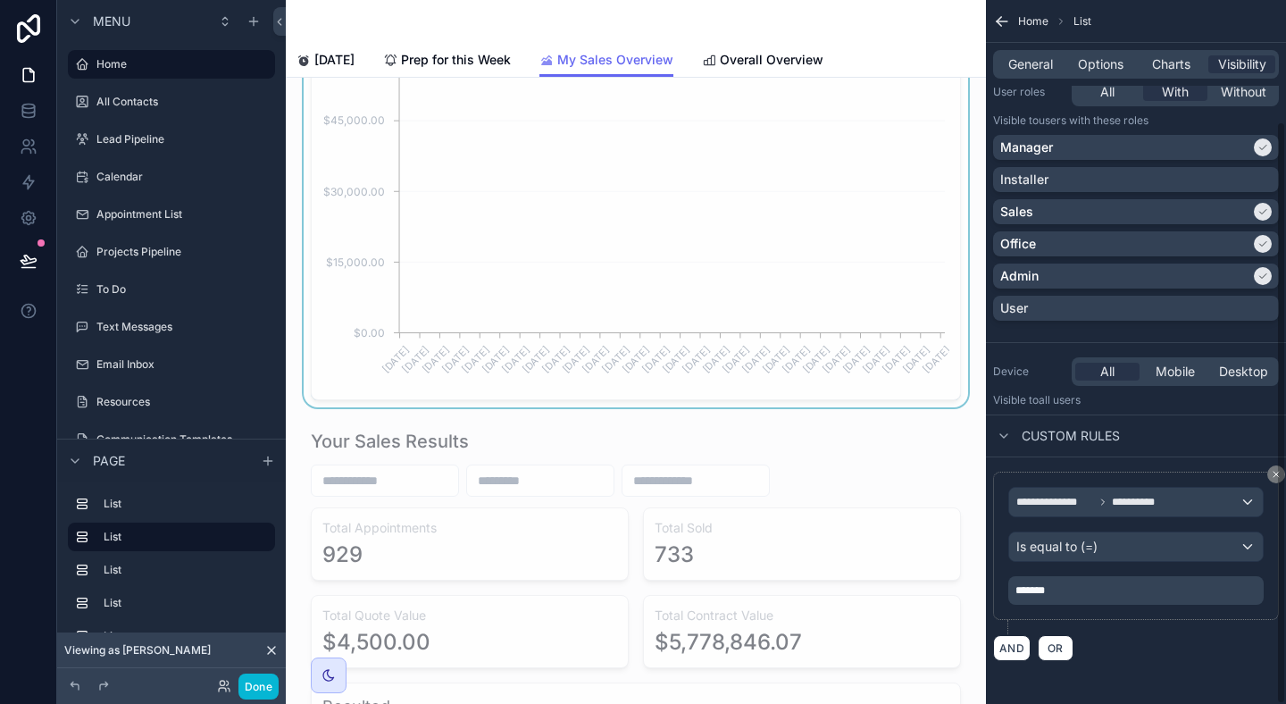
click at [1223, 684] on div "**********" at bounding box center [1136, 279] width 300 height 850
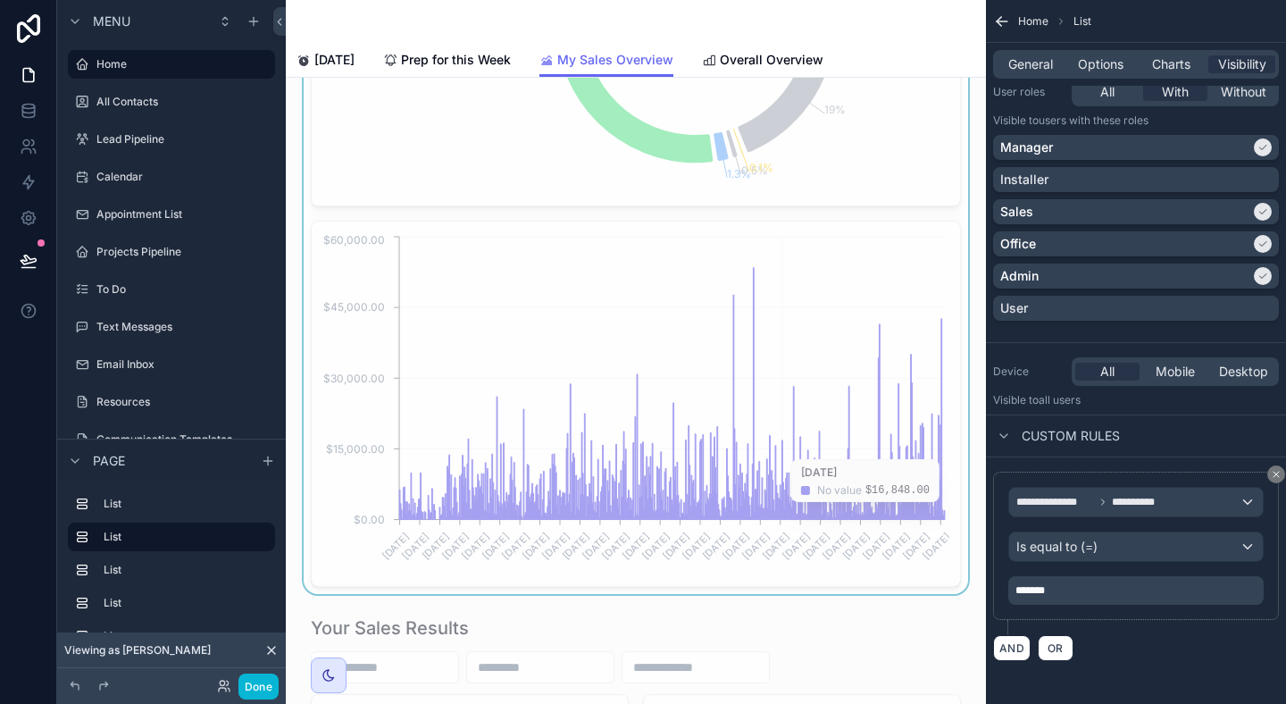
scroll to position [1117, 0]
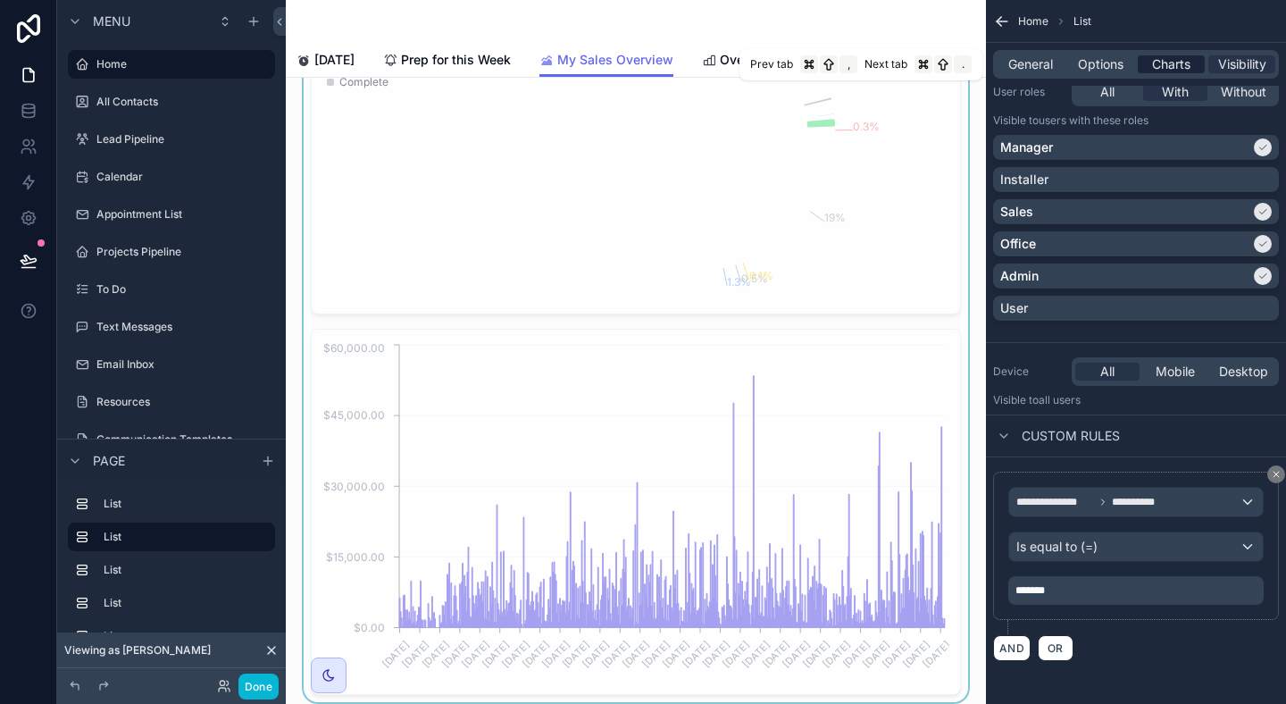
click at [1171, 65] on span "Charts" at bounding box center [1171, 64] width 38 height 18
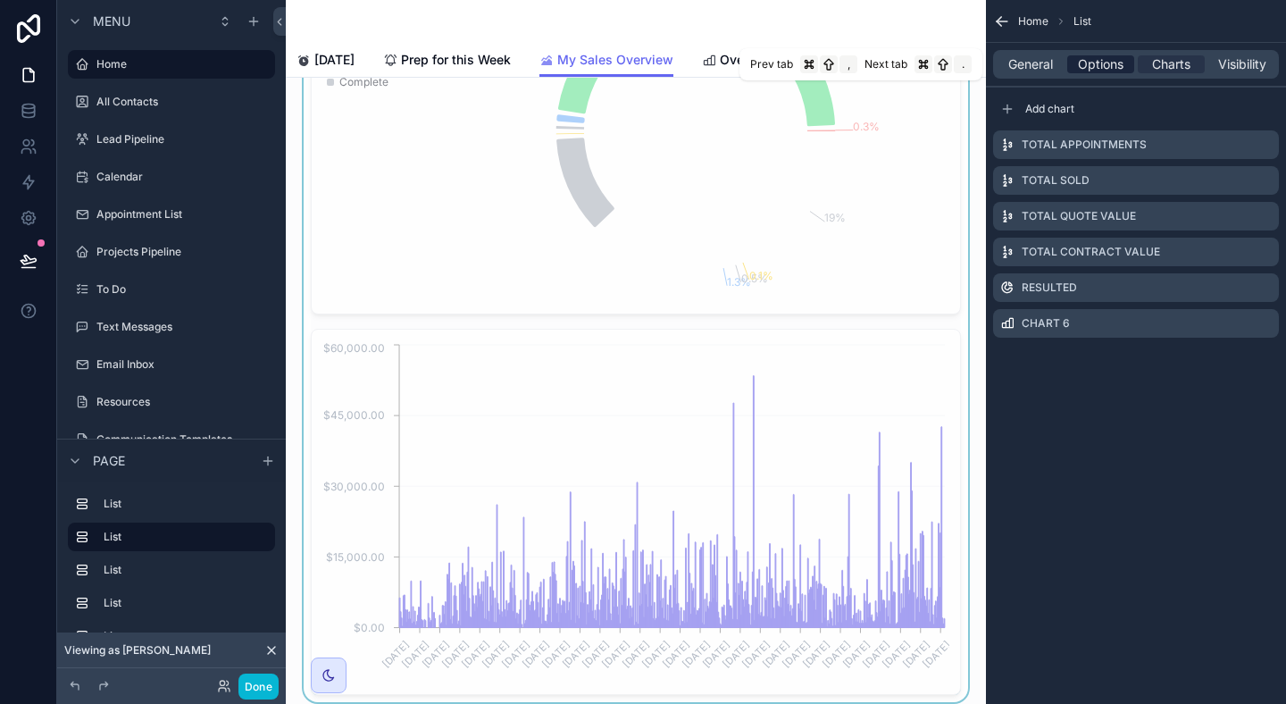
click at [1111, 66] on span "Options" at bounding box center [1101, 64] width 46 height 18
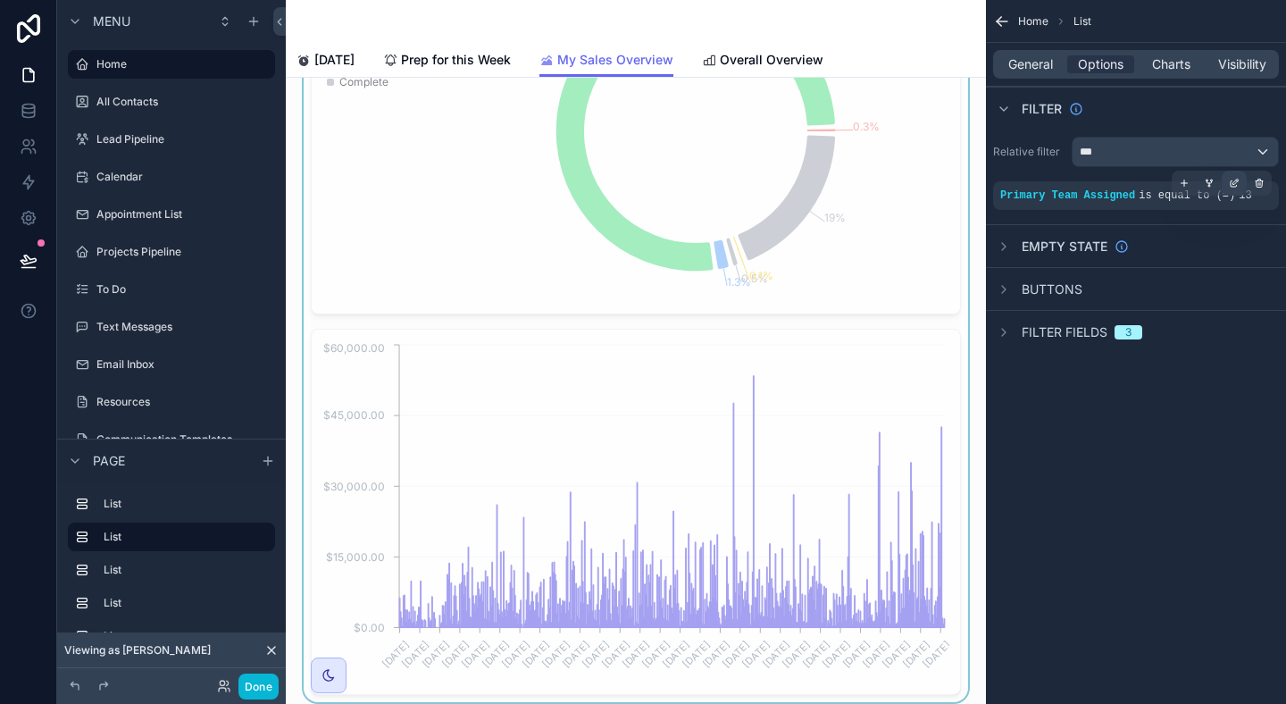
click at [1234, 185] on icon "scrollable content" at bounding box center [1234, 183] width 11 height 11
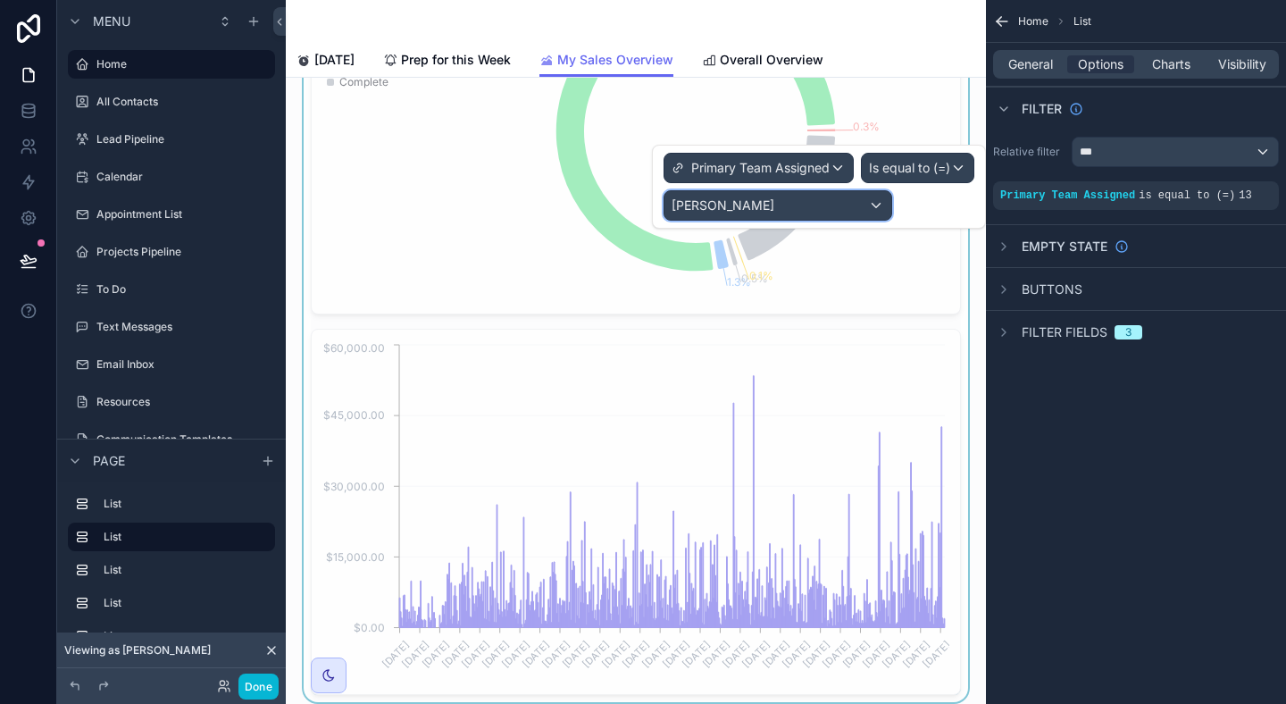
click at [837, 215] on div "Sandra" at bounding box center [778, 205] width 227 height 29
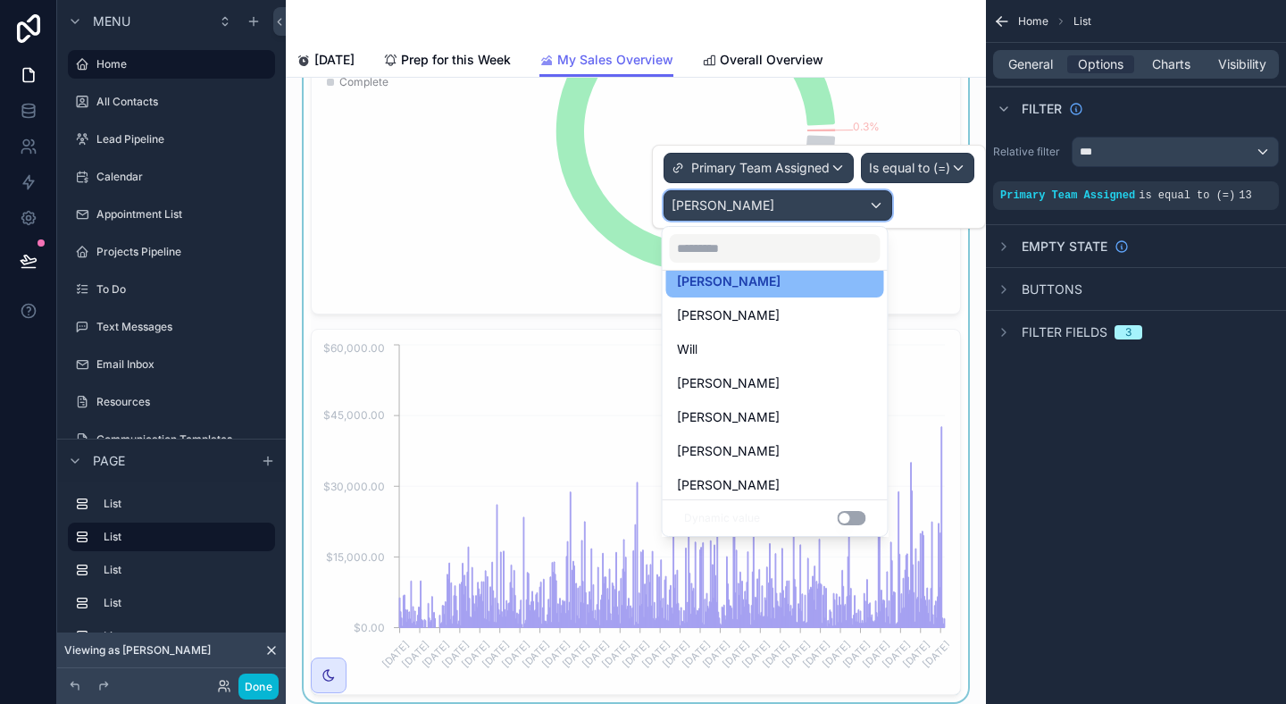
scroll to position [251, 0]
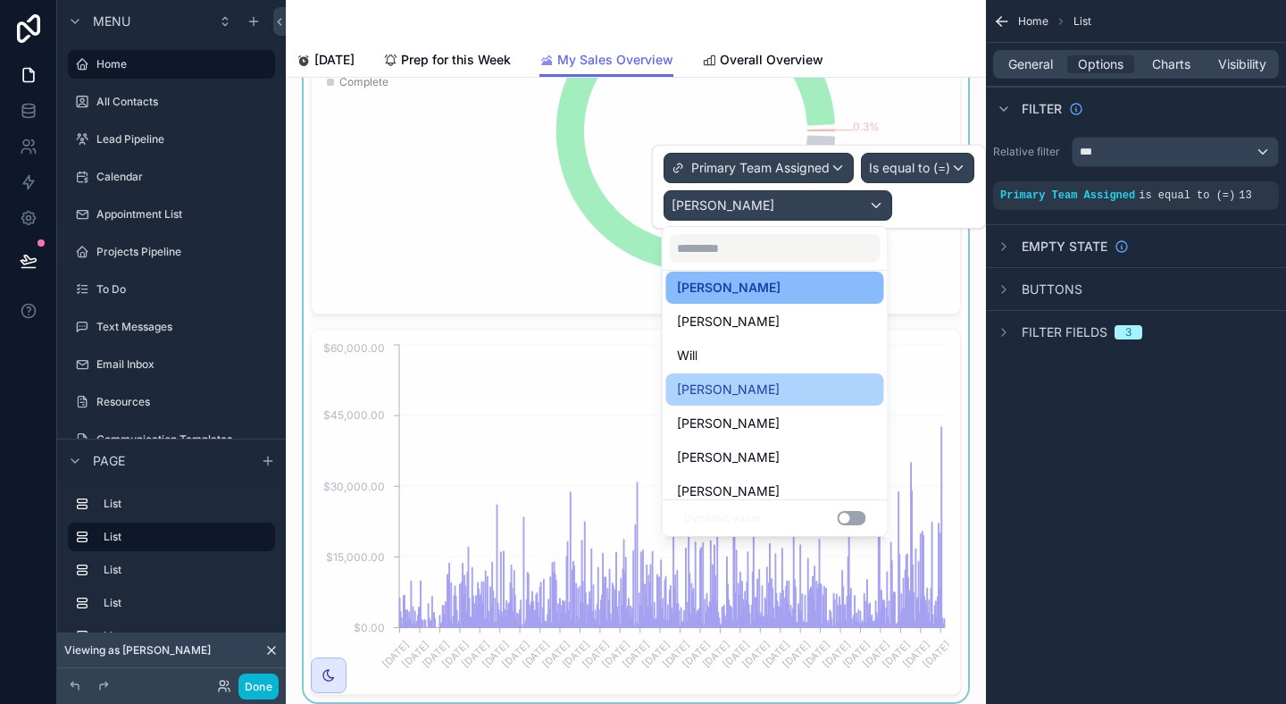
click at [753, 379] on div "Vanessa" at bounding box center [775, 389] width 197 height 21
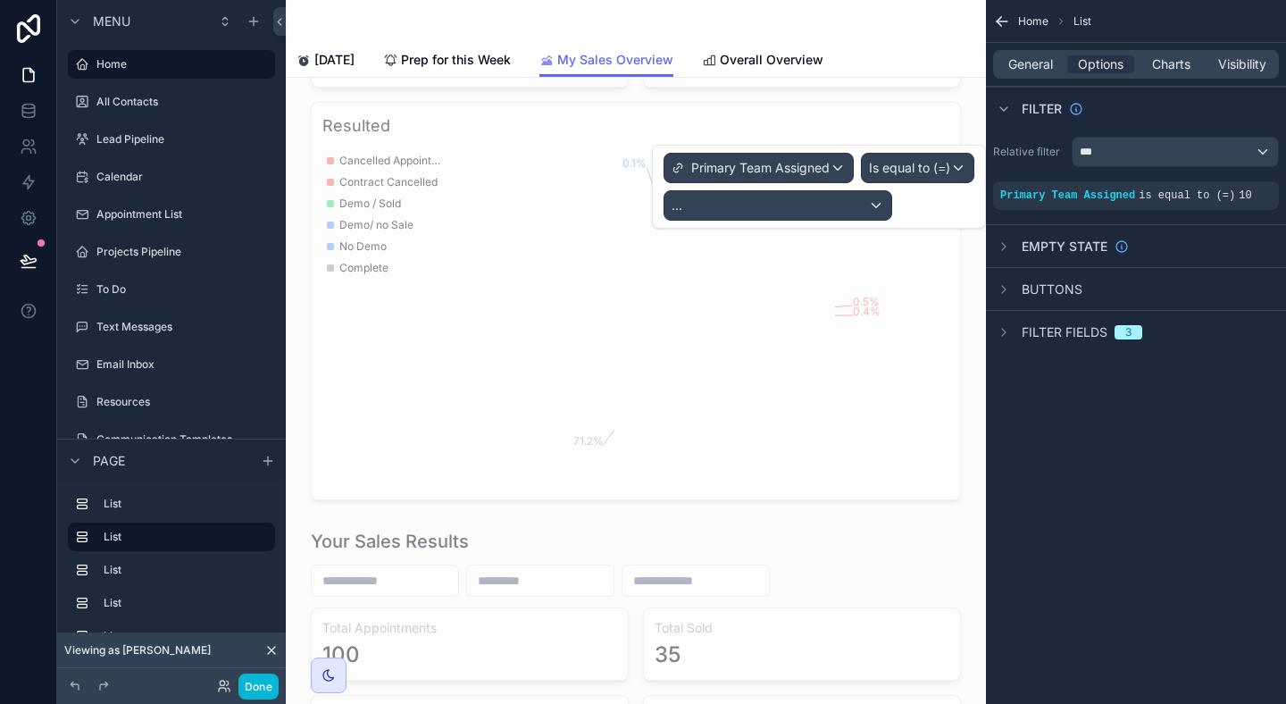
click at [1134, 496] on div "Home List General Options Charts Visibility Filter Relative filter *** Primary …" at bounding box center [1136, 352] width 300 height 704
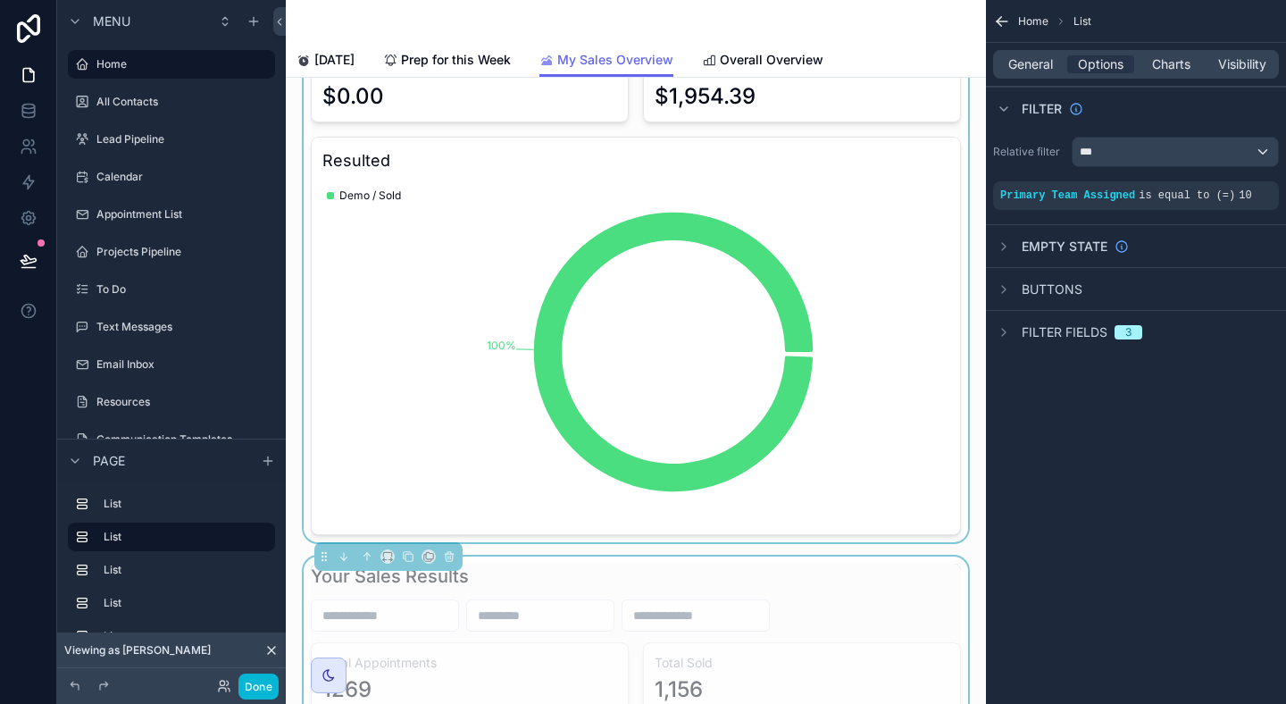
scroll to position [62, 0]
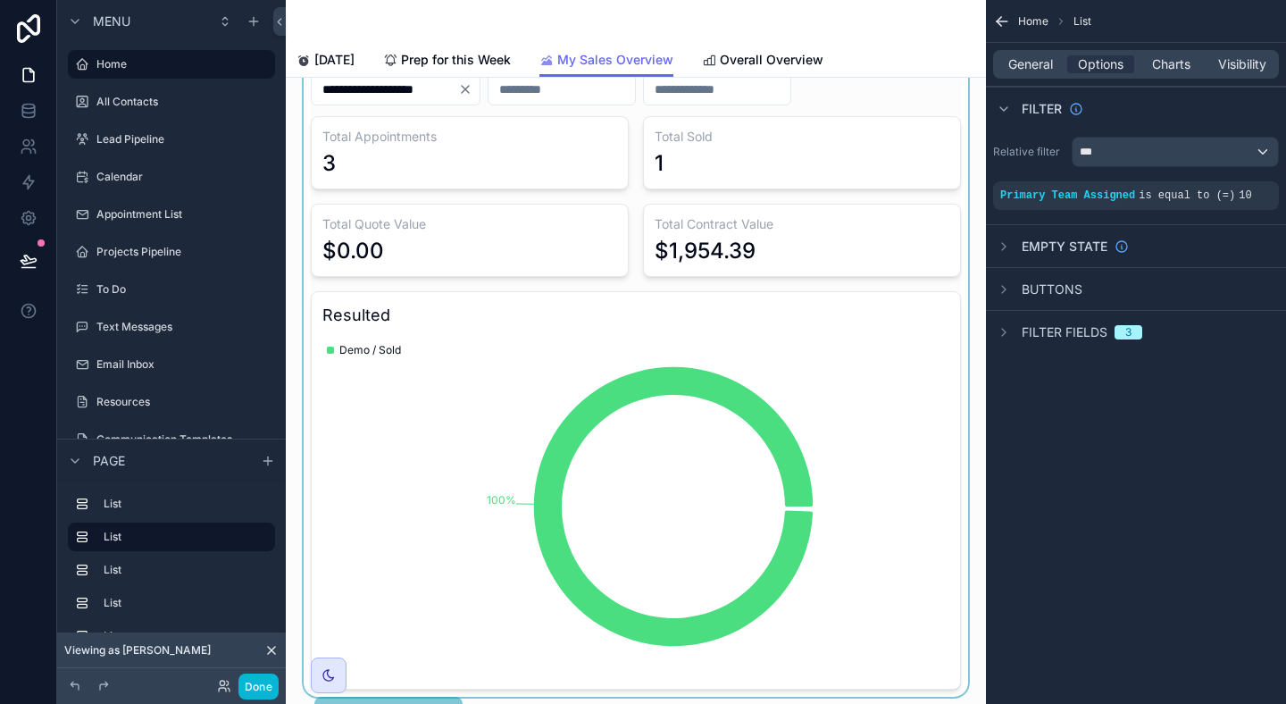
click at [936, 298] on div "scrollable content" at bounding box center [636, 363] width 672 height 666
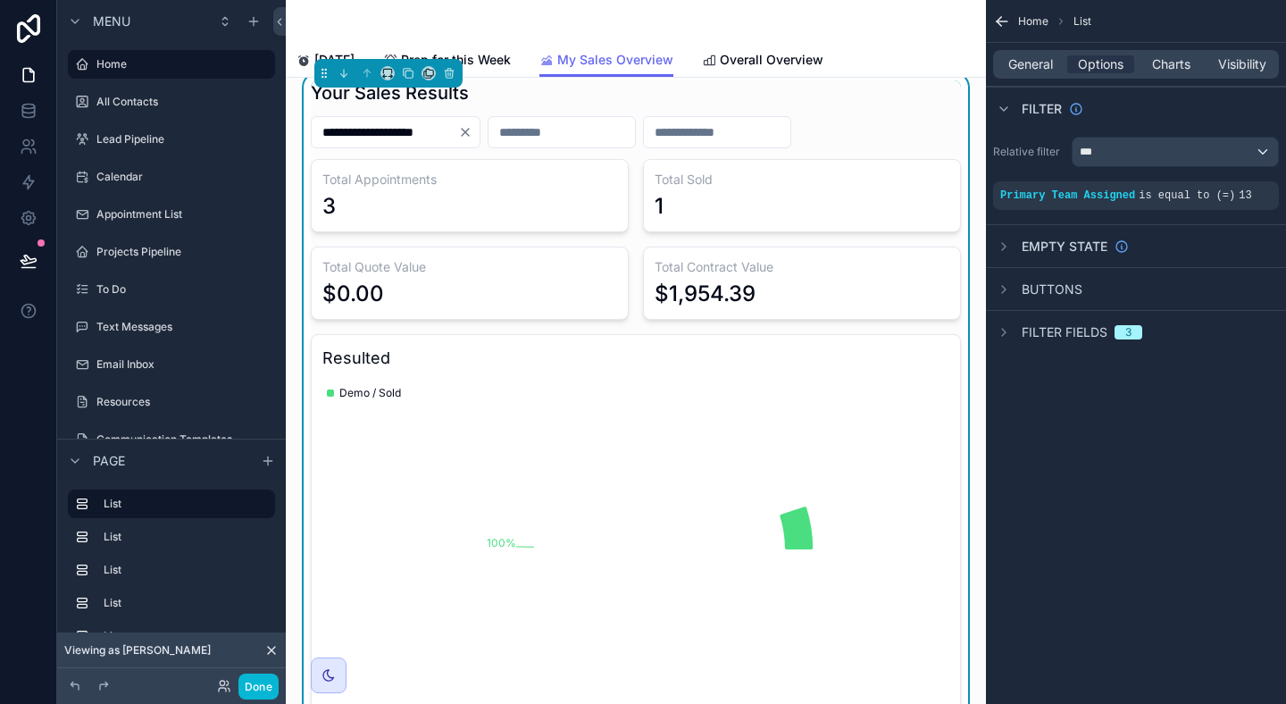
scroll to position [0, 0]
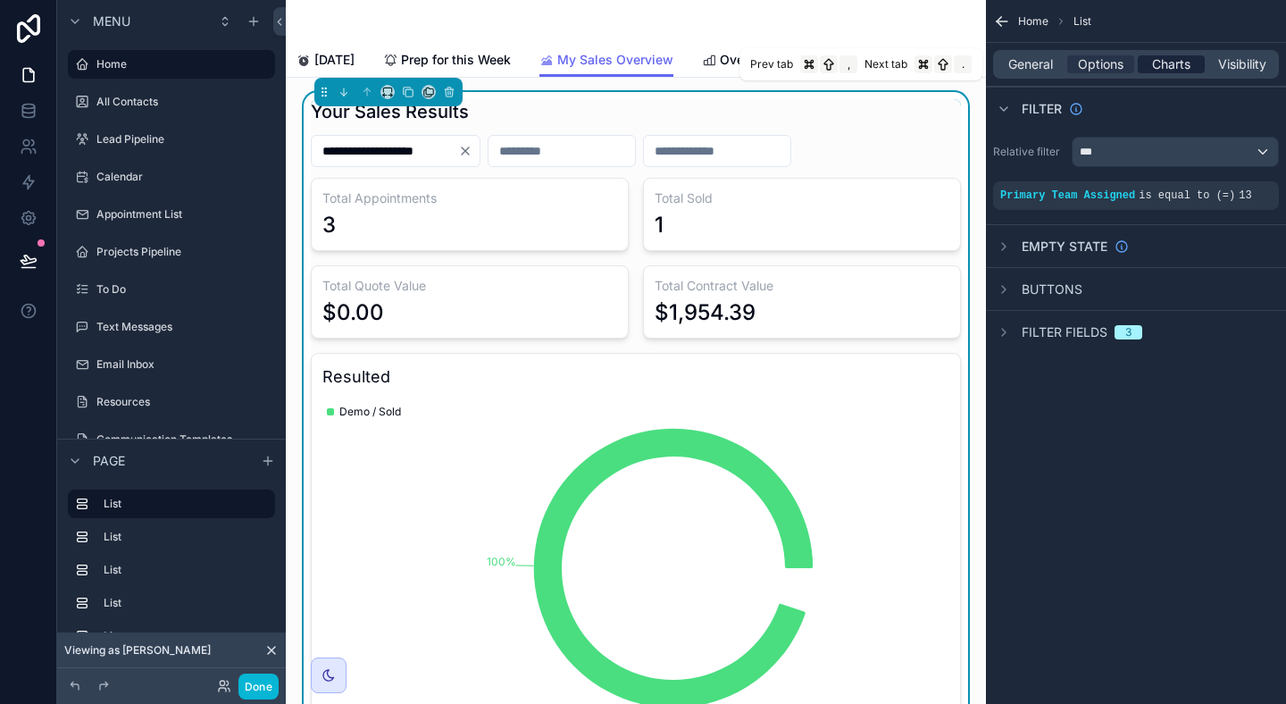
click at [1175, 66] on span "Charts" at bounding box center [1171, 64] width 38 height 18
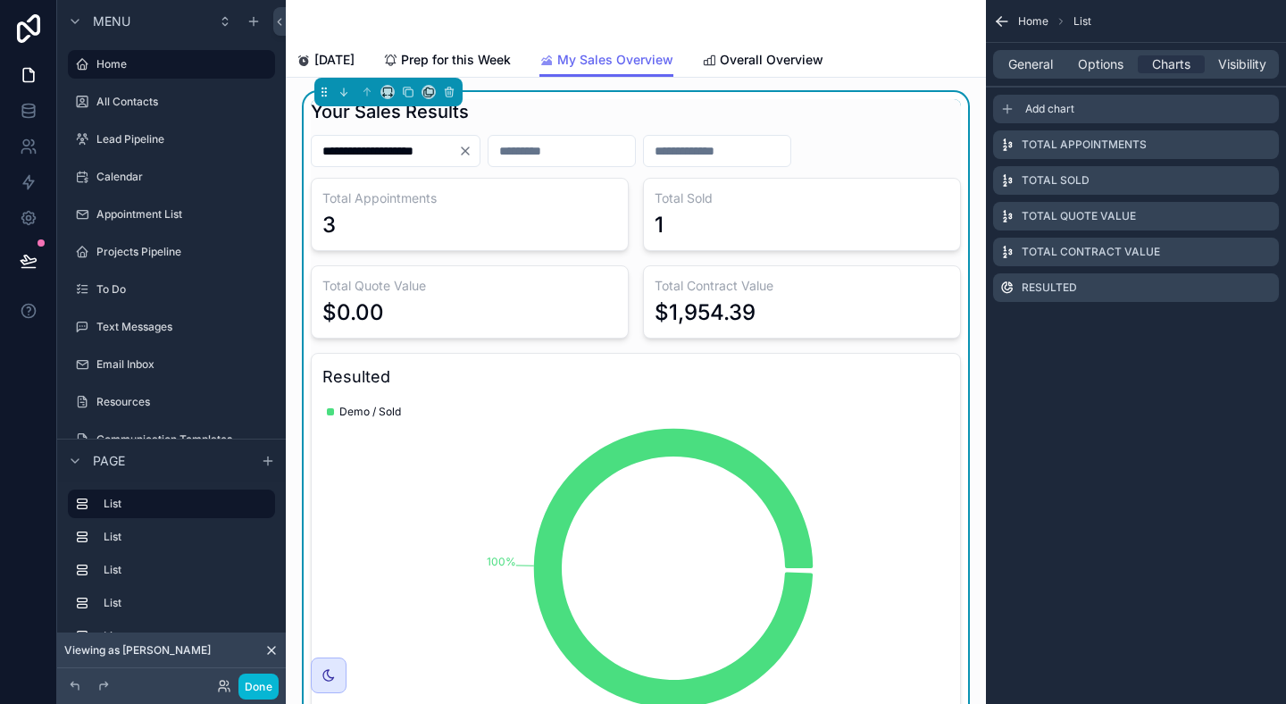
click at [1065, 105] on span "Add chart" at bounding box center [1049, 109] width 49 height 14
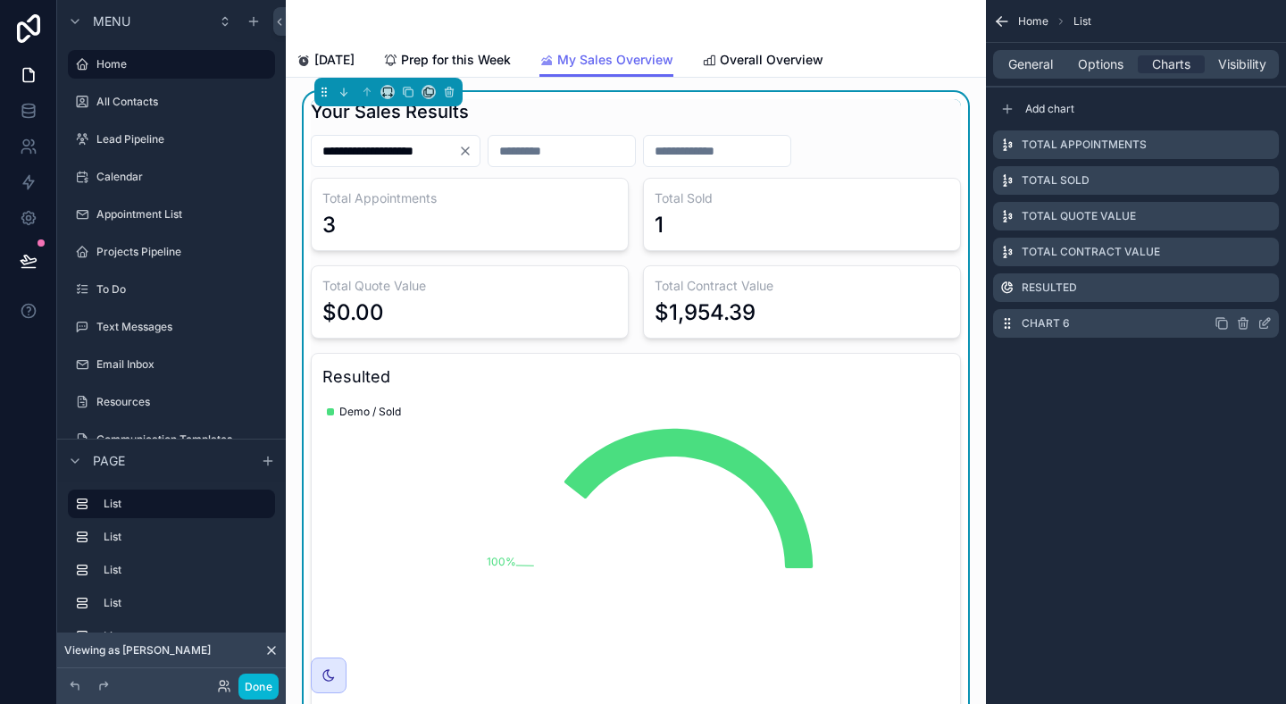
click at [1265, 322] on icon "scrollable content" at bounding box center [1266, 321] width 7 height 7
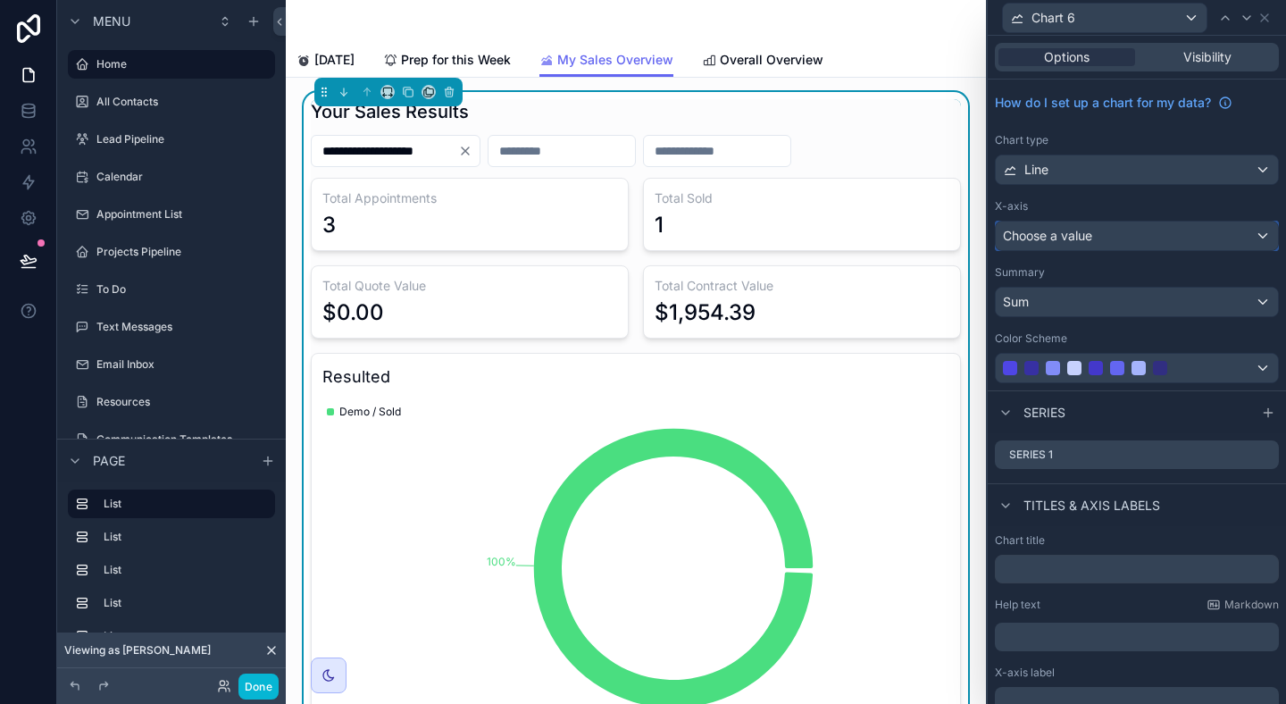
click at [1223, 241] on div "Choose a value" at bounding box center [1137, 236] width 282 height 29
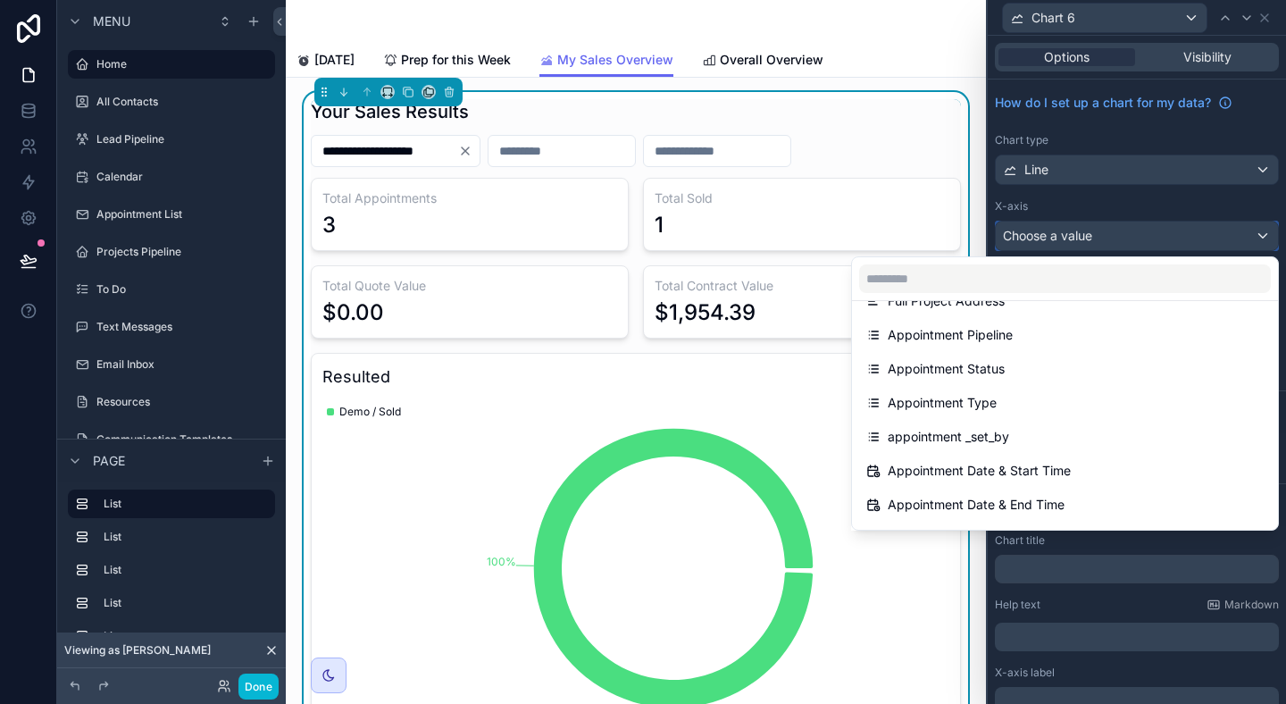
scroll to position [285, 0]
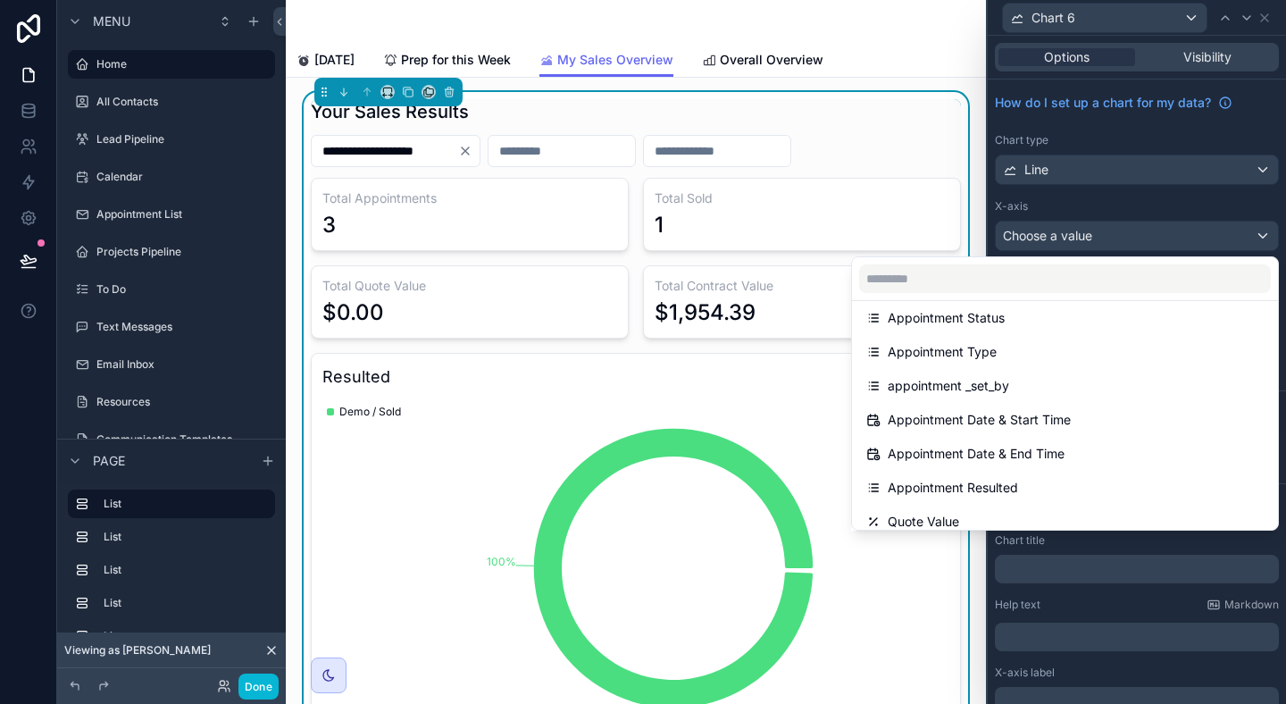
click at [1211, 418] on div "Appointment Date & Start Time" at bounding box center [1065, 419] width 398 height 21
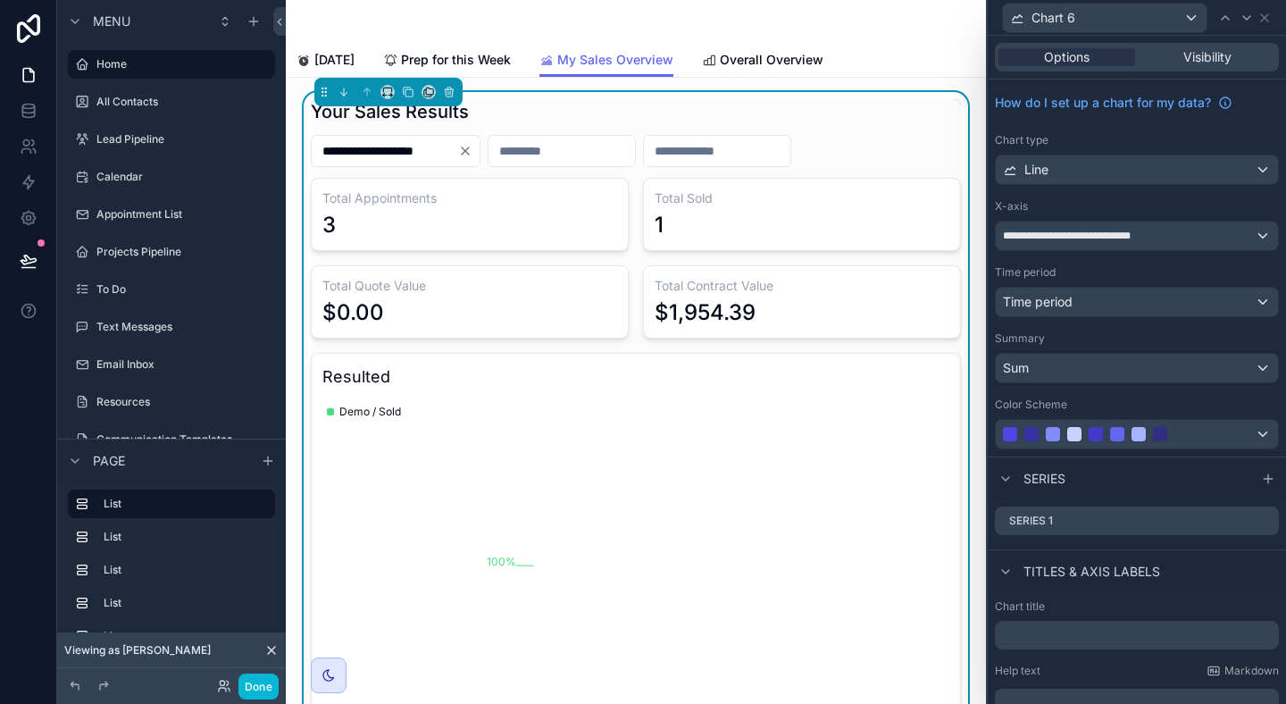
scroll to position [133, 0]
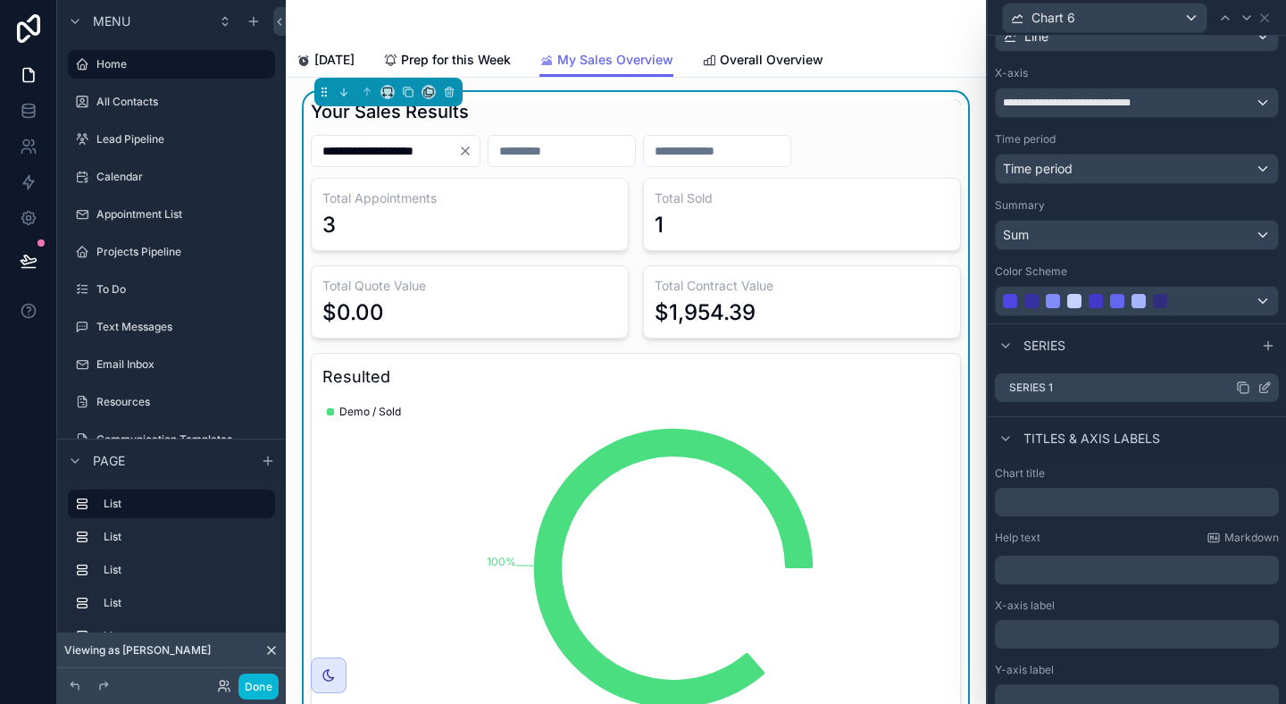
click at [1264, 387] on icon at bounding box center [1266, 385] width 7 height 7
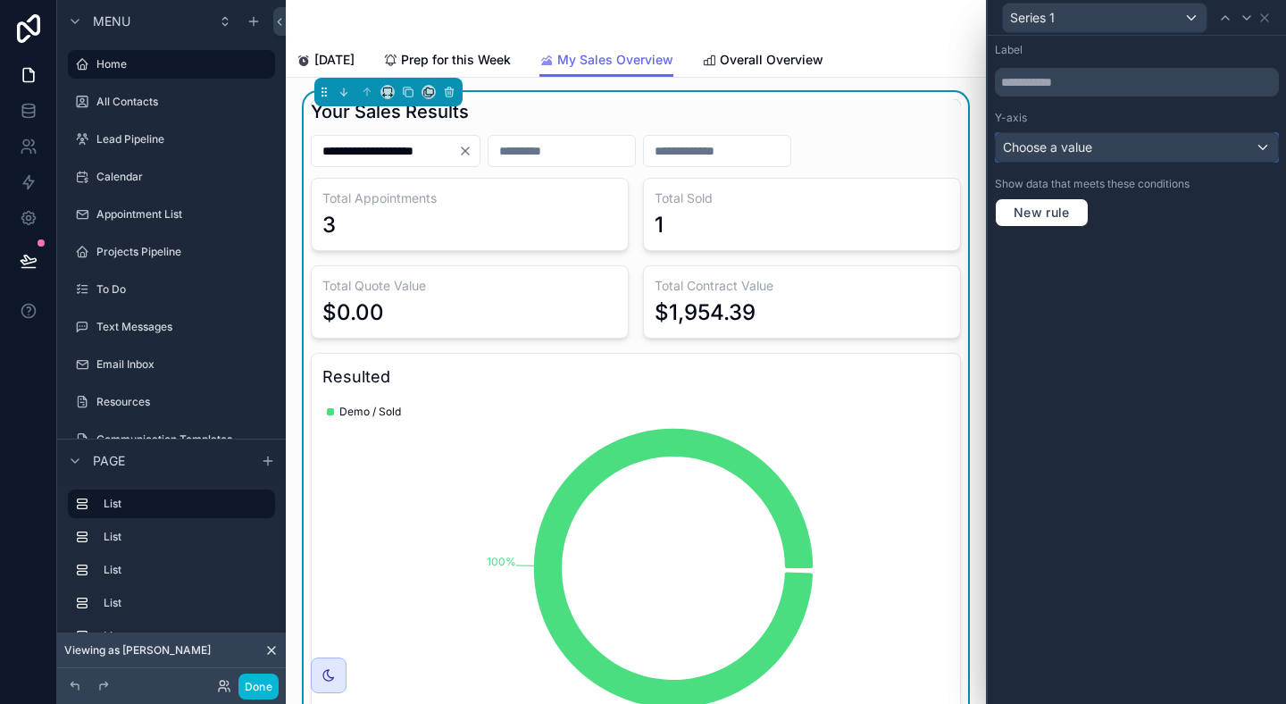
click at [1202, 152] on div "Choose a value" at bounding box center [1137, 147] width 282 height 29
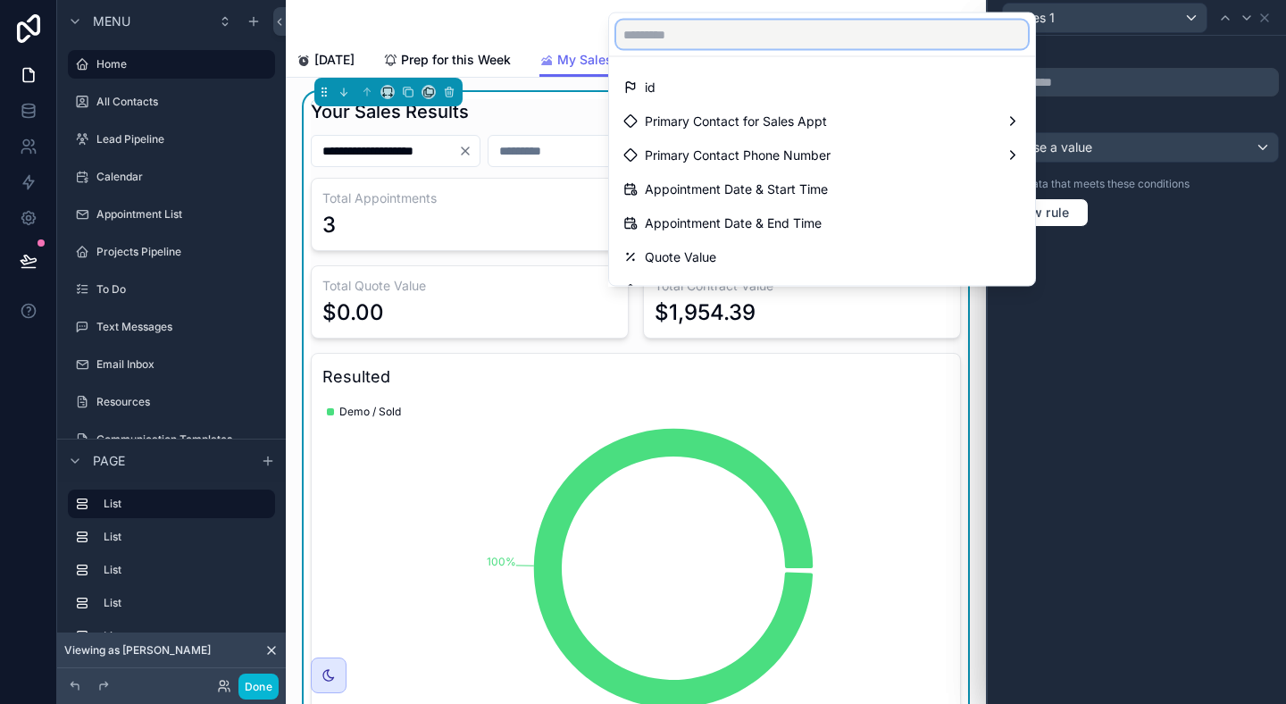
click at [956, 37] on input "text" at bounding box center [822, 35] width 412 height 29
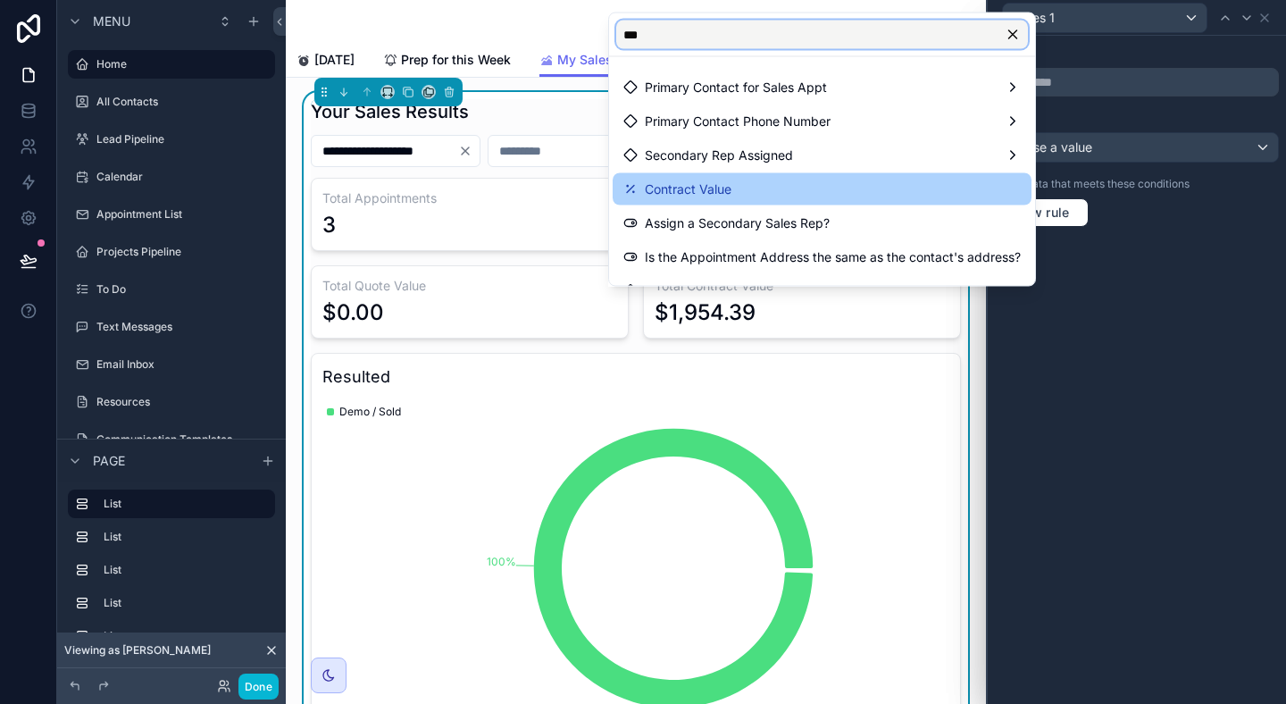
type input "***"
click at [750, 194] on div "Contract Value" at bounding box center [822, 189] width 398 height 21
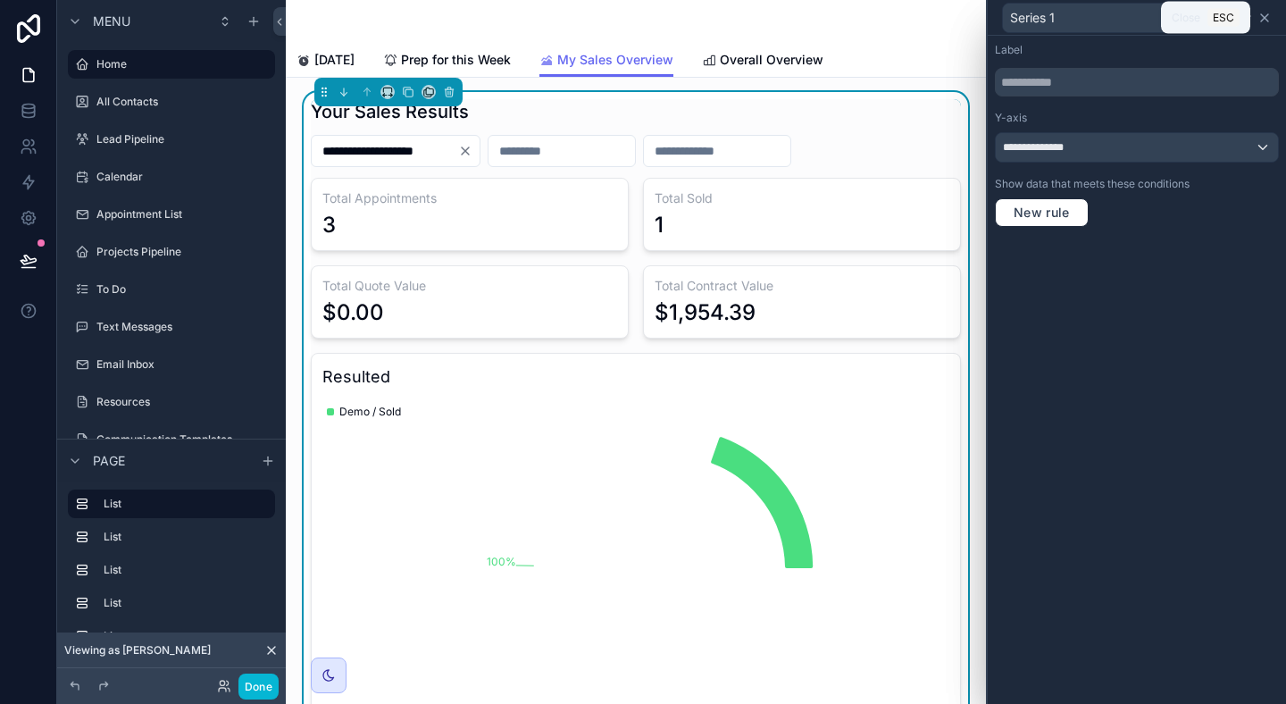
click at [1268, 13] on icon at bounding box center [1265, 18] width 14 height 14
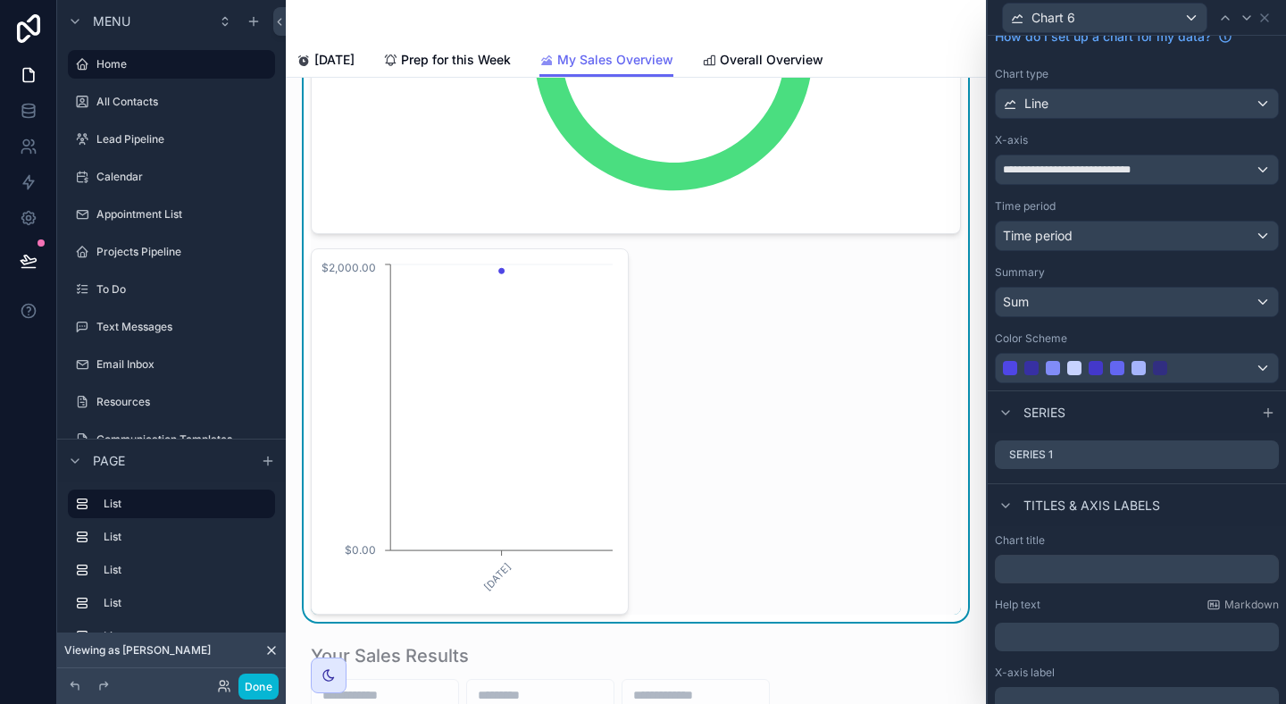
scroll to position [0, 0]
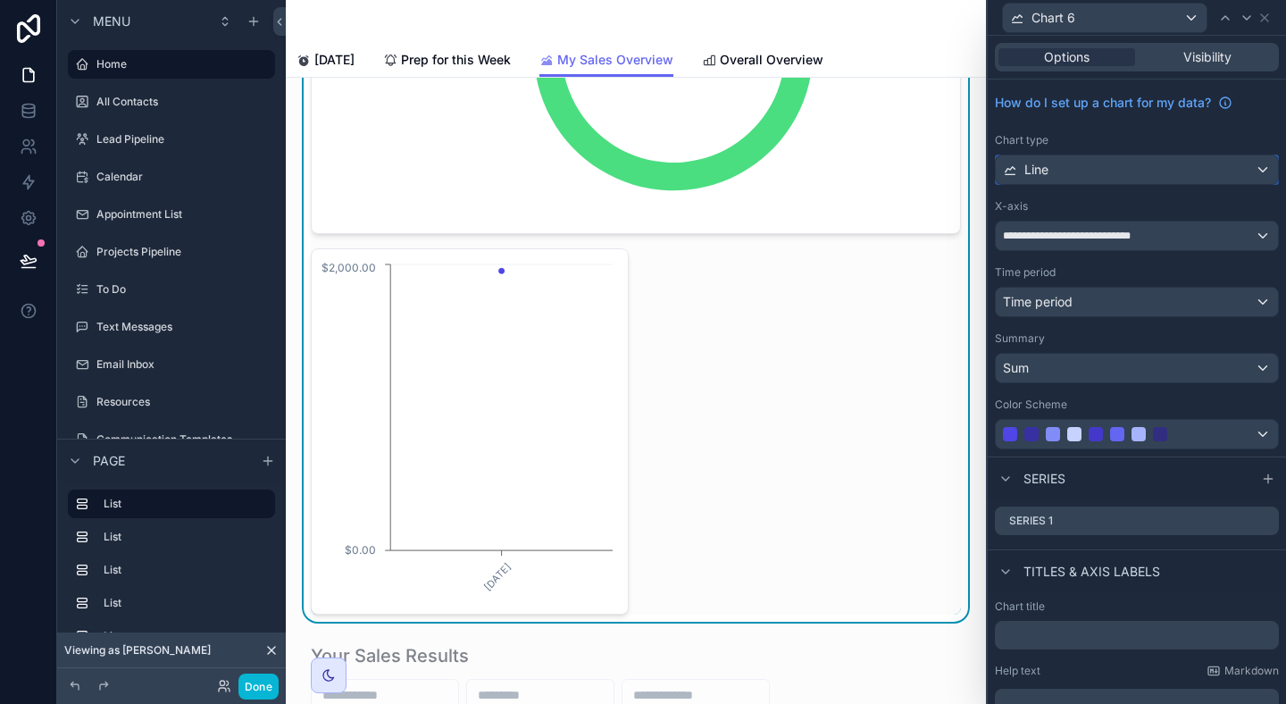
click at [1127, 168] on div "Line" at bounding box center [1137, 169] width 282 height 29
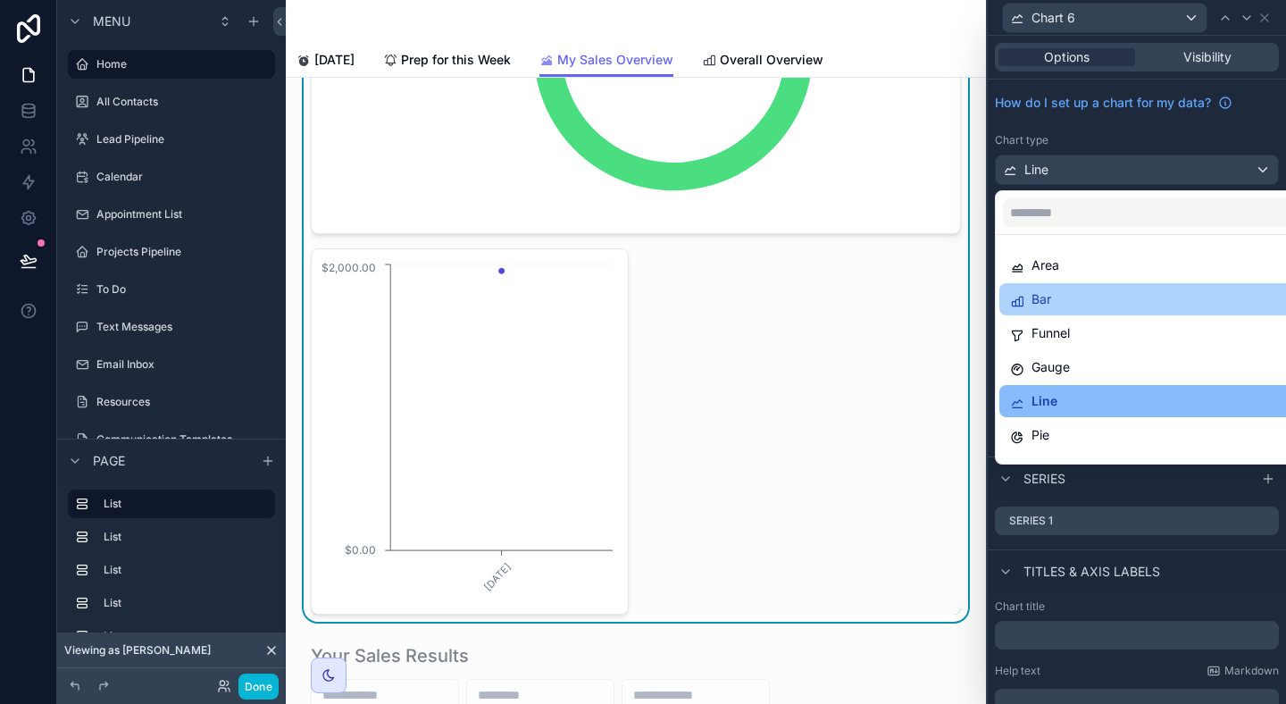
click at [1125, 288] on div "Bar" at bounding box center [1158, 299] width 316 height 32
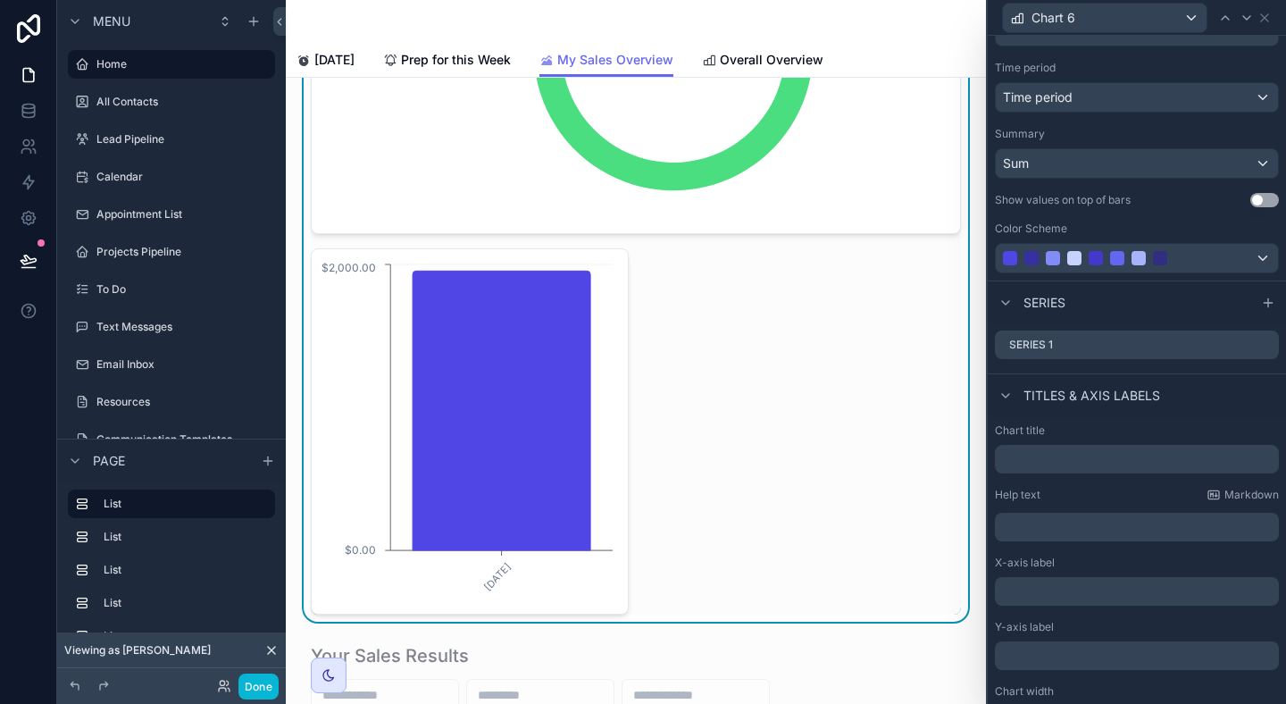
scroll to position [239, 0]
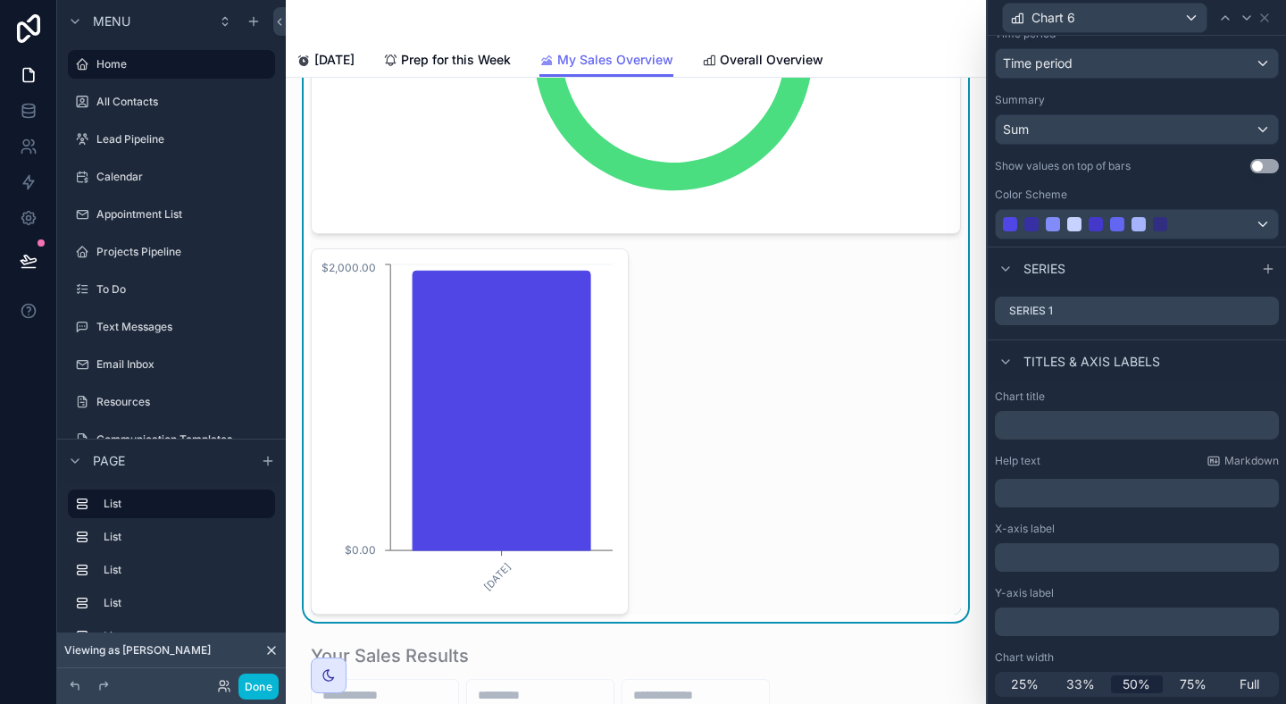
click at [1251, 674] on div "25% 33% 50% 75% Full" at bounding box center [1137, 684] width 284 height 25
click at [1259, 686] on span "Full" at bounding box center [1250, 684] width 20 height 18
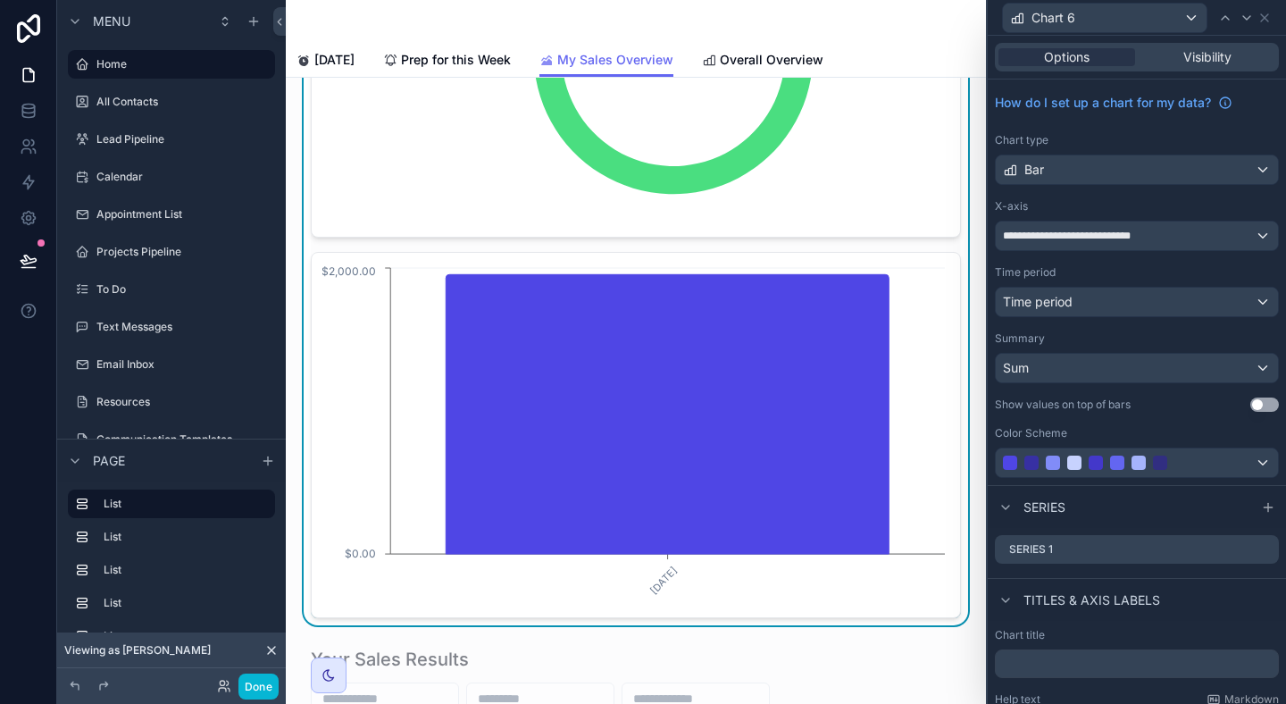
scroll to position [573, 0]
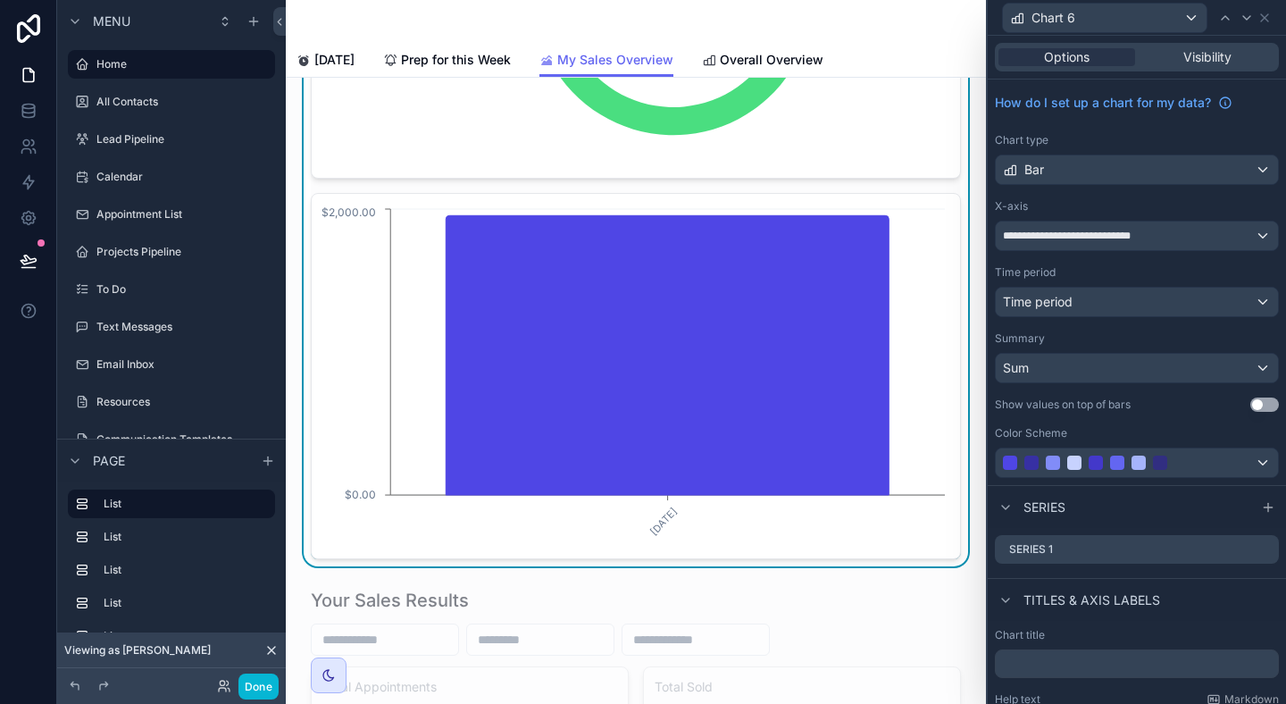
click at [1261, 405] on button "Use setting" at bounding box center [1265, 405] width 29 height 14
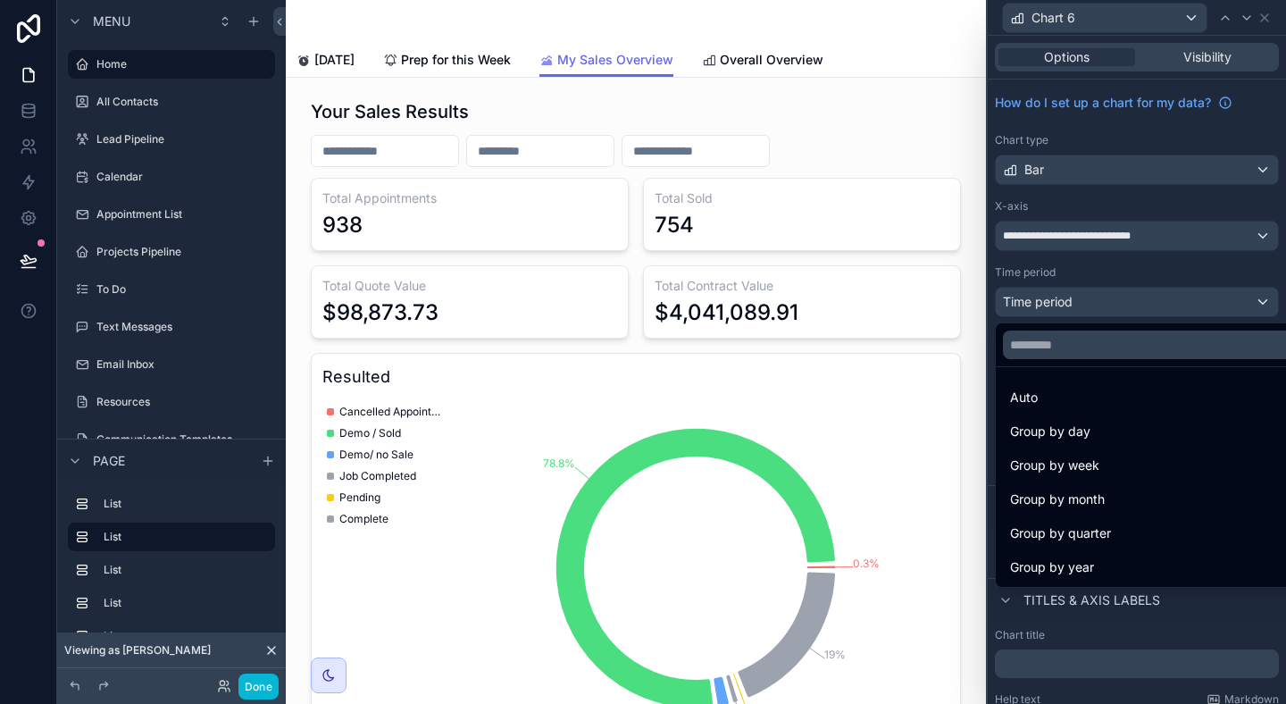
click at [1185, 495] on div "Group by month" at bounding box center [1157, 499] width 295 height 21
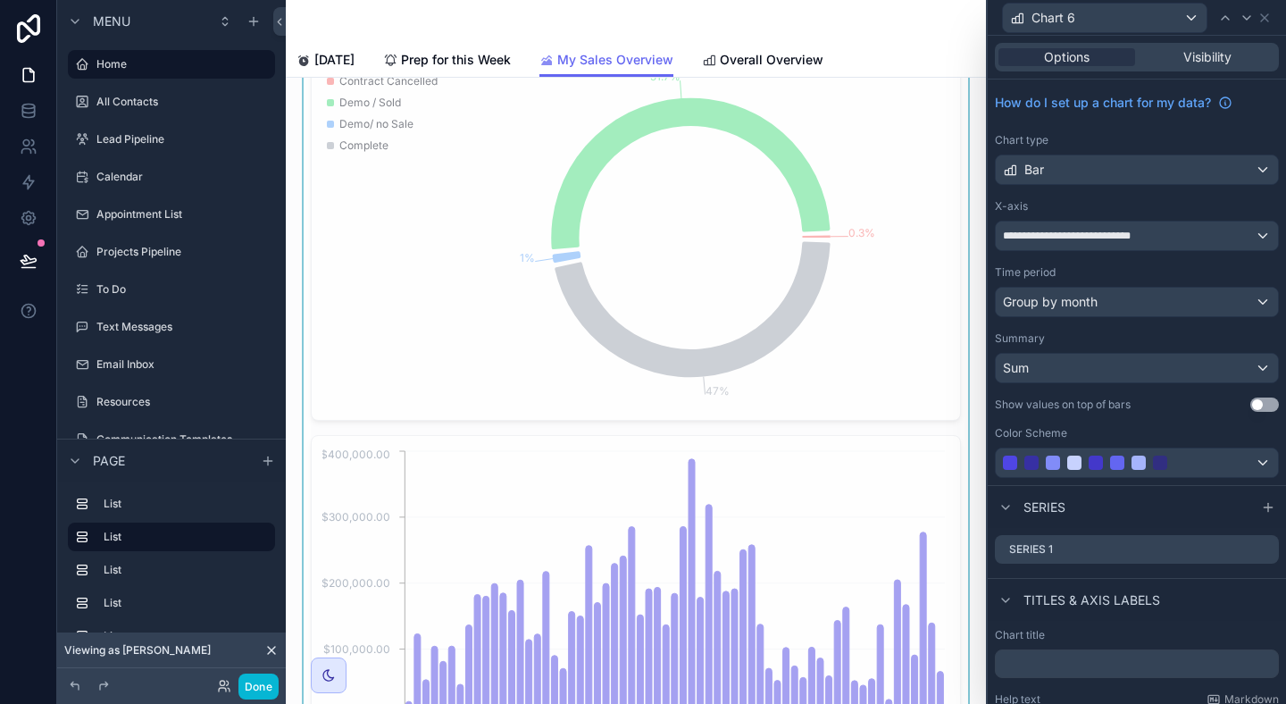
scroll to position [1522, 0]
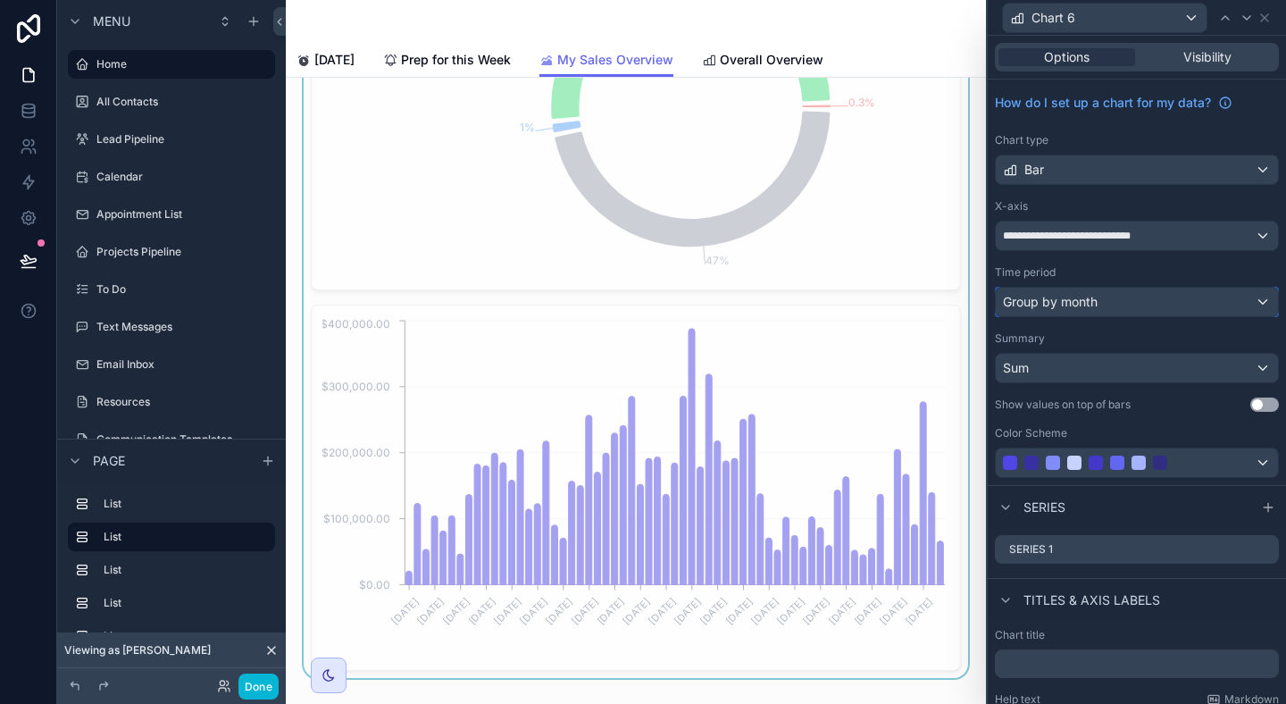
click at [1095, 298] on span "Group by month" at bounding box center [1050, 302] width 95 height 18
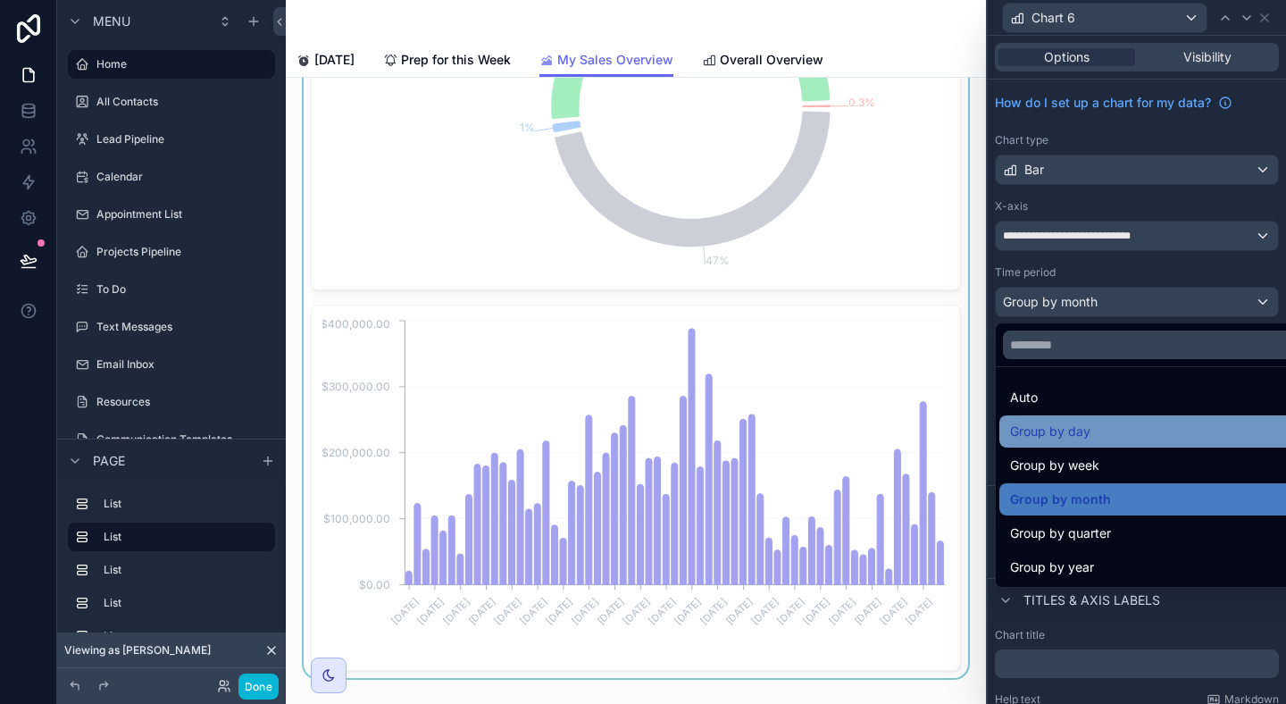
click at [1118, 435] on div "Group by day" at bounding box center [1157, 431] width 295 height 21
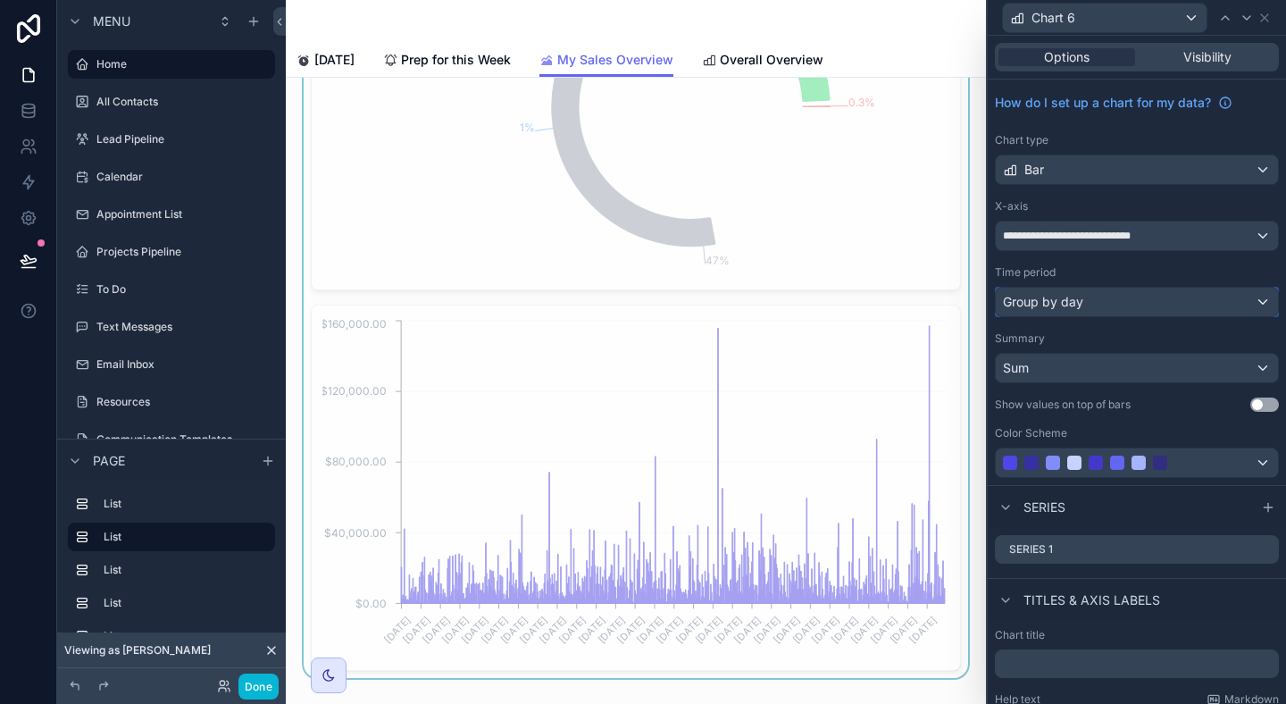
click at [1115, 302] on div "Group by day" at bounding box center [1137, 302] width 282 height 29
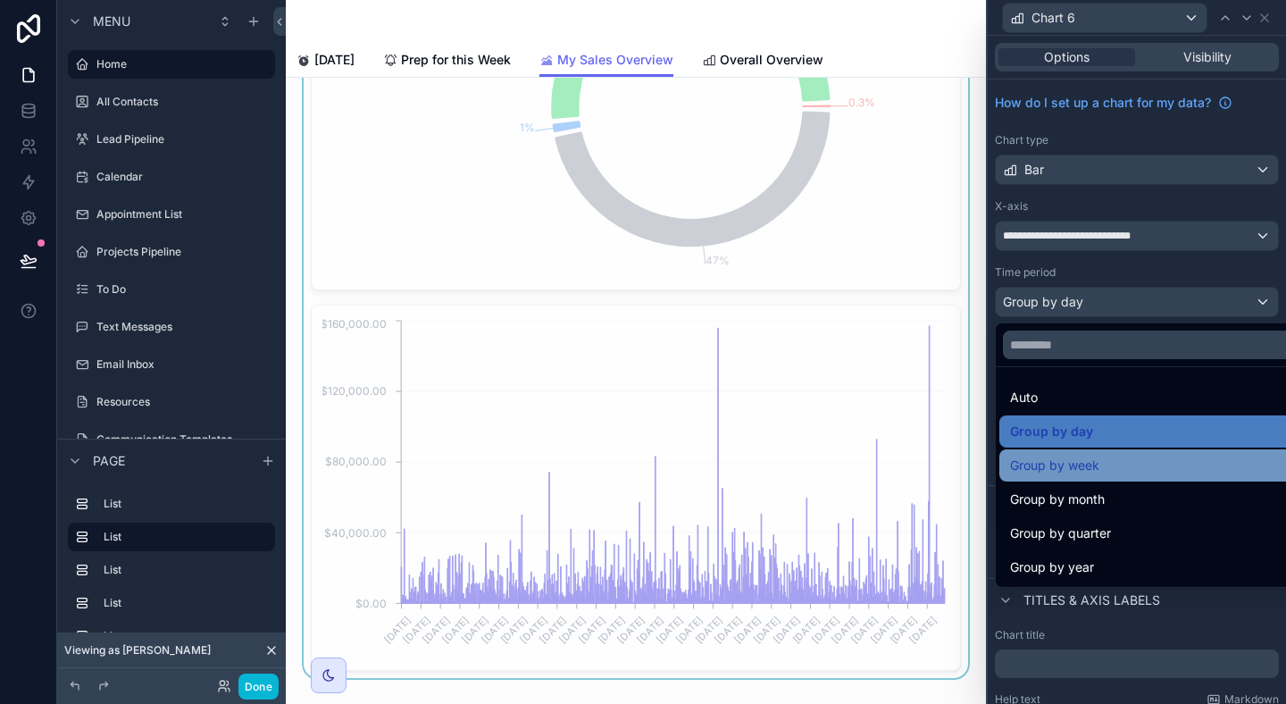
click at [1116, 466] on div "Group by week" at bounding box center [1157, 465] width 295 height 21
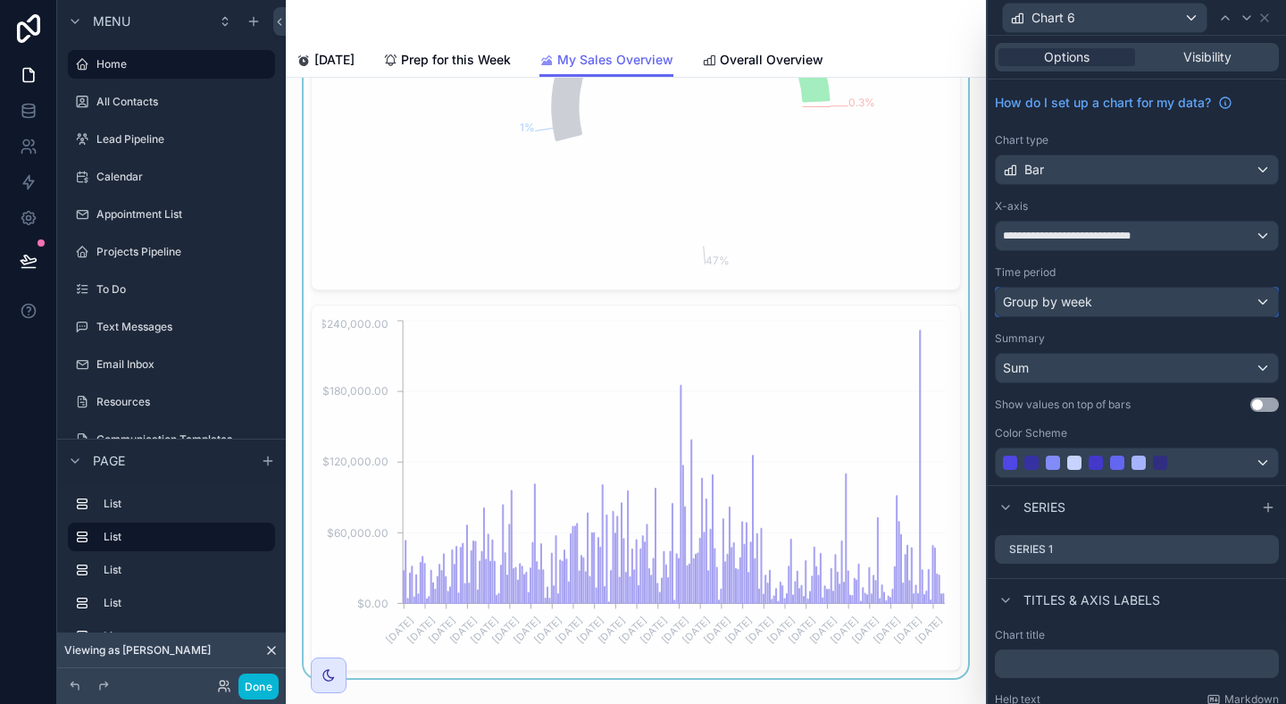
click at [1125, 301] on div "Group by week" at bounding box center [1137, 302] width 282 height 29
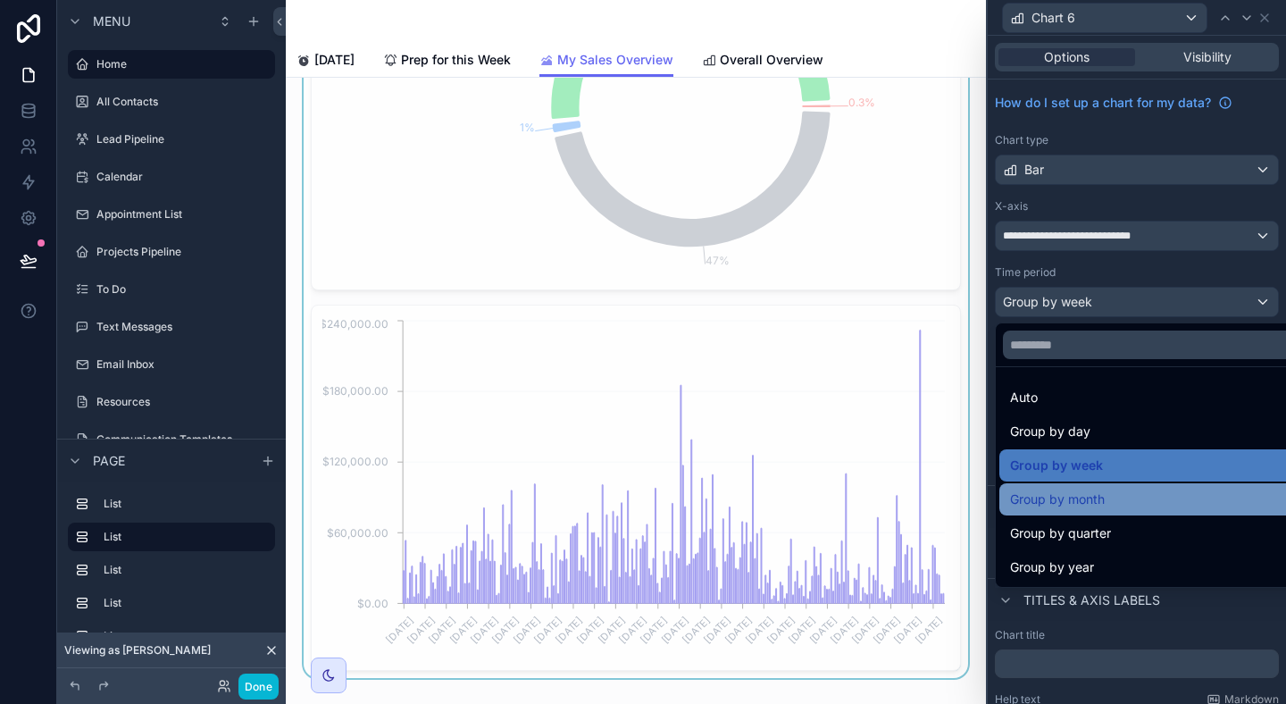
click at [1117, 498] on div "Group by month" at bounding box center [1157, 499] width 295 height 21
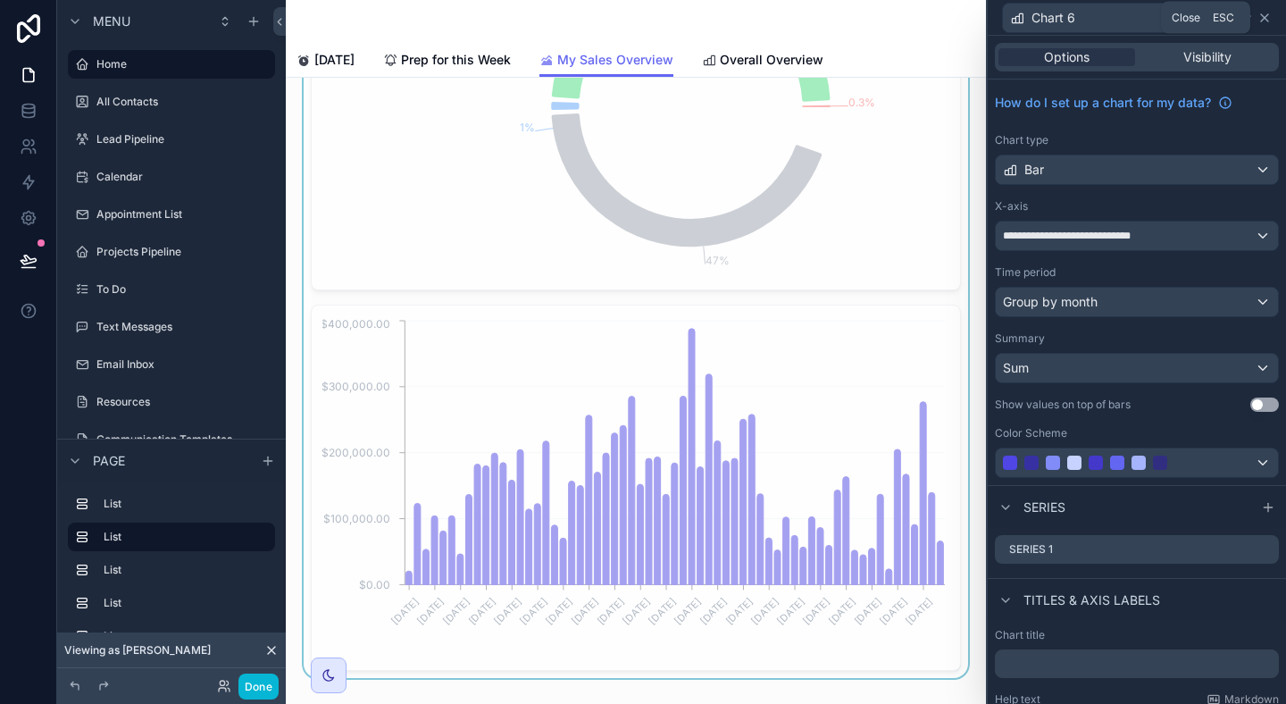
click at [1268, 17] on icon at bounding box center [1265, 18] width 14 height 14
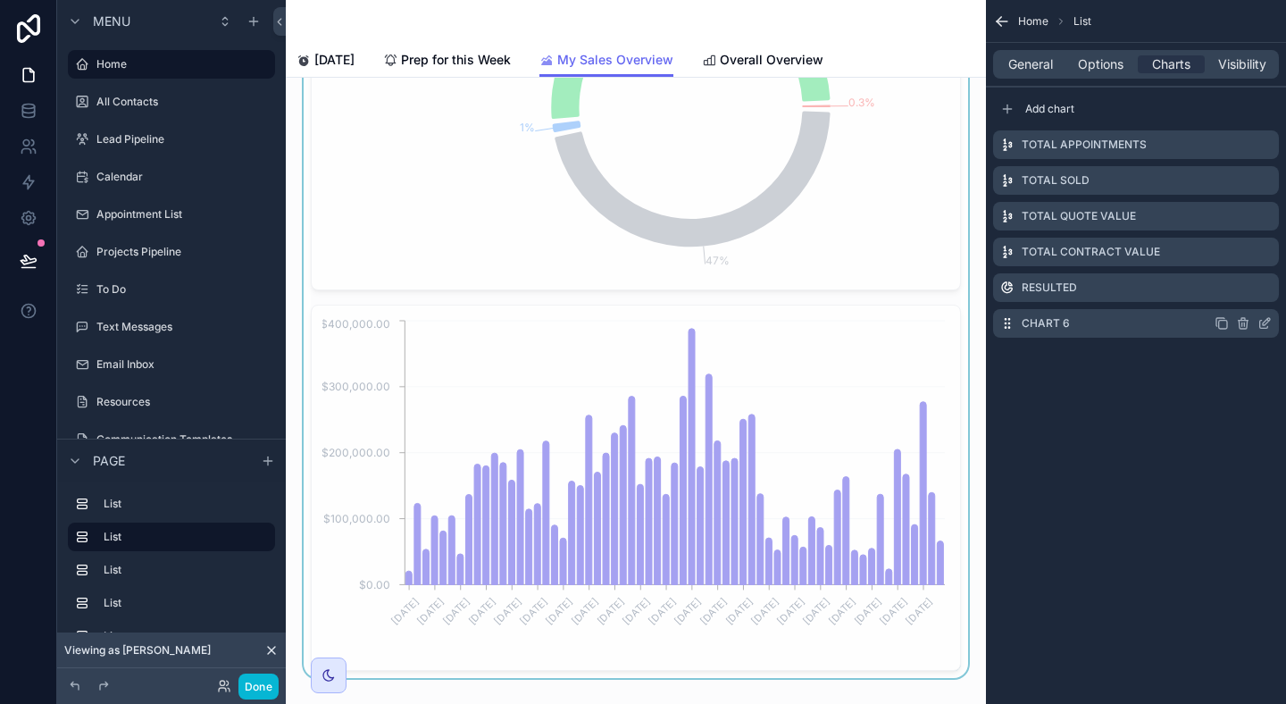
click at [1222, 319] on icon "scrollable content" at bounding box center [1222, 323] width 14 height 14
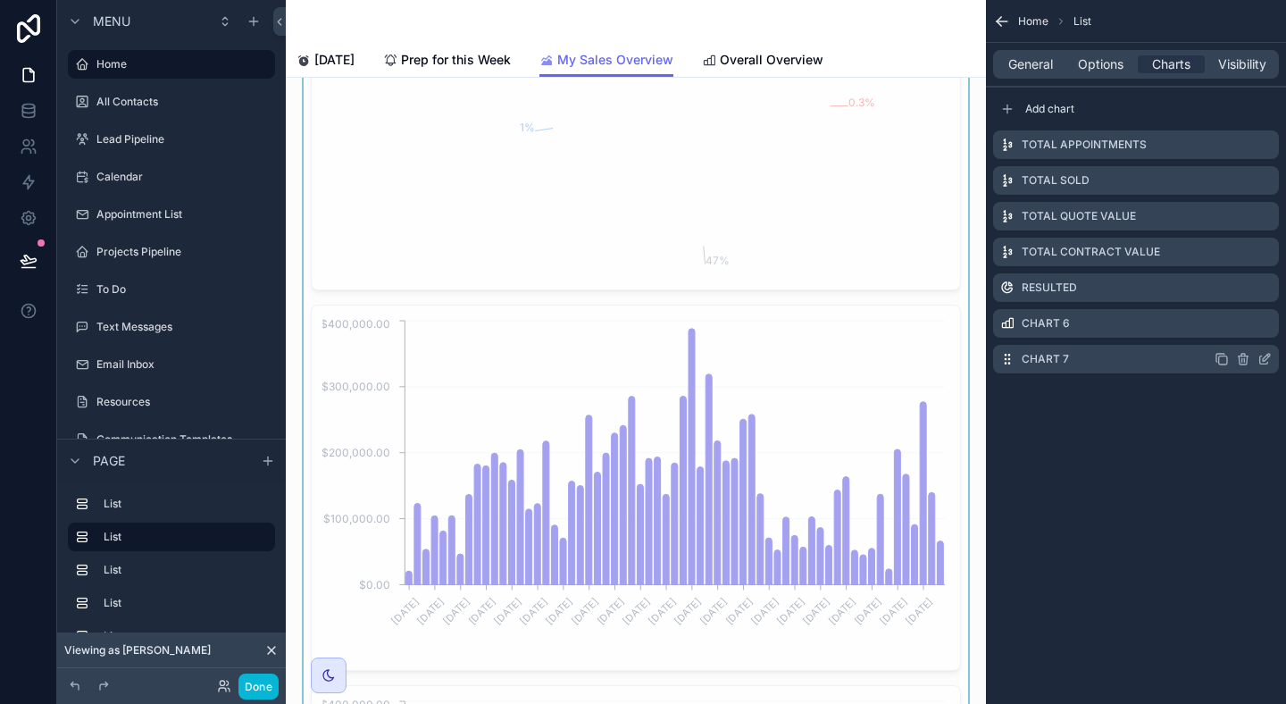
click at [1264, 362] on icon "scrollable content" at bounding box center [1265, 359] width 14 height 14
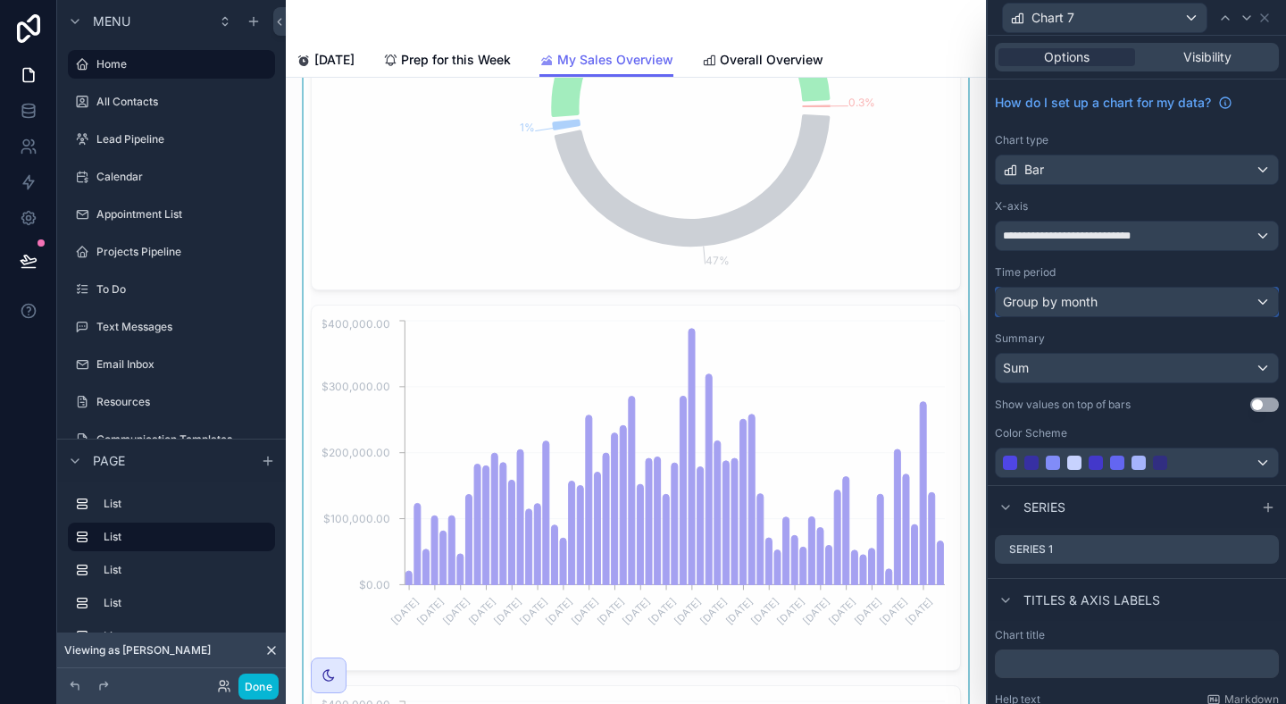
click at [1226, 305] on div "Group by month" at bounding box center [1137, 302] width 282 height 29
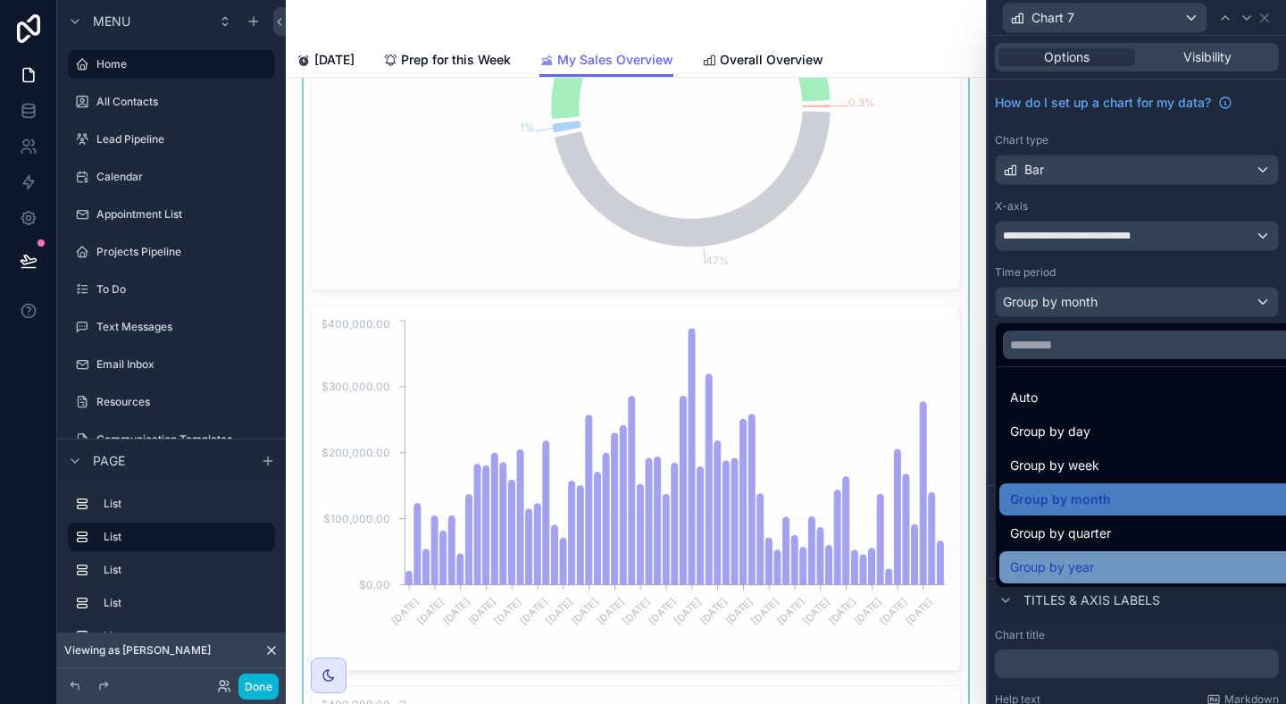
click at [1146, 561] on div "Group by year" at bounding box center [1157, 567] width 295 height 21
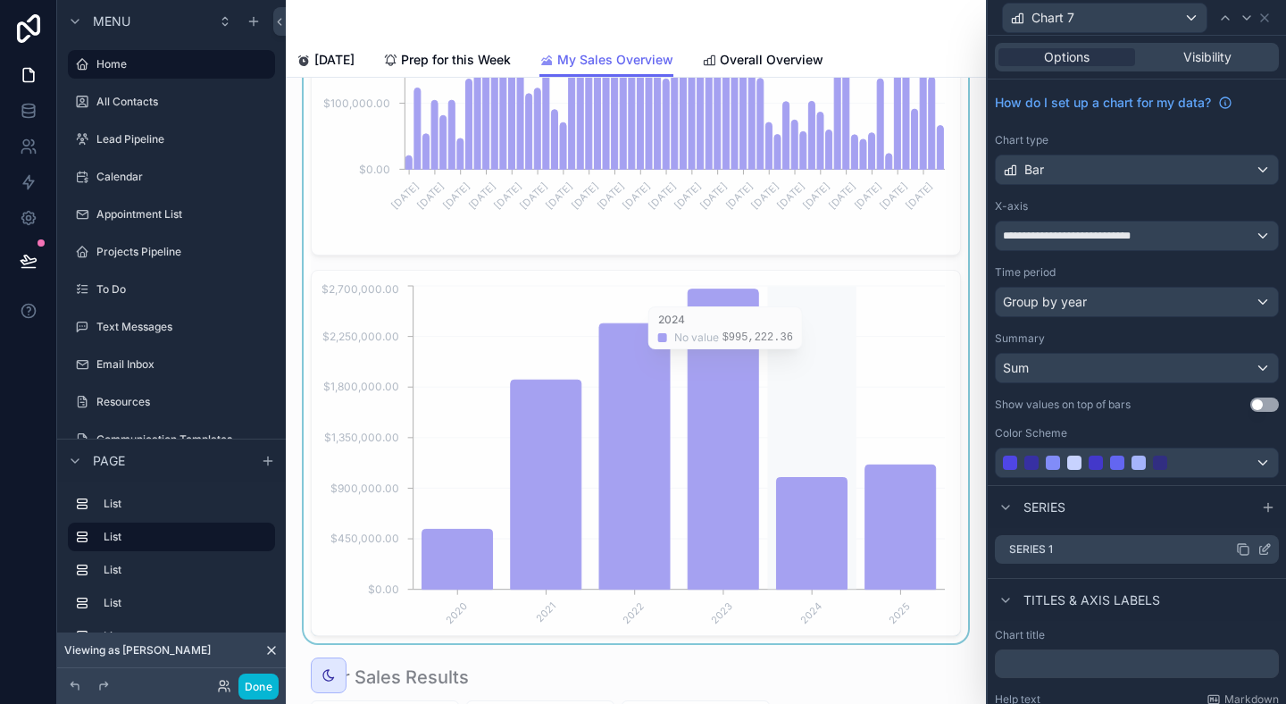
scroll to position [1959, 0]
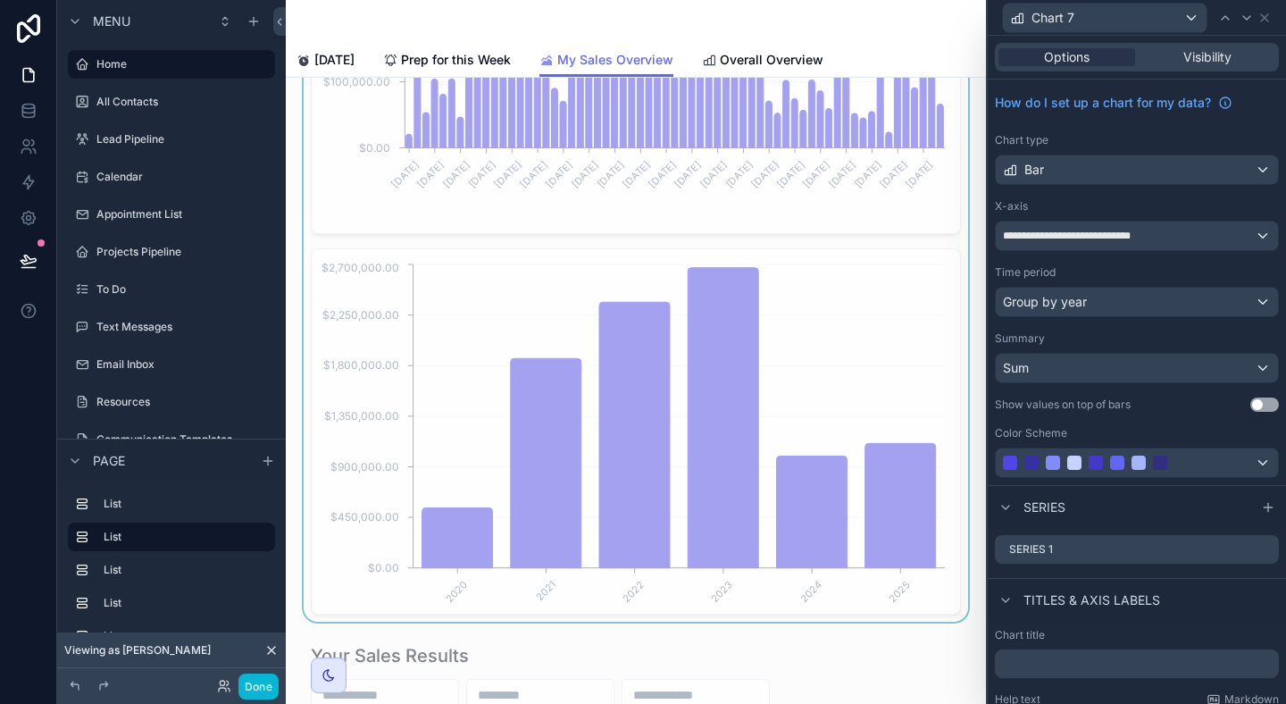
click at [1265, 402] on button "Use setting" at bounding box center [1265, 405] width 29 height 14
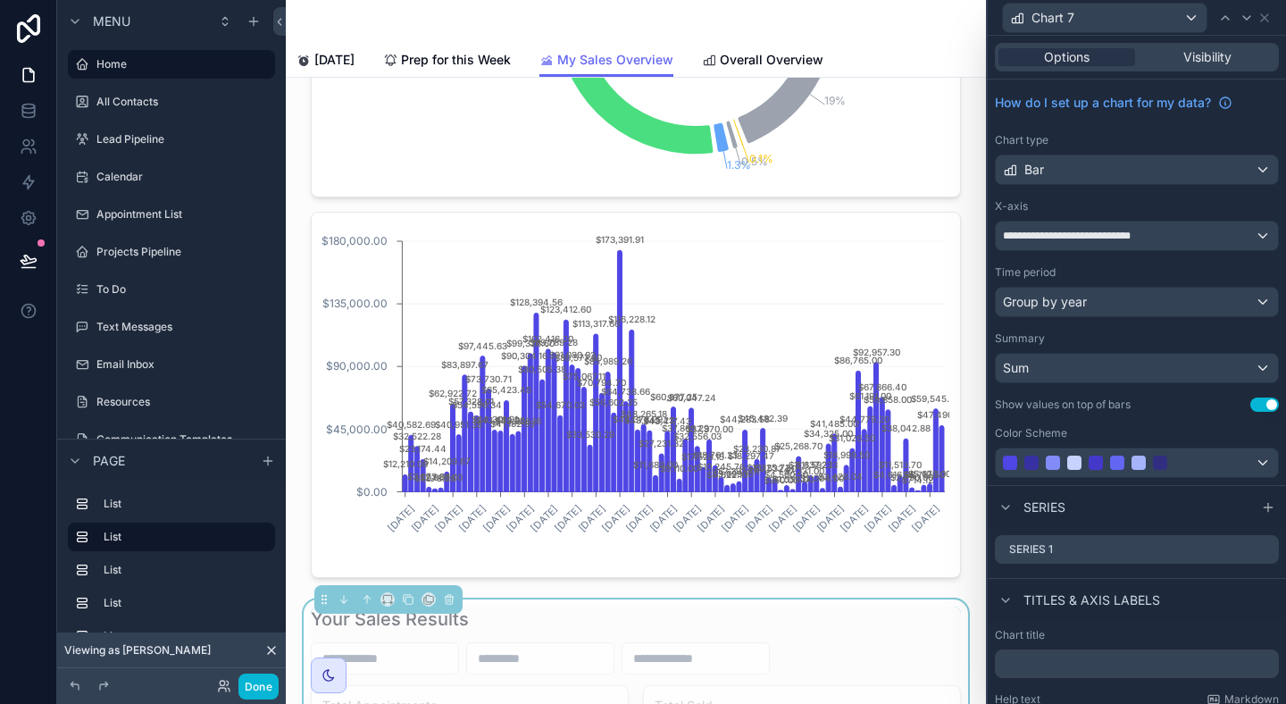
scroll to position [539, 0]
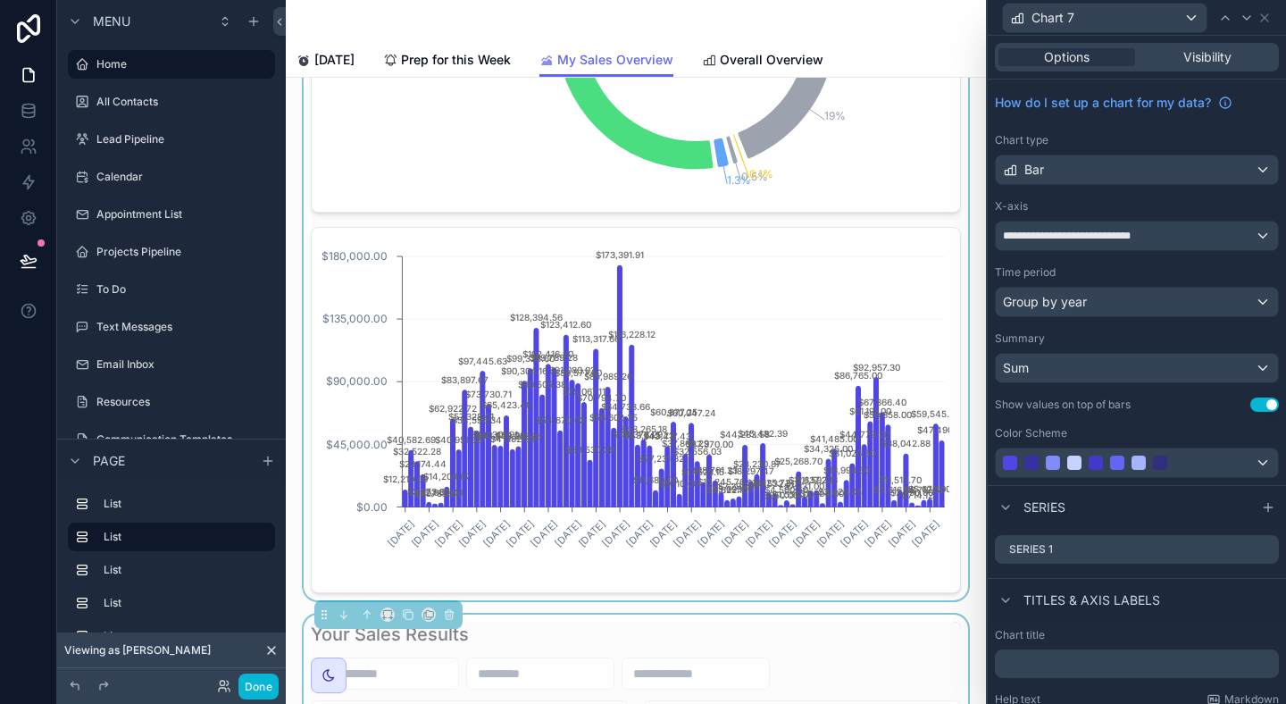
click at [951, 353] on div "scrollable content" at bounding box center [636, 76] width 672 height 1047
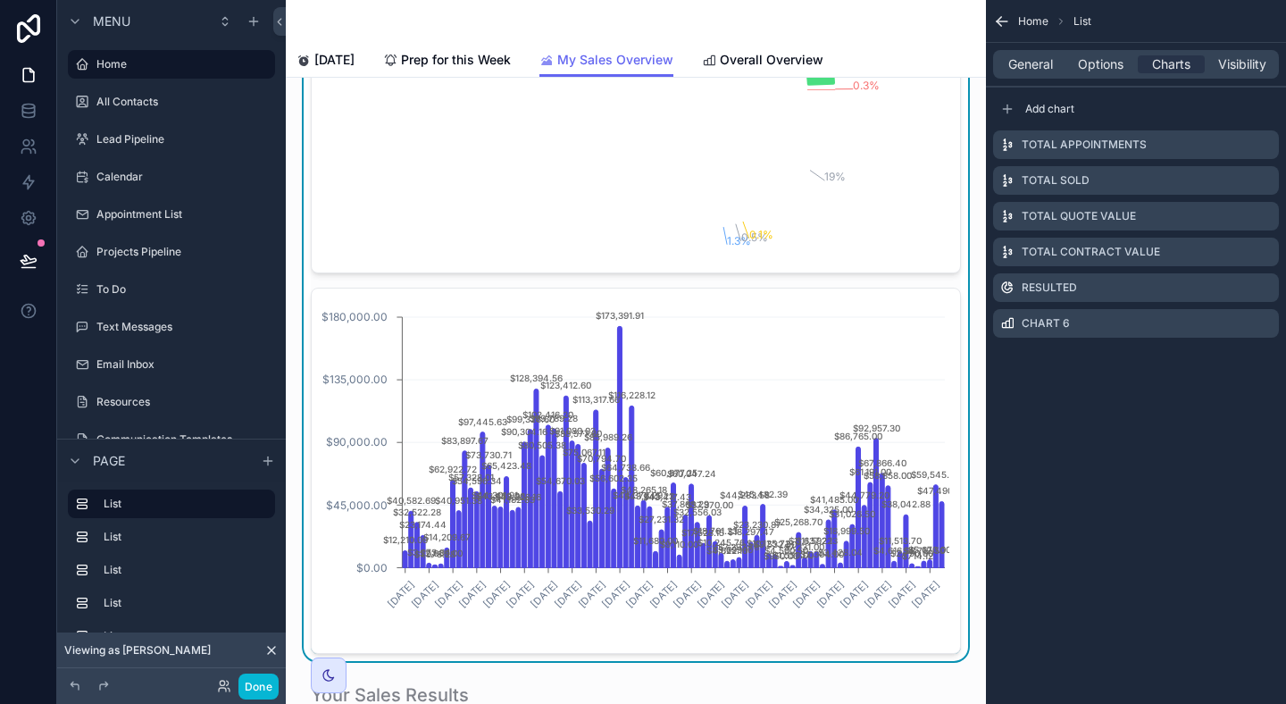
scroll to position [472, 0]
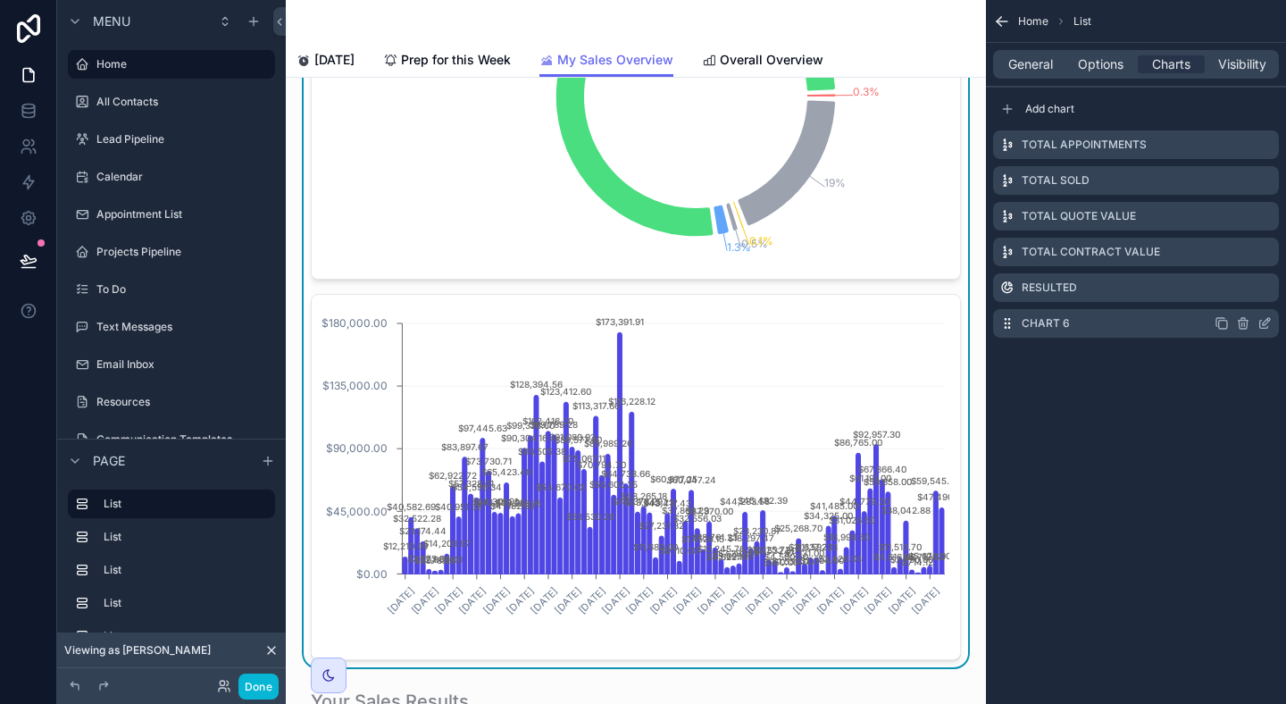
click at [1222, 322] on icon "scrollable content" at bounding box center [1222, 323] width 14 height 14
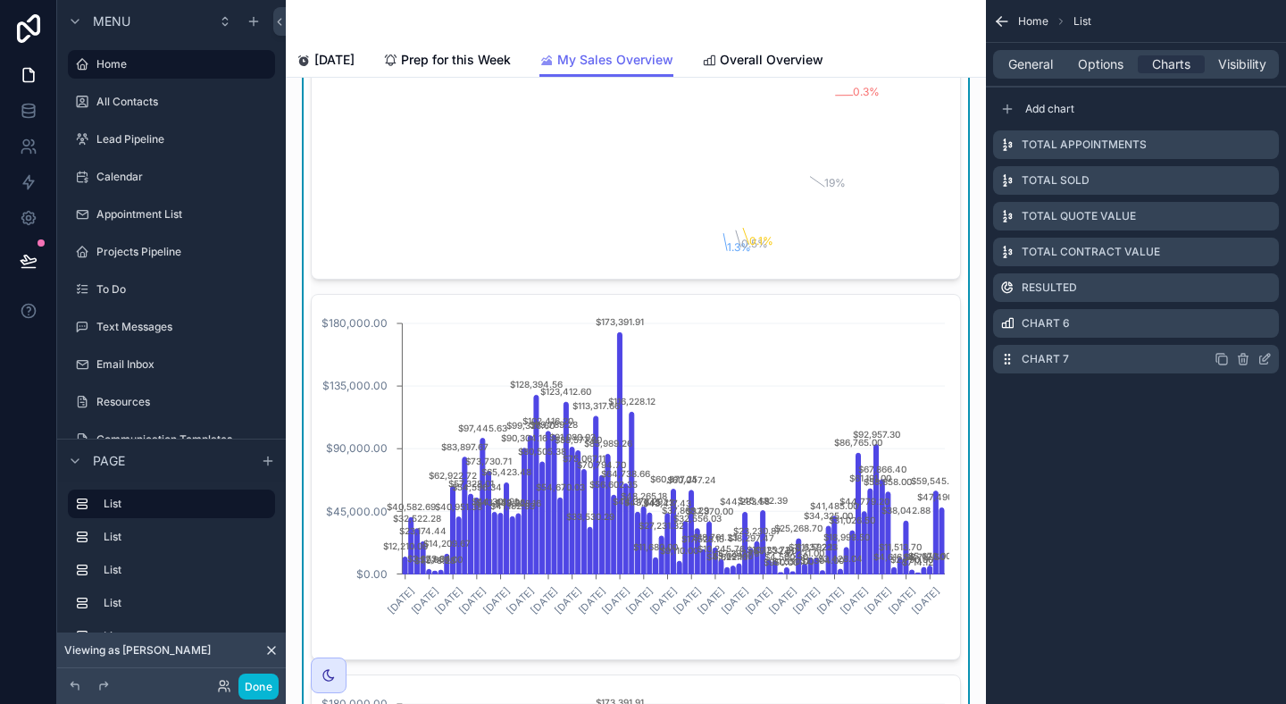
click at [1268, 364] on icon "scrollable content" at bounding box center [1265, 359] width 14 height 14
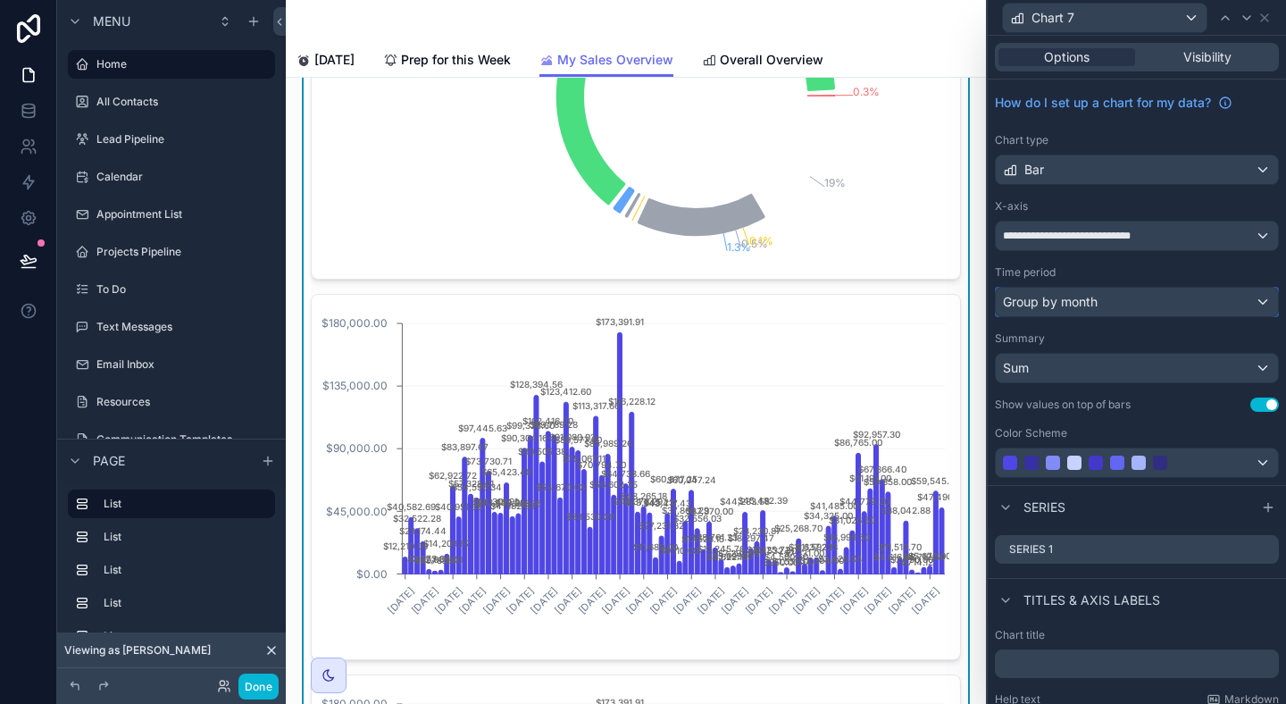
click at [1248, 307] on div "Group by month" at bounding box center [1137, 302] width 282 height 29
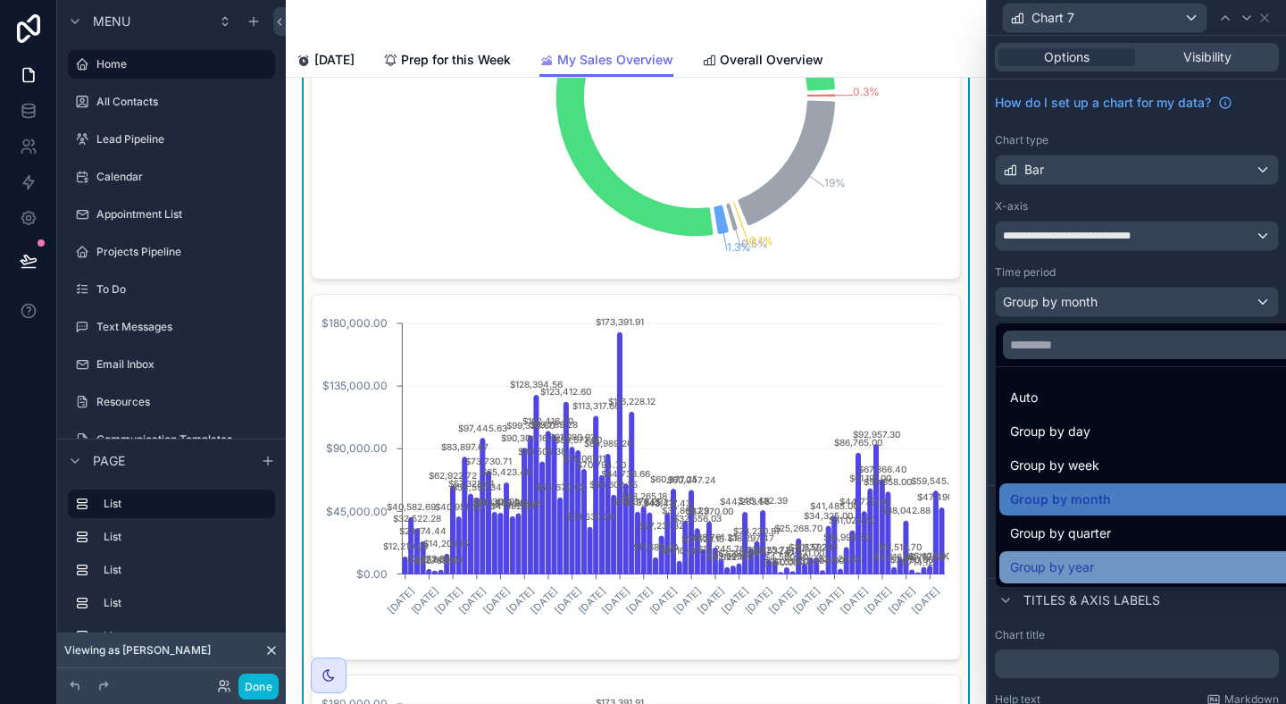
click at [1189, 563] on div "Group by year" at bounding box center [1157, 567] width 295 height 21
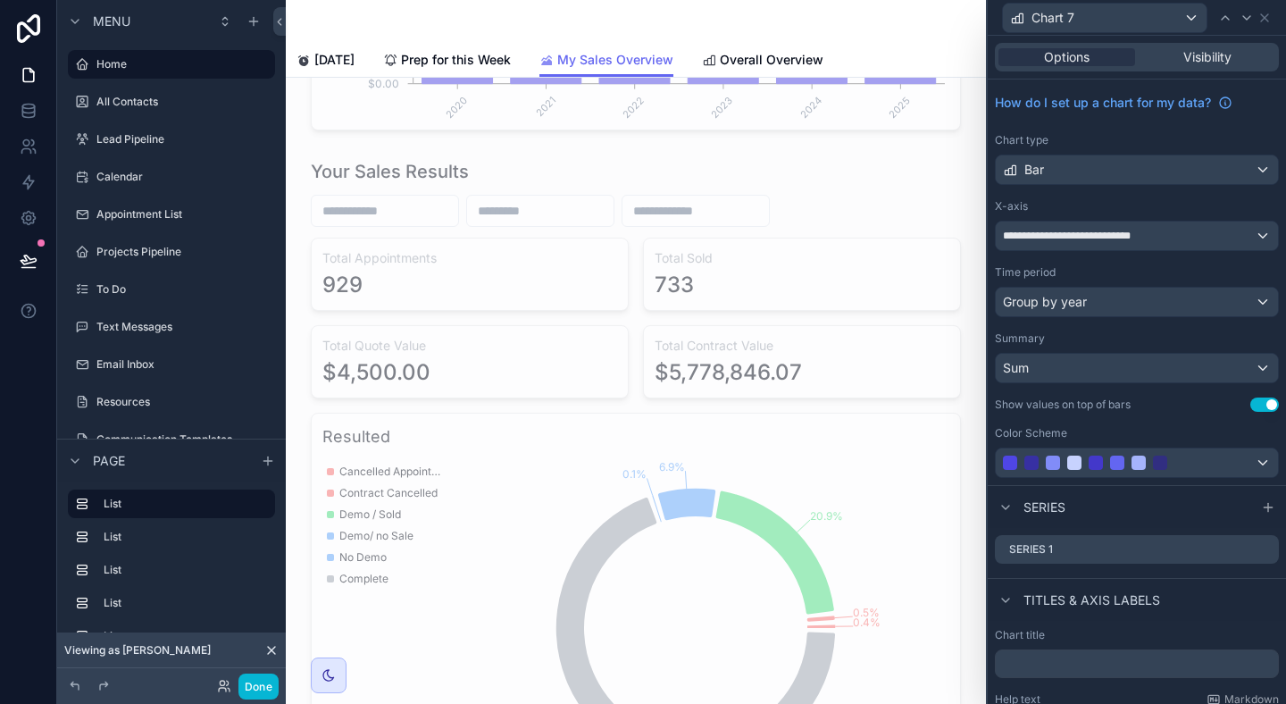
scroll to position [2834, 0]
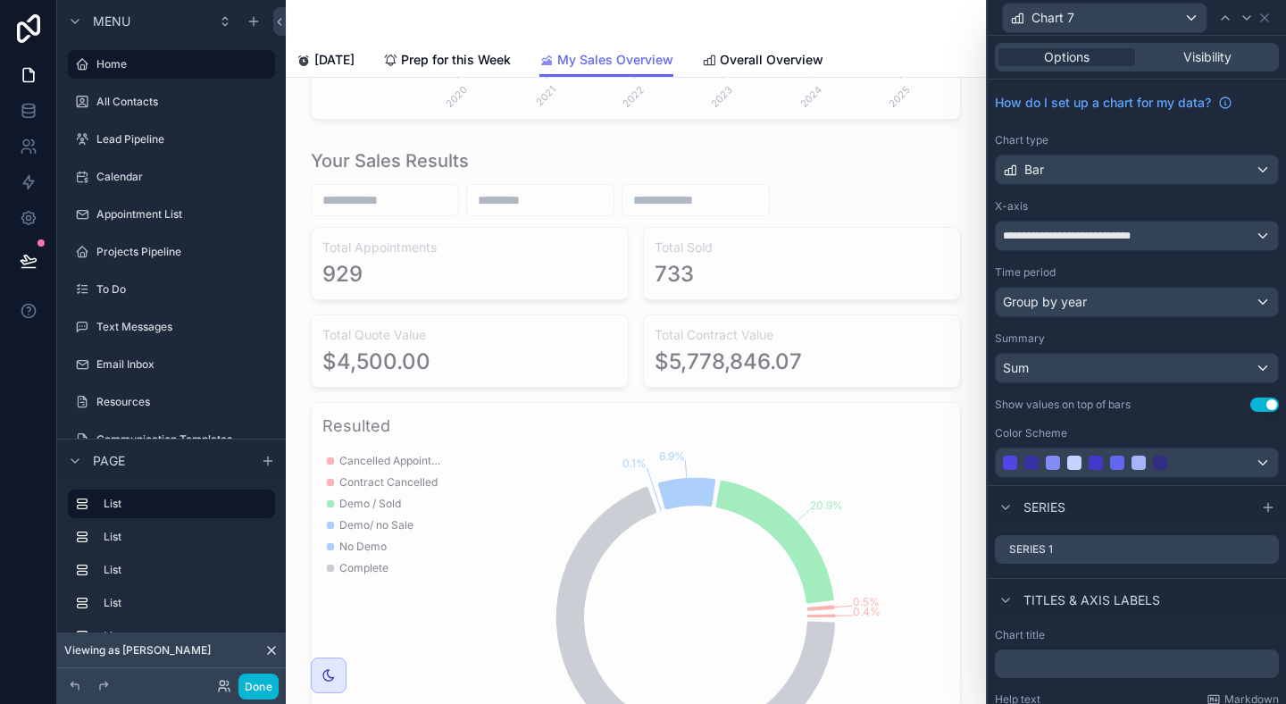
click at [913, 541] on div "scrollable content" at bounding box center [636, 474] width 672 height 666
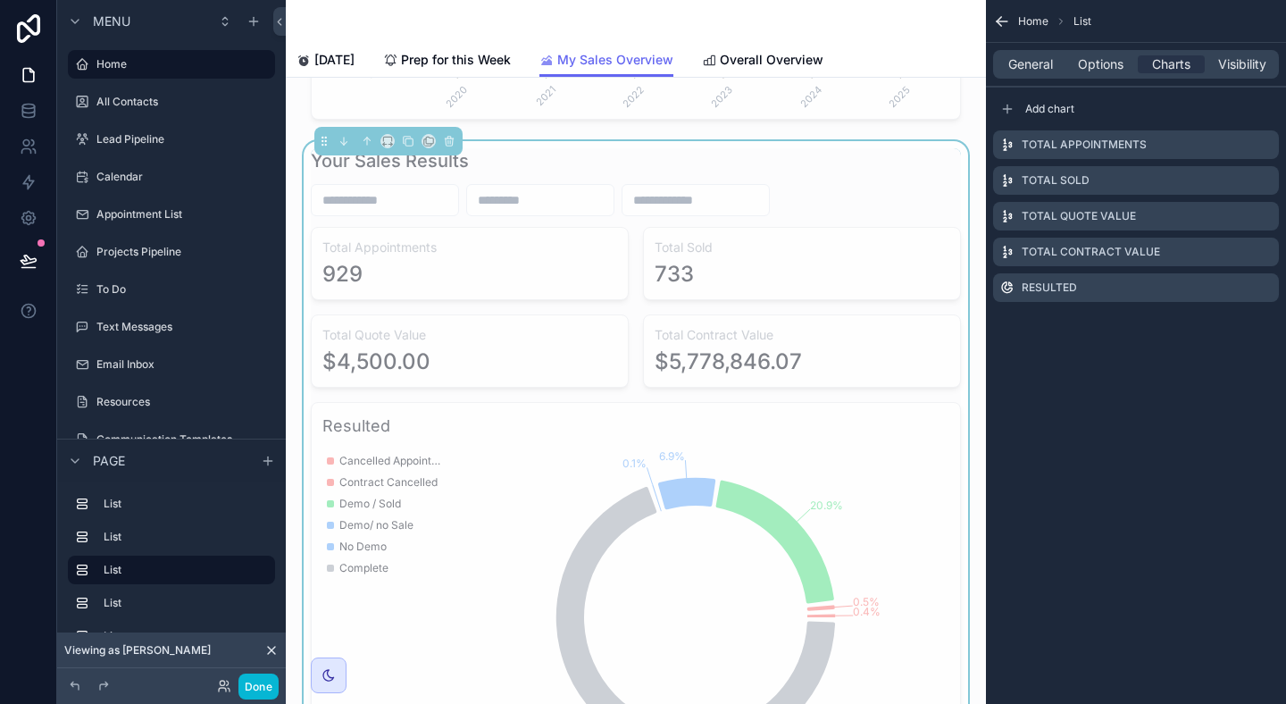
click at [1043, 112] on span "Add chart" at bounding box center [1049, 109] width 49 height 14
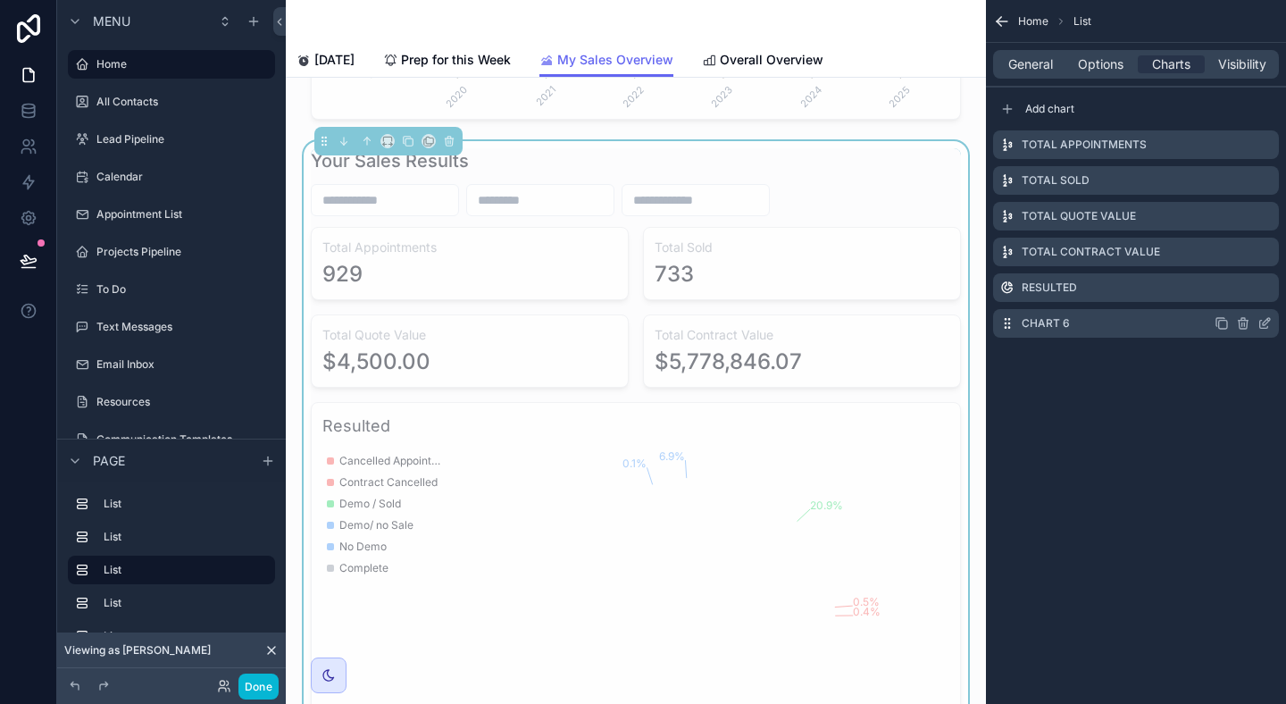
click at [1265, 328] on icon "scrollable content" at bounding box center [1264, 325] width 8 height 8
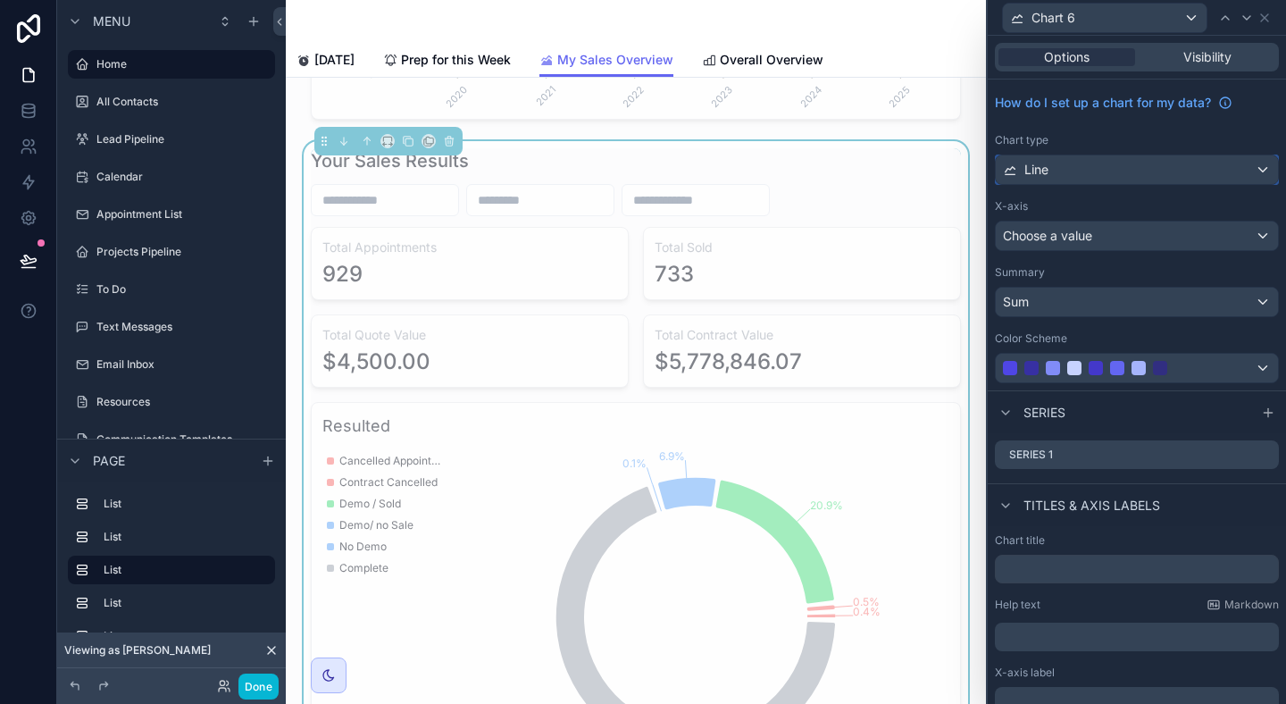
click at [1209, 175] on div "Line" at bounding box center [1137, 169] width 282 height 29
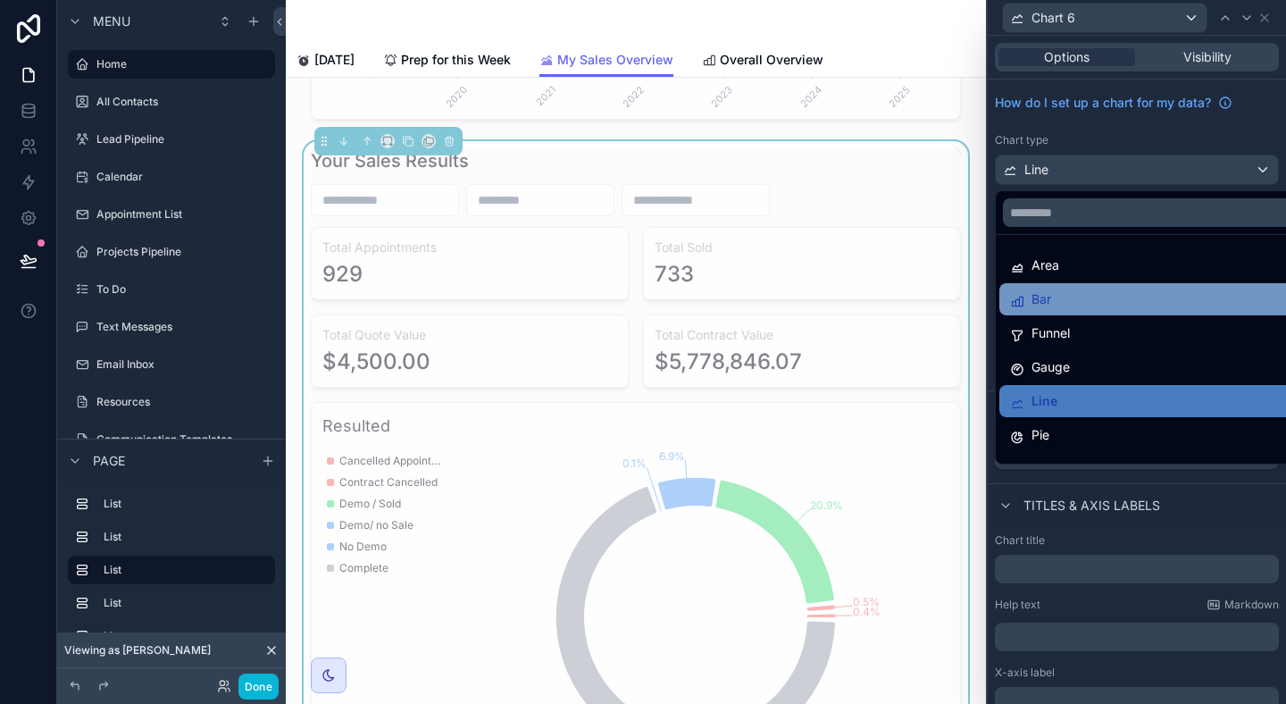
click at [1179, 297] on div "Bar" at bounding box center [1157, 299] width 295 height 21
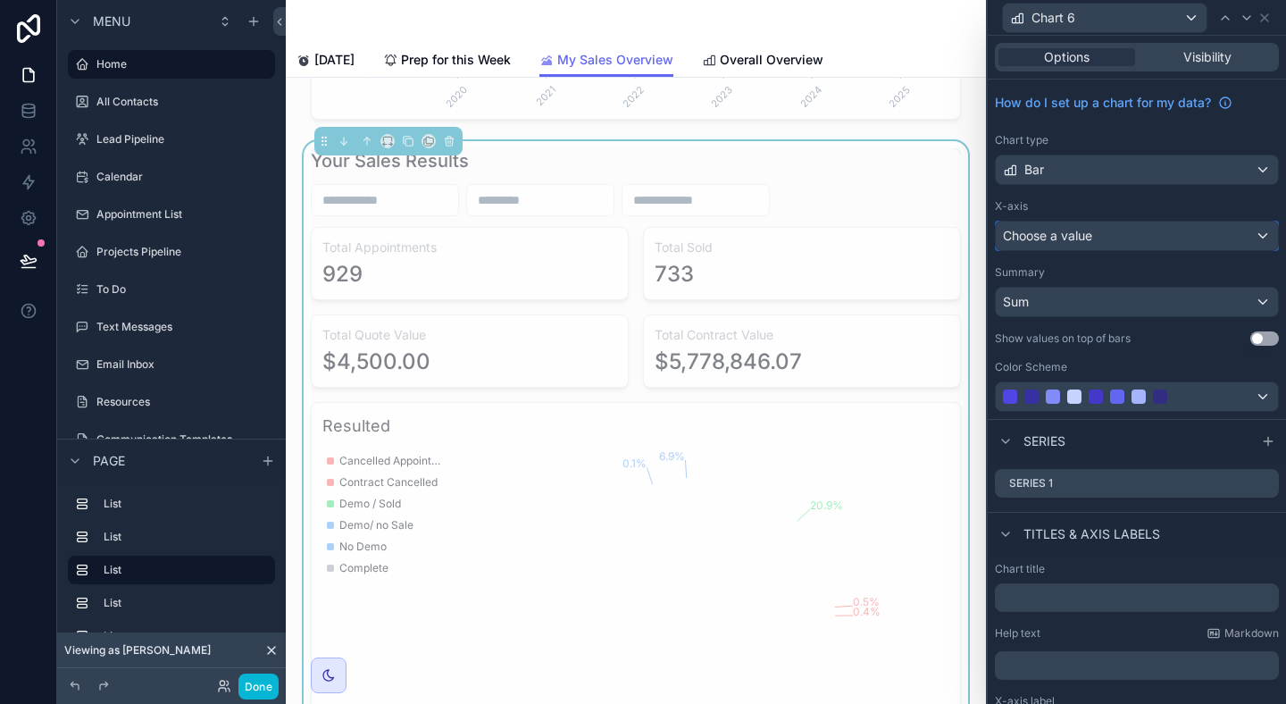
click at [1217, 239] on div "Choose a value" at bounding box center [1137, 236] width 282 height 29
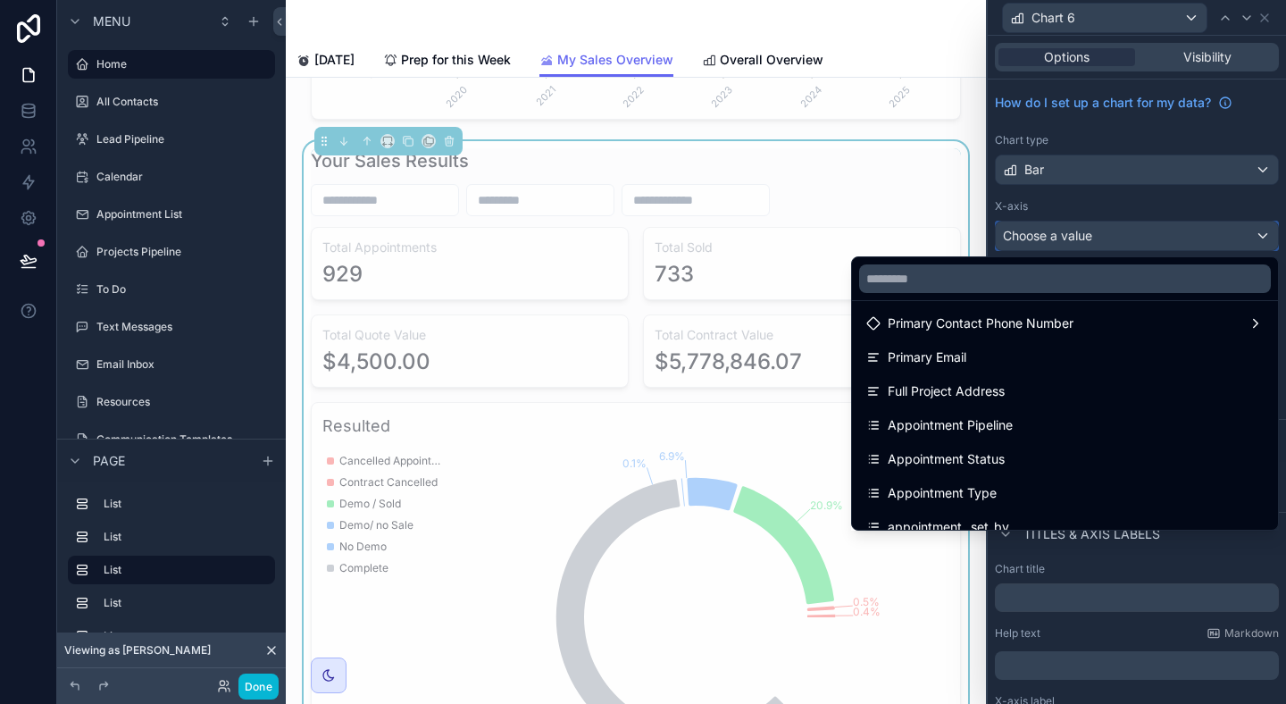
scroll to position [259, 0]
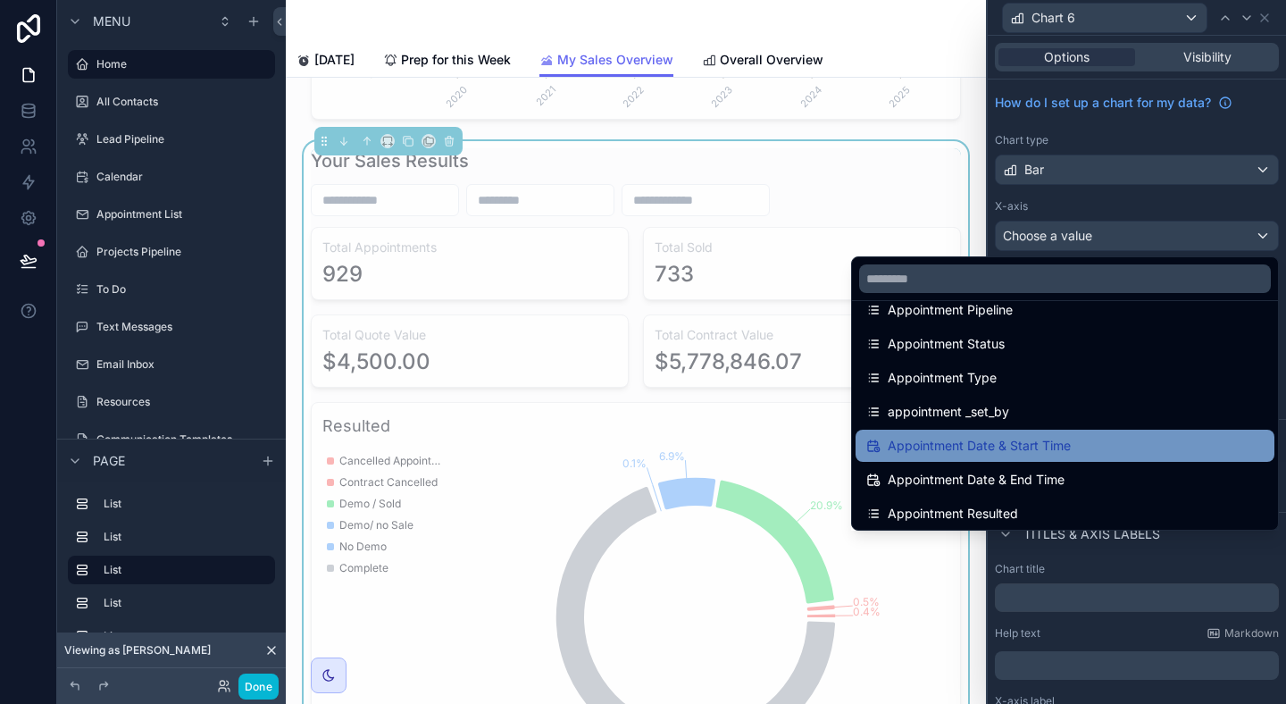
click at [1143, 441] on div "Appointment Date & Start Time" at bounding box center [1065, 445] width 398 height 21
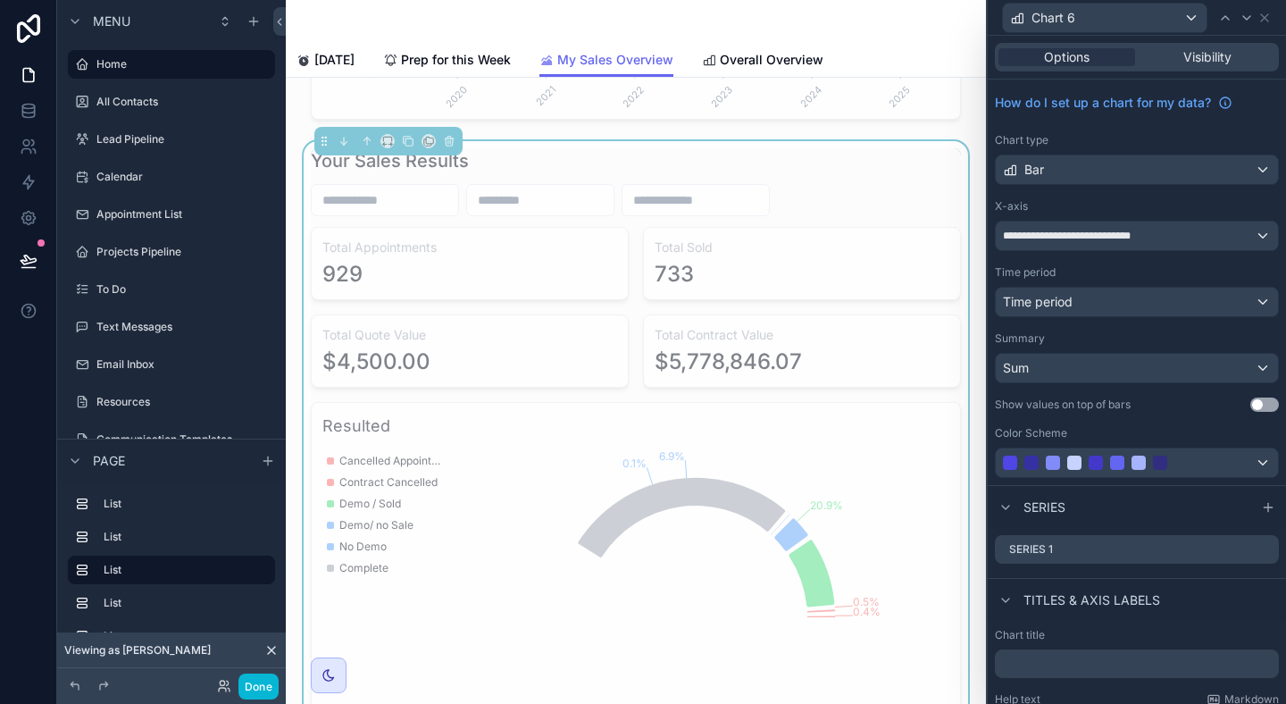
click at [1257, 321] on div "**********" at bounding box center [1137, 283] width 298 height 406
click at [1257, 308] on div "Time period" at bounding box center [1137, 302] width 282 height 29
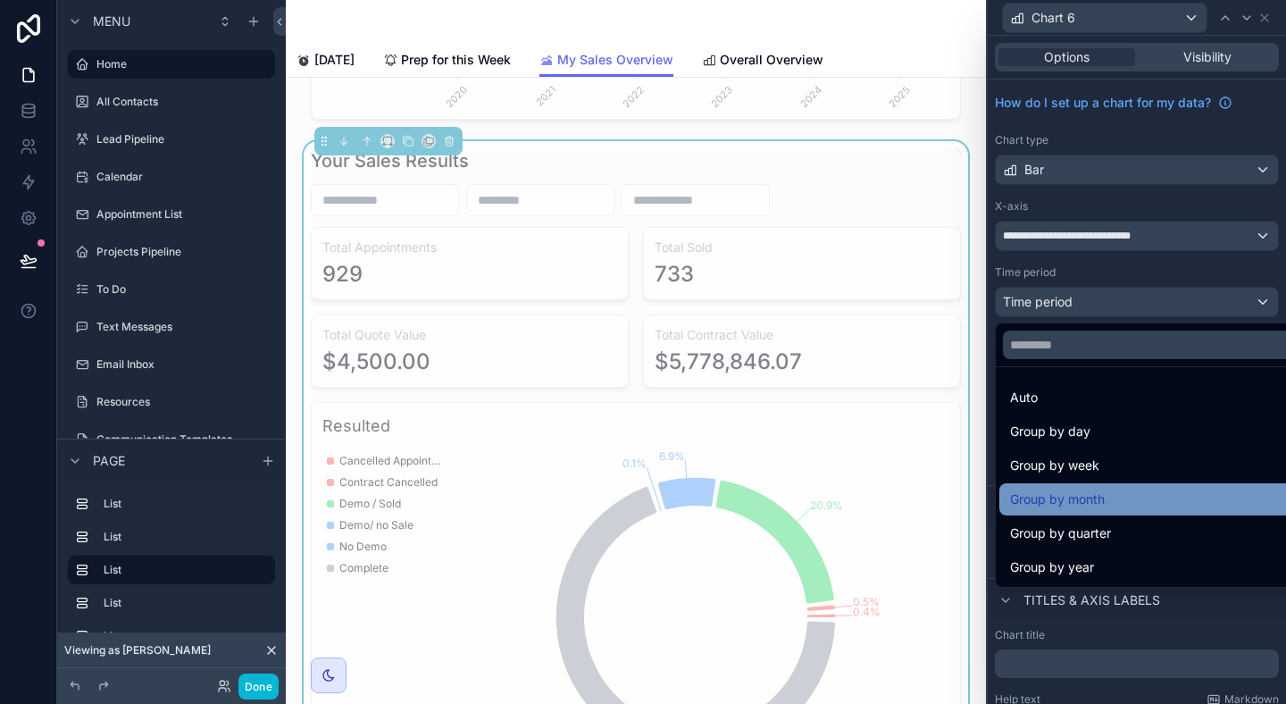
click at [1205, 501] on div "Group by month" at bounding box center [1157, 499] width 295 height 21
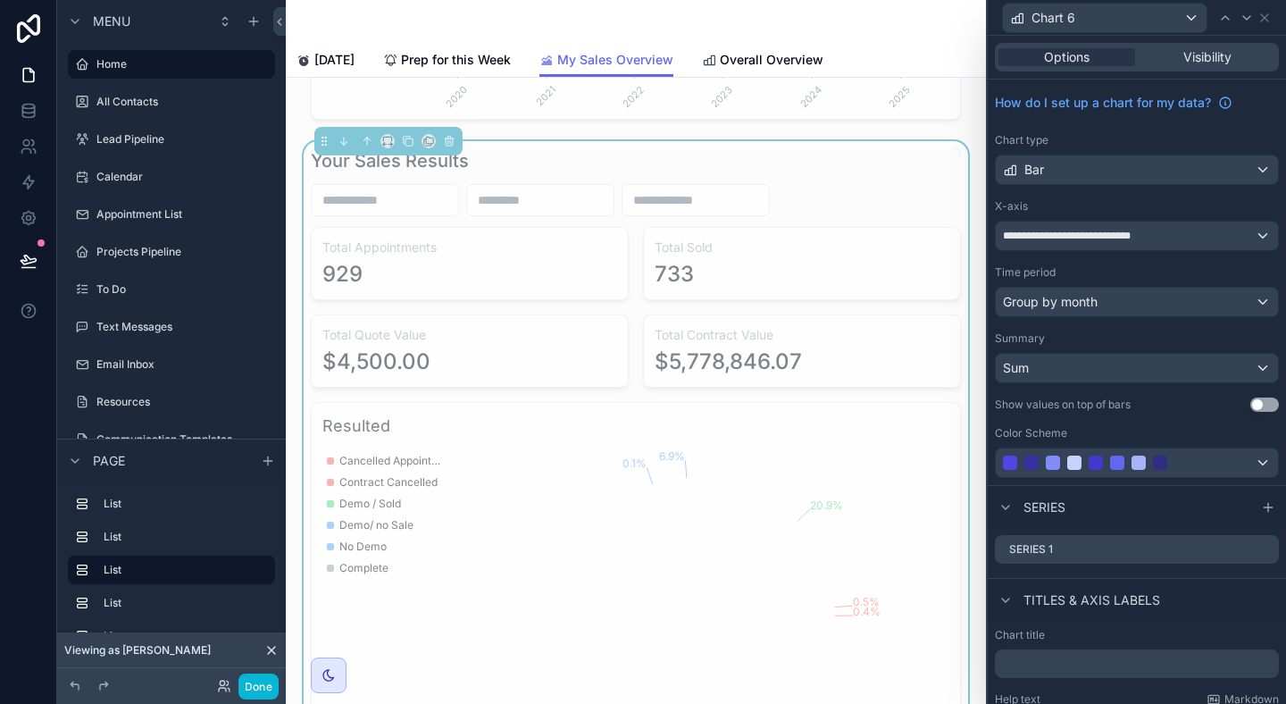
click at [1260, 406] on button "Use setting" at bounding box center [1265, 405] width 29 height 14
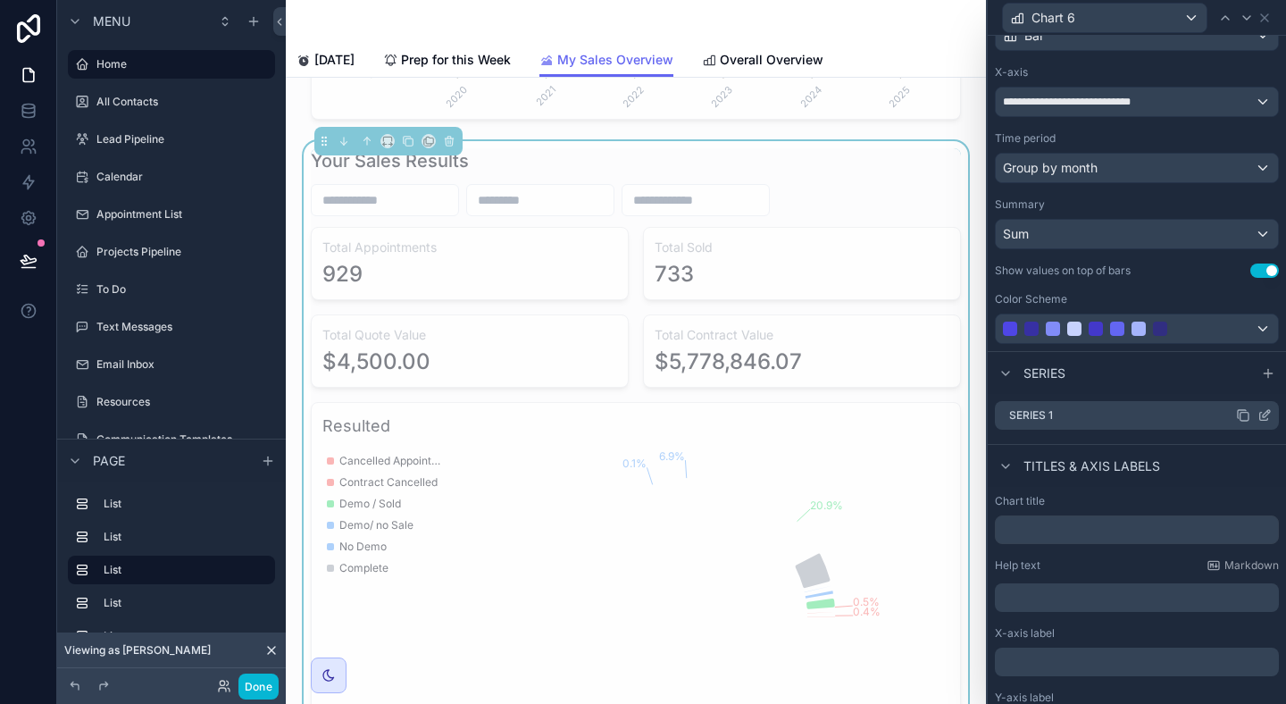
click at [1265, 420] on icon at bounding box center [1264, 417] width 8 height 8
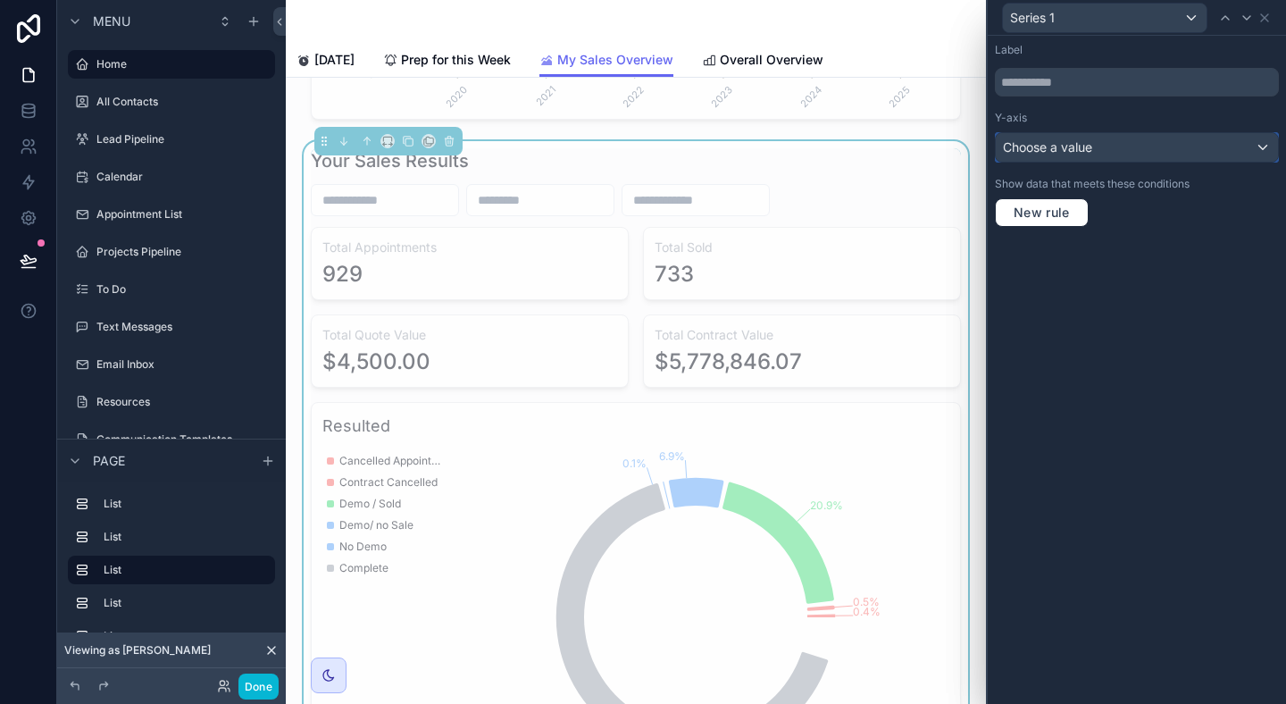
click at [1179, 149] on div "Choose a value" at bounding box center [1137, 147] width 282 height 29
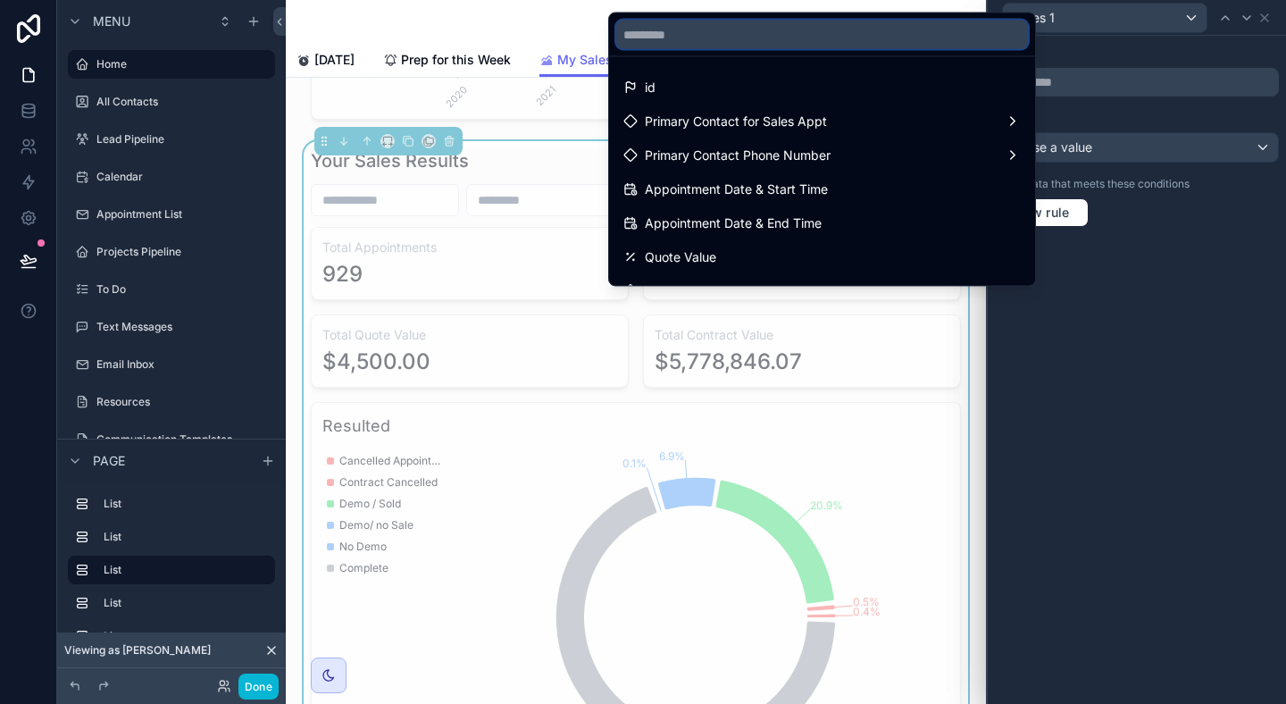
click at [1009, 32] on input "text" at bounding box center [822, 35] width 412 height 29
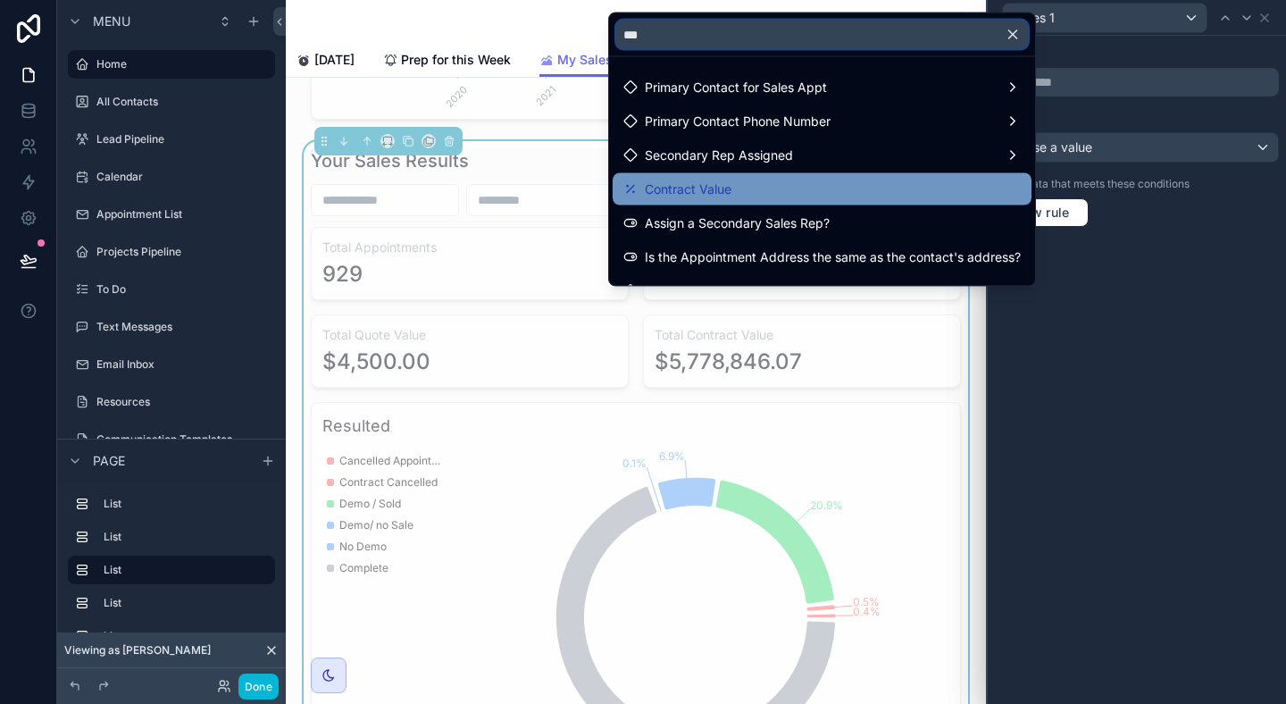
type input "***"
click at [816, 195] on div "Contract Value" at bounding box center [822, 189] width 398 height 21
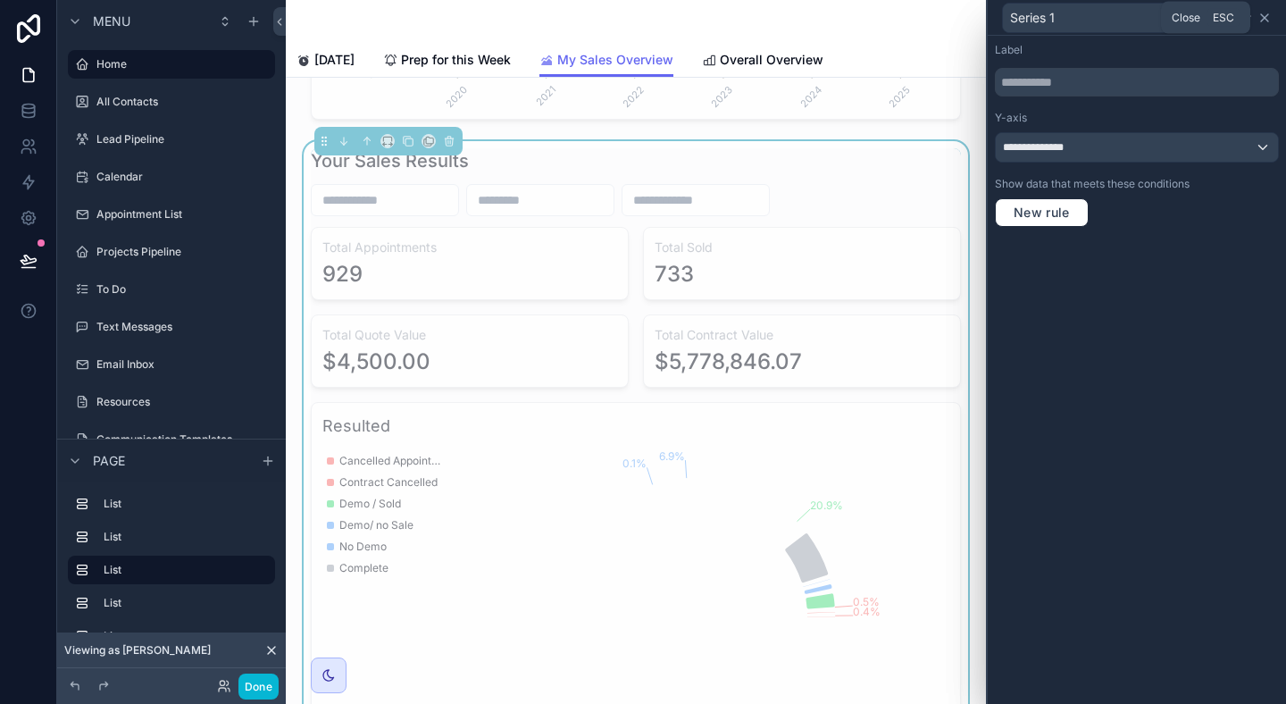
click at [1269, 19] on icon at bounding box center [1265, 18] width 14 height 14
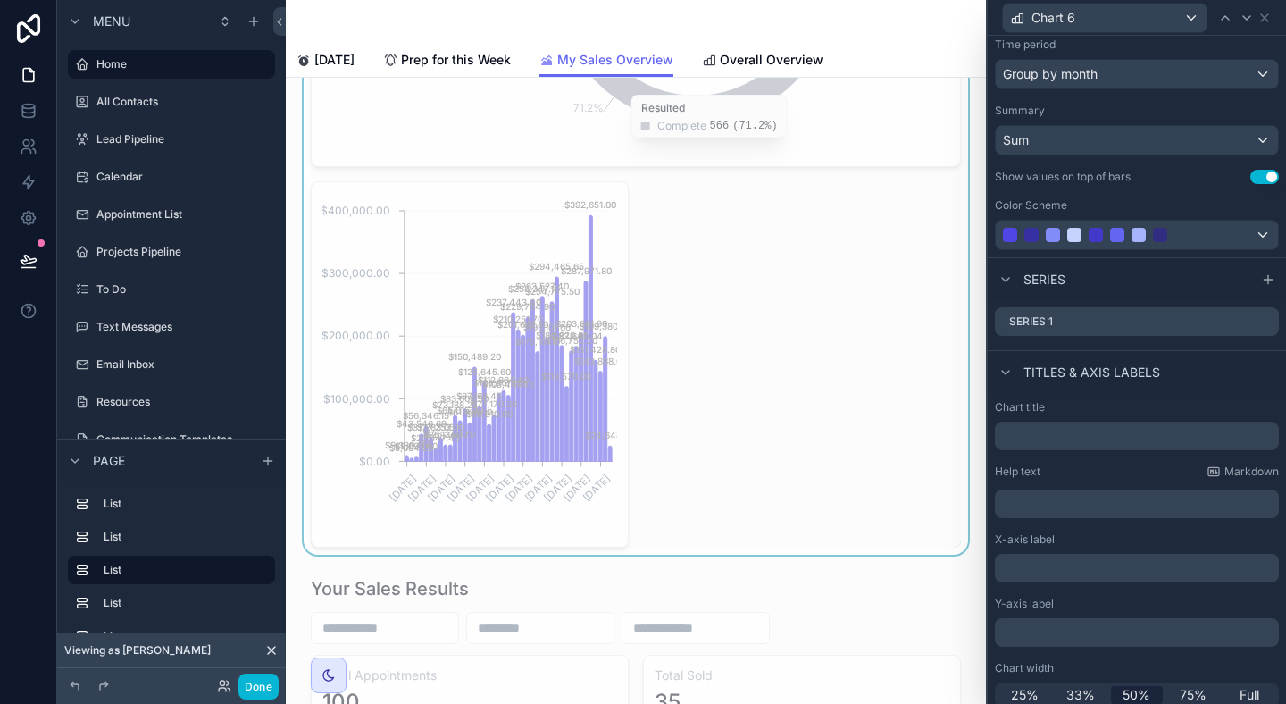
scroll to position [239, 0]
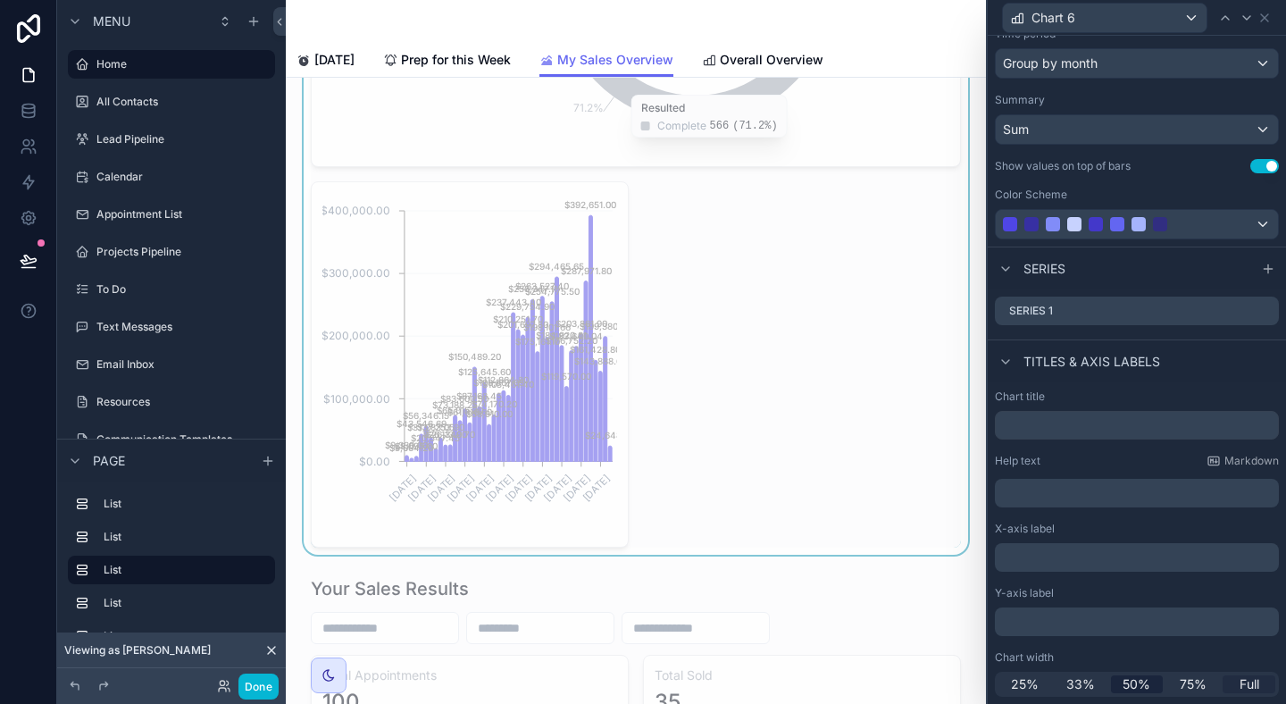
click at [1243, 689] on span "Full" at bounding box center [1250, 684] width 20 height 18
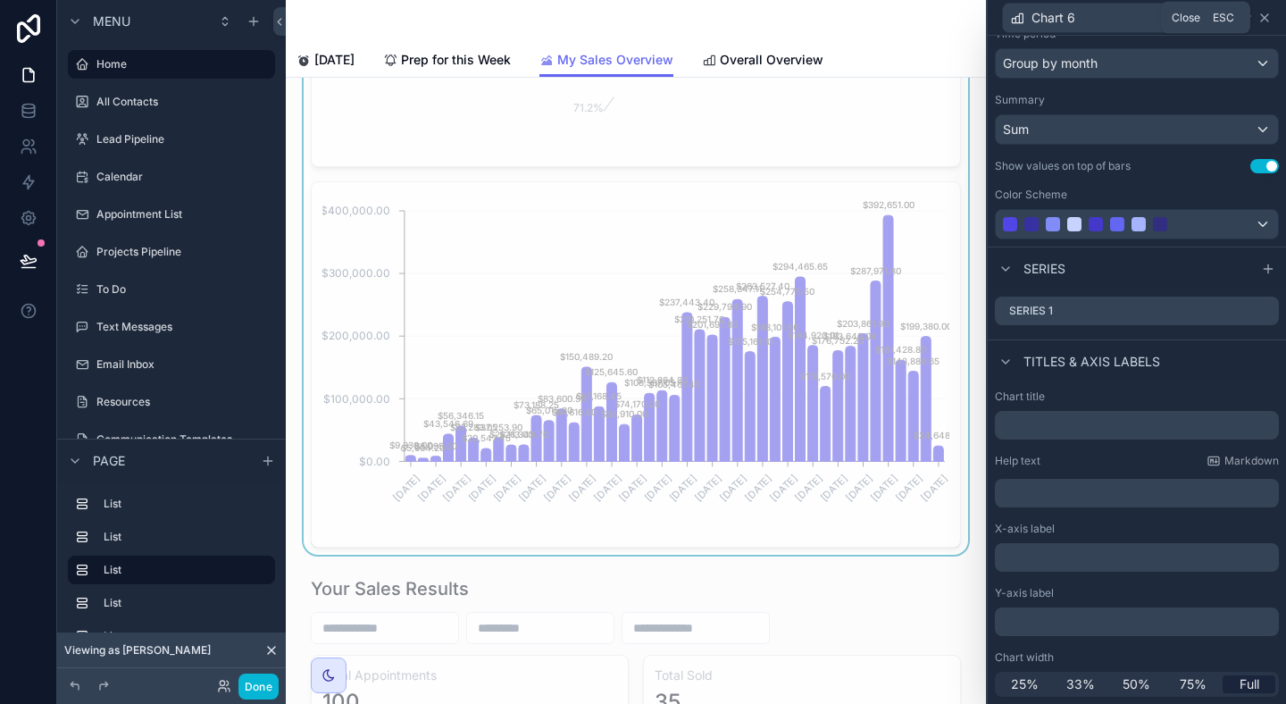
click at [1263, 18] on icon at bounding box center [1265, 18] width 14 height 14
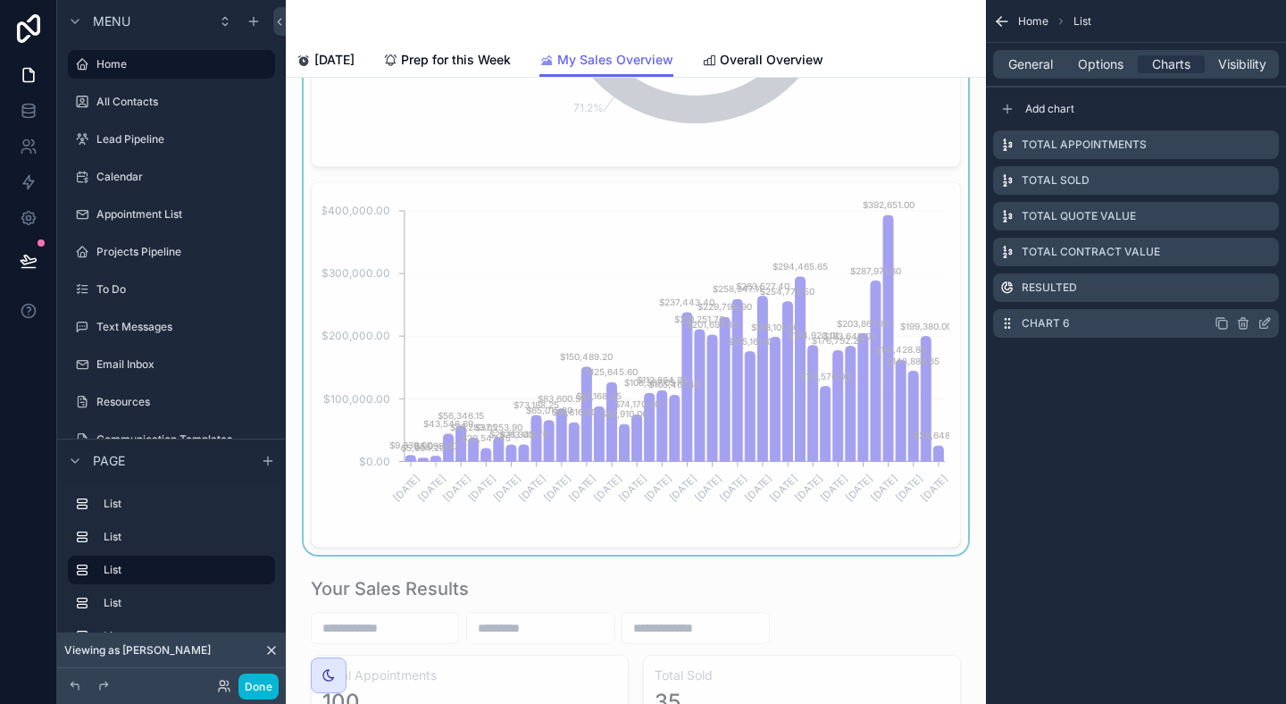
click at [1223, 324] on icon "scrollable content" at bounding box center [1222, 323] width 14 height 14
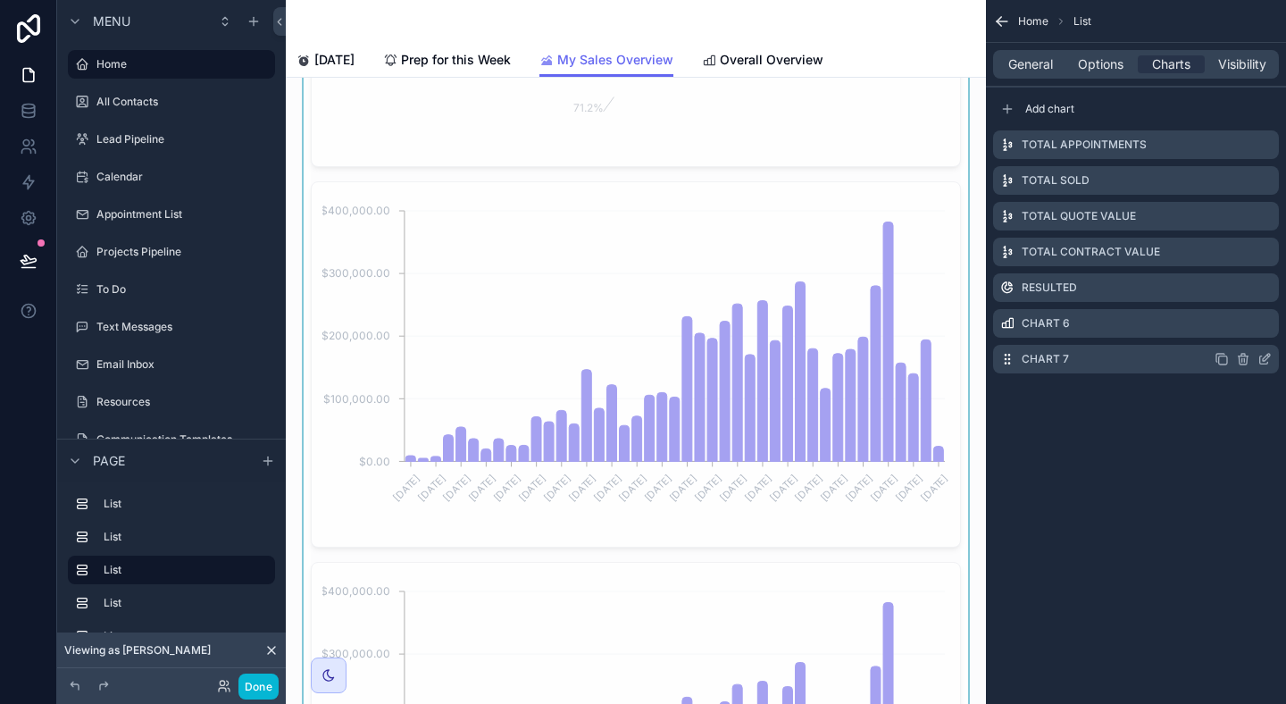
click at [1265, 365] on icon "scrollable content" at bounding box center [1265, 359] width 14 height 14
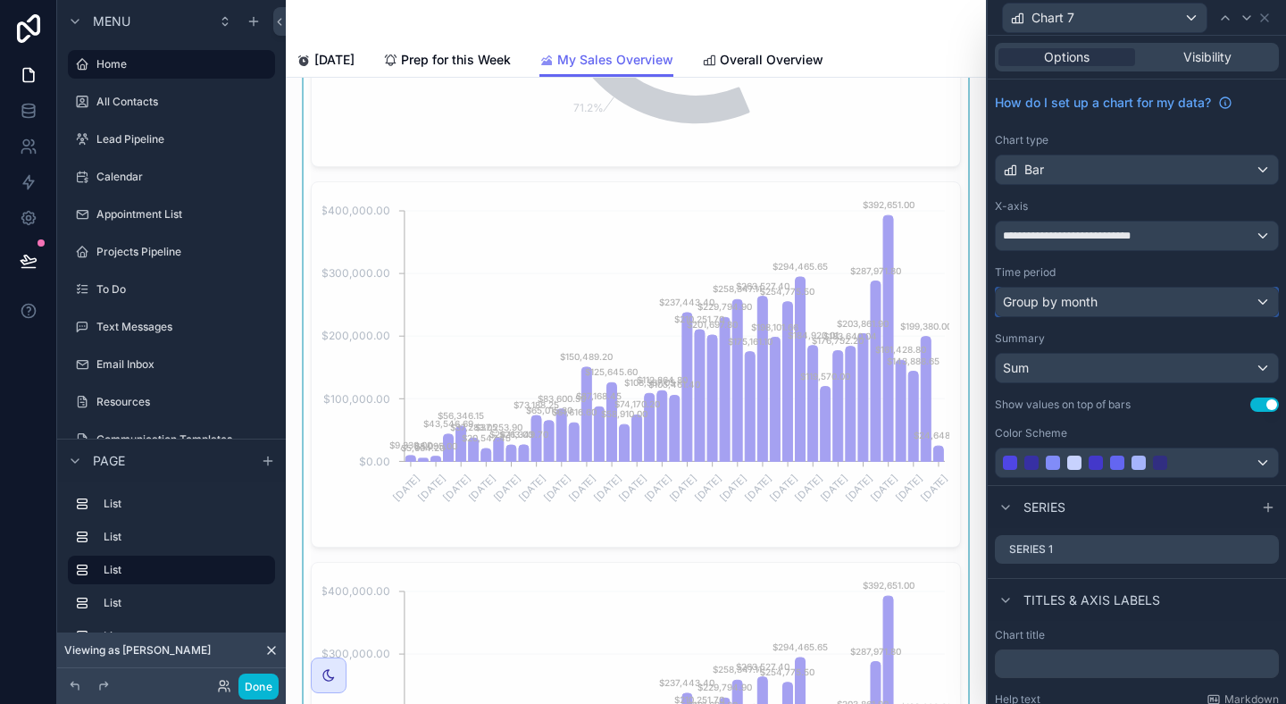
click at [1251, 304] on div "Group by month" at bounding box center [1137, 302] width 282 height 29
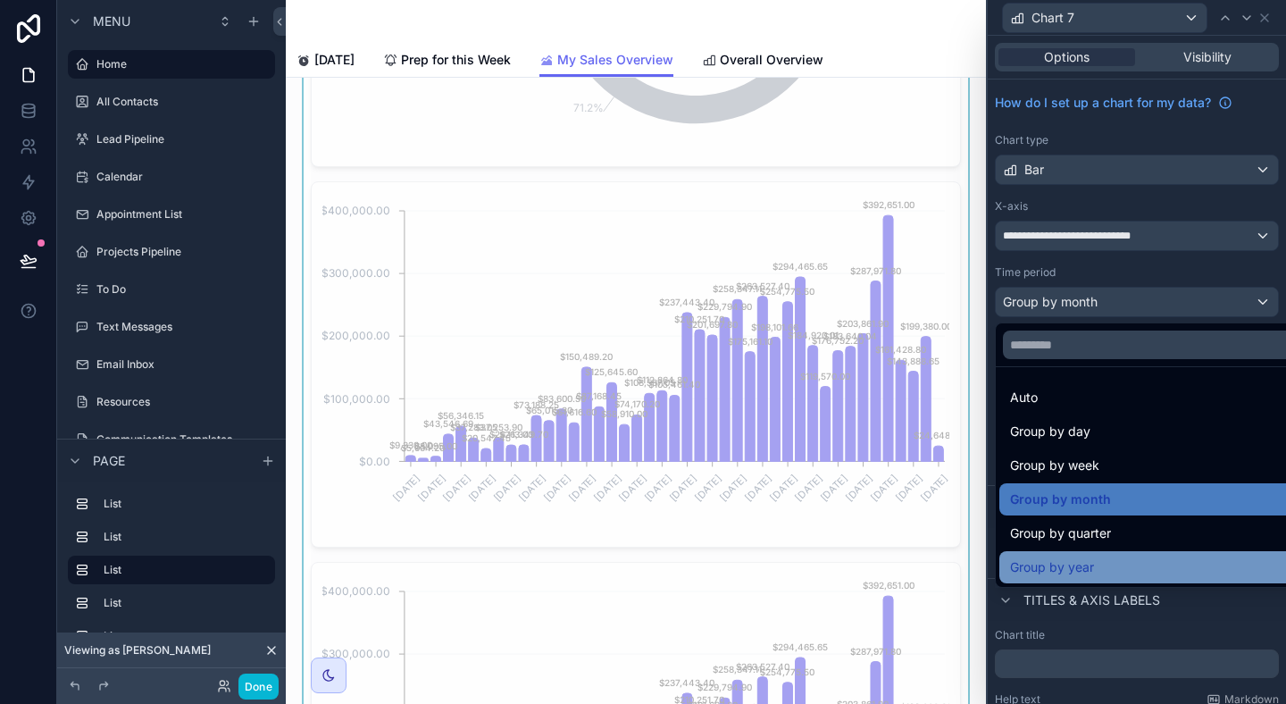
click at [1189, 557] on div "Group by year" at bounding box center [1157, 567] width 295 height 21
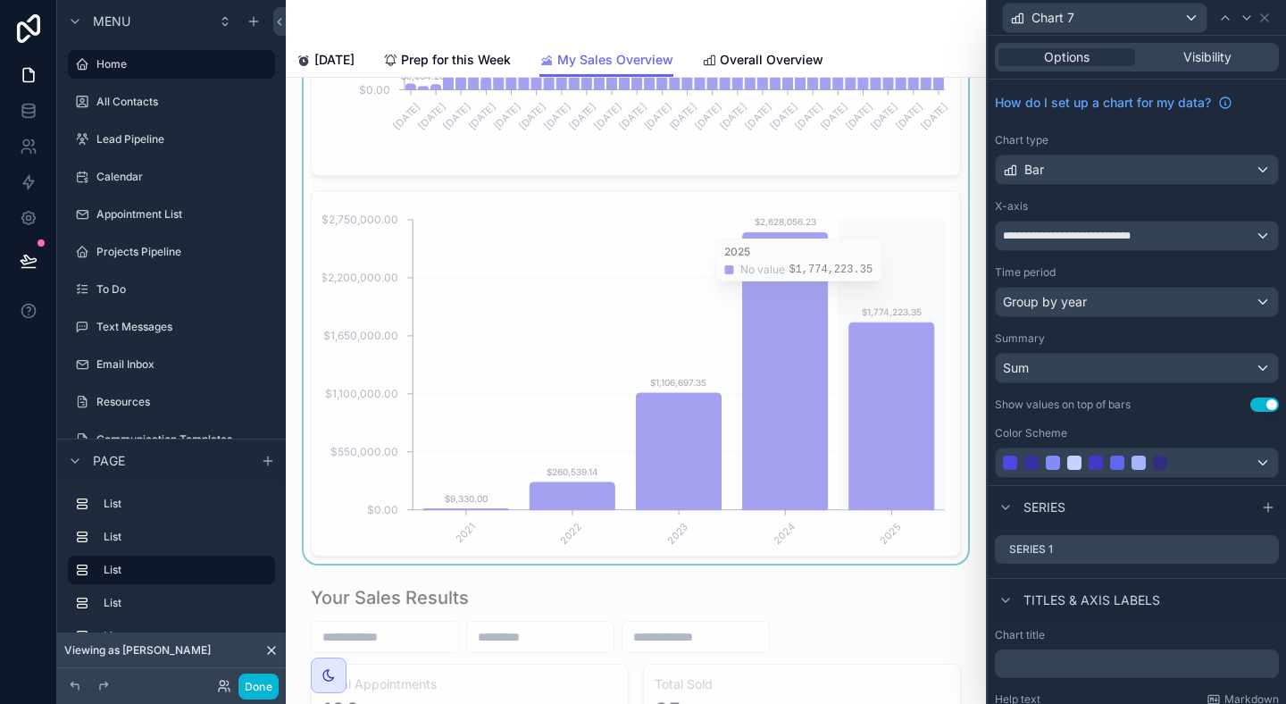
scroll to position [3885, 0]
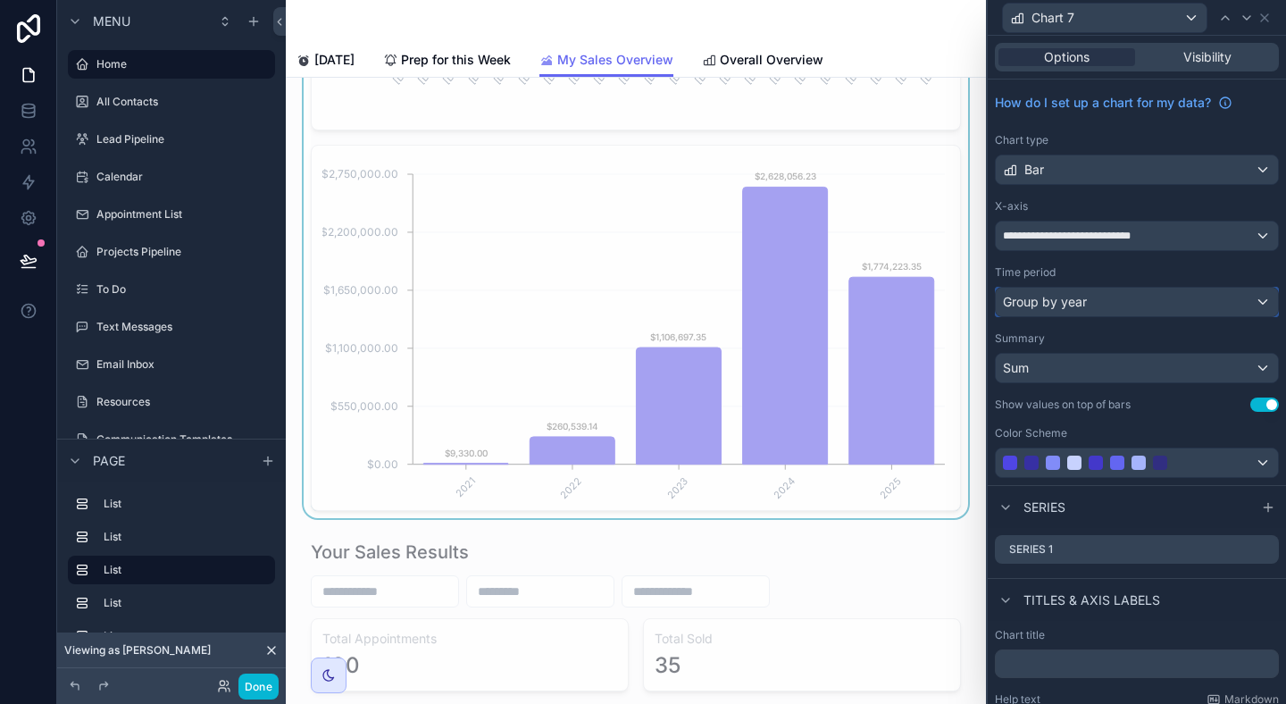
click at [1021, 304] on span "Group by year" at bounding box center [1045, 302] width 84 height 18
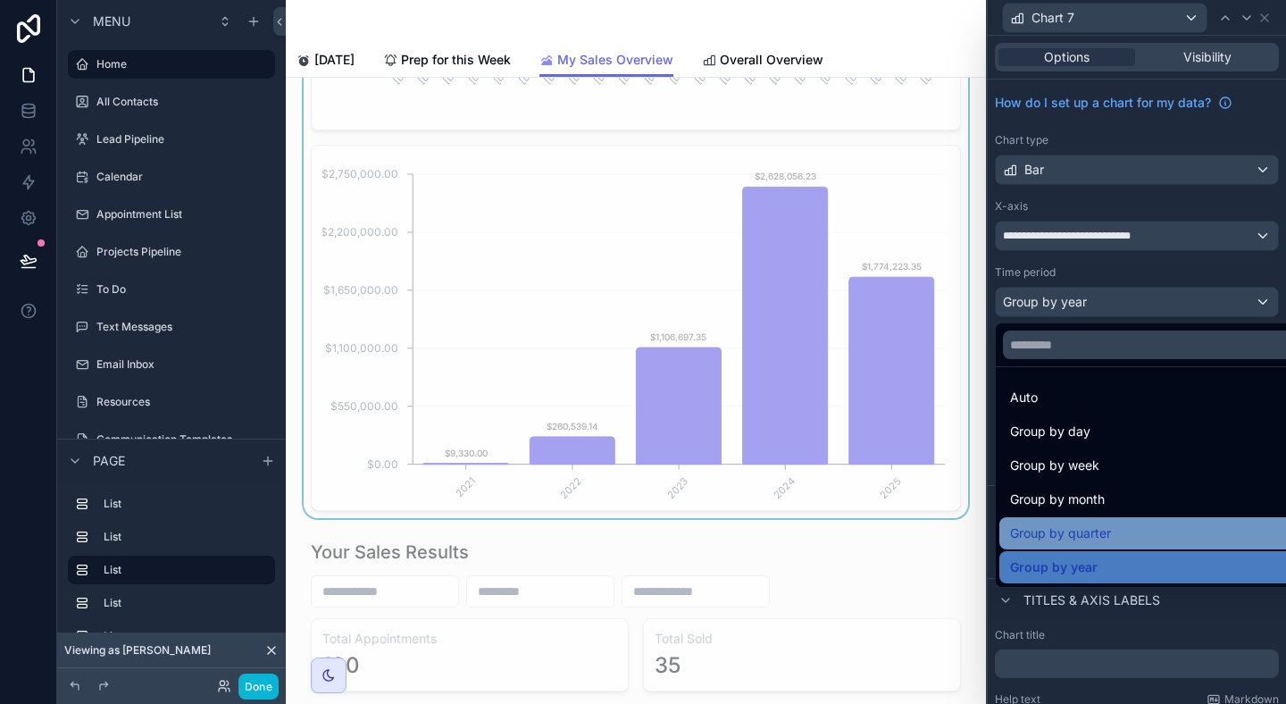
click at [1044, 532] on span "Group by quarter" at bounding box center [1060, 533] width 101 height 21
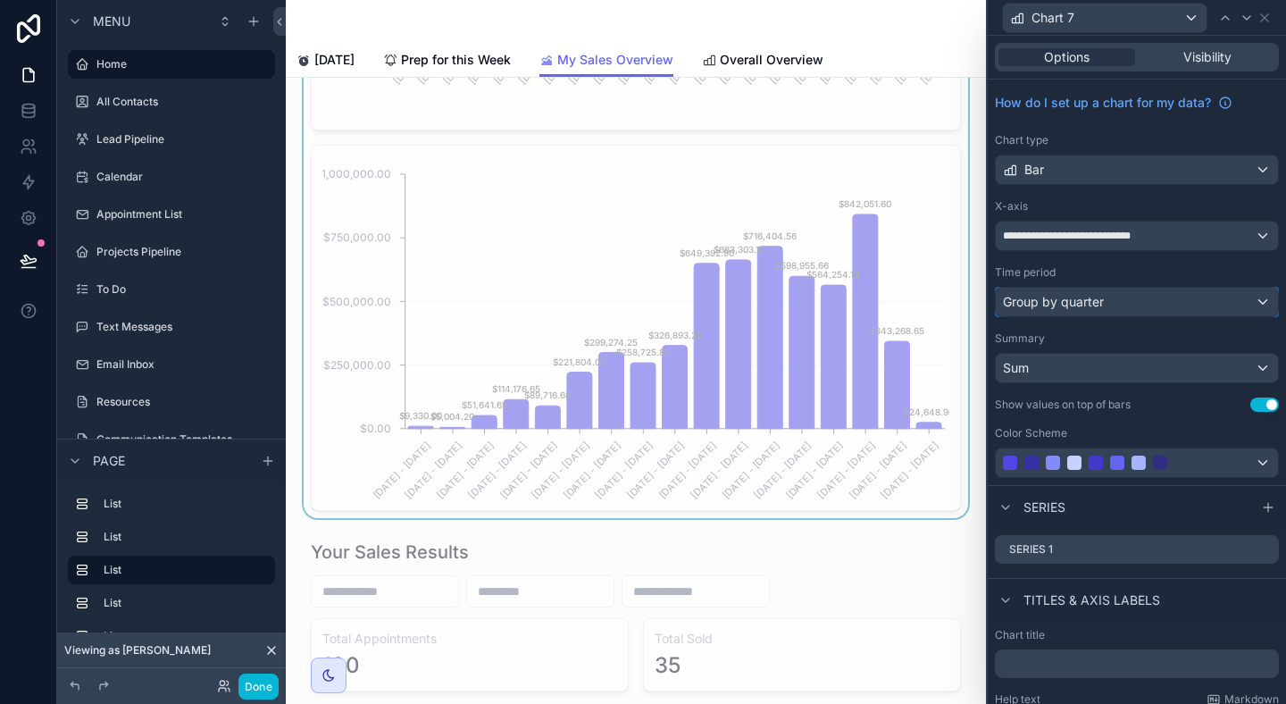
click at [1125, 305] on div "Group by quarter" at bounding box center [1137, 302] width 282 height 29
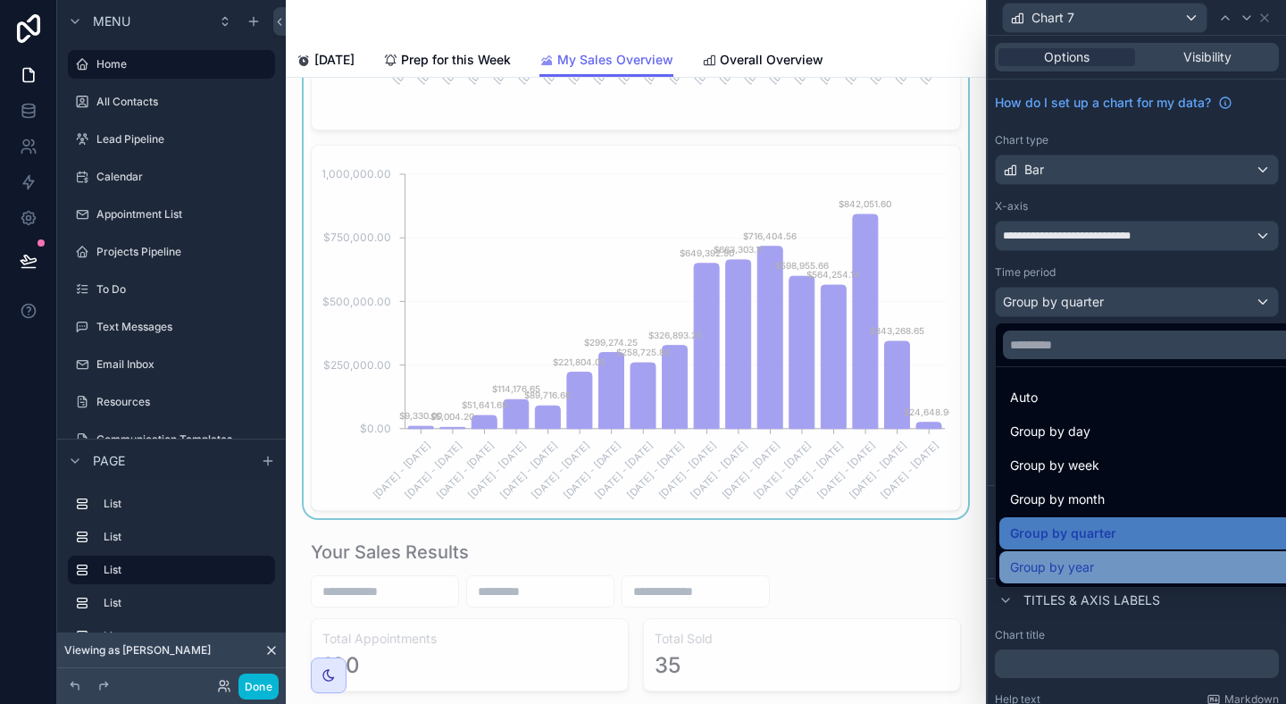
click at [1080, 571] on span "Group by year" at bounding box center [1052, 567] width 84 height 21
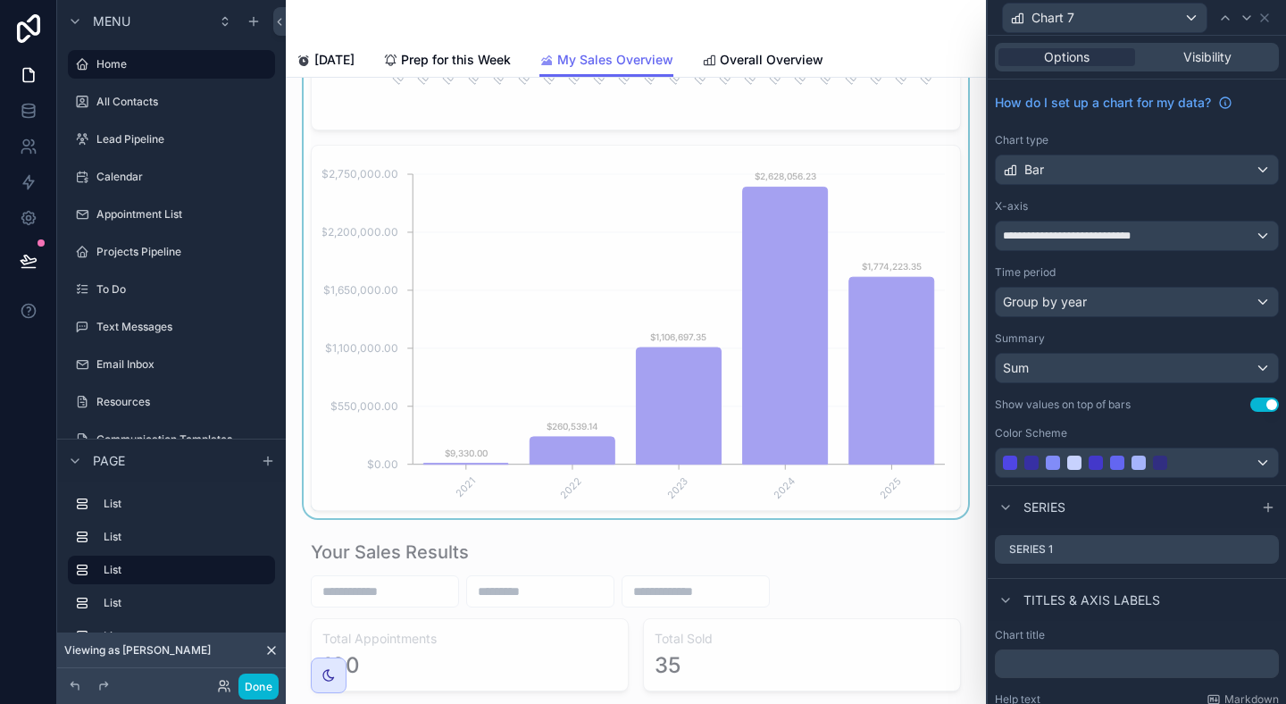
click at [1109, 272] on div "Time period" at bounding box center [1137, 272] width 284 height 14
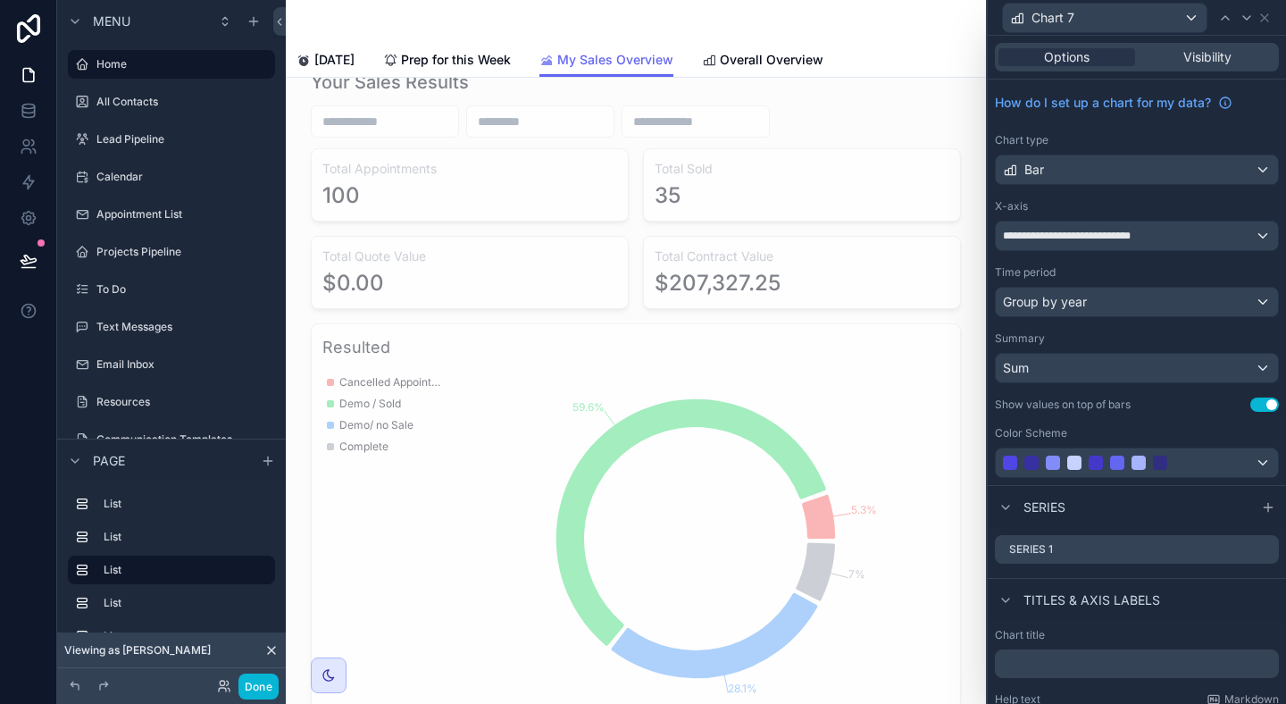
scroll to position [4366, 0]
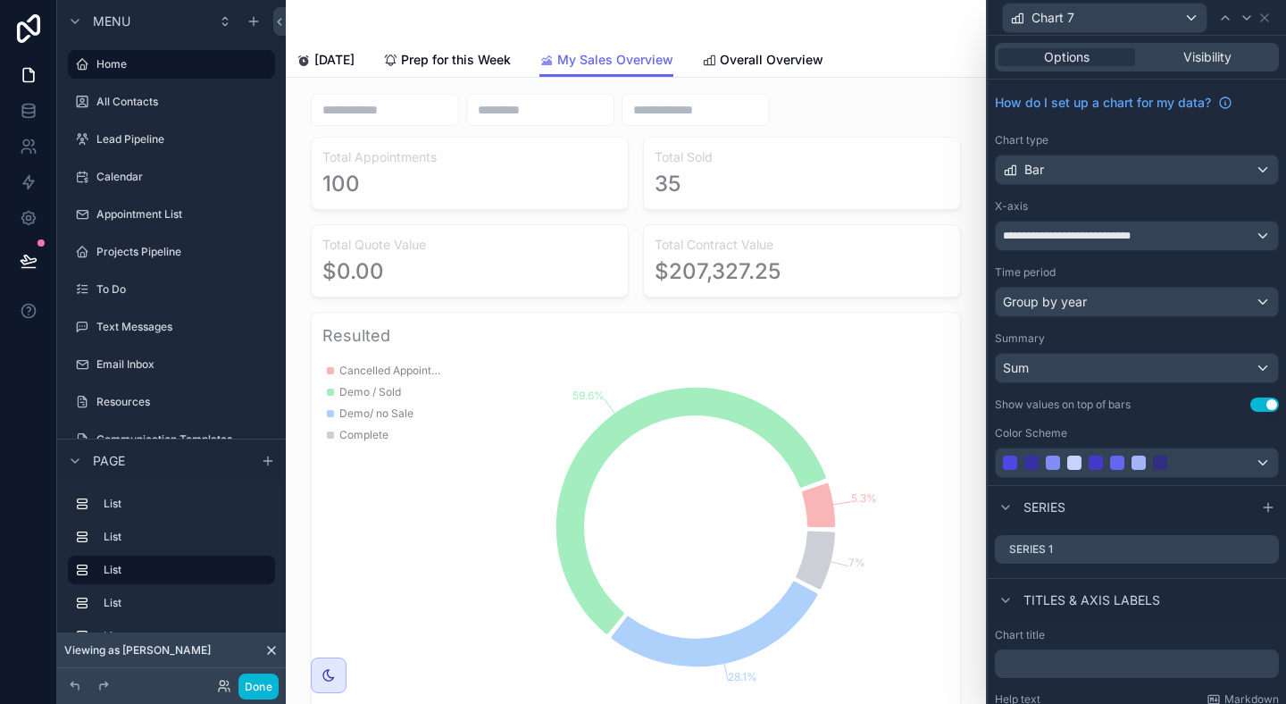
click at [901, 531] on div "scrollable content" at bounding box center [636, 384] width 672 height 666
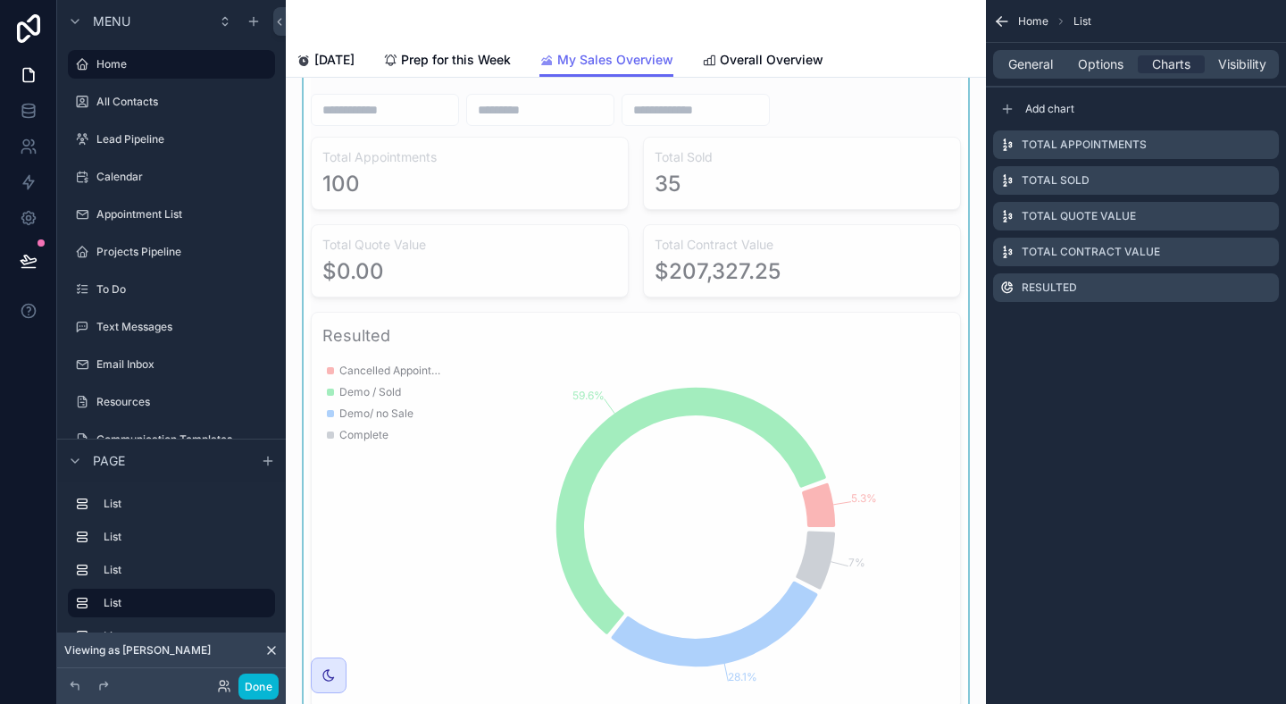
click at [1028, 123] on div "Total Appointments Total Sold Total Quote Value Total Contract Value Resulted" at bounding box center [1136, 216] width 300 height 186
click at [1039, 113] on span "Add chart" at bounding box center [1049, 109] width 49 height 14
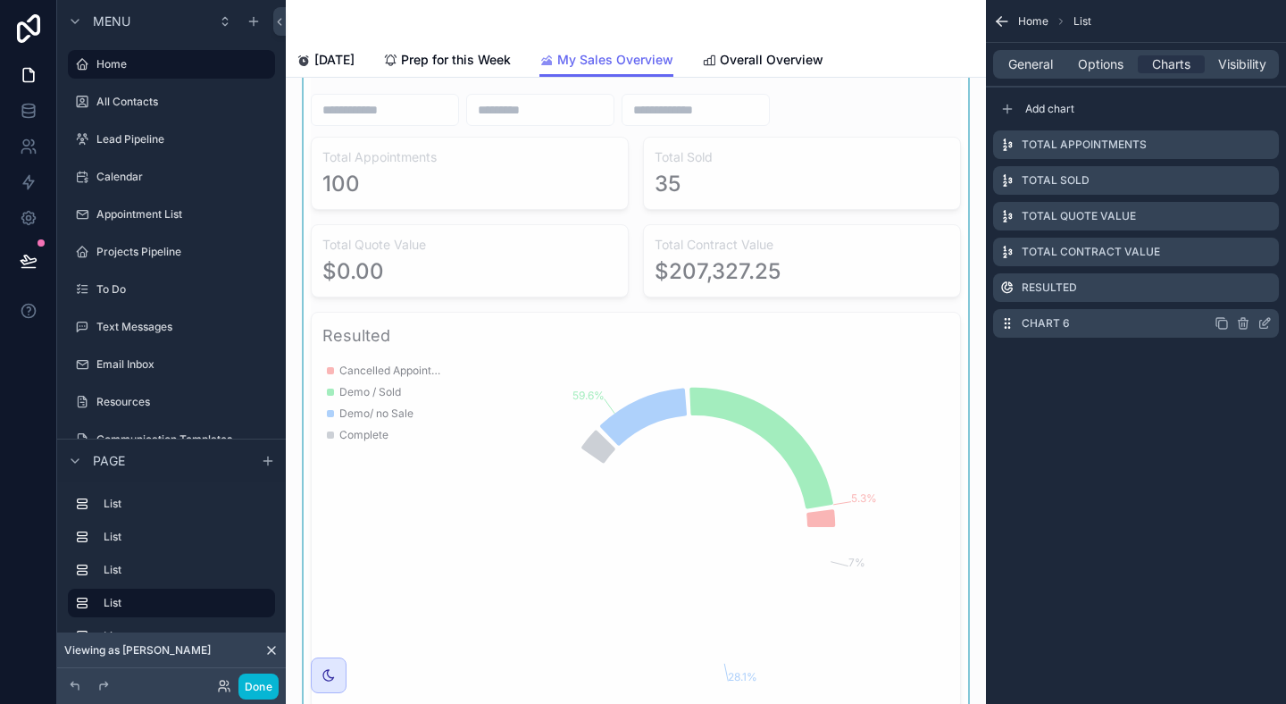
click at [1260, 322] on icon "scrollable content" at bounding box center [1264, 325] width 8 height 8
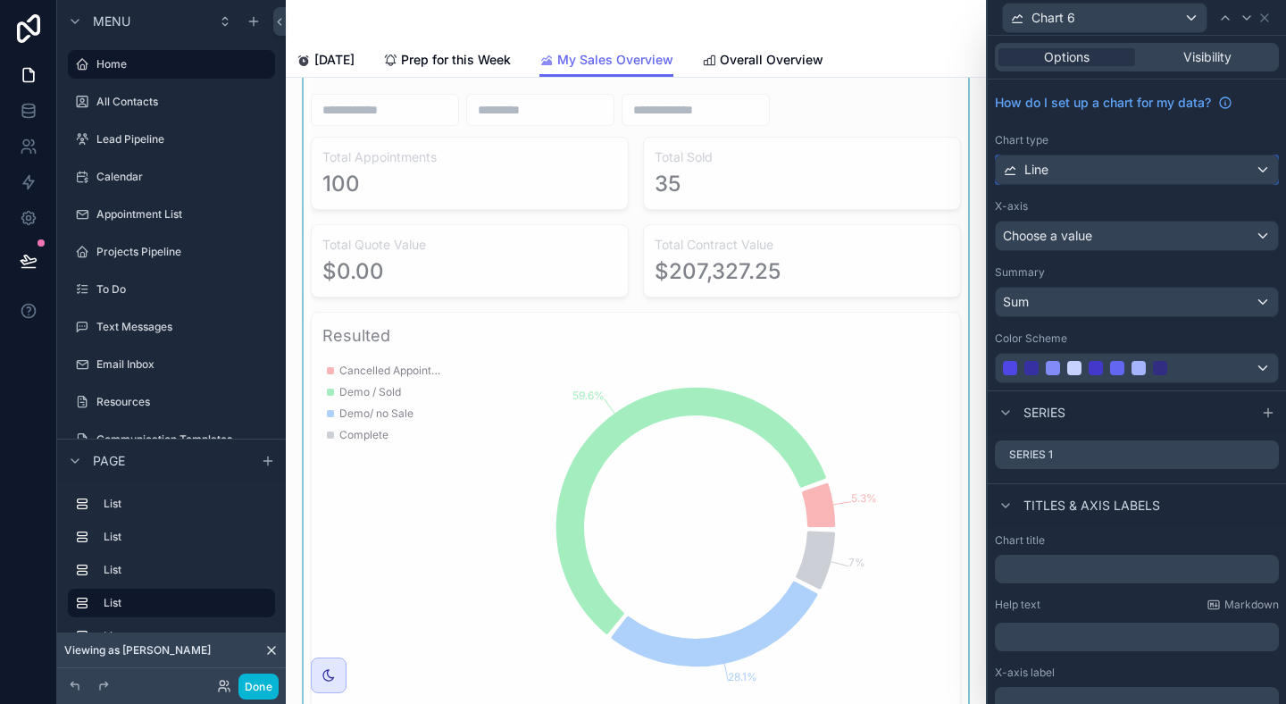
click at [1183, 169] on div "Line" at bounding box center [1137, 169] width 282 height 29
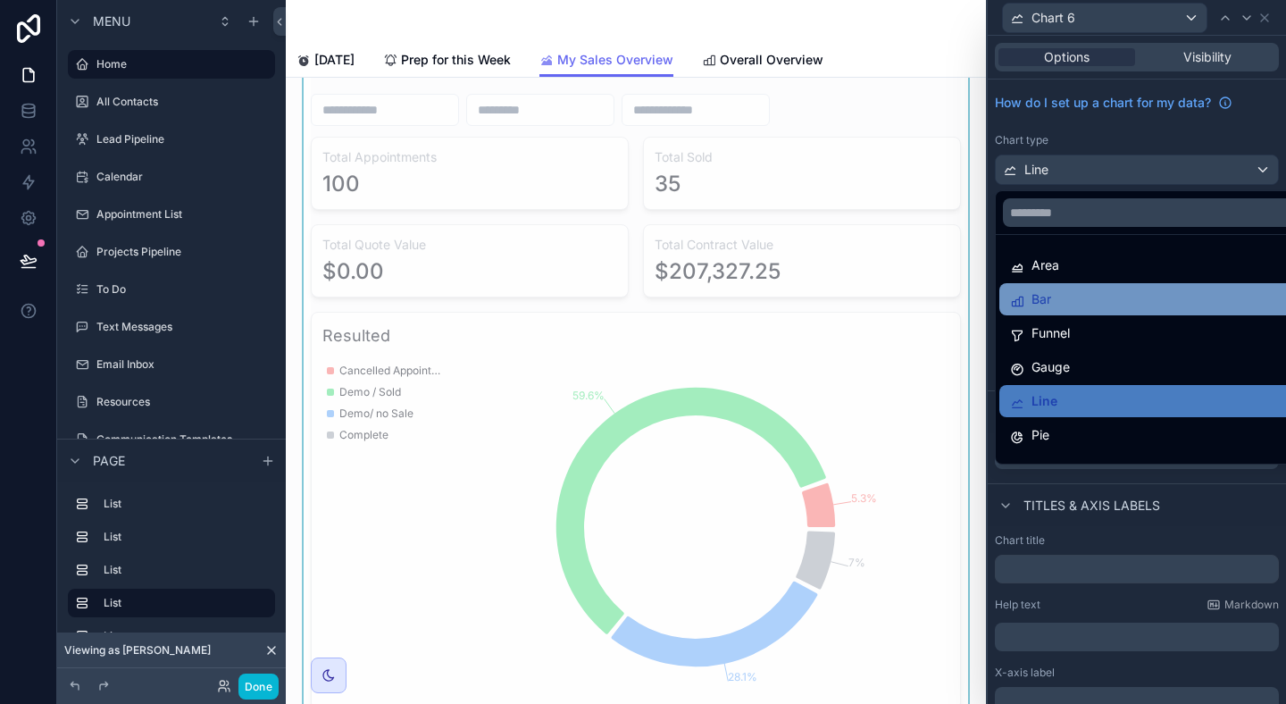
click at [1152, 303] on div "Bar" at bounding box center [1157, 299] width 295 height 21
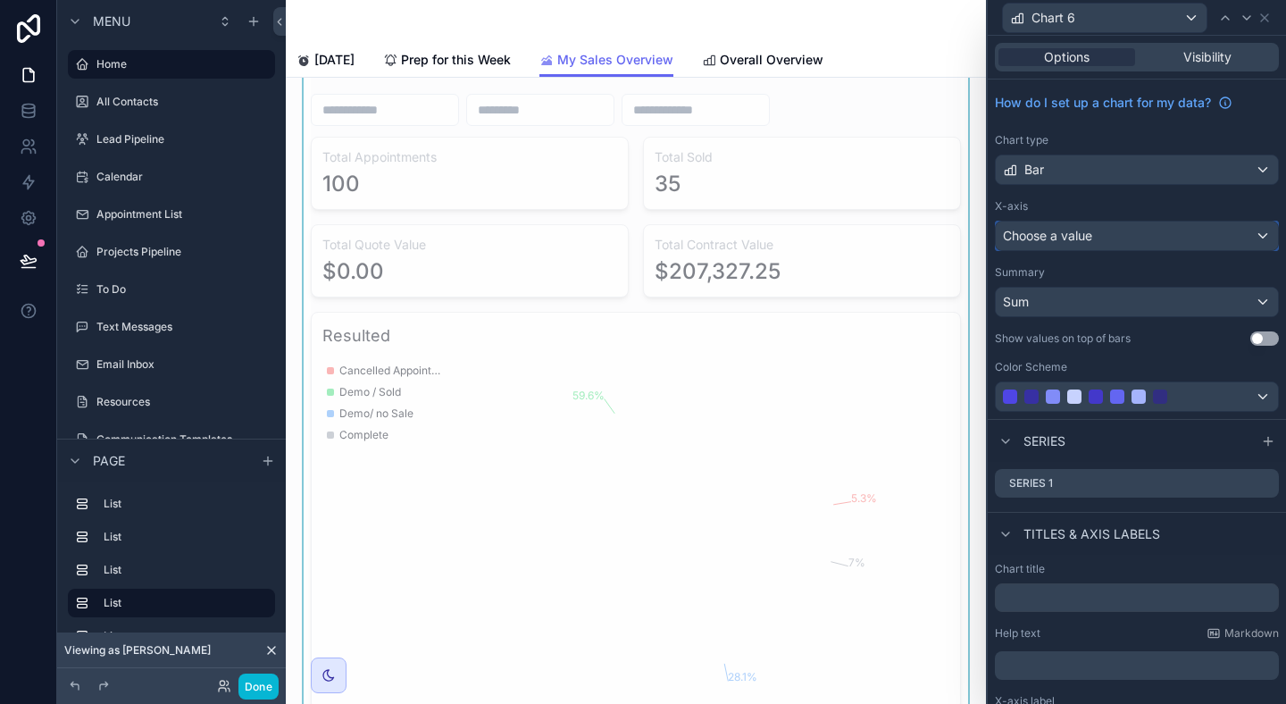
click at [1165, 245] on div "Choose a value" at bounding box center [1137, 236] width 282 height 29
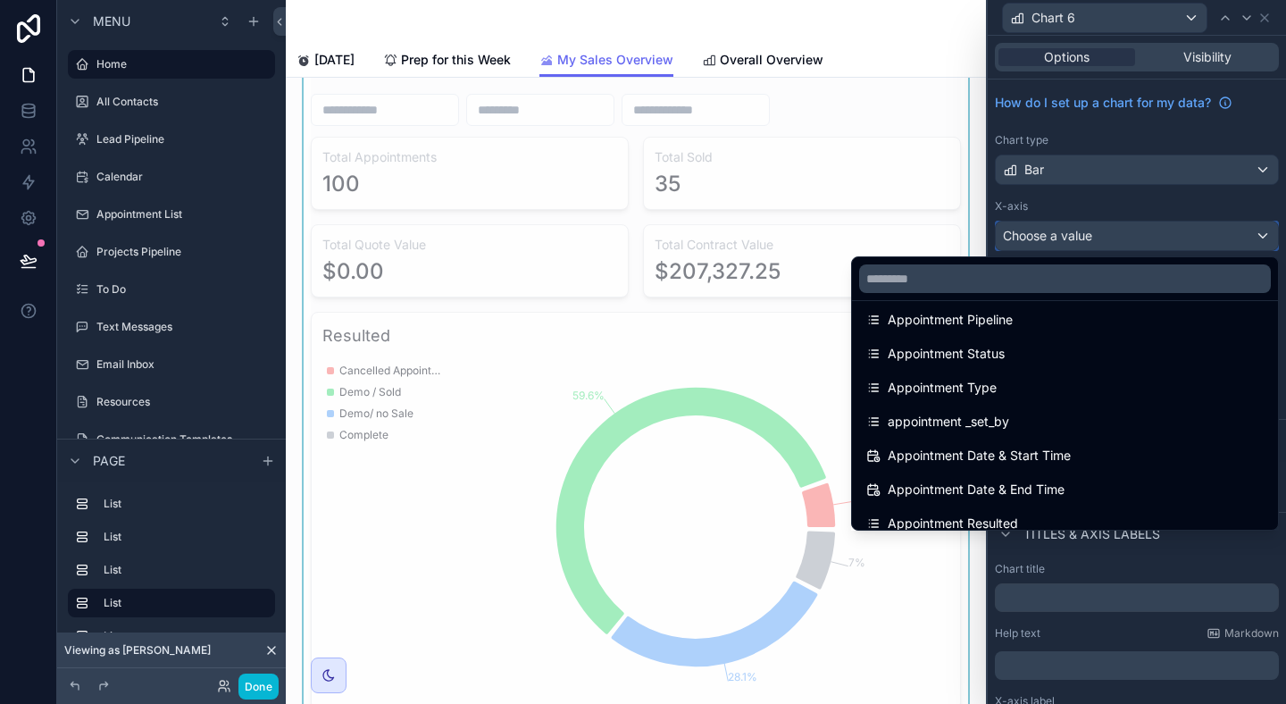
scroll to position [260, 0]
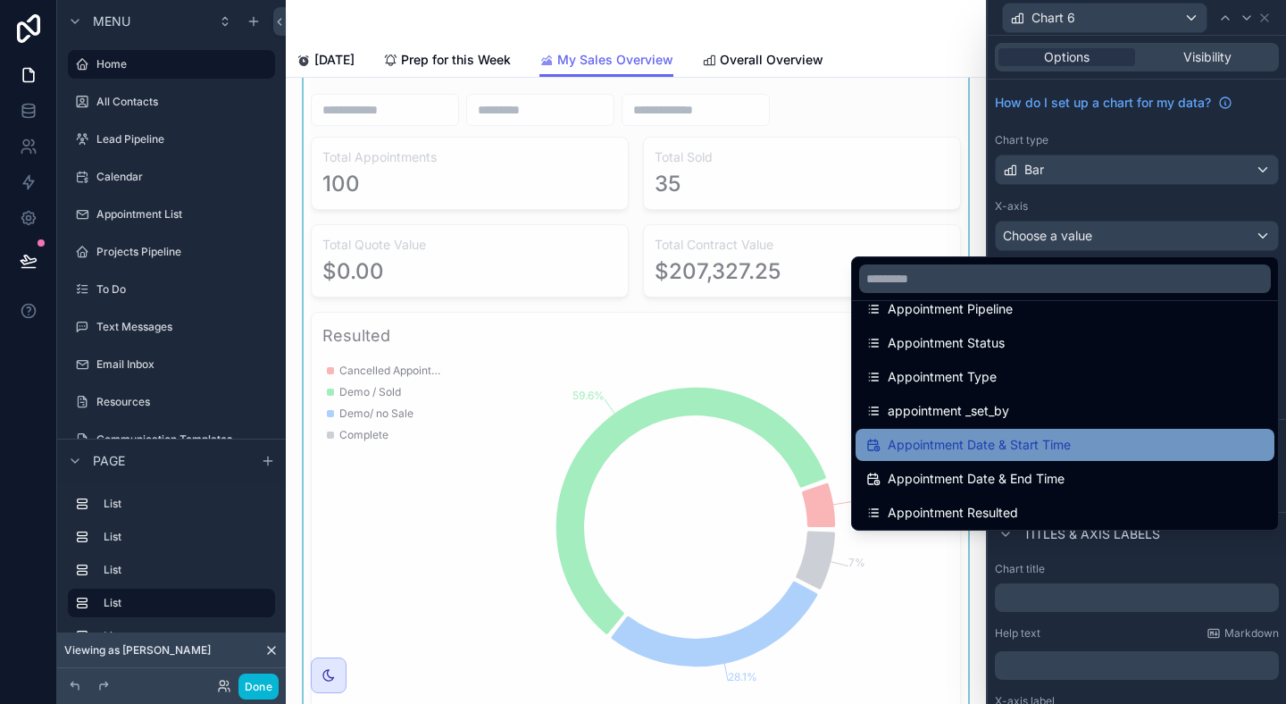
click at [1074, 440] on div "Appointment Date & Start Time" at bounding box center [1065, 444] width 398 height 21
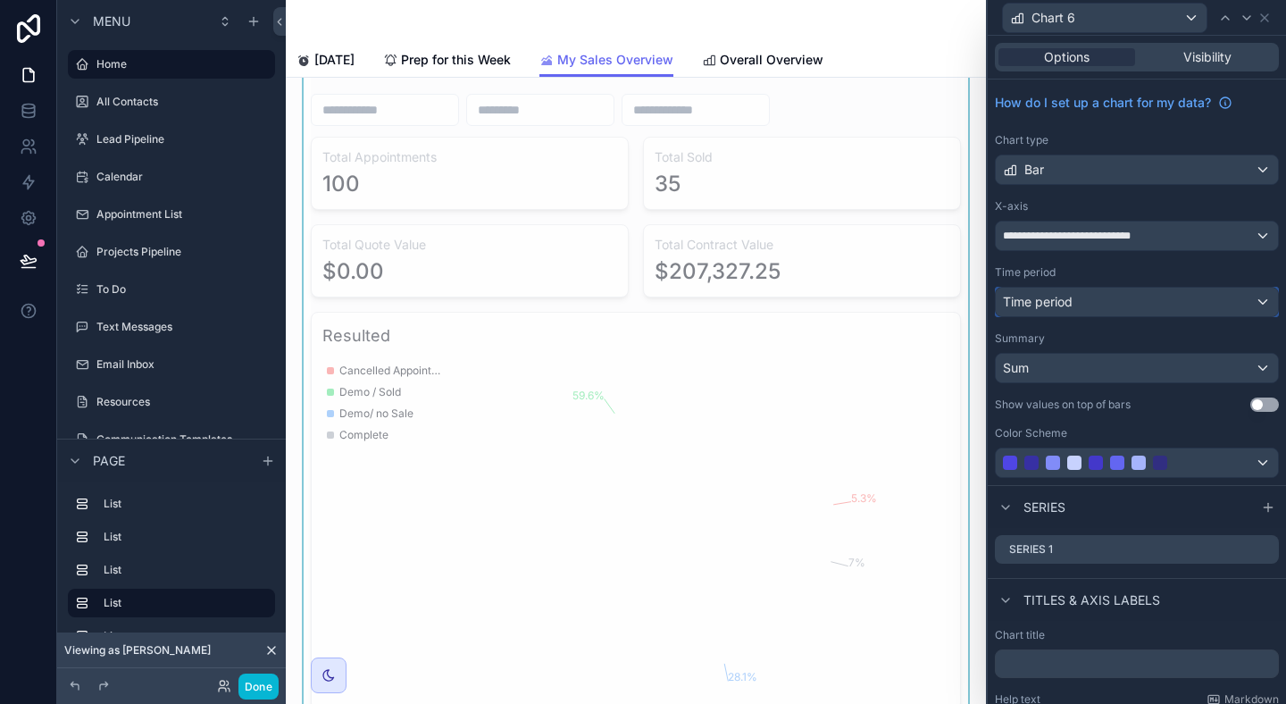
click at [1257, 304] on div "Time period" at bounding box center [1137, 302] width 282 height 29
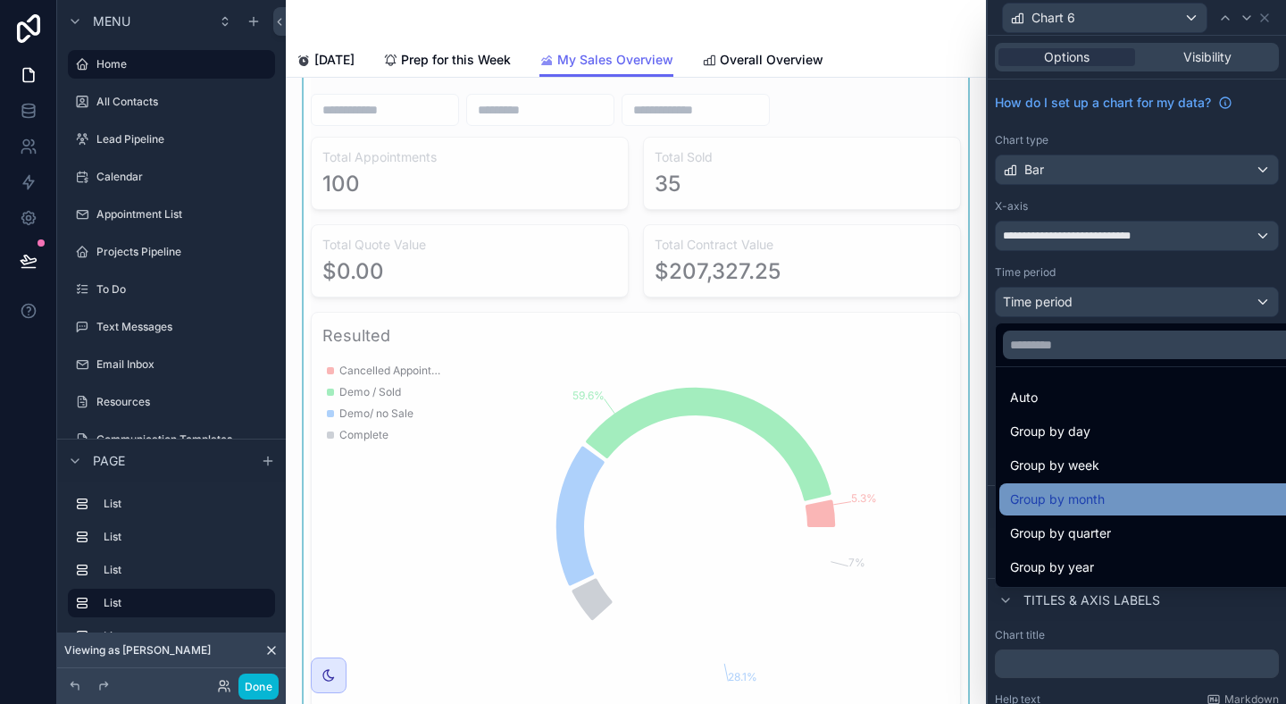
click at [1162, 497] on div "Group by month" at bounding box center [1157, 499] width 295 height 21
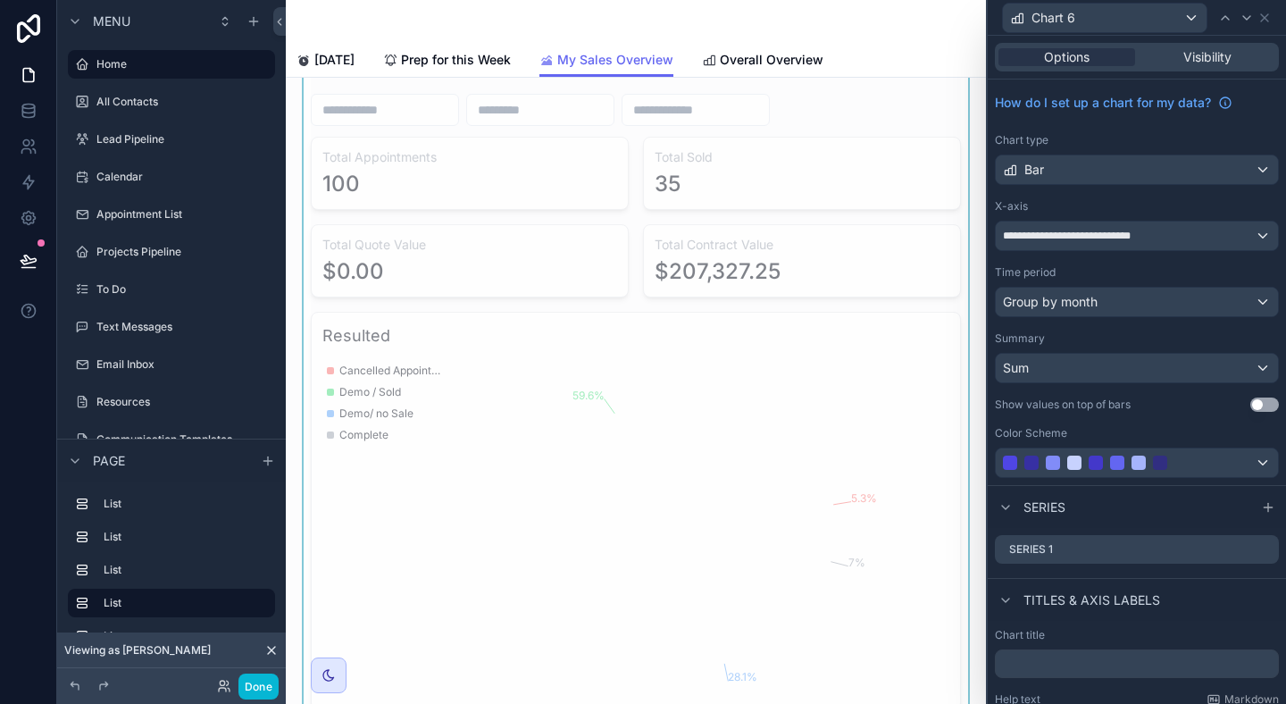
click at [1259, 404] on button "Use setting" at bounding box center [1265, 405] width 29 height 14
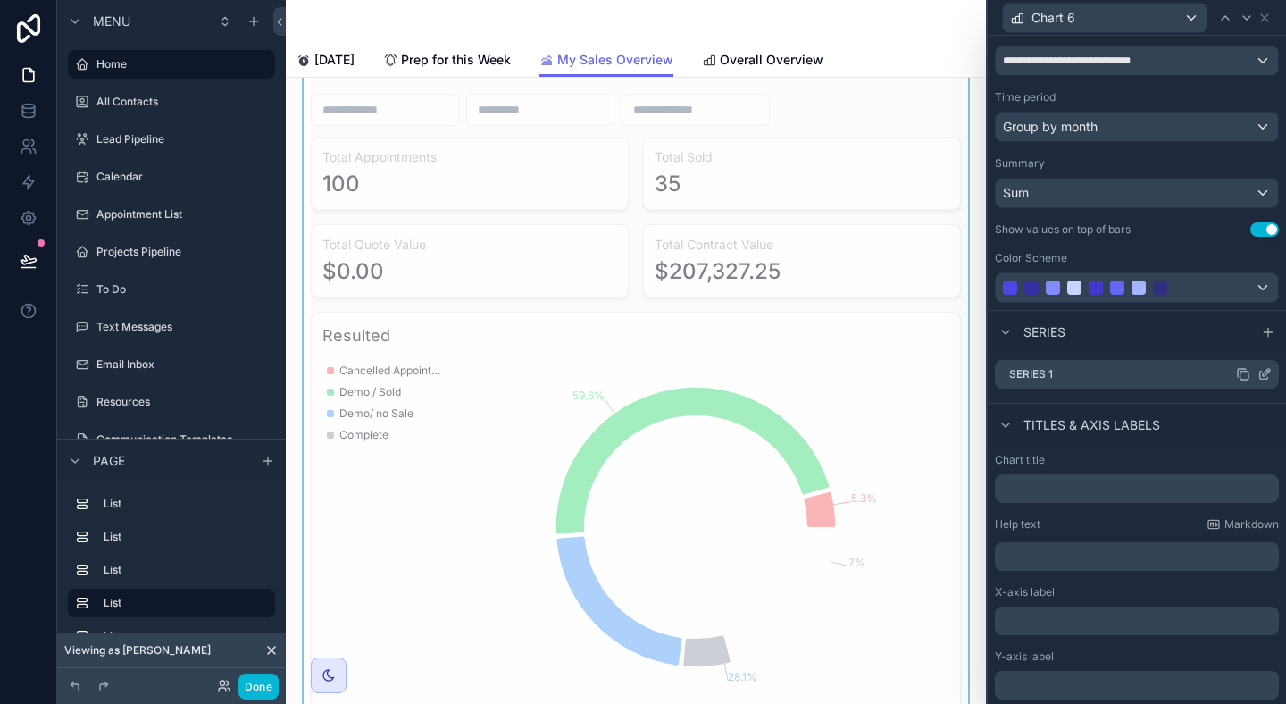
click at [1267, 374] on icon at bounding box center [1265, 374] width 14 height 14
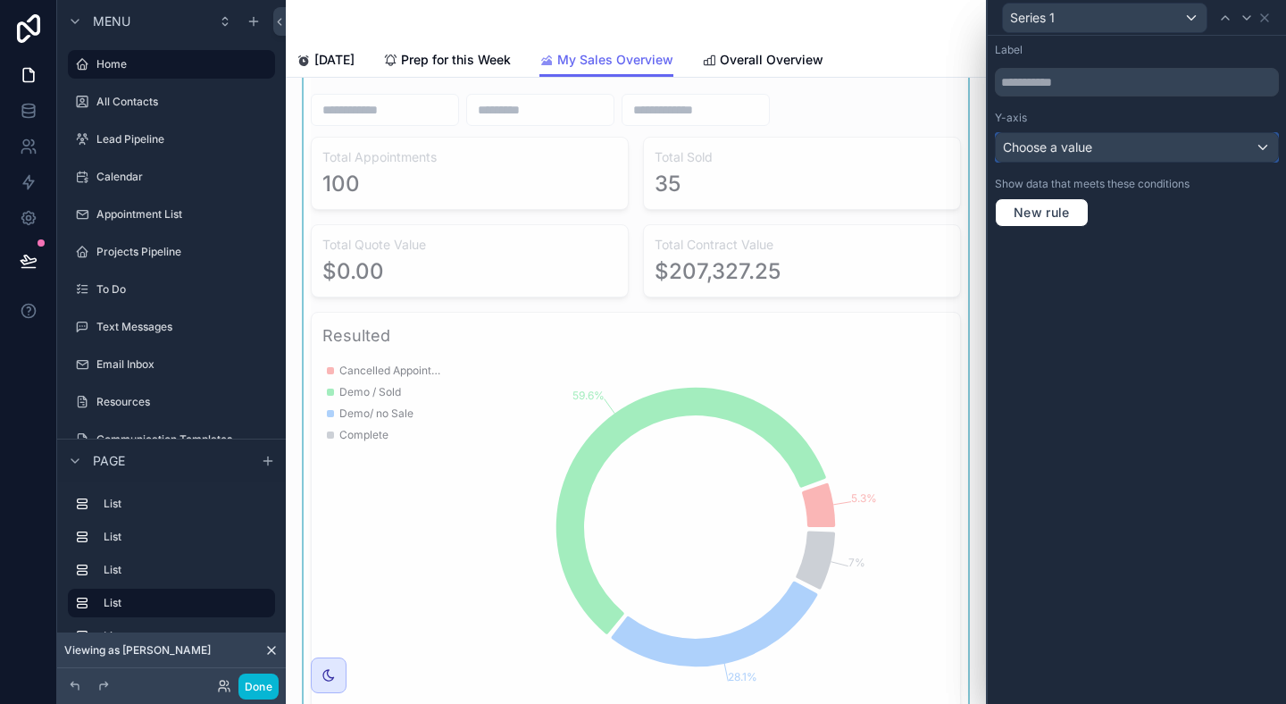
click at [1152, 142] on div "Choose a value" at bounding box center [1137, 147] width 282 height 29
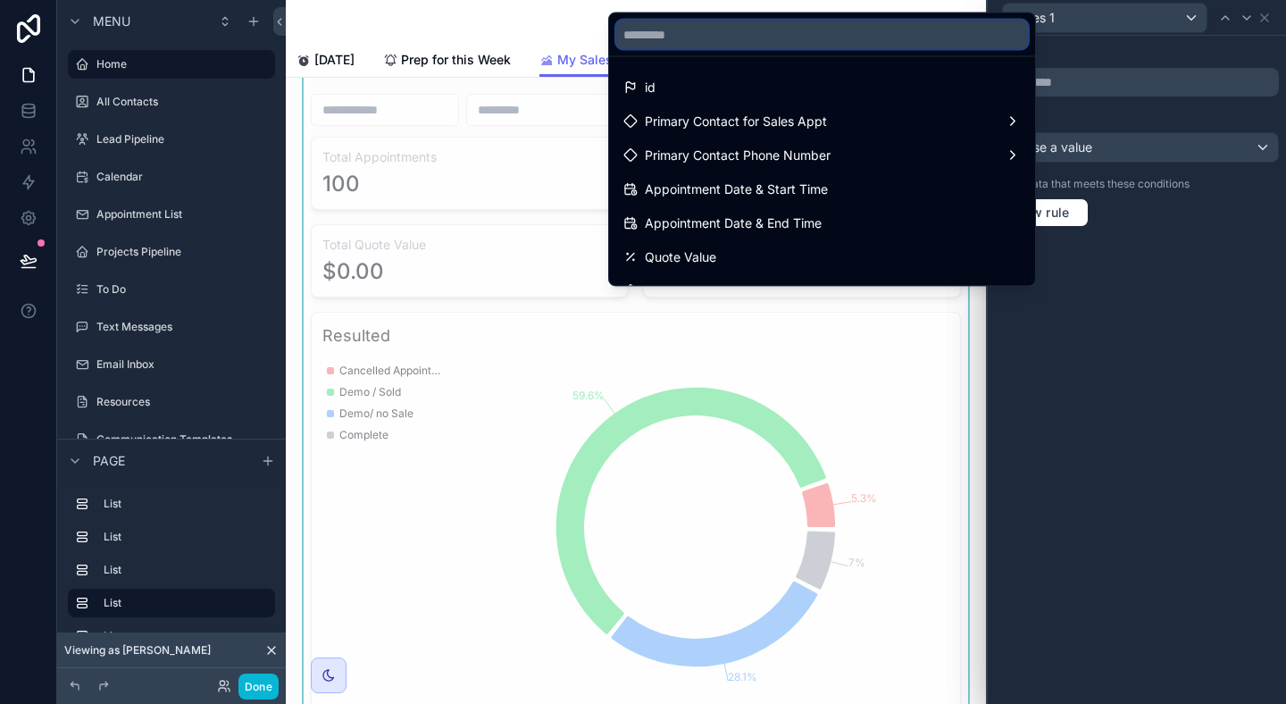
click at [857, 33] on input "text" at bounding box center [822, 35] width 412 height 29
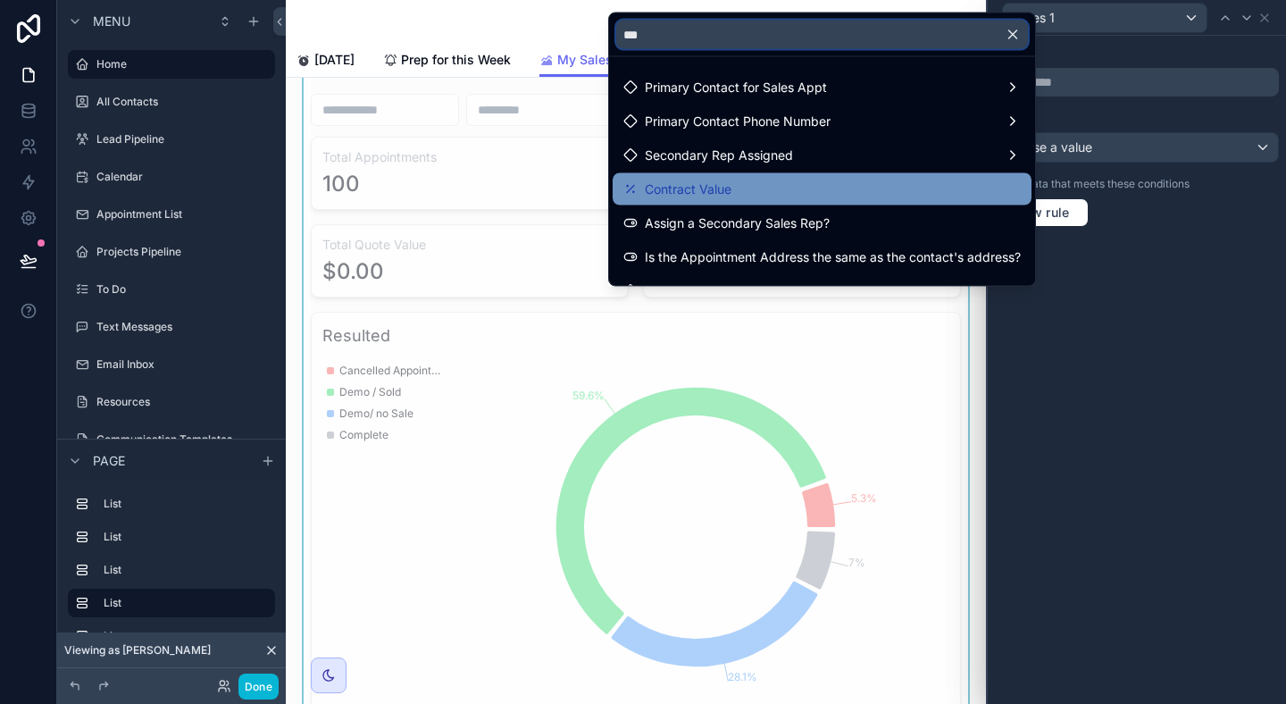
type input "***"
click at [742, 184] on div "Contract Value" at bounding box center [822, 189] width 398 height 21
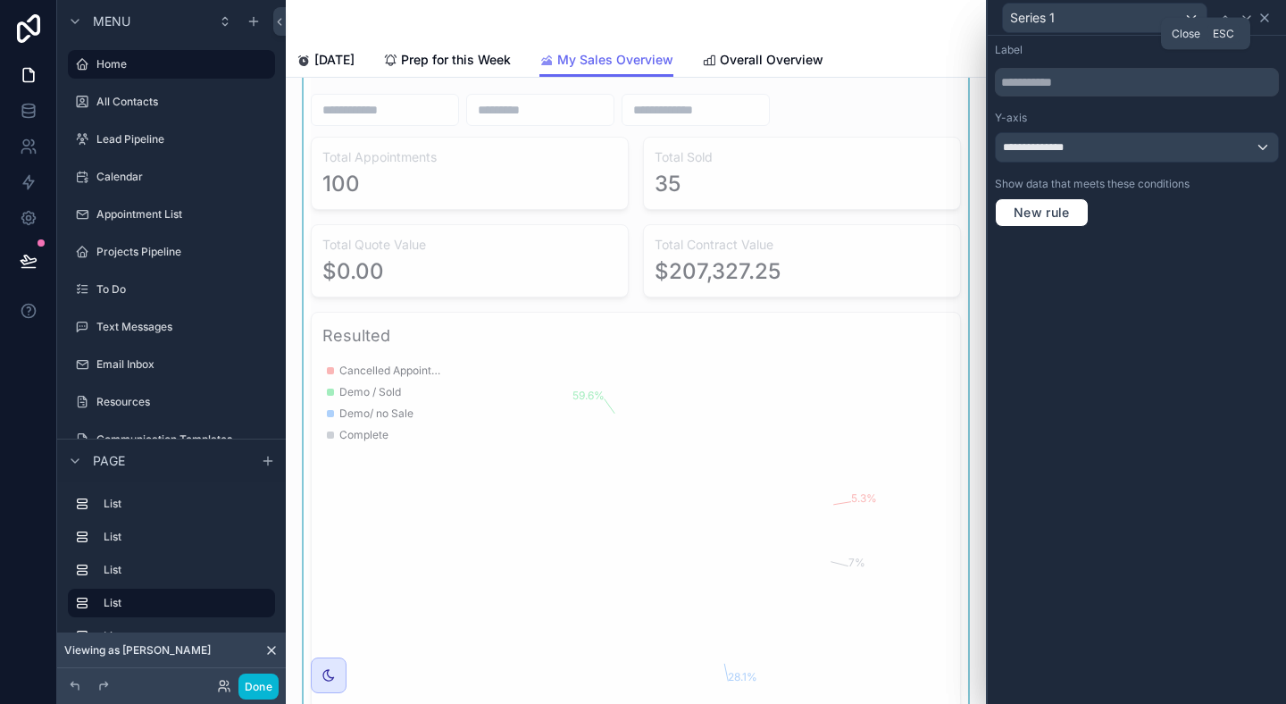
click at [1266, 21] on icon at bounding box center [1265, 18] width 14 height 14
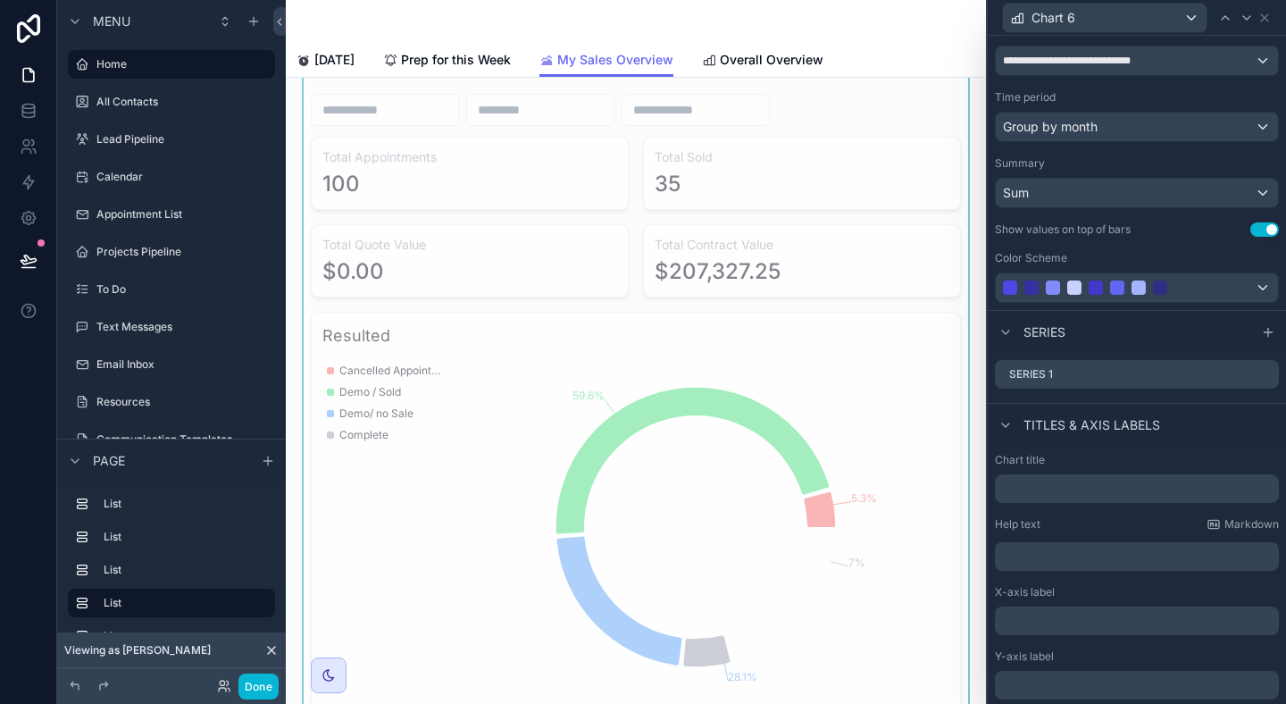
scroll to position [239, 0]
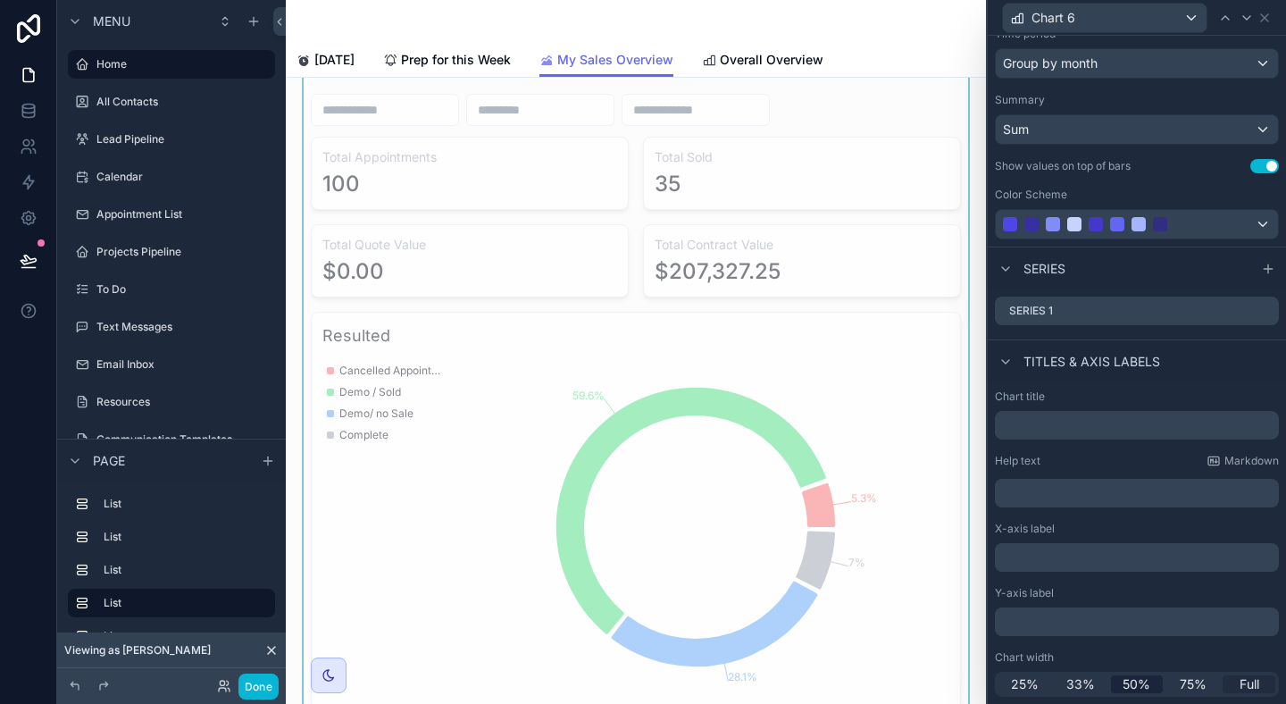
click at [1259, 682] on span "Full" at bounding box center [1250, 684] width 20 height 18
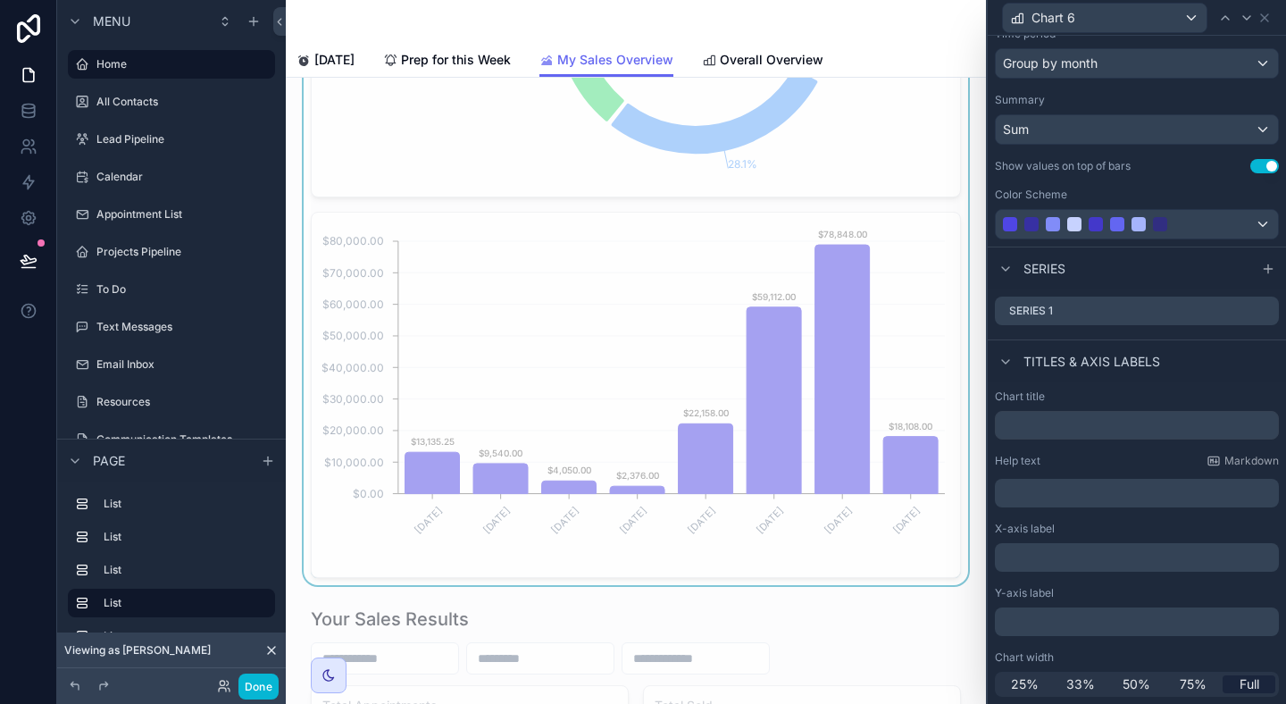
scroll to position [4842, 0]
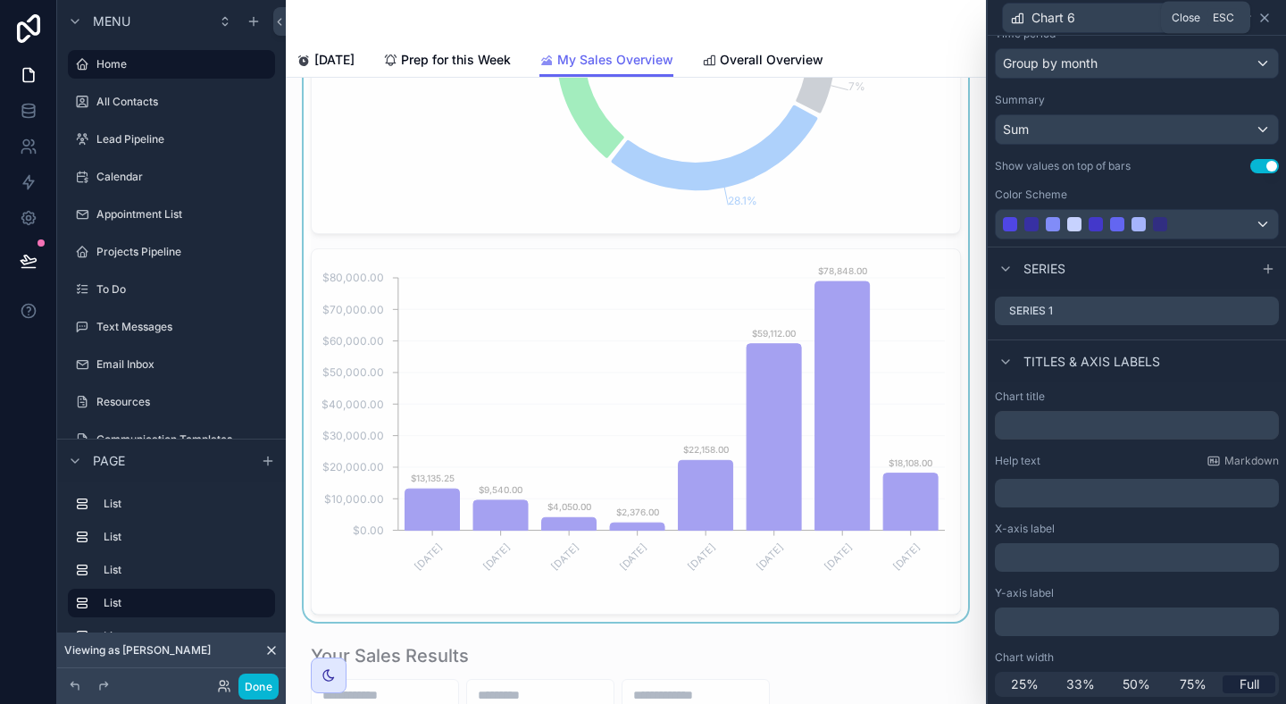
click at [1268, 17] on icon at bounding box center [1265, 18] width 14 height 14
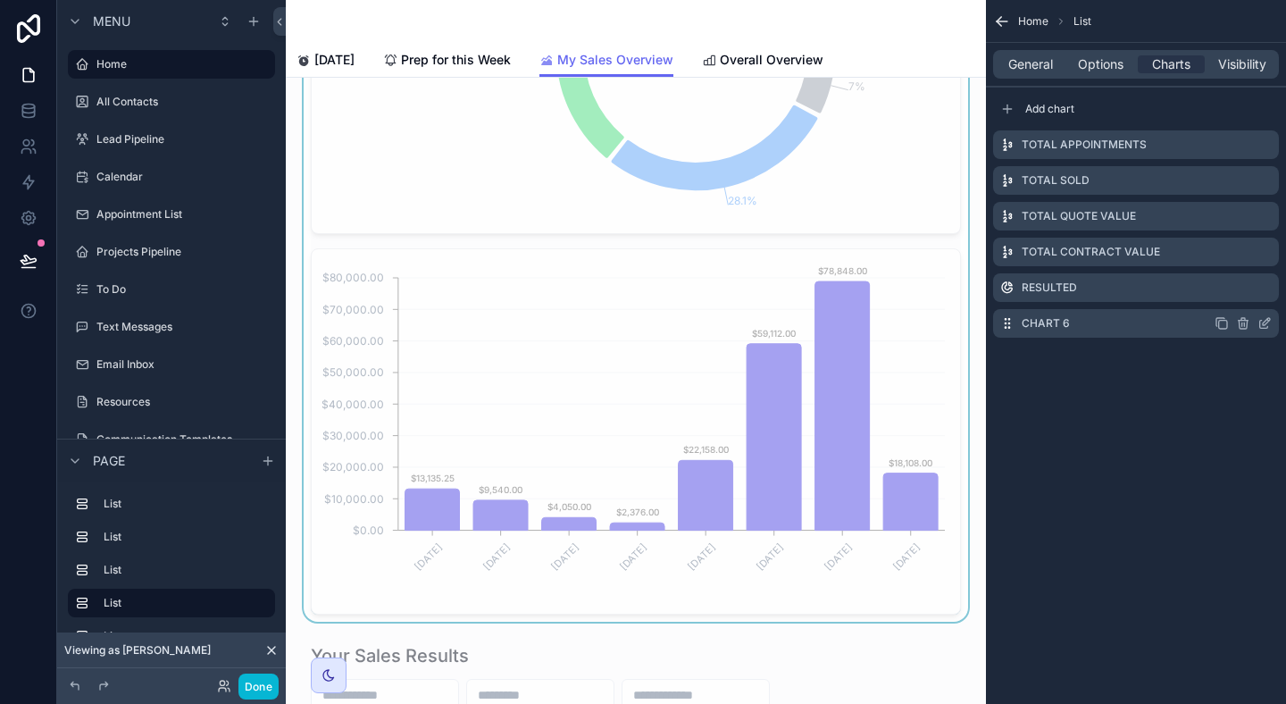
click at [1222, 321] on icon "scrollable content" at bounding box center [1223, 325] width 8 height 8
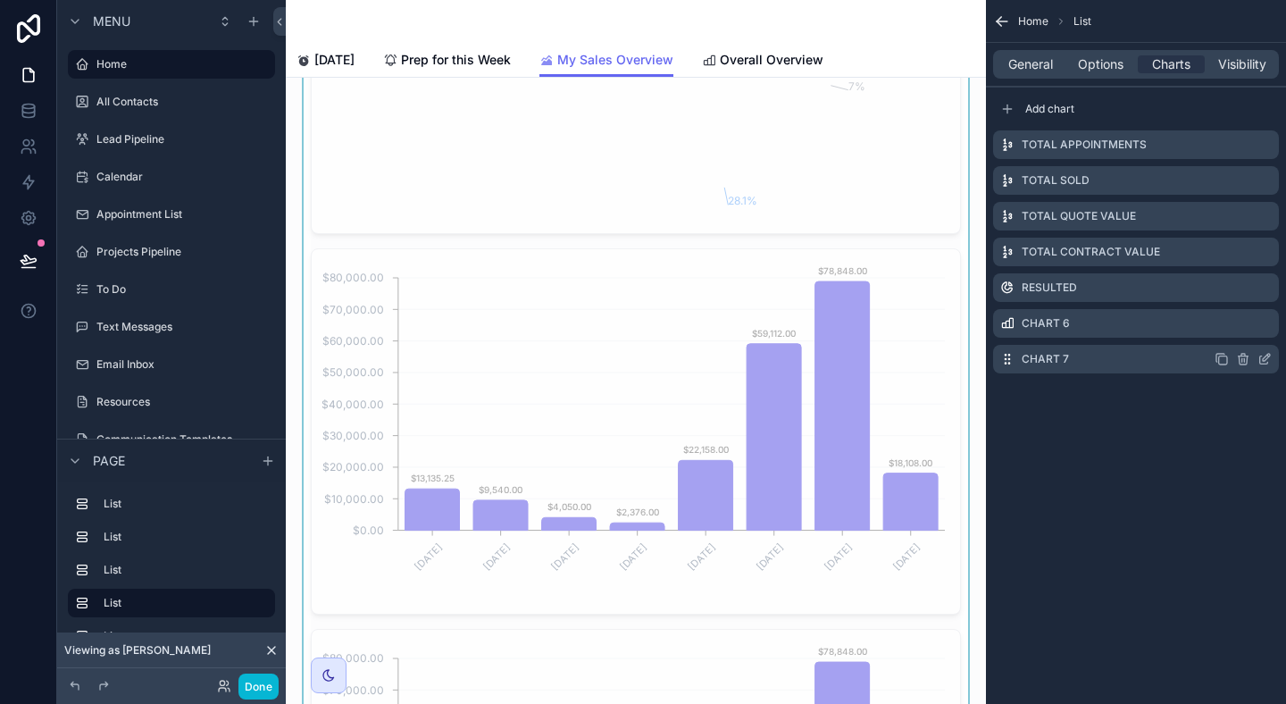
click at [1265, 361] on icon "scrollable content" at bounding box center [1265, 359] width 14 height 14
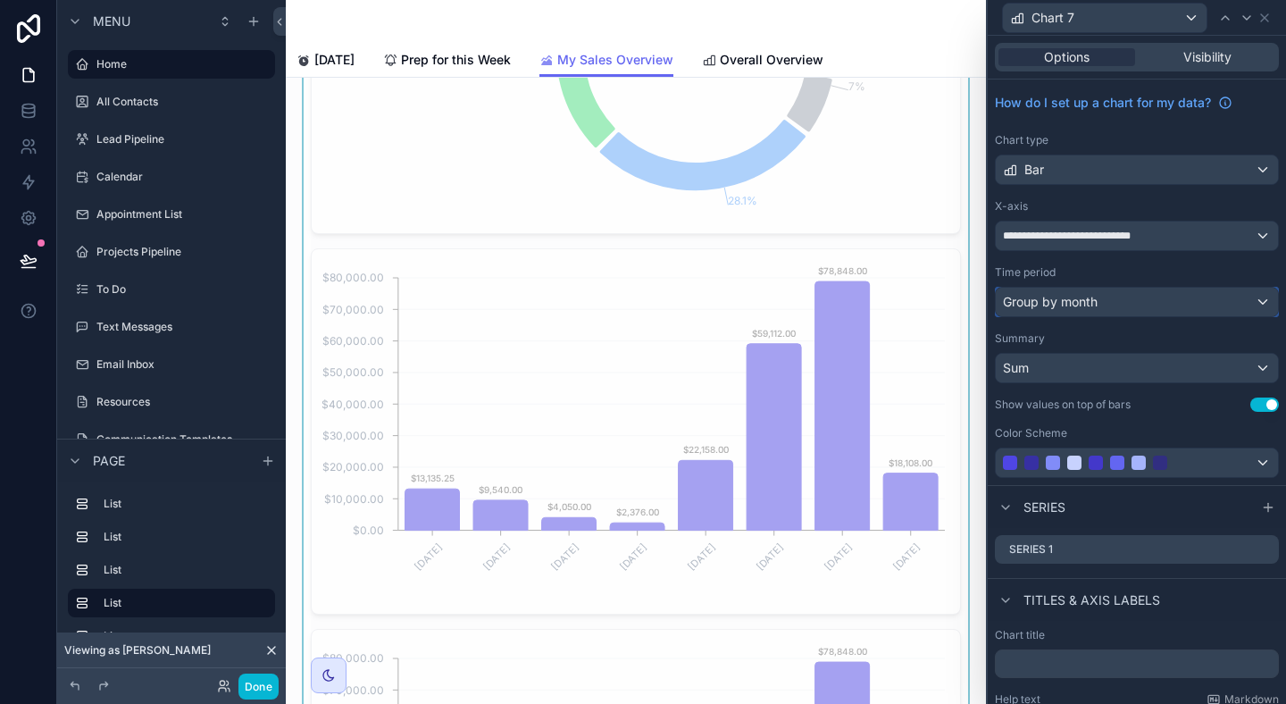
click at [1262, 309] on div "Group by month" at bounding box center [1137, 302] width 282 height 29
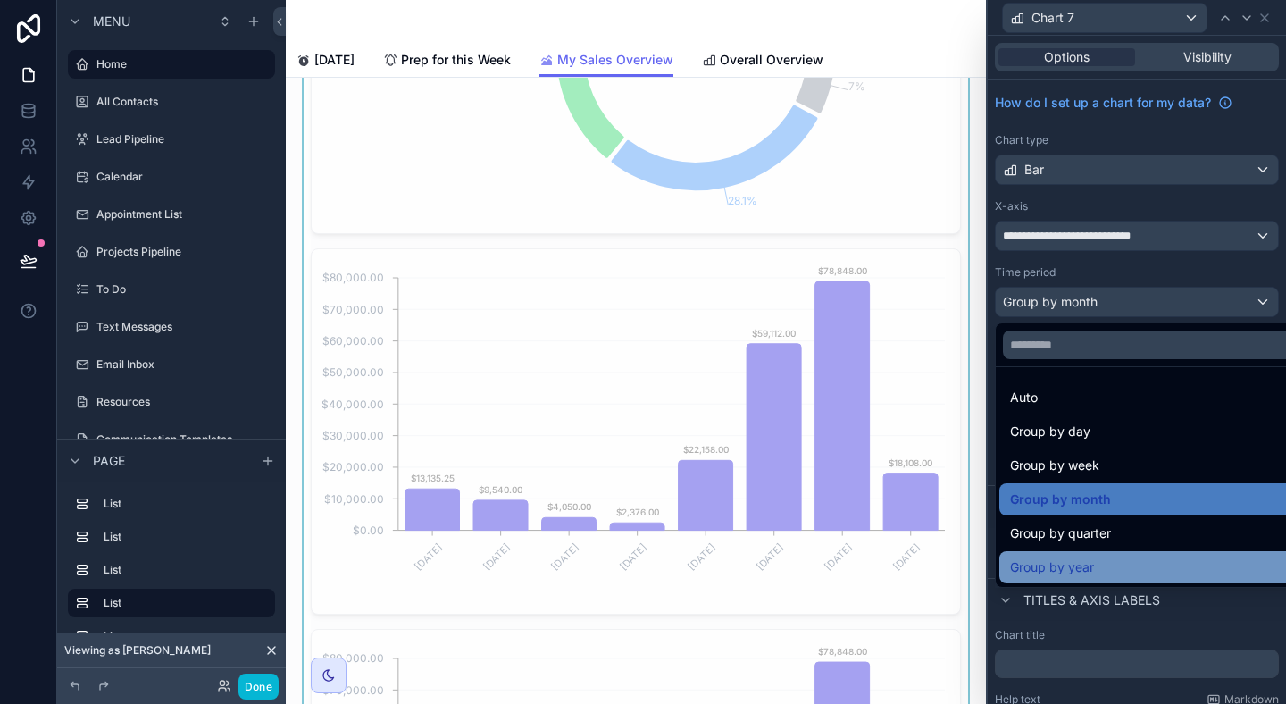
click at [1160, 557] on div "Group by year" at bounding box center [1157, 567] width 295 height 21
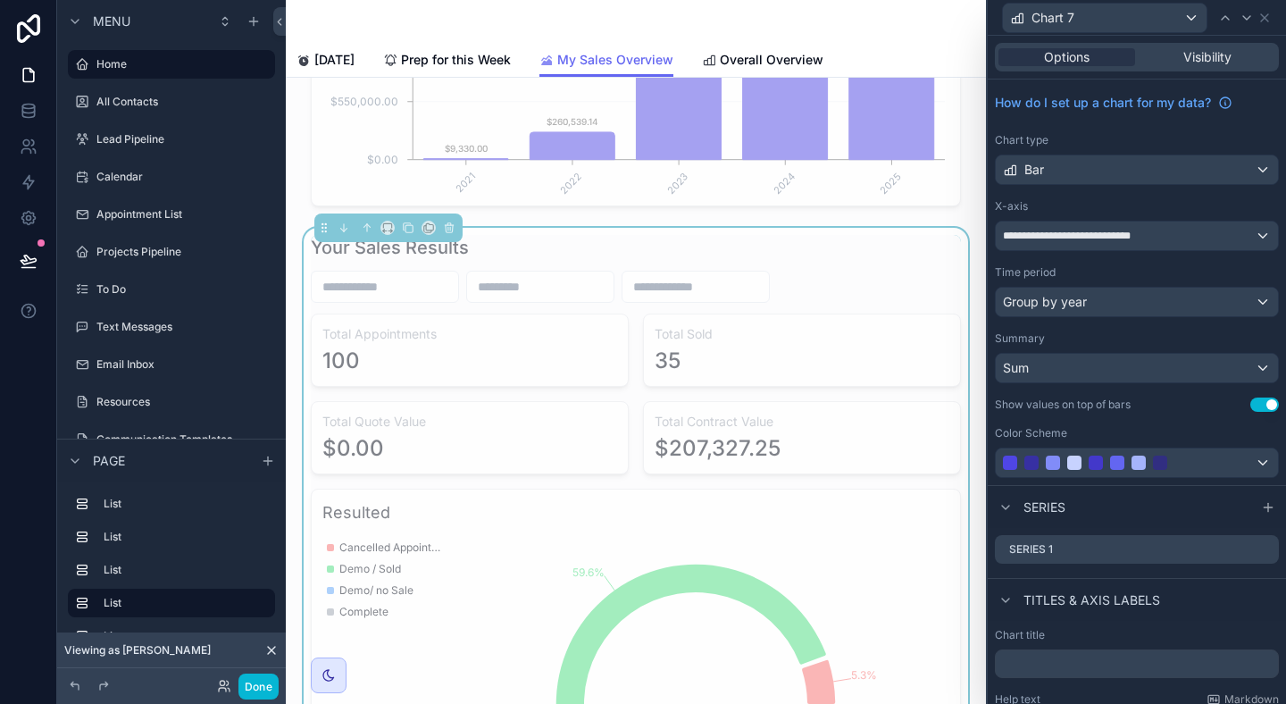
scroll to position [4125, 0]
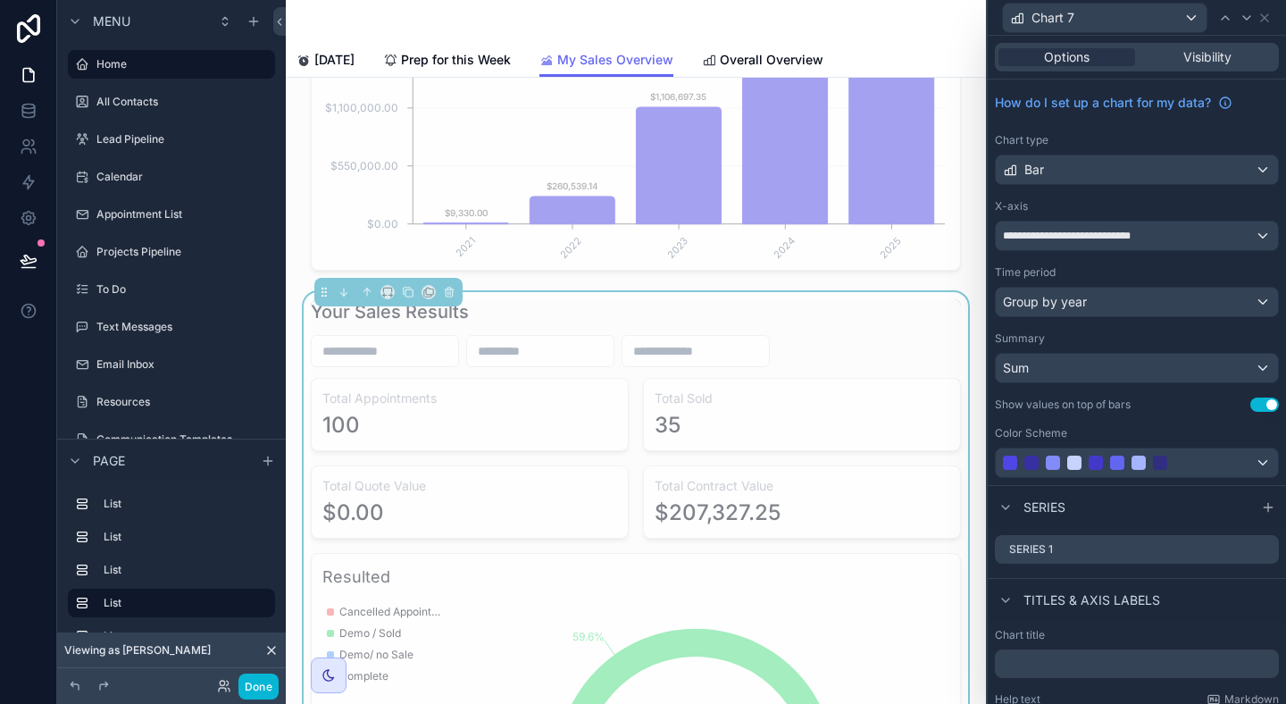
click at [812, 414] on div "35" at bounding box center [802, 425] width 295 height 29
click at [1194, 62] on span "Visibility" at bounding box center [1208, 57] width 48 height 18
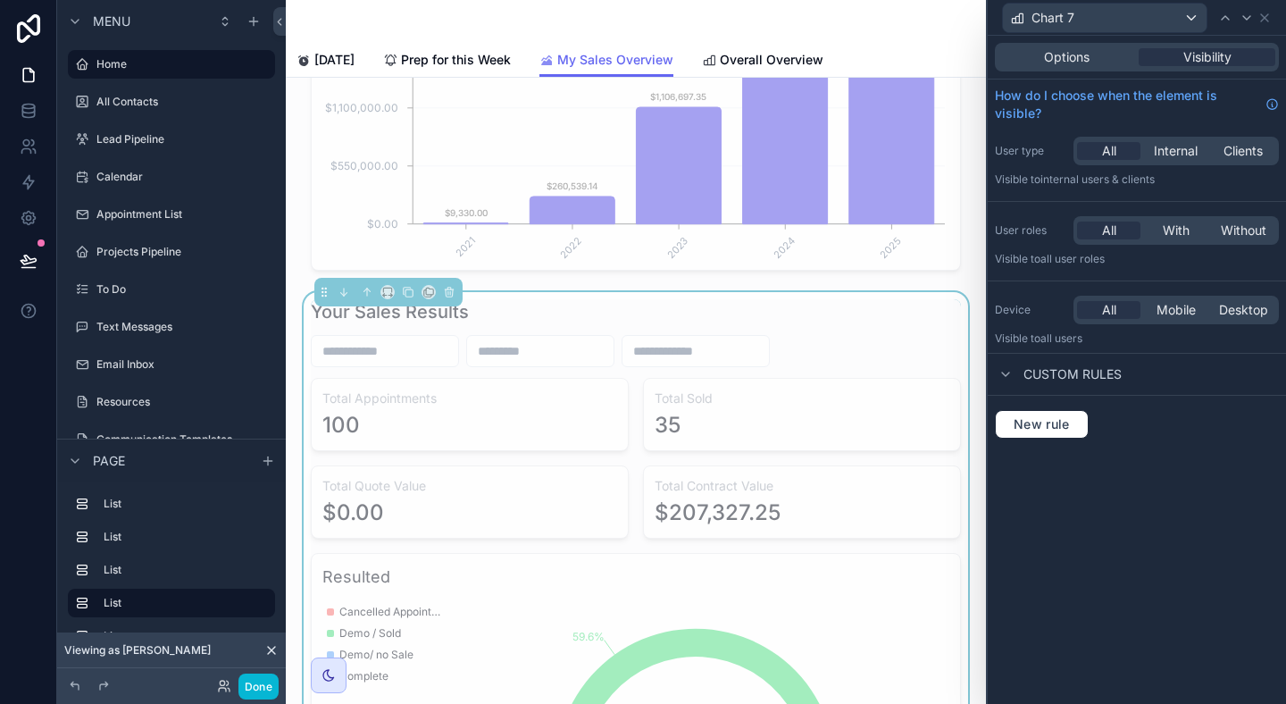
click at [601, 301] on div "Your Sales Results" at bounding box center [636, 311] width 650 height 25
click at [1178, 142] on span "Internal" at bounding box center [1176, 151] width 44 height 18
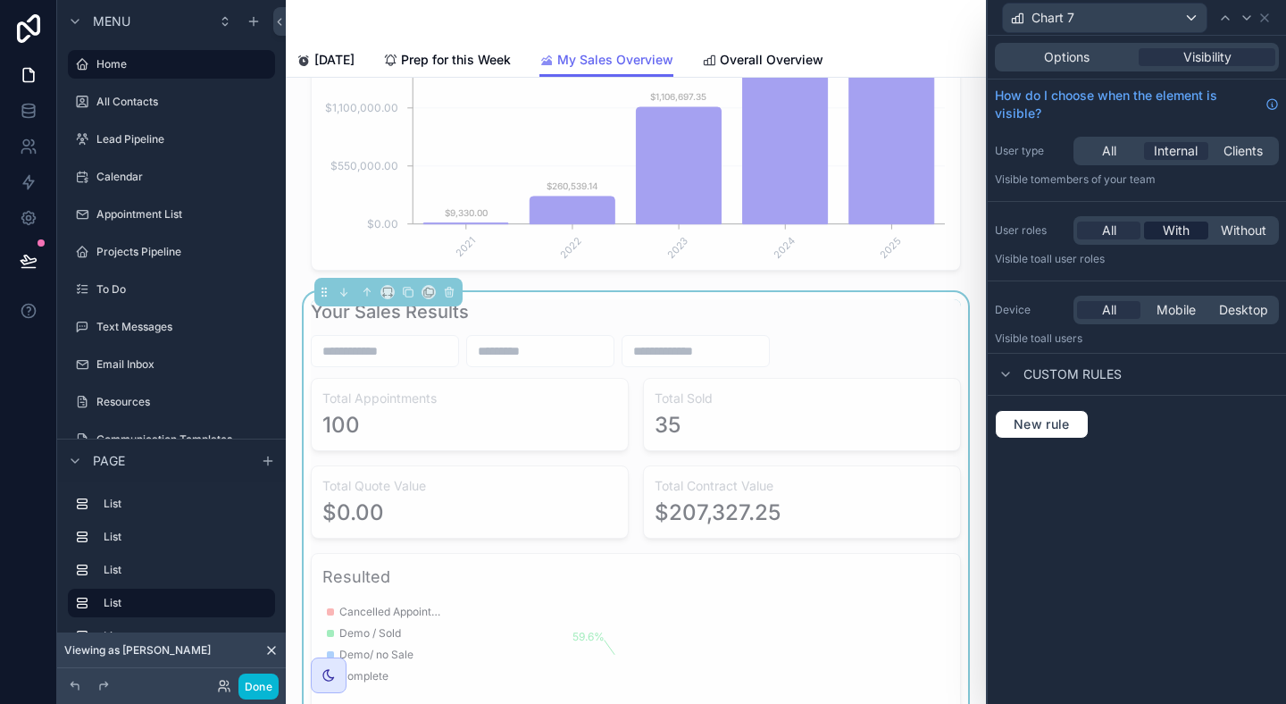
click at [1177, 228] on span "With" at bounding box center [1176, 231] width 27 height 18
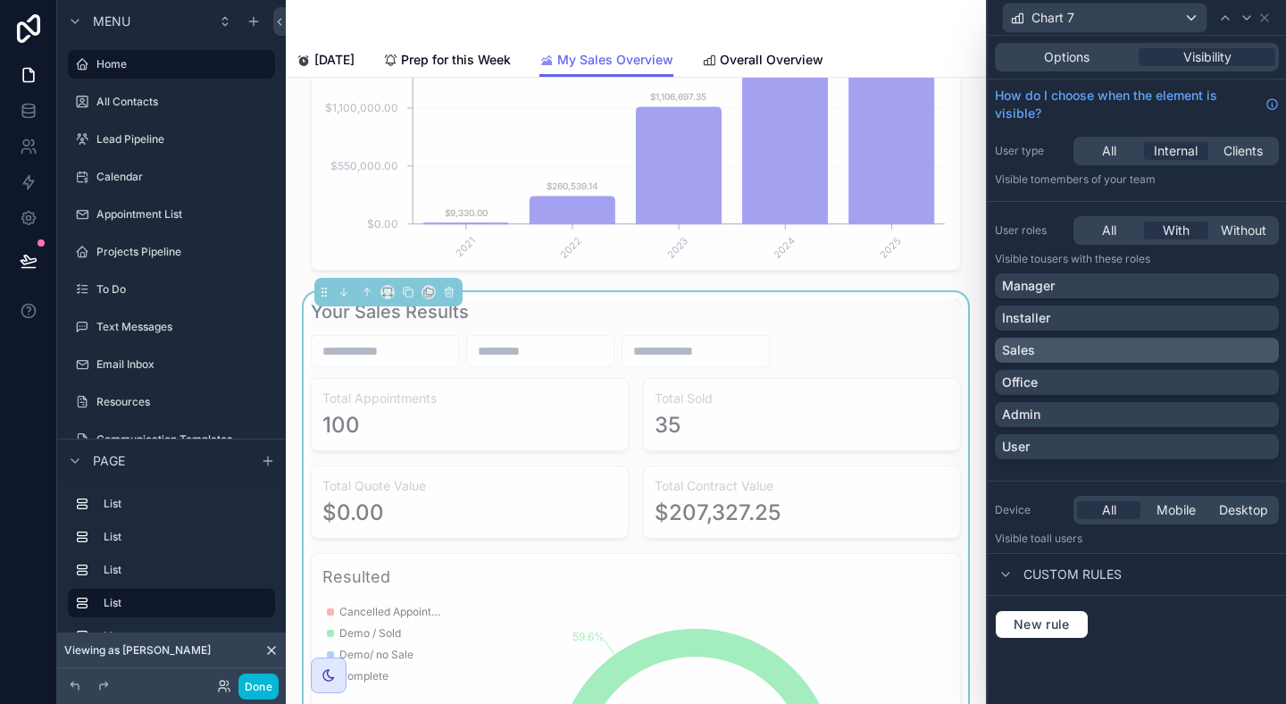
click at [1235, 347] on div "Sales" at bounding box center [1137, 350] width 270 height 18
click at [1267, 18] on icon at bounding box center [1265, 18] width 14 height 14
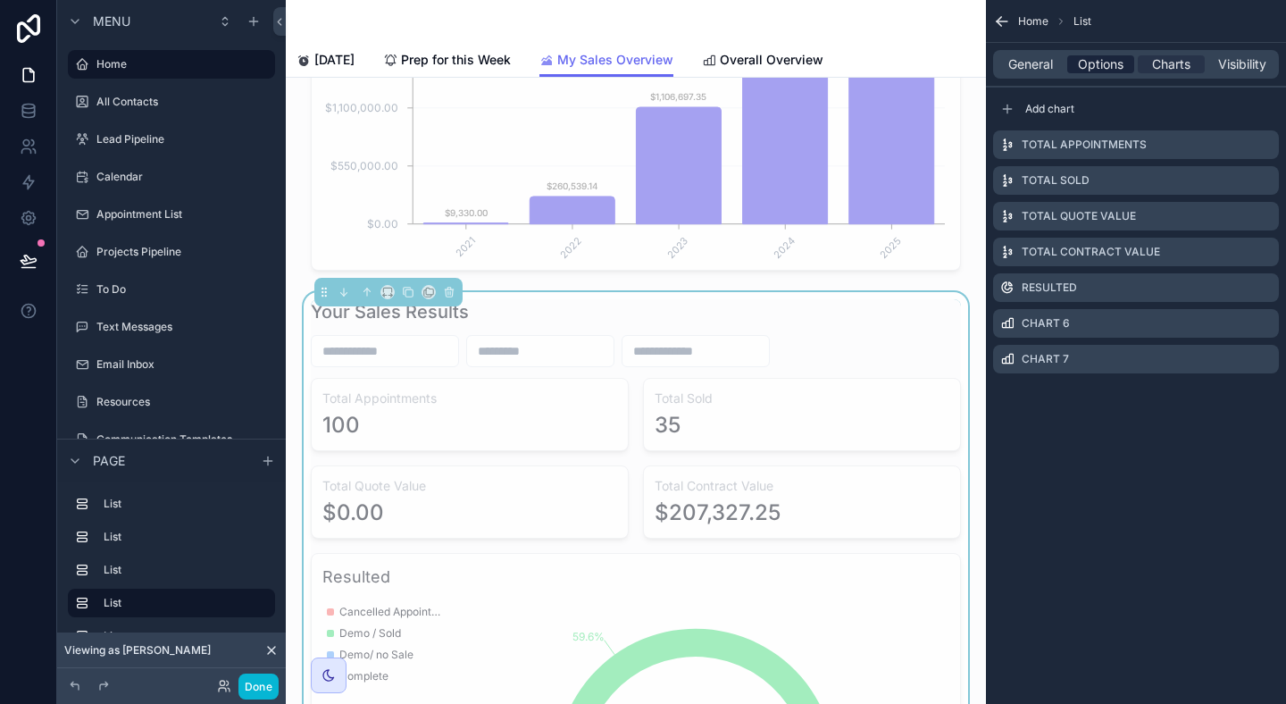
click at [1106, 63] on span "Options" at bounding box center [1101, 64] width 46 height 18
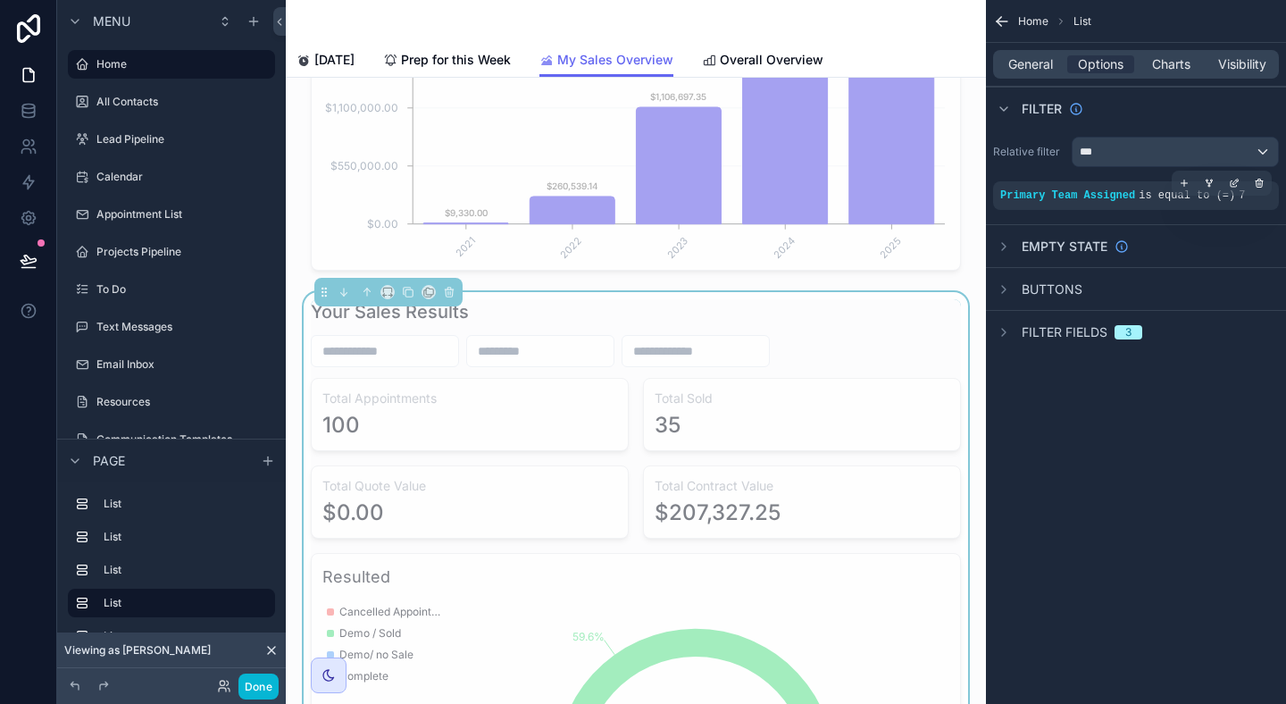
click at [1174, 195] on span "is equal to (=)" at bounding box center [1187, 195] width 96 height 13
click at [1236, 183] on icon "scrollable content" at bounding box center [1234, 183] width 11 height 11
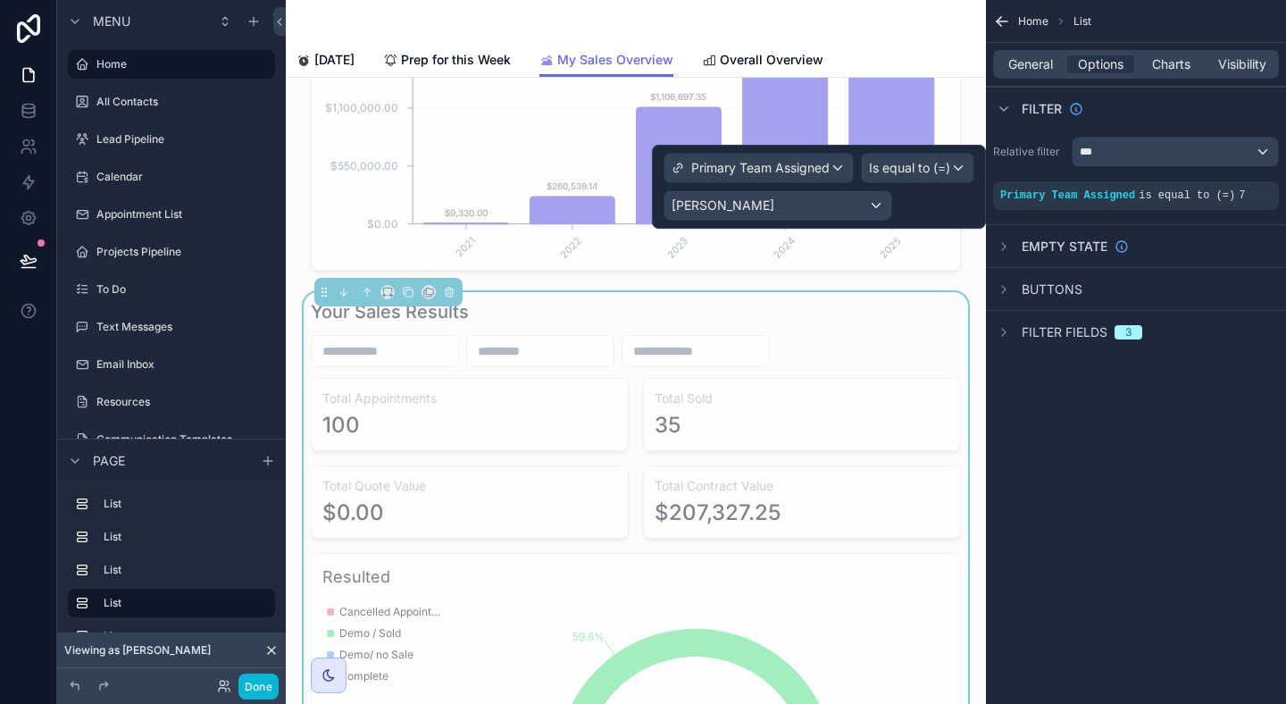
click at [1273, 479] on div "Home List General Options Charts Visibility Filter Relative filter *** Primary …" at bounding box center [1136, 352] width 300 height 704
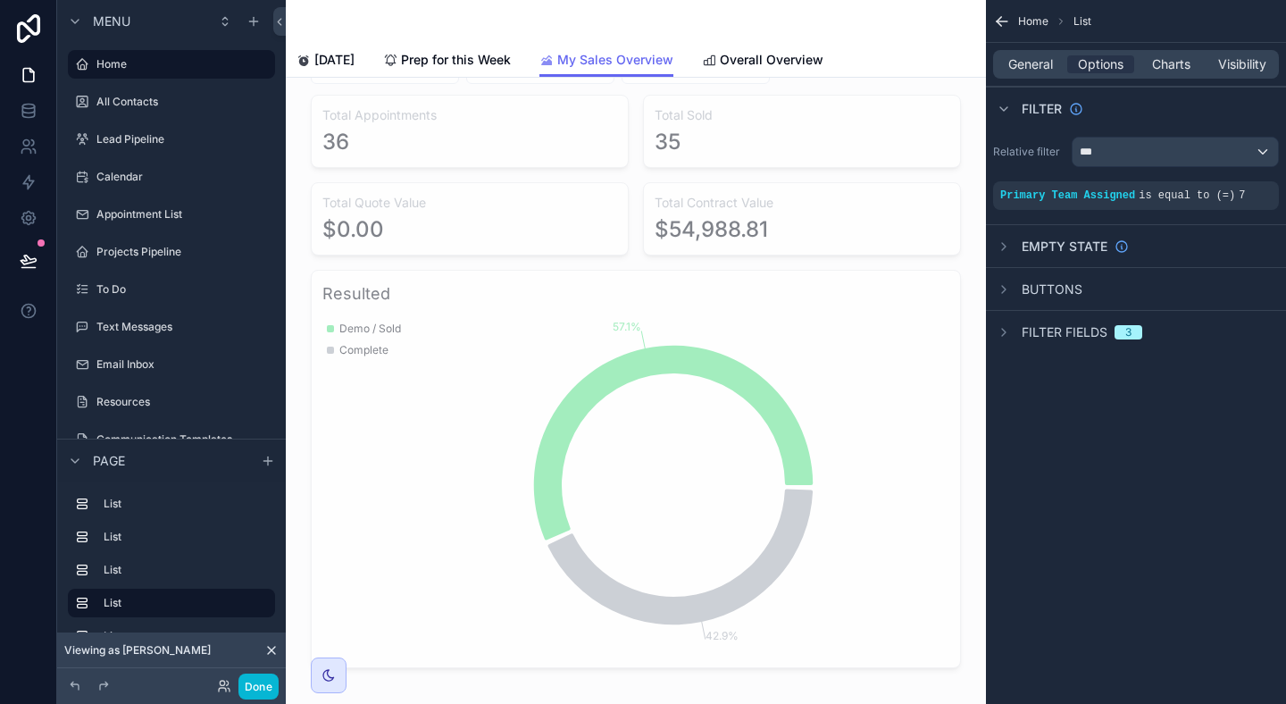
scroll to position [5844, 0]
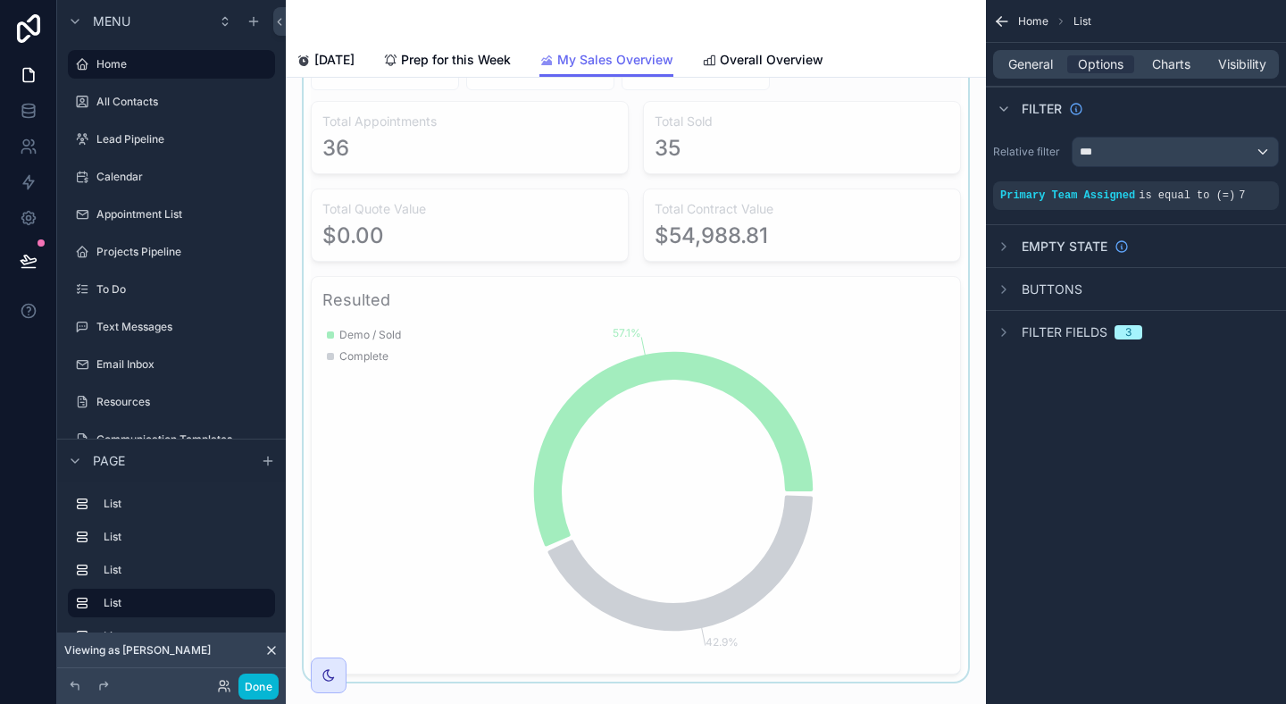
click at [739, 462] on div "scrollable content" at bounding box center [636, 348] width 672 height 666
click at [1237, 178] on icon "scrollable content" at bounding box center [1234, 183] width 11 height 11
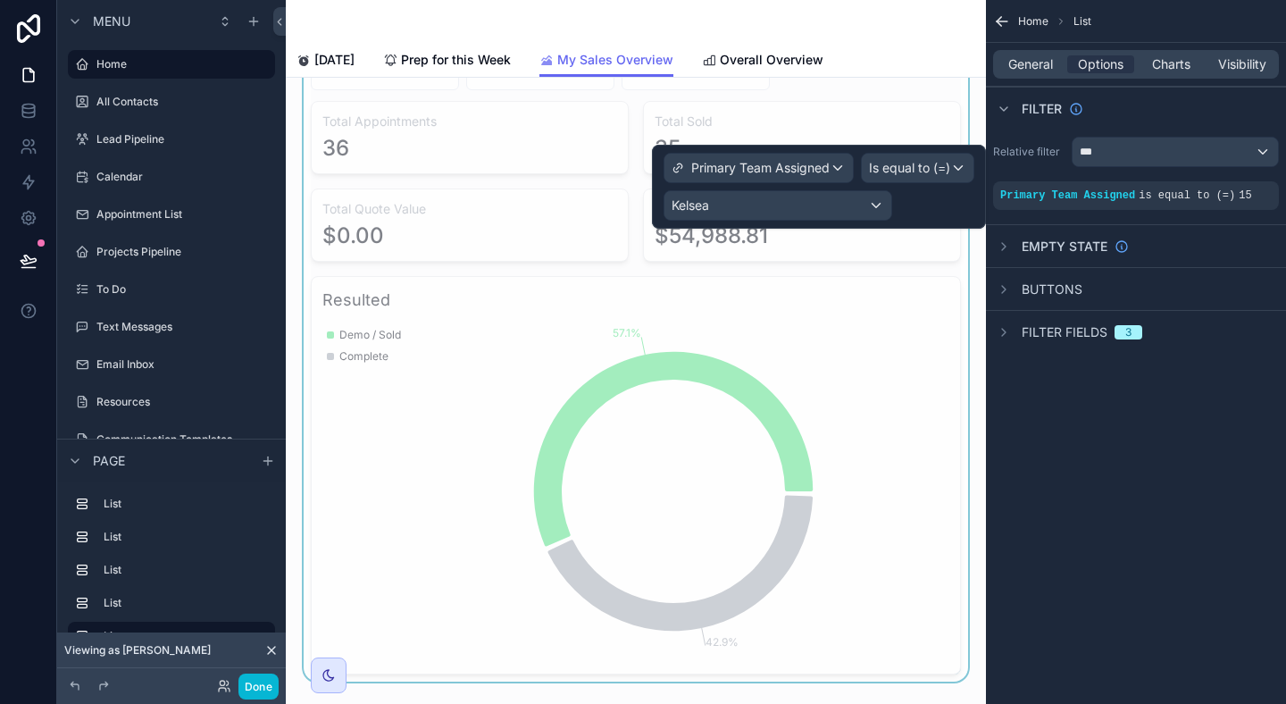
click at [1210, 486] on div "Home List General Options Charts Visibility Filter Relative filter *** Primary …" at bounding box center [1136, 352] width 300 height 704
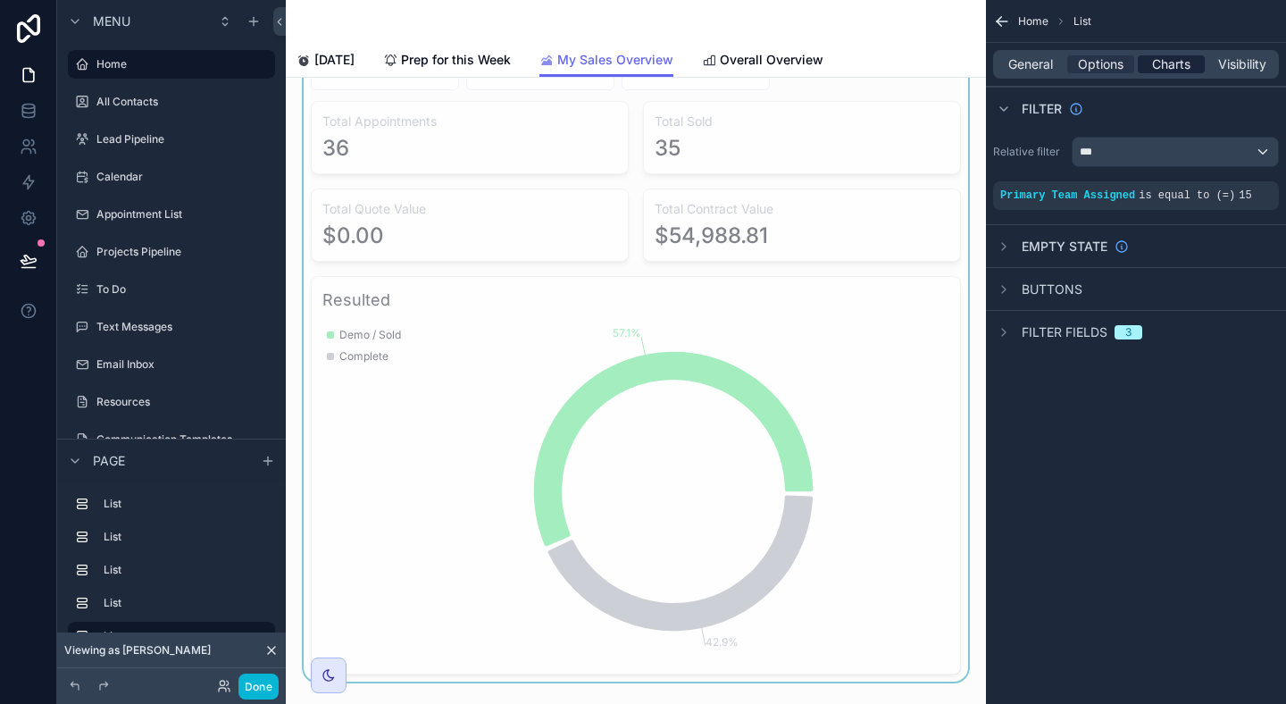
click at [1184, 60] on span "Charts" at bounding box center [1171, 64] width 38 height 18
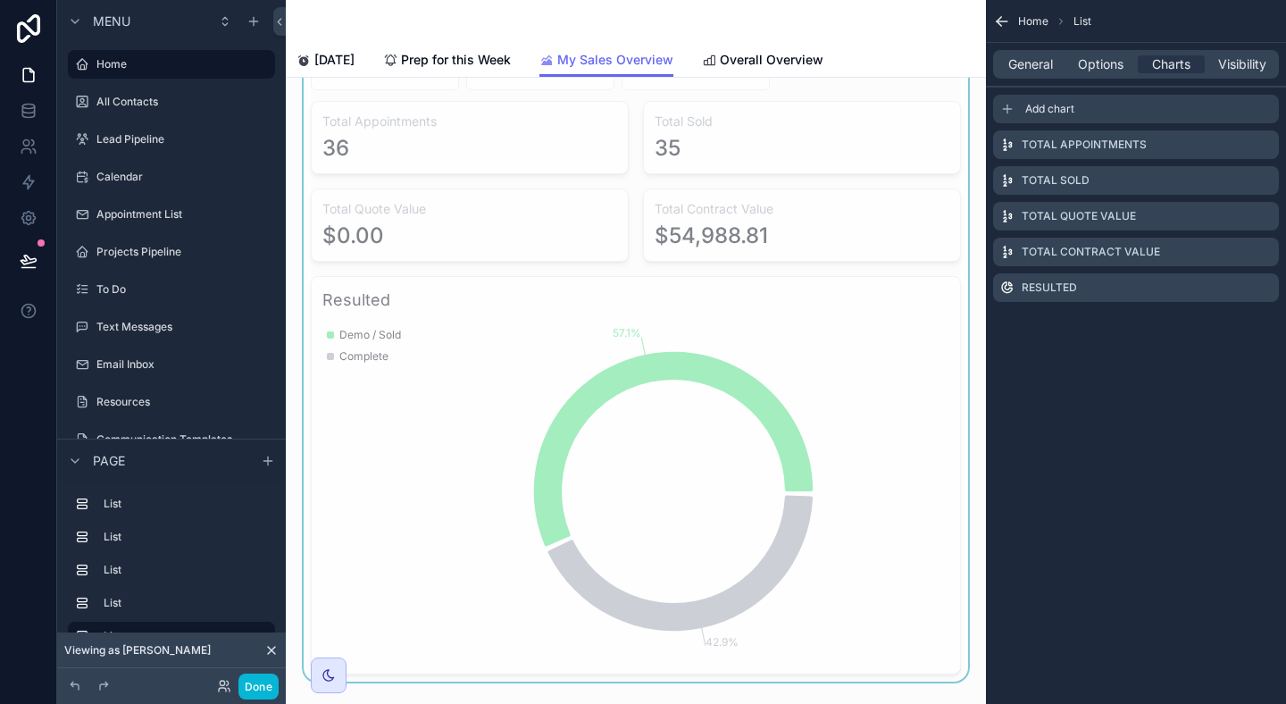
click at [1043, 105] on span "Add chart" at bounding box center [1049, 109] width 49 height 14
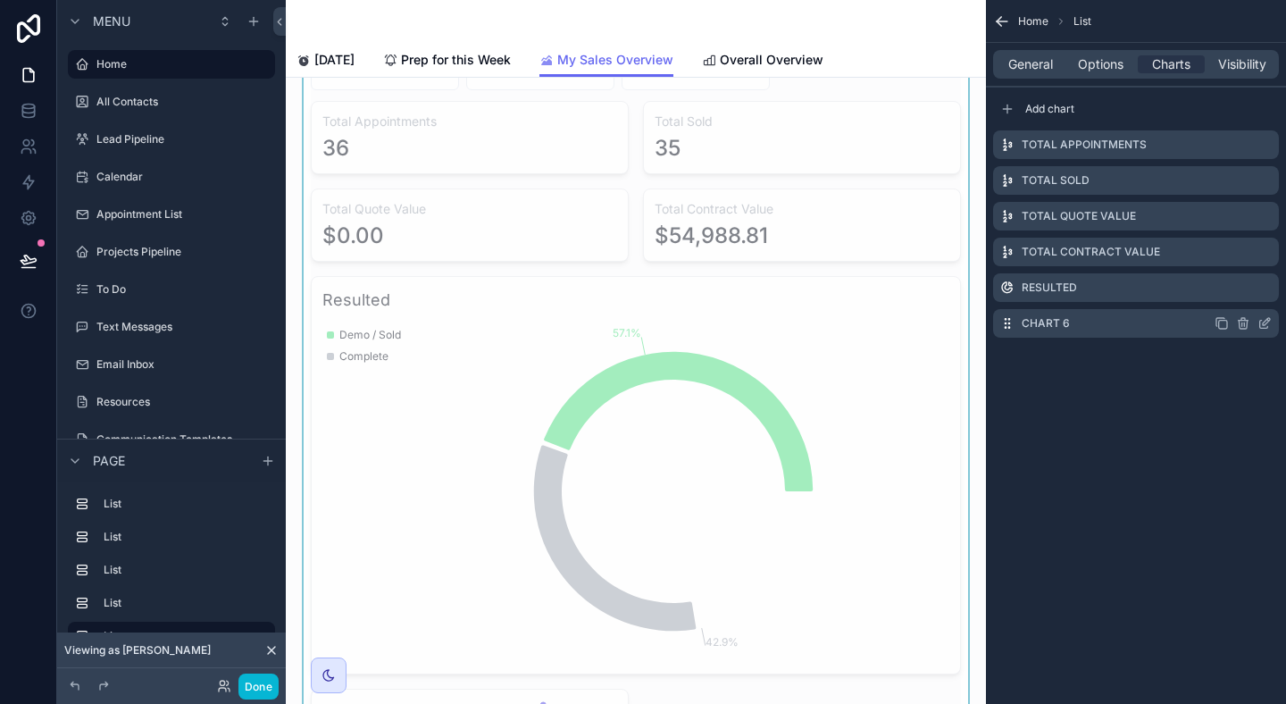
click at [1260, 323] on icon "scrollable content" at bounding box center [1264, 325] width 8 height 8
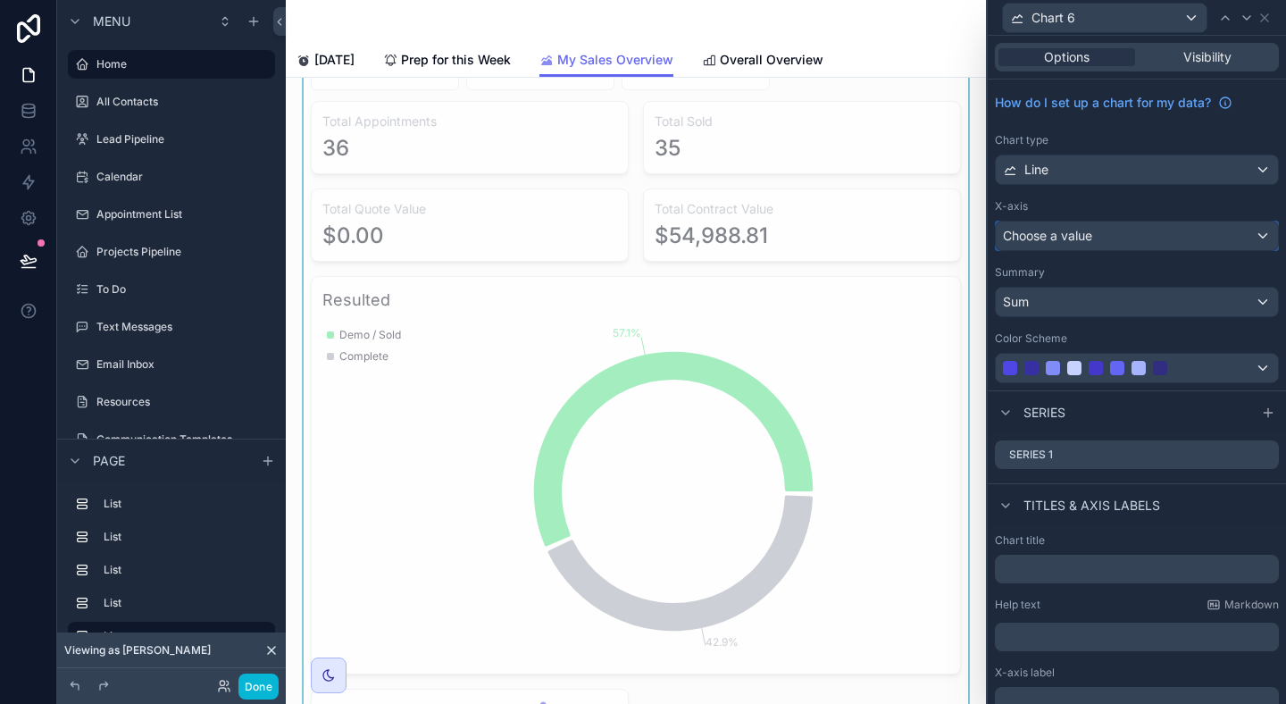
click at [1251, 247] on div "Choose a value" at bounding box center [1137, 236] width 282 height 29
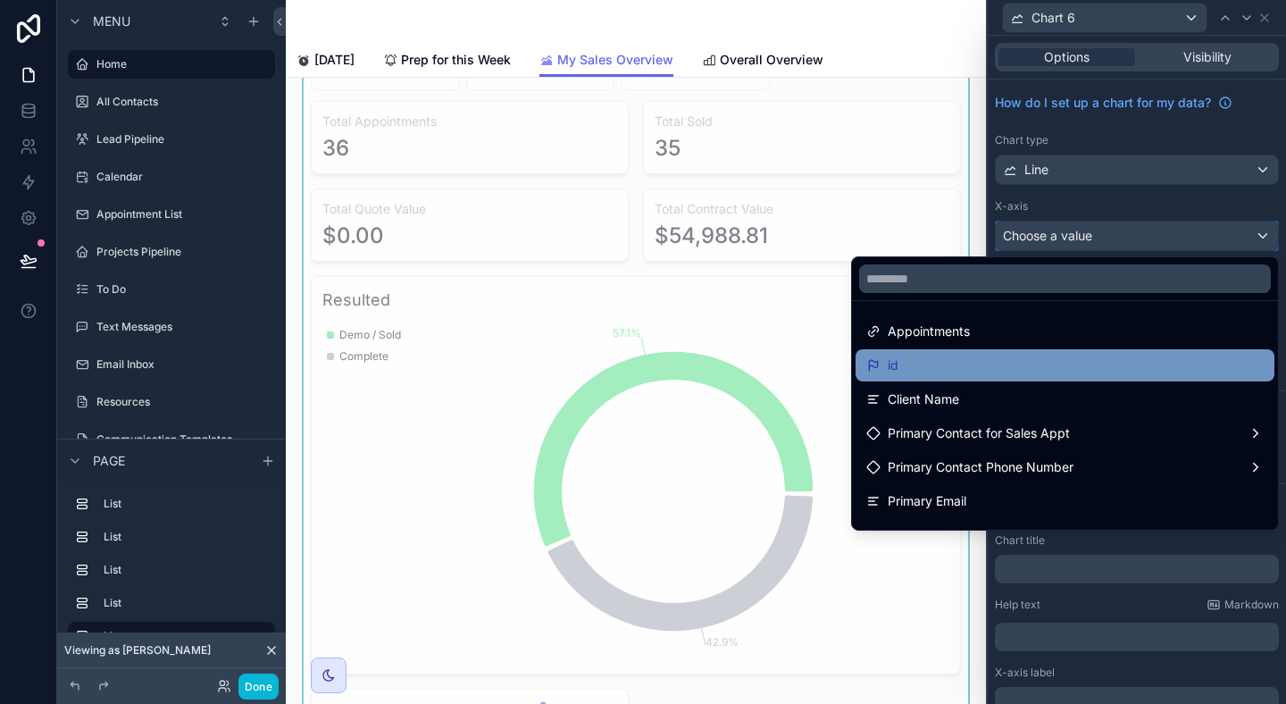
scroll to position [210, 0]
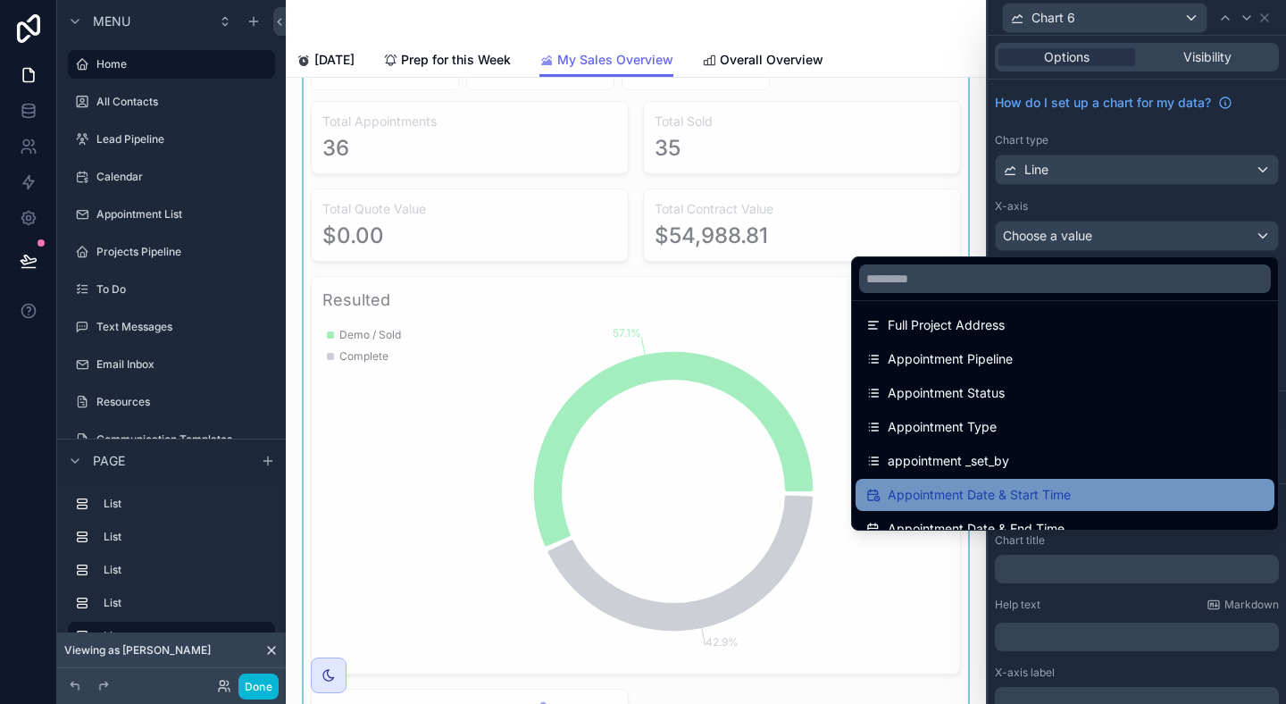
click at [1099, 500] on div "Appointment Date & Start Time" at bounding box center [1065, 494] width 398 height 21
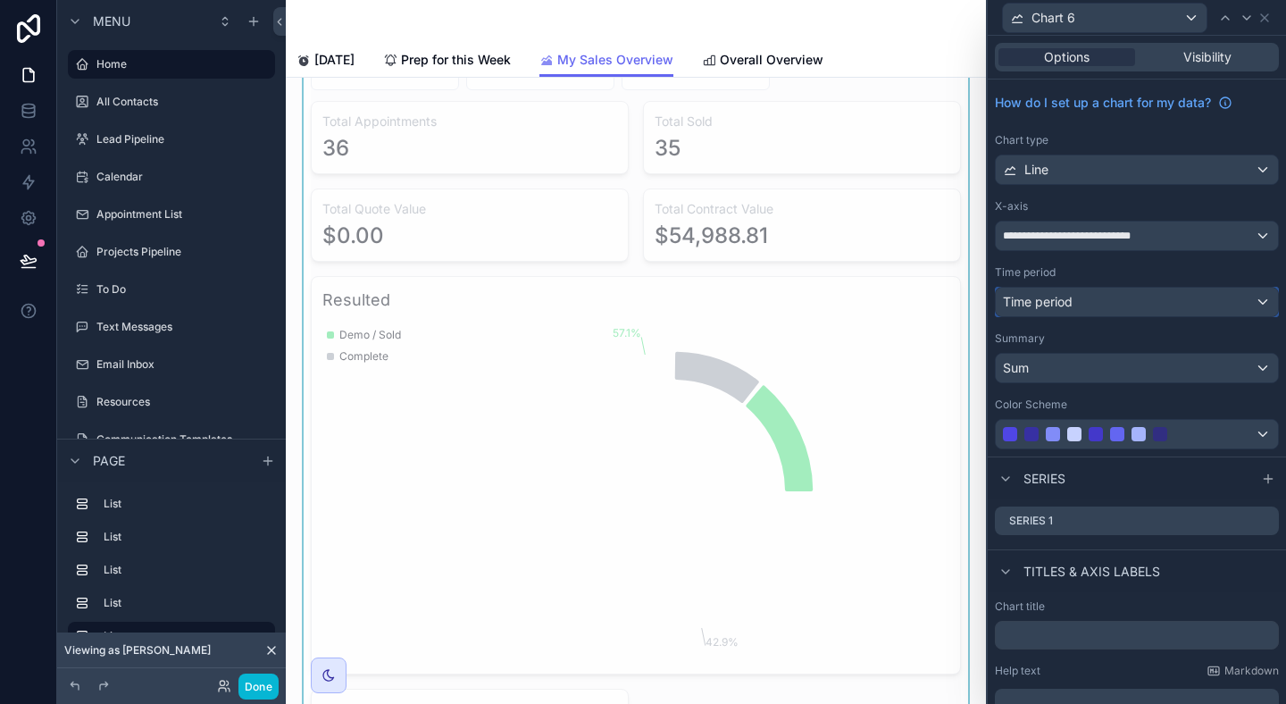
click at [1218, 297] on div "Time period" at bounding box center [1137, 302] width 282 height 29
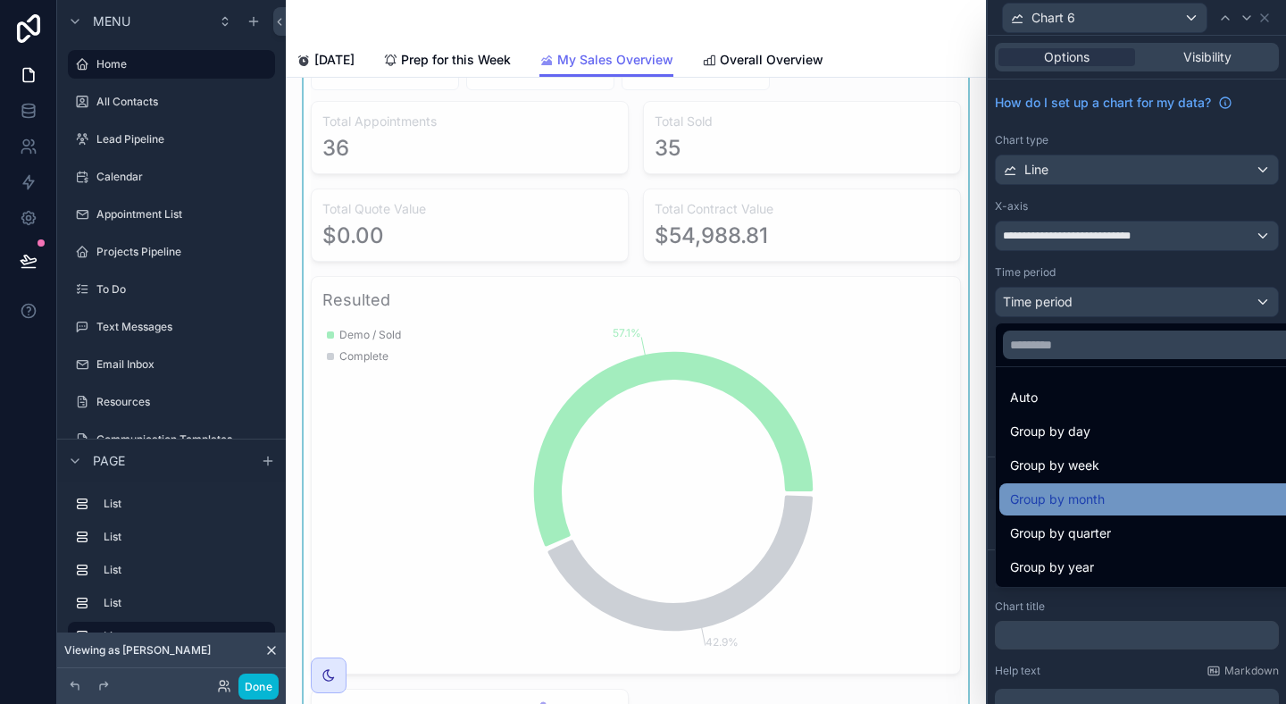
click at [1139, 490] on div "Group by month" at bounding box center [1157, 499] width 295 height 21
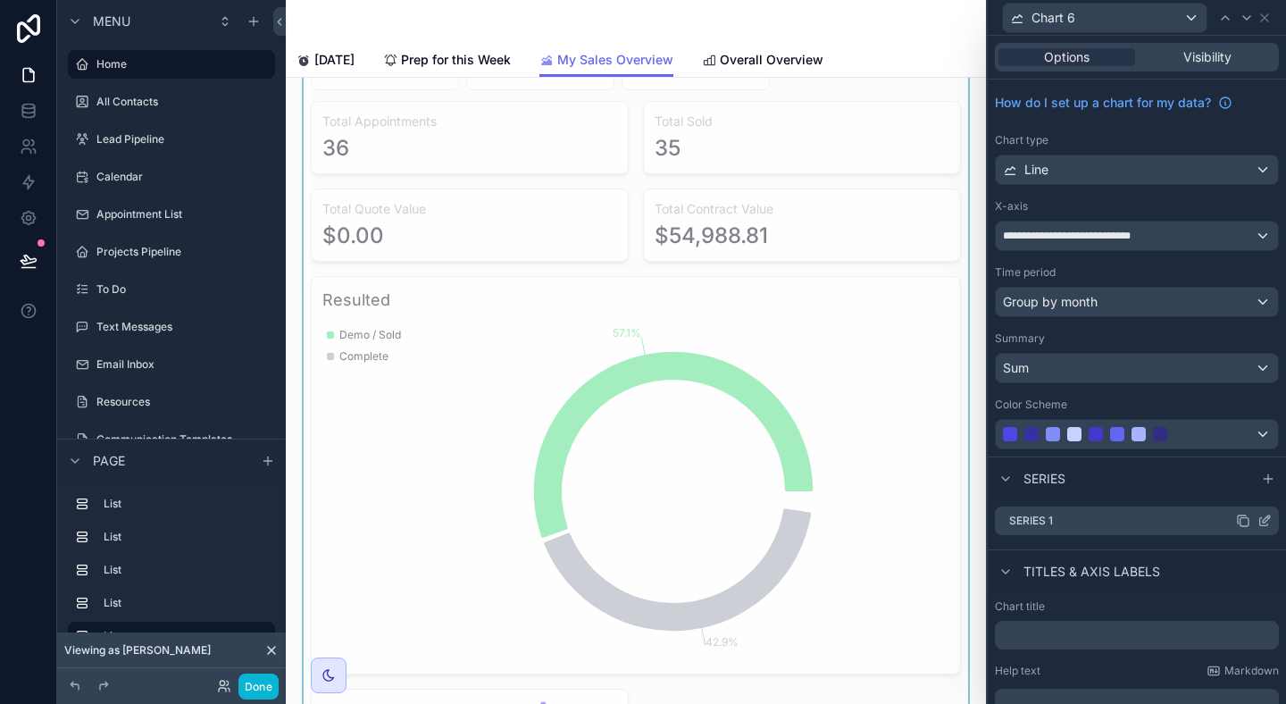
click at [1264, 522] on icon at bounding box center [1266, 518] width 7 height 7
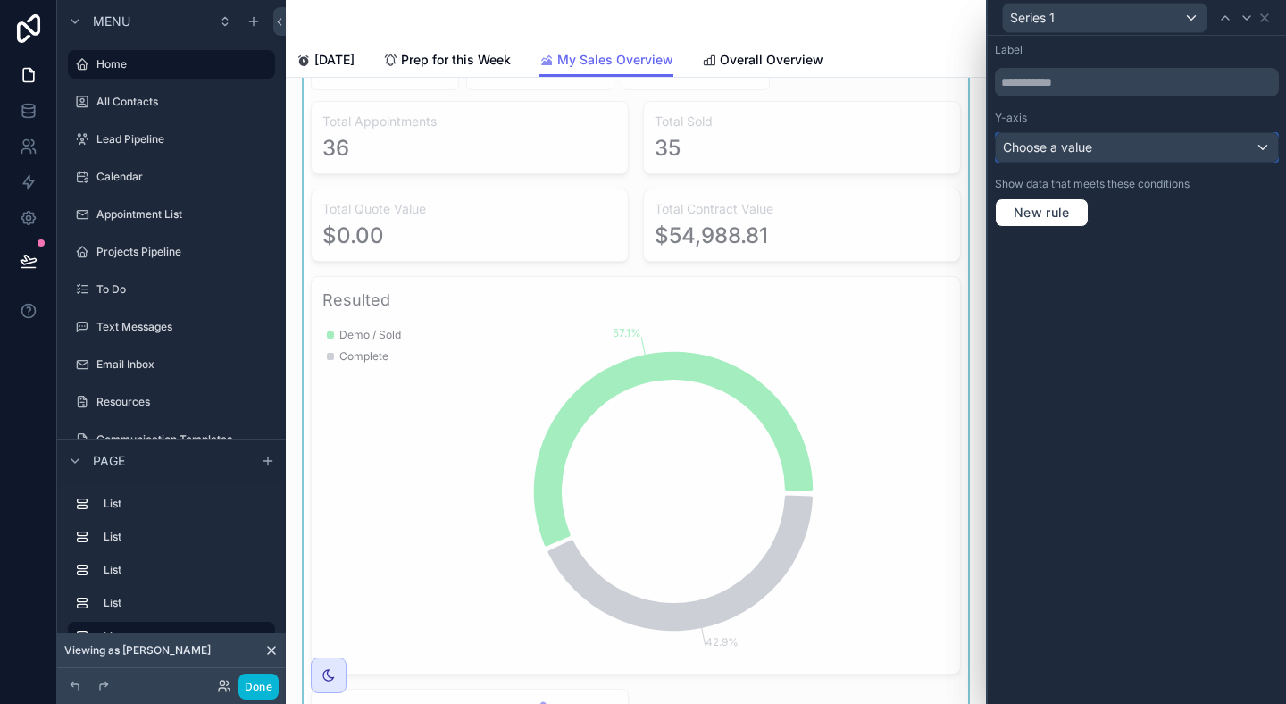
click at [1196, 154] on div "Choose a value" at bounding box center [1137, 147] width 282 height 29
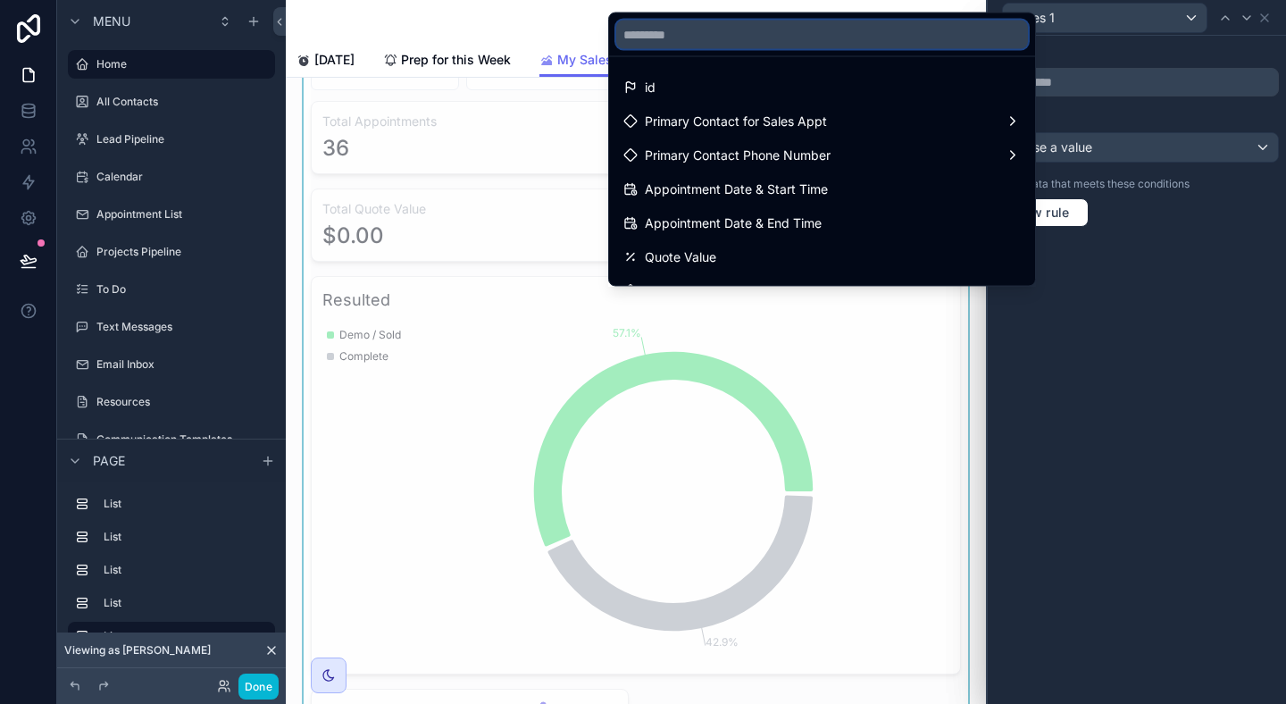
click at [856, 35] on input "text" at bounding box center [822, 35] width 412 height 29
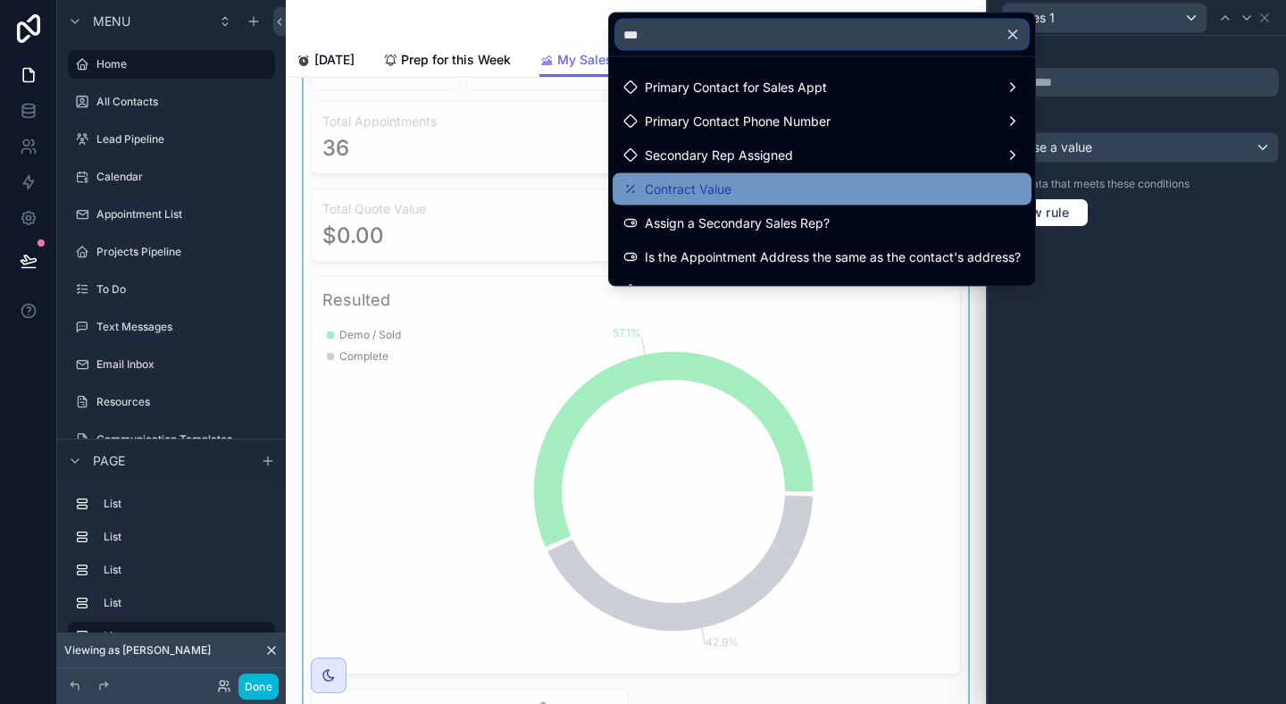
type input "***"
click at [766, 184] on div "Contract Value" at bounding box center [822, 189] width 398 height 21
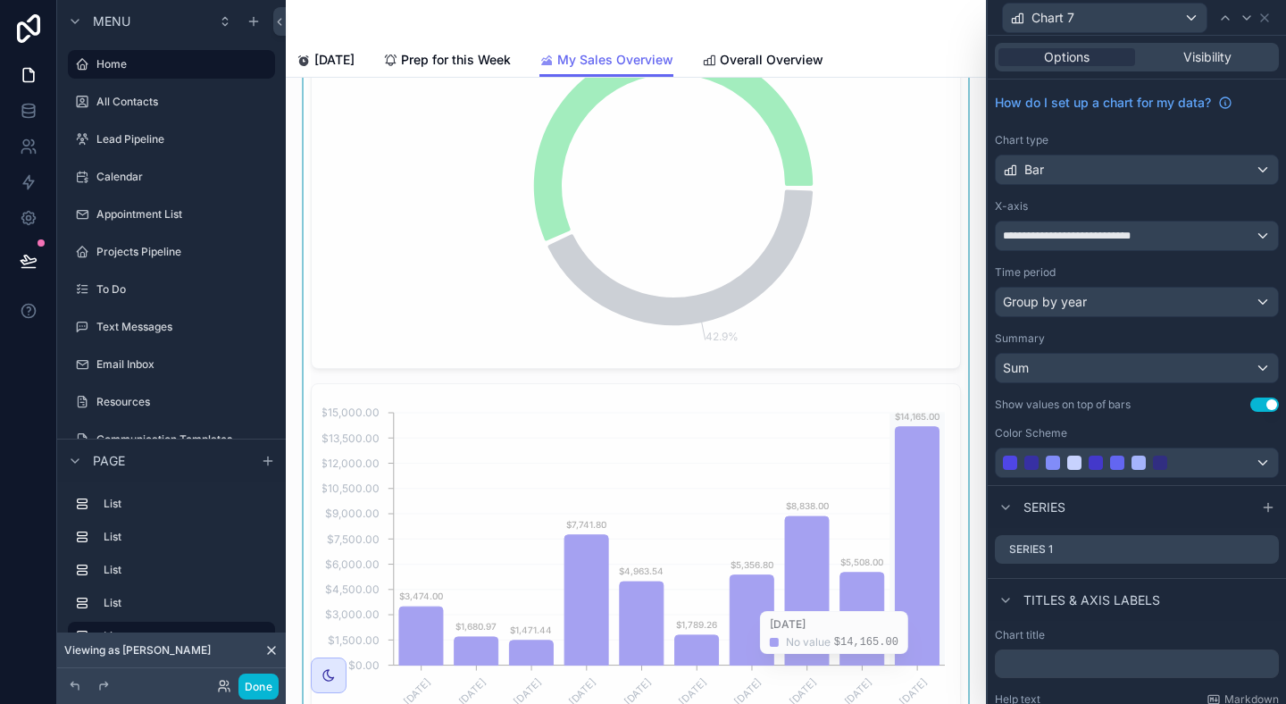
scroll to position [6142, 0]
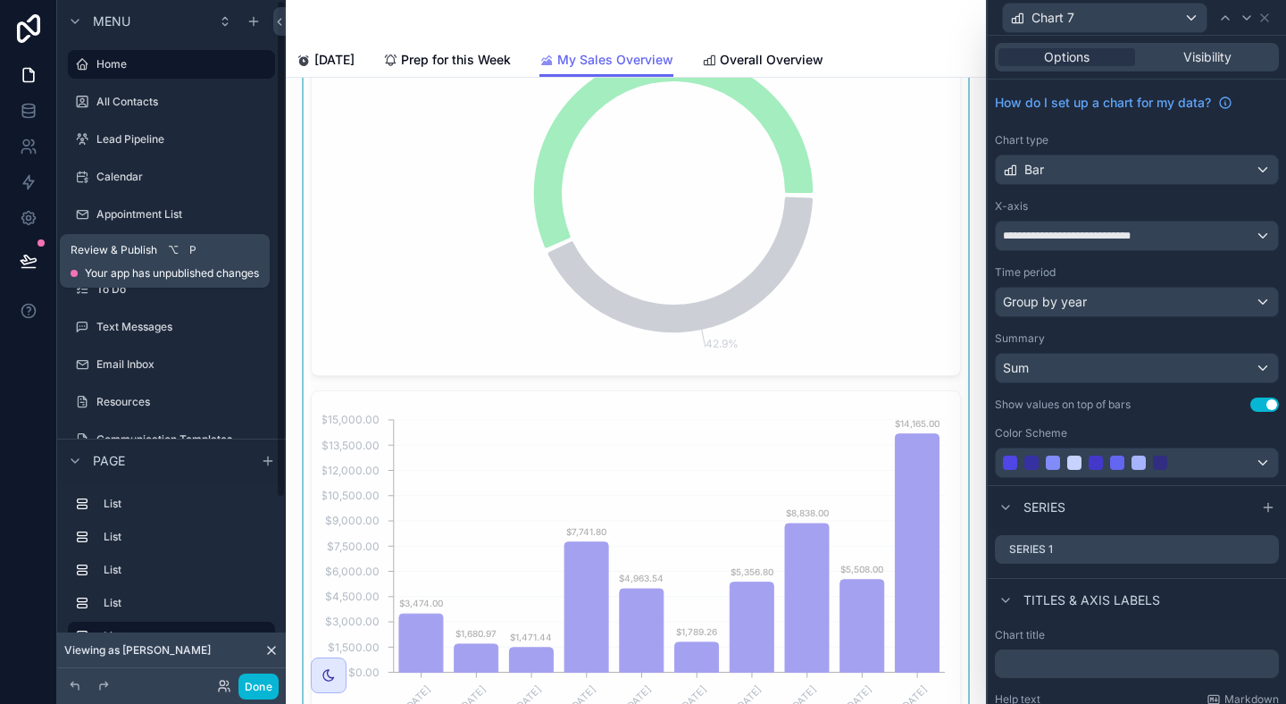
click at [26, 249] on button at bounding box center [28, 261] width 39 height 50
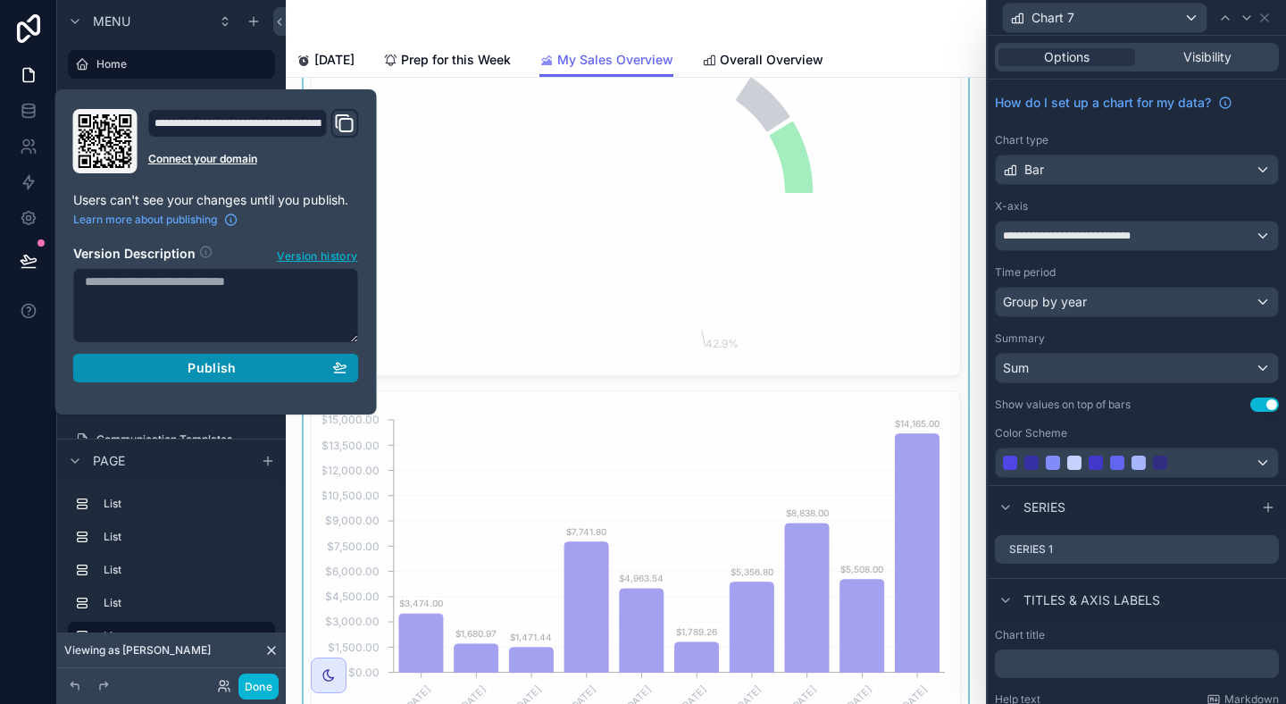
click at [219, 373] on span "Publish" at bounding box center [212, 368] width 48 height 16
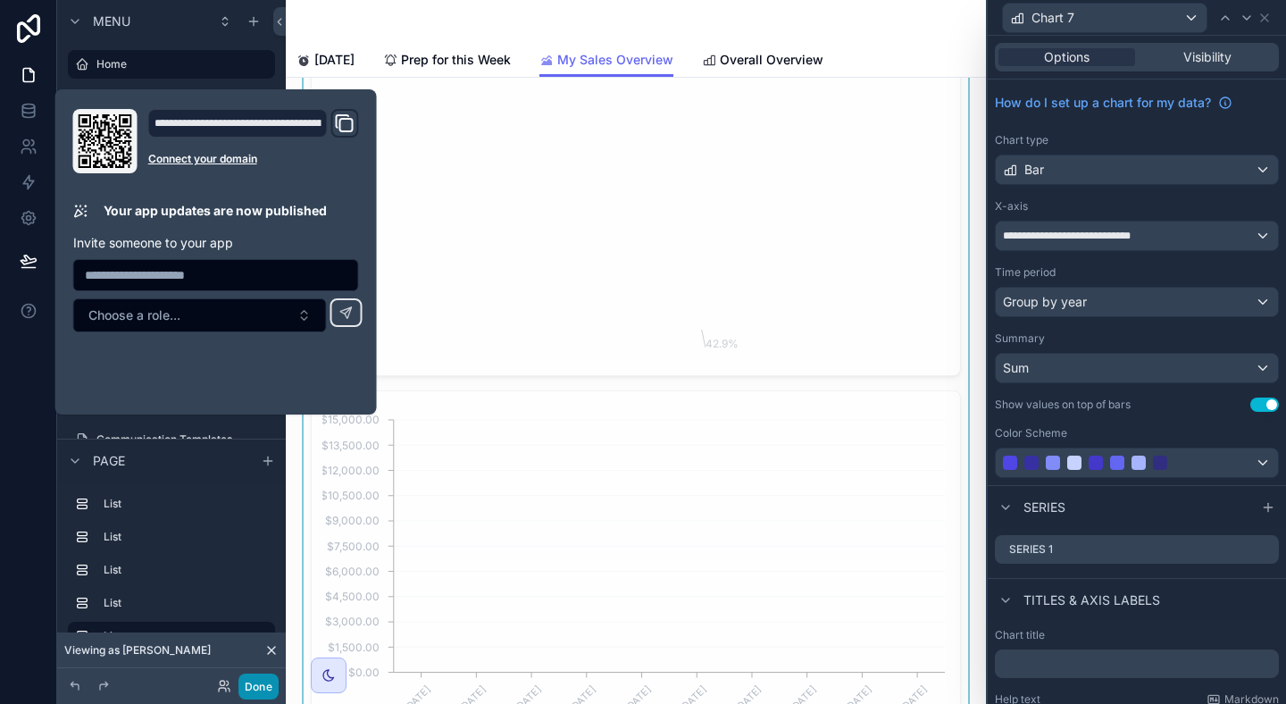
click at [251, 682] on button "Done" at bounding box center [259, 687] width 40 height 26
